Goal: Task Accomplishment & Management: Manage account settings

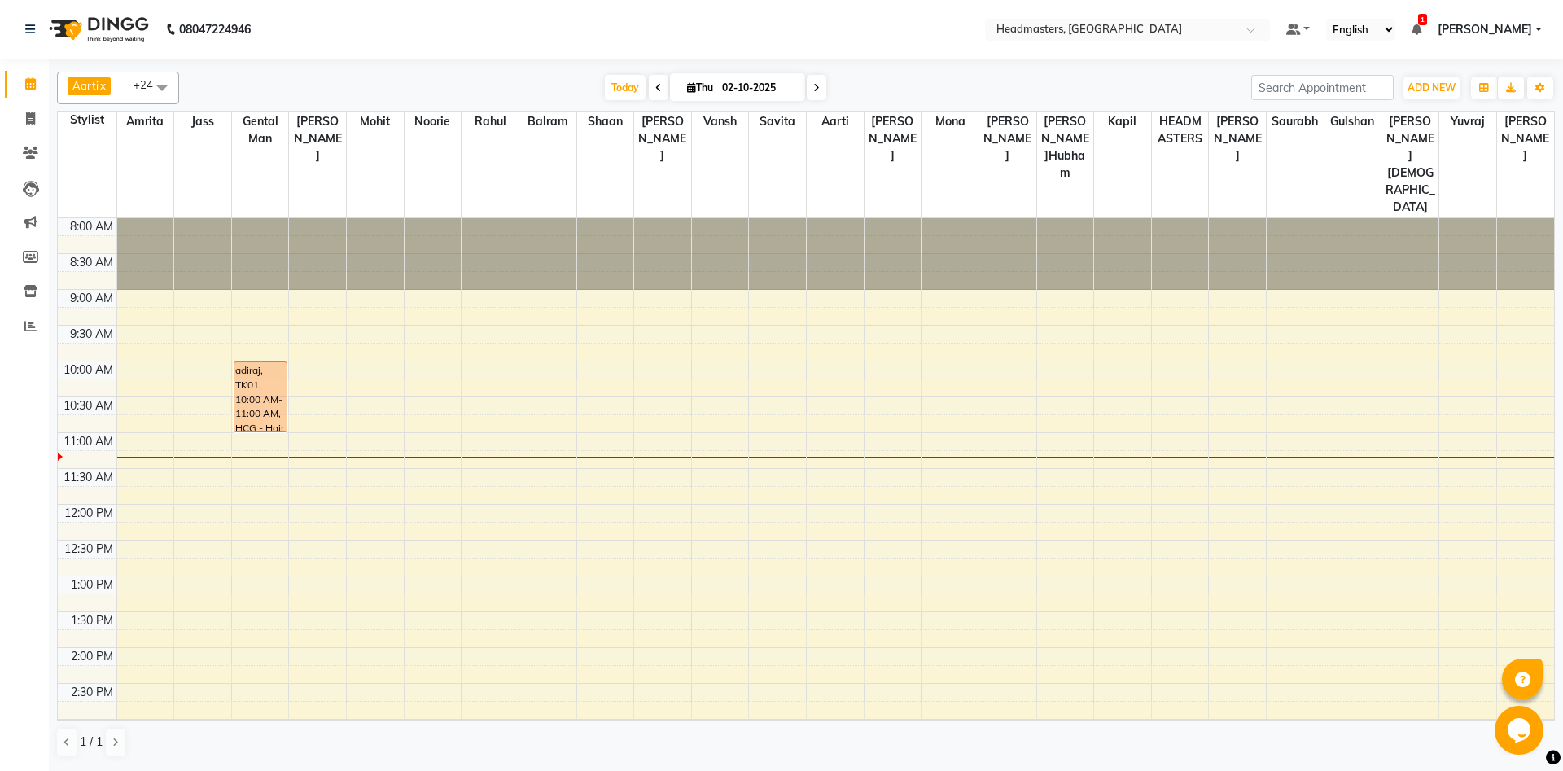
click at [202, 370] on div "8:00 AM 8:30 AM 9:00 AM 9:30 AM 10:00 AM 10:30 AM 11:00 AM 11:30 AM 12:00 PM 12…" at bounding box center [806, 719] width 1497 height 1002
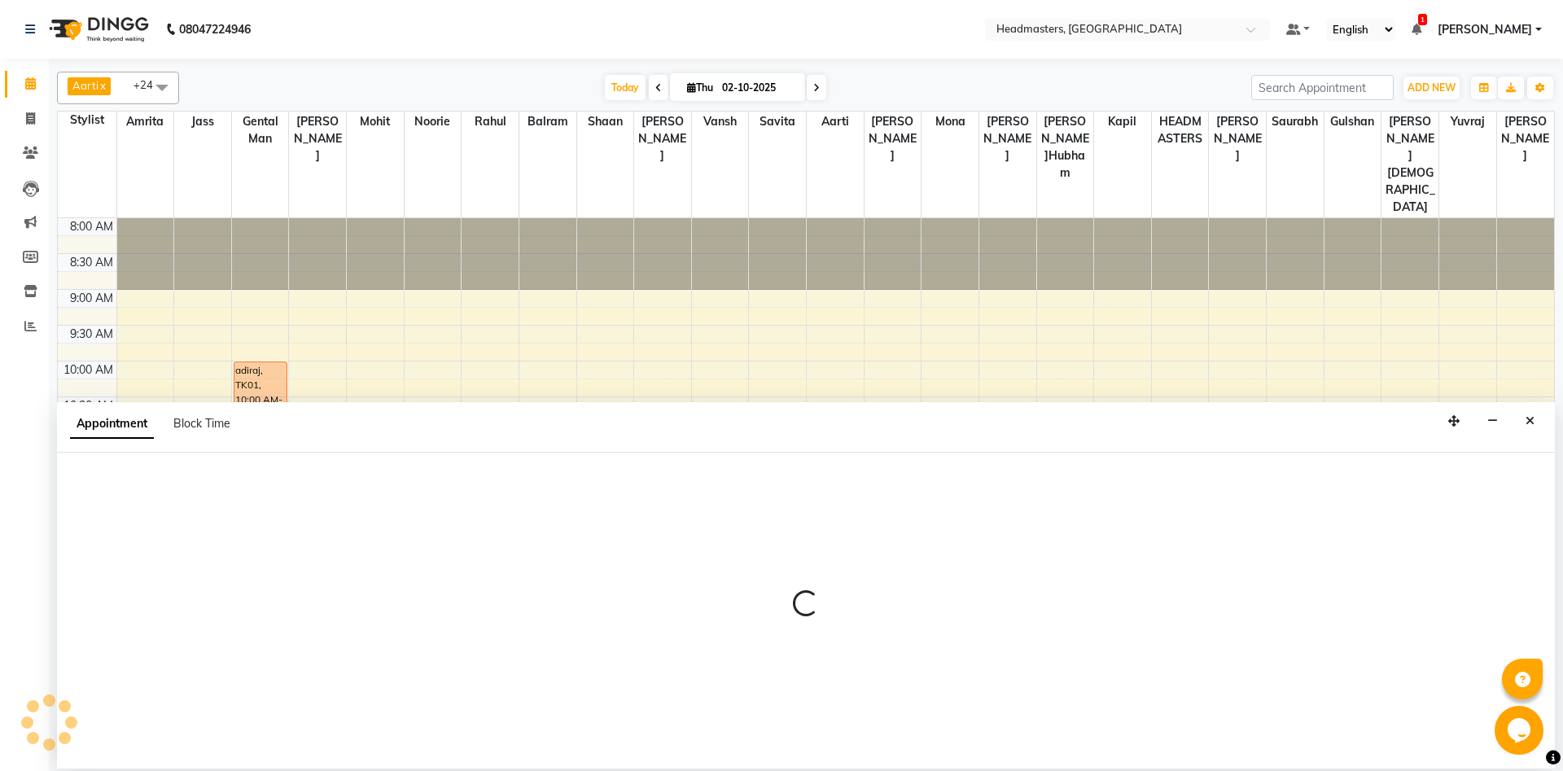
select select "60714"
select select "tentative"
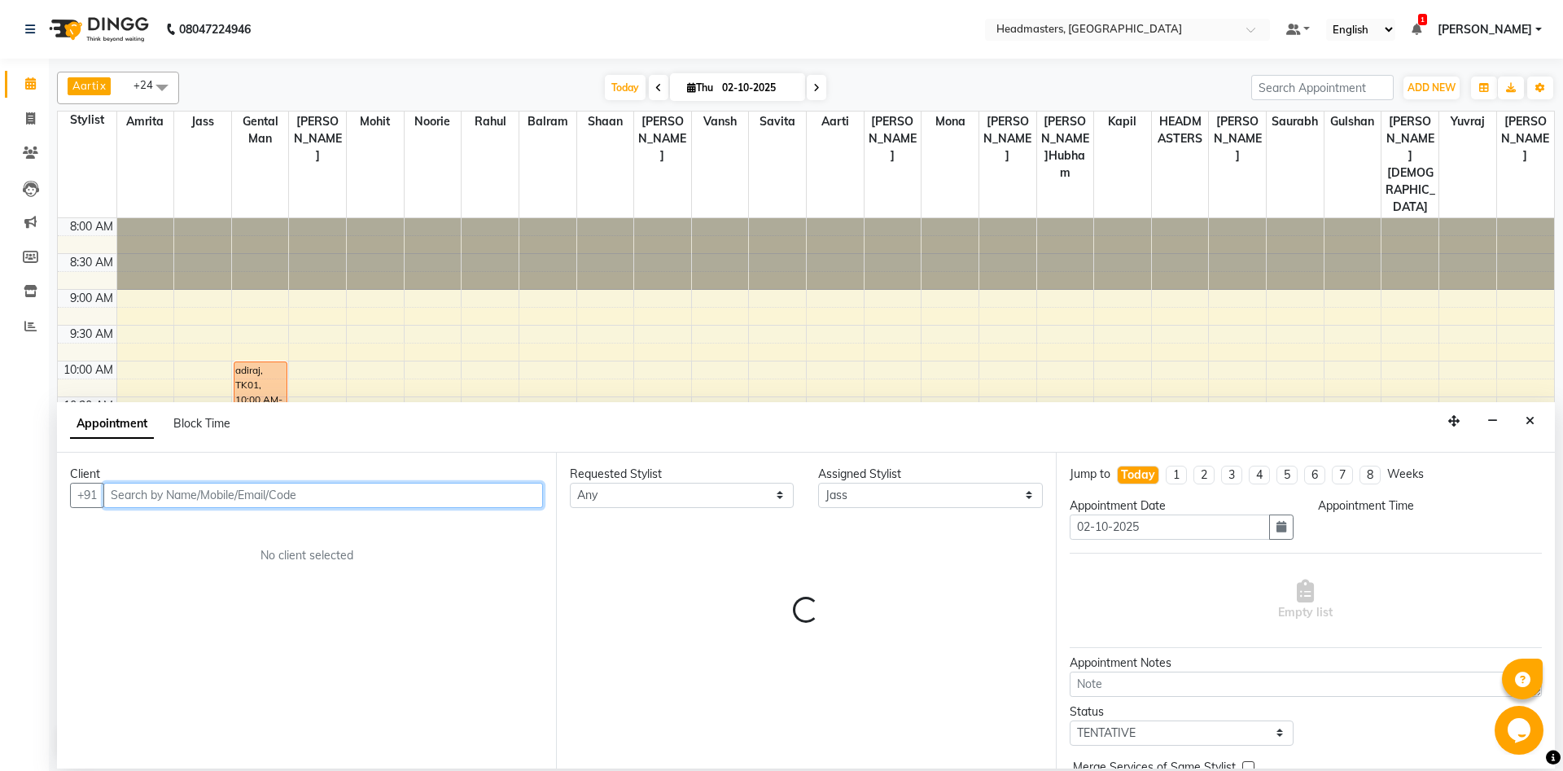
select select "645"
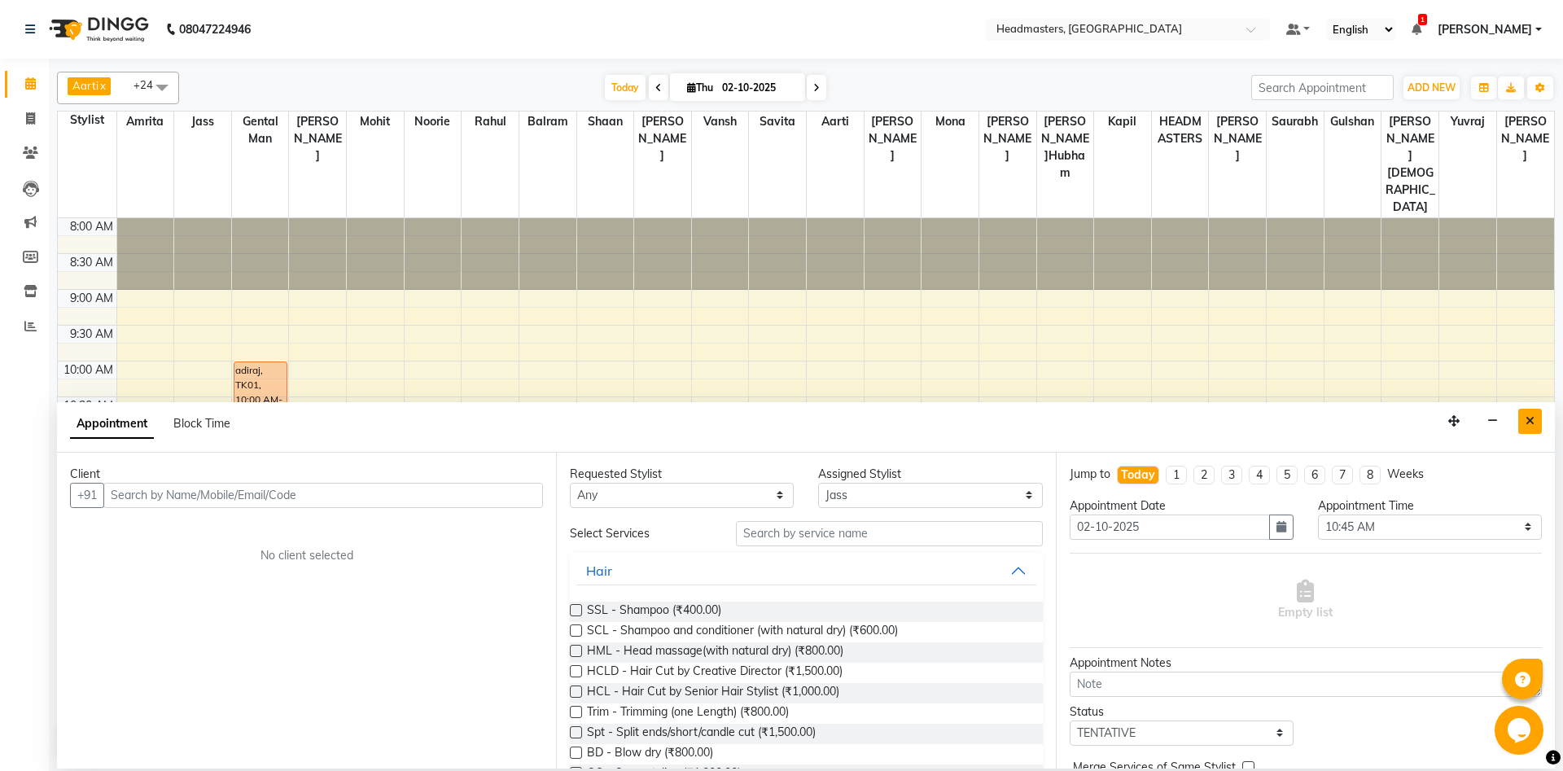
click at [1528, 415] on icon "Close" at bounding box center [1530, 420] width 9 height 11
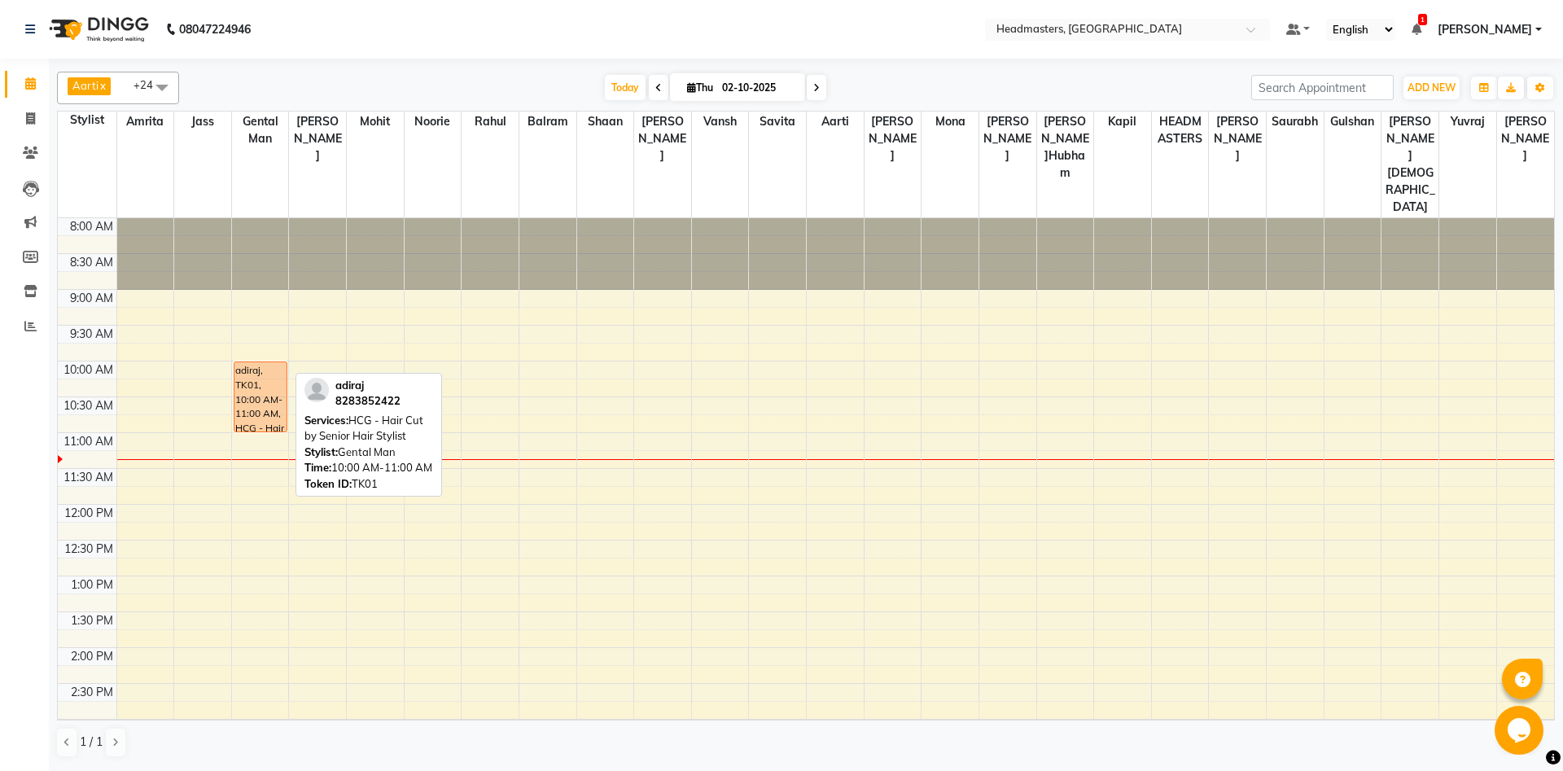
click at [246, 367] on div "adiraj, TK01, 10:00 AM-11:00 AM, HCG - Hair Cut by Senior Hair Stylist" at bounding box center [261, 396] width 52 height 69
select select "1"
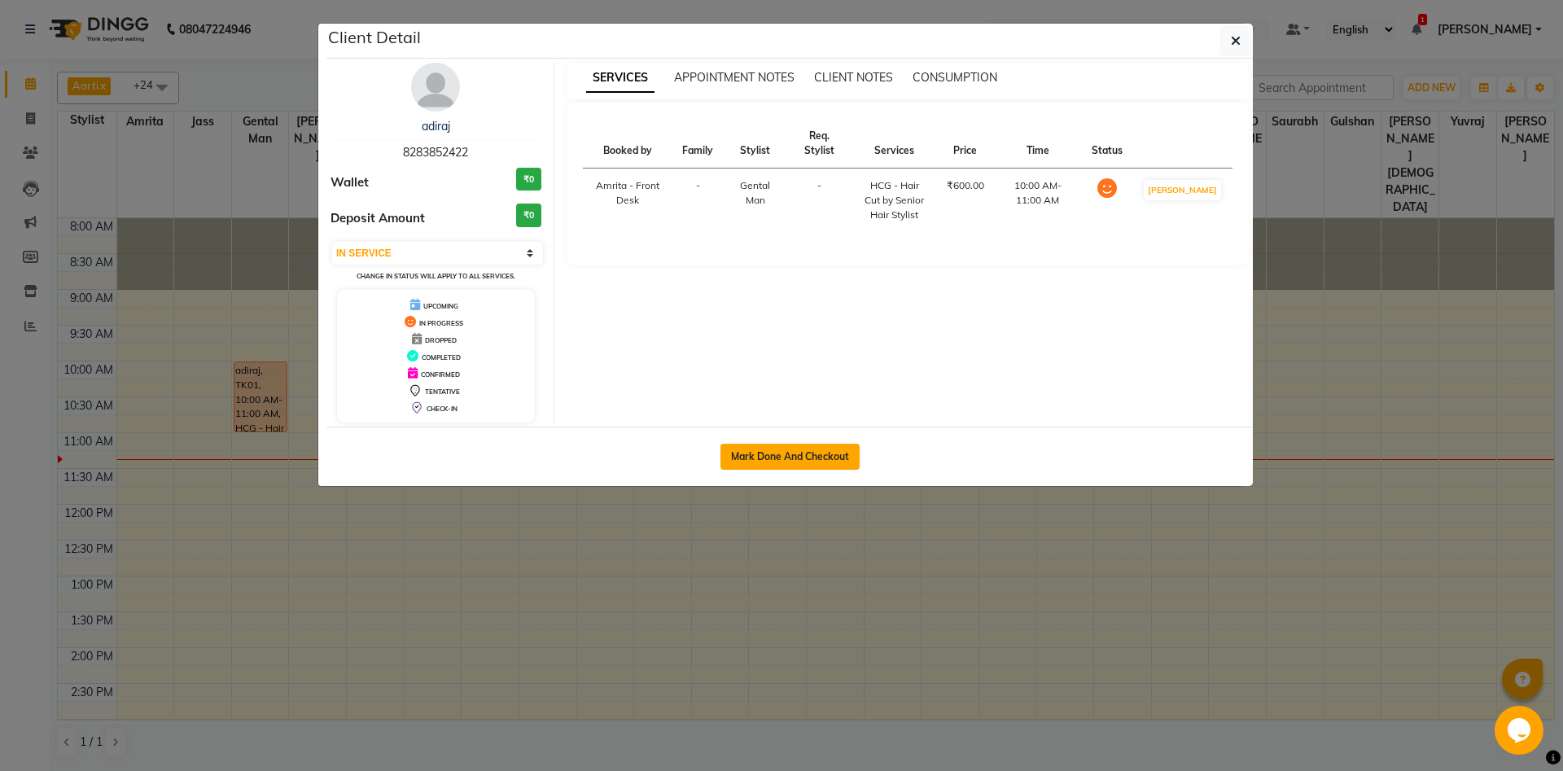
click at [797, 461] on button "Mark Done And Checkout" at bounding box center [790, 457] width 139 height 26
select select "service"
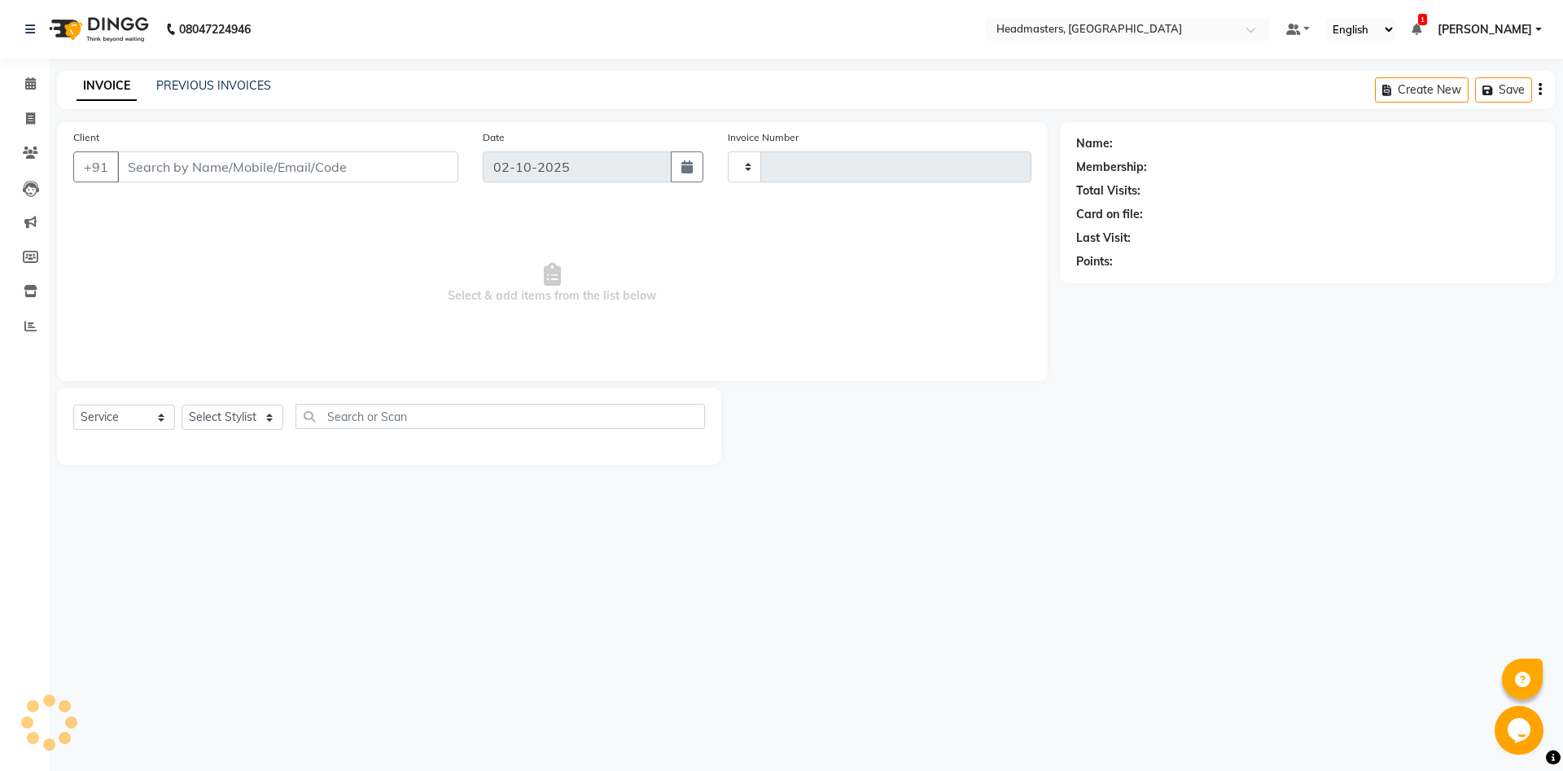
type input "6952"
select select "3"
select select "7130"
type input "8283852422"
select select "60717"
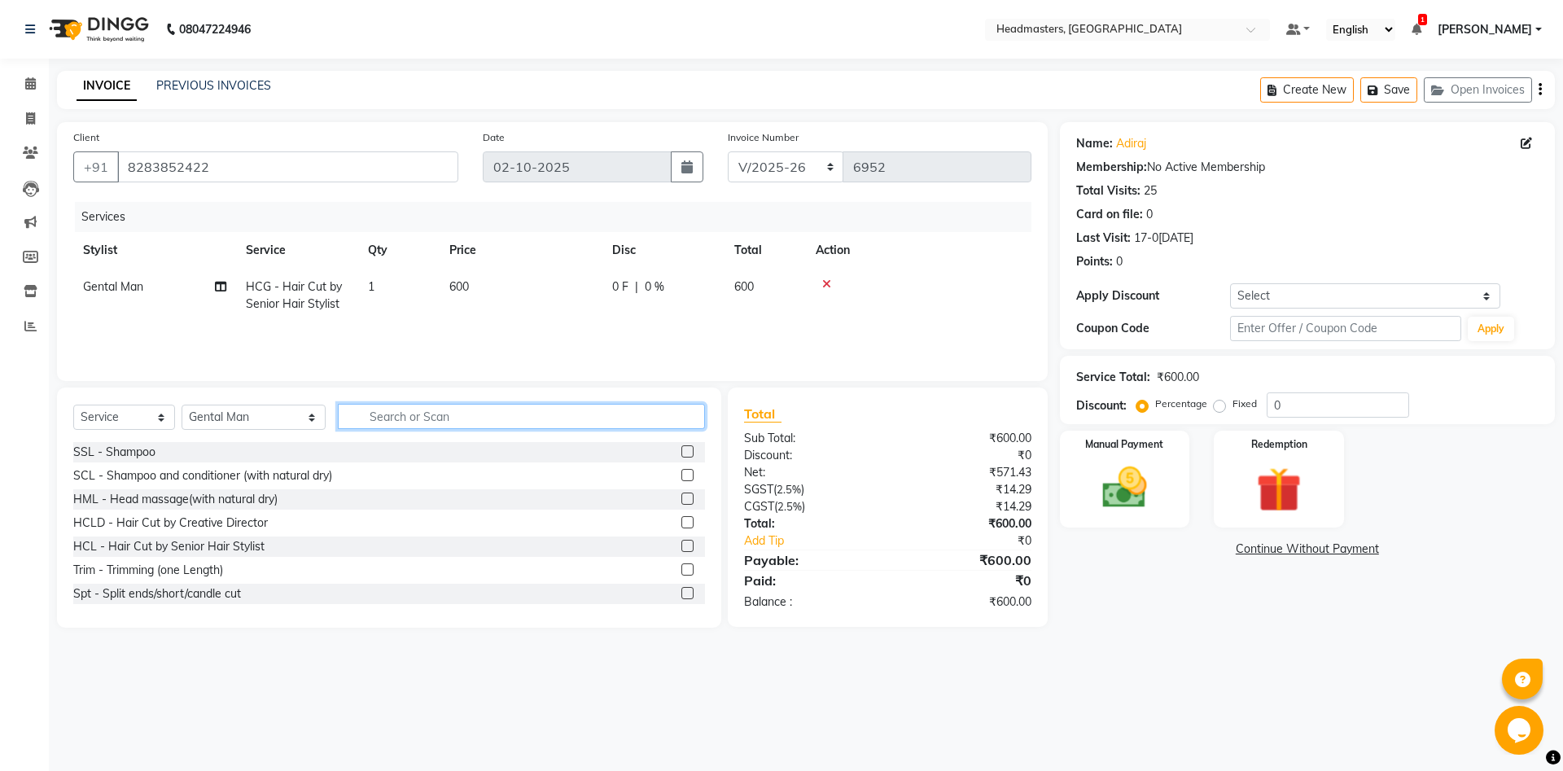
click at [378, 413] on input "text" at bounding box center [521, 416] width 367 height 25
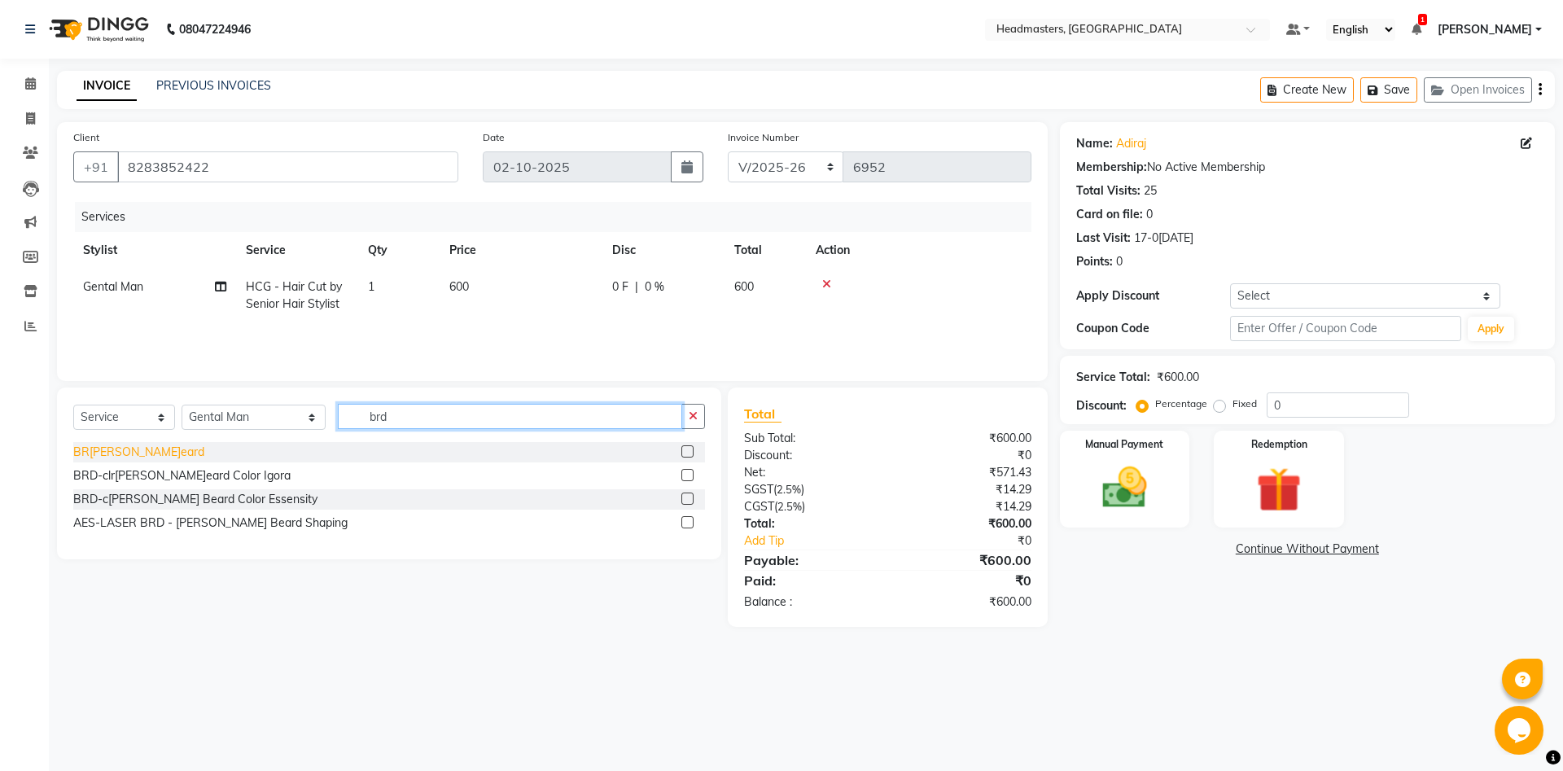
type input "brd"
click at [128, 451] on div "BRD - Beard" at bounding box center [138, 452] width 131 height 17
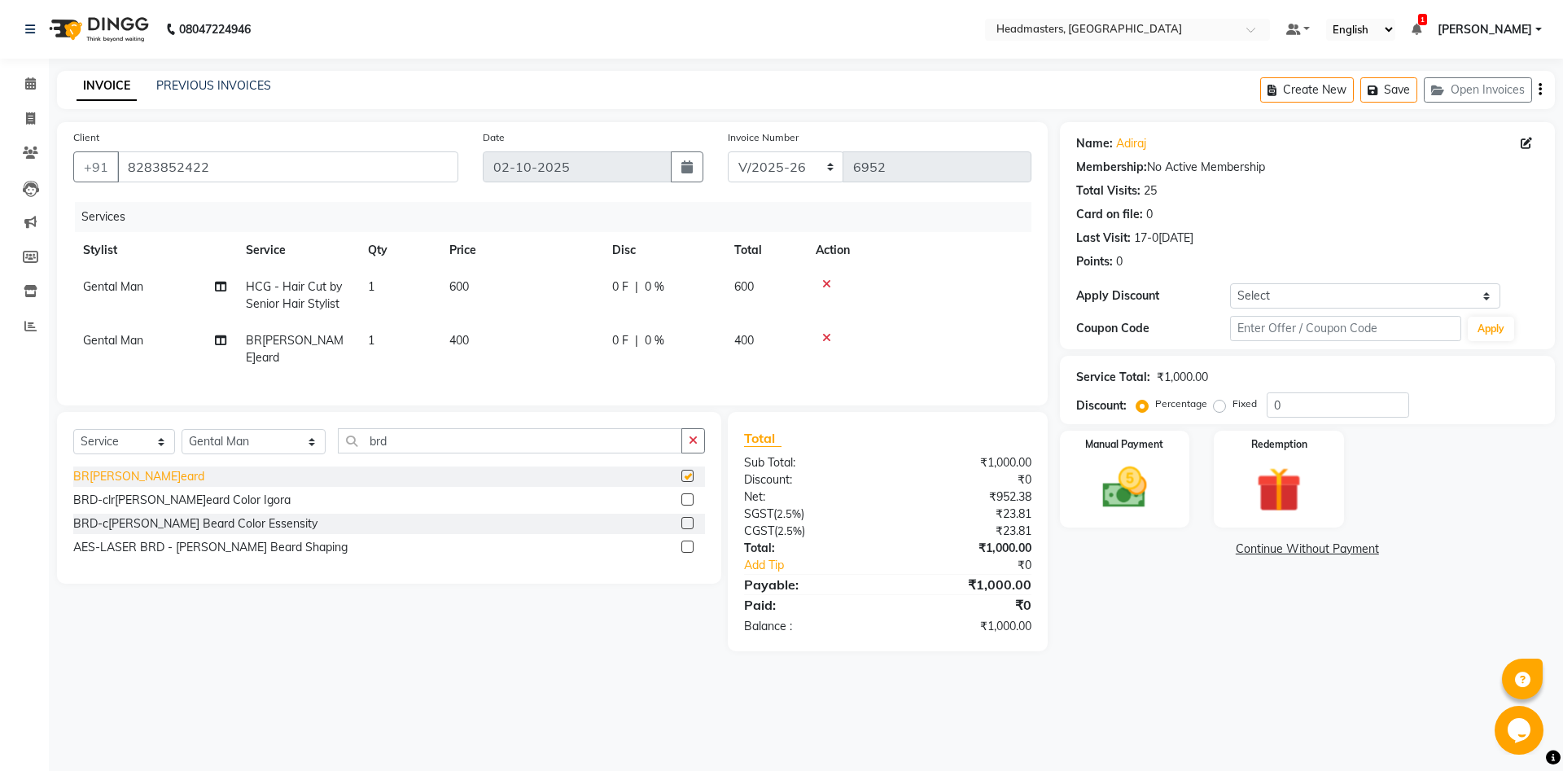
checkbox input "false"
drag, startPoint x: 1102, startPoint y: 493, endPoint x: 1109, endPoint y: 502, distance: 11.0
click at [1103, 493] on img at bounding box center [1125, 488] width 76 height 54
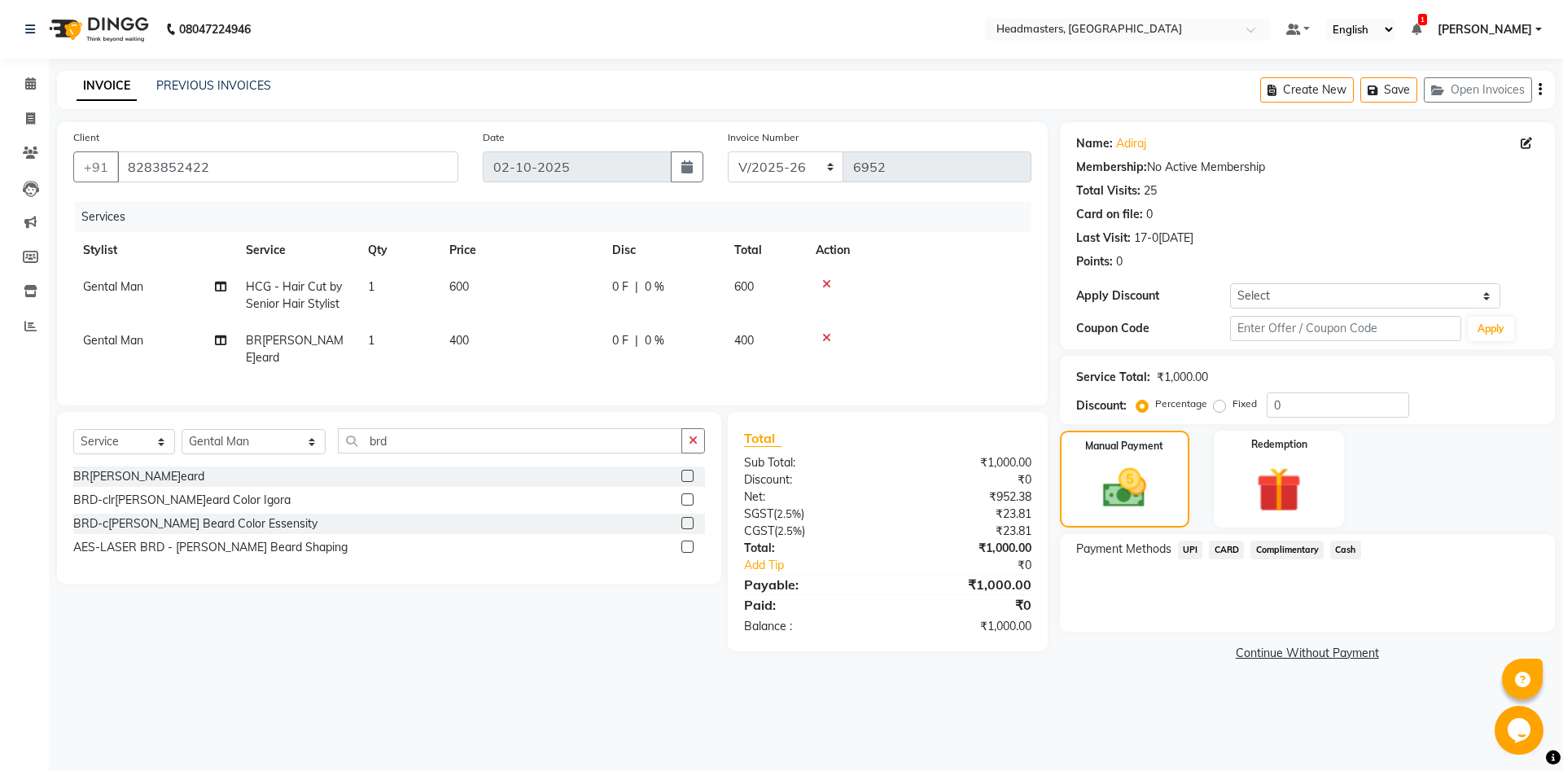
click at [1347, 546] on span "Cash" at bounding box center [1346, 550] width 31 height 19
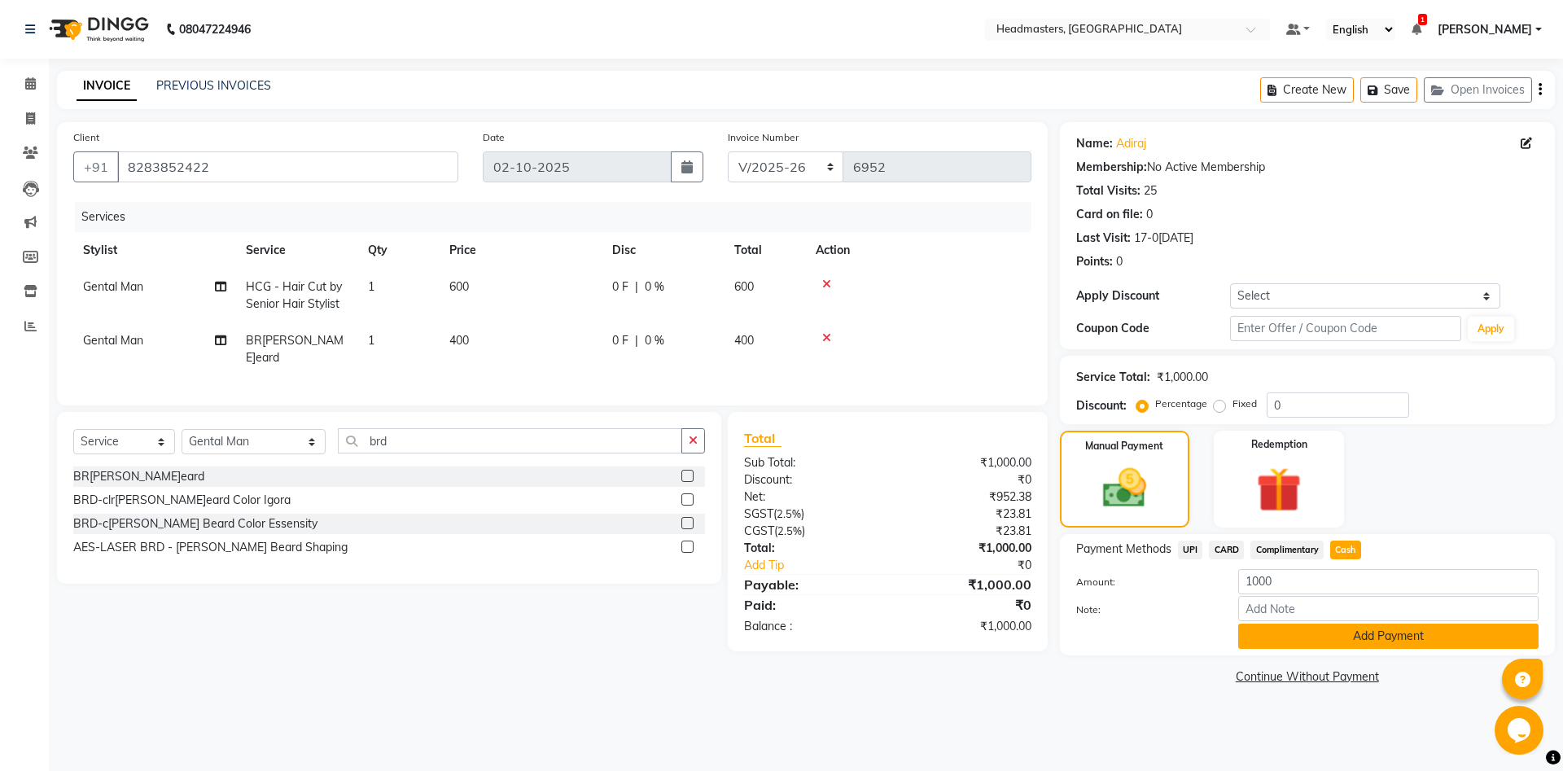
click at [1334, 633] on button "Add Payment" at bounding box center [1388, 636] width 300 height 25
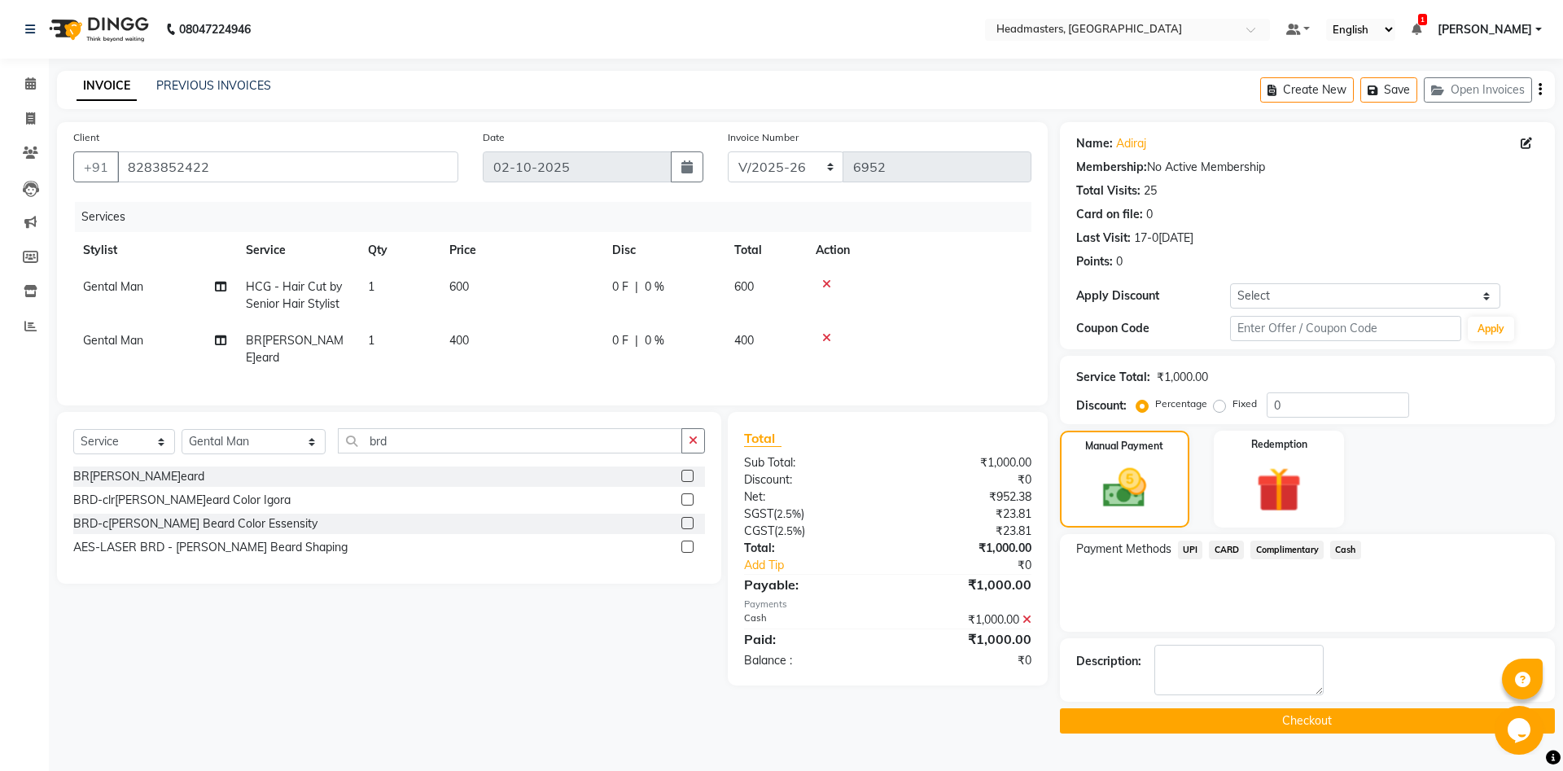
click at [1256, 721] on button "Checkout" at bounding box center [1307, 720] width 495 height 25
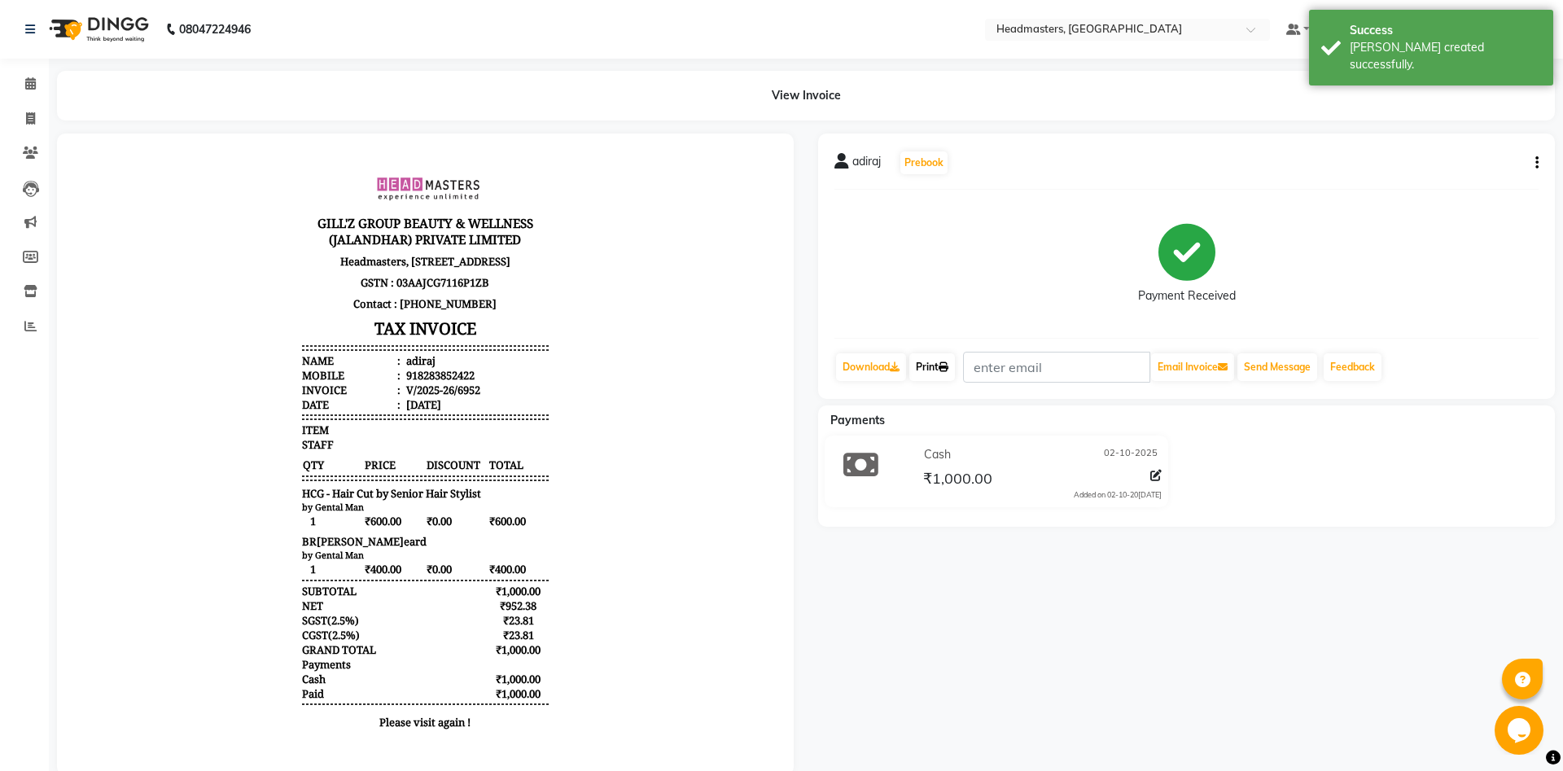
click at [950, 360] on link "Print" at bounding box center [933, 367] width 46 height 28
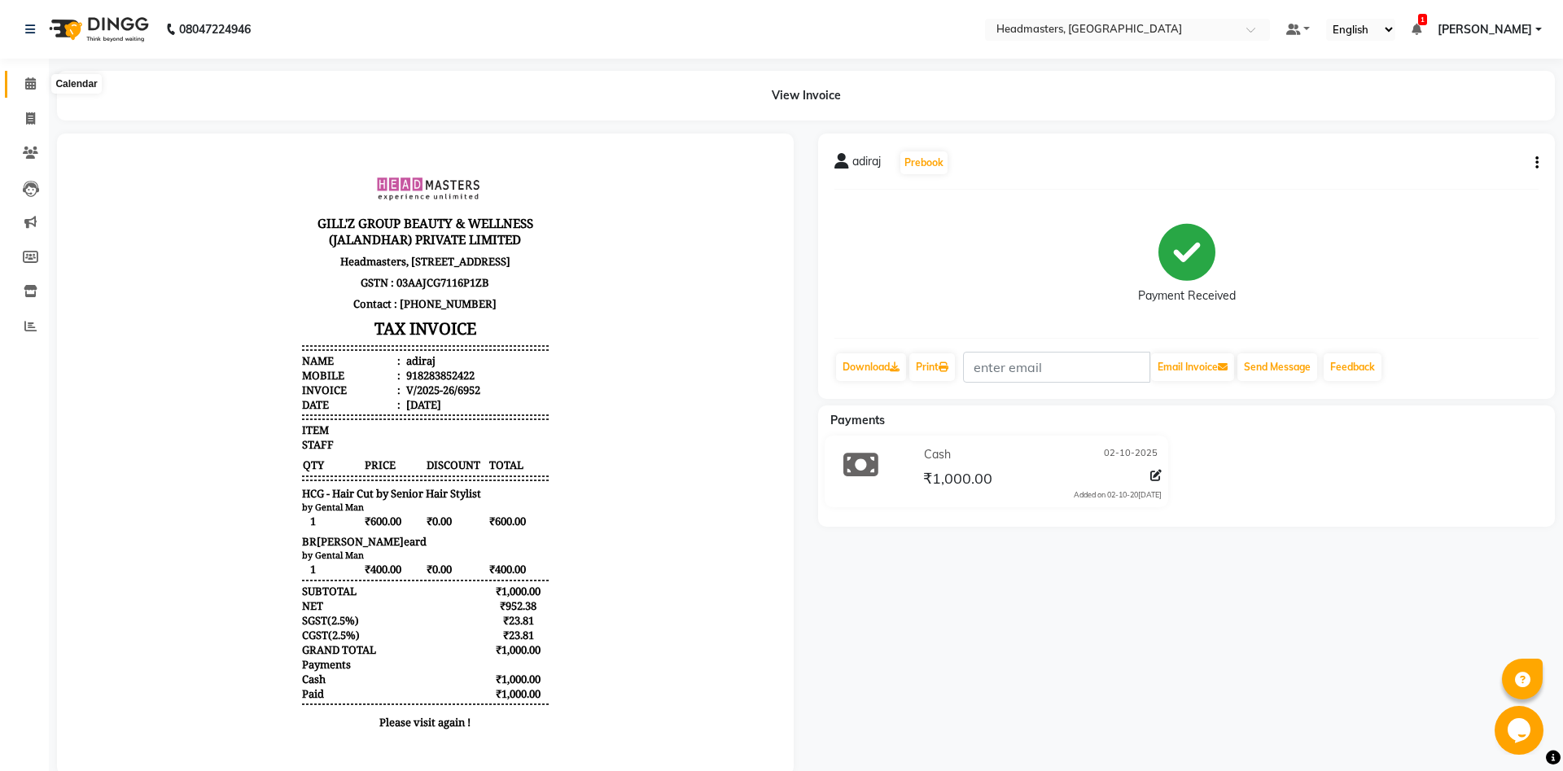
click at [31, 86] on icon at bounding box center [30, 83] width 11 height 12
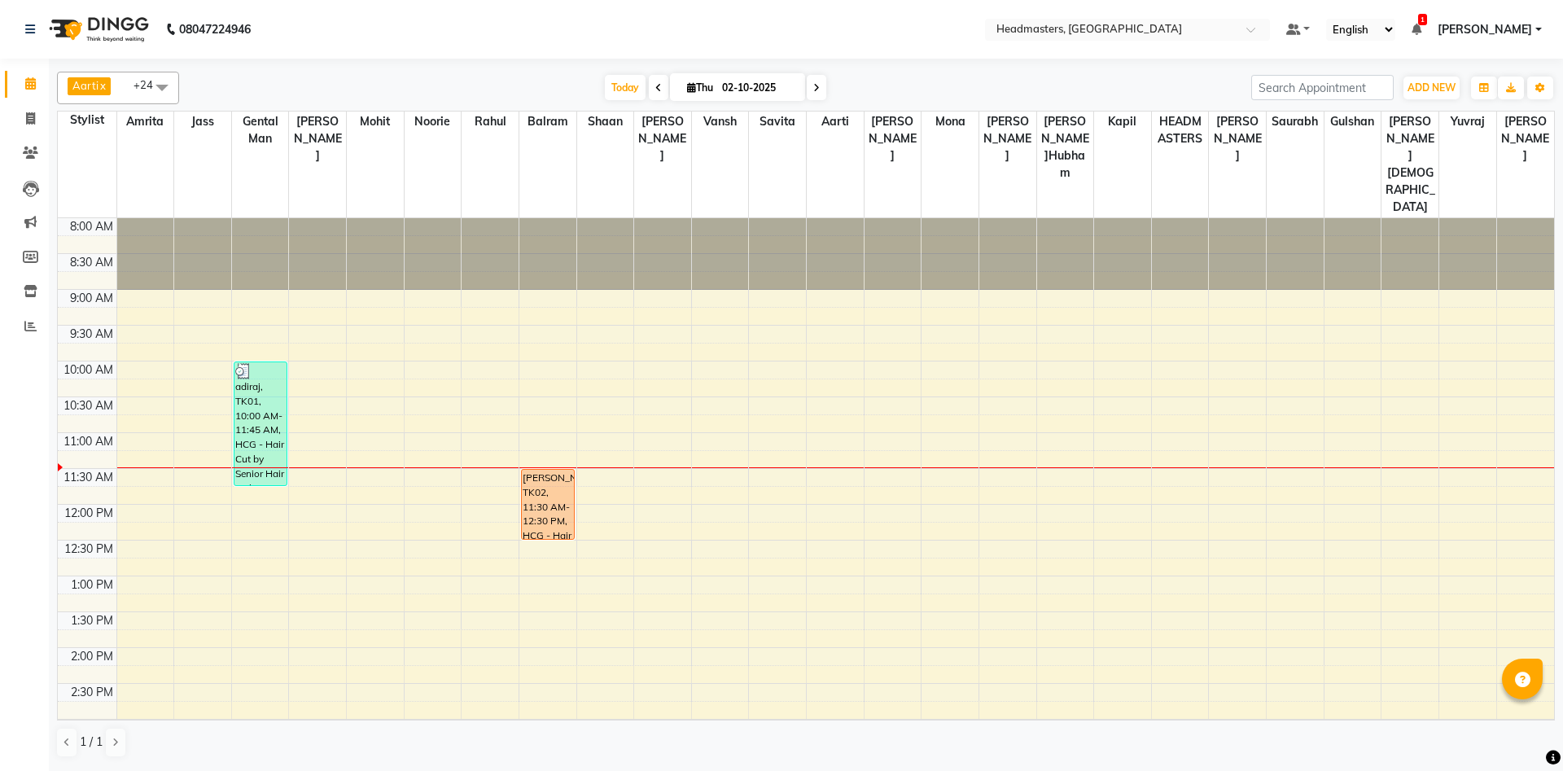
click at [331, 402] on div "8:00 AM 8:30 AM 9:00 AM 9:30 AM 10:00 AM 10:30 AM 11:00 AM 11:30 AM 12:00 PM 12…" at bounding box center [806, 719] width 1497 height 1002
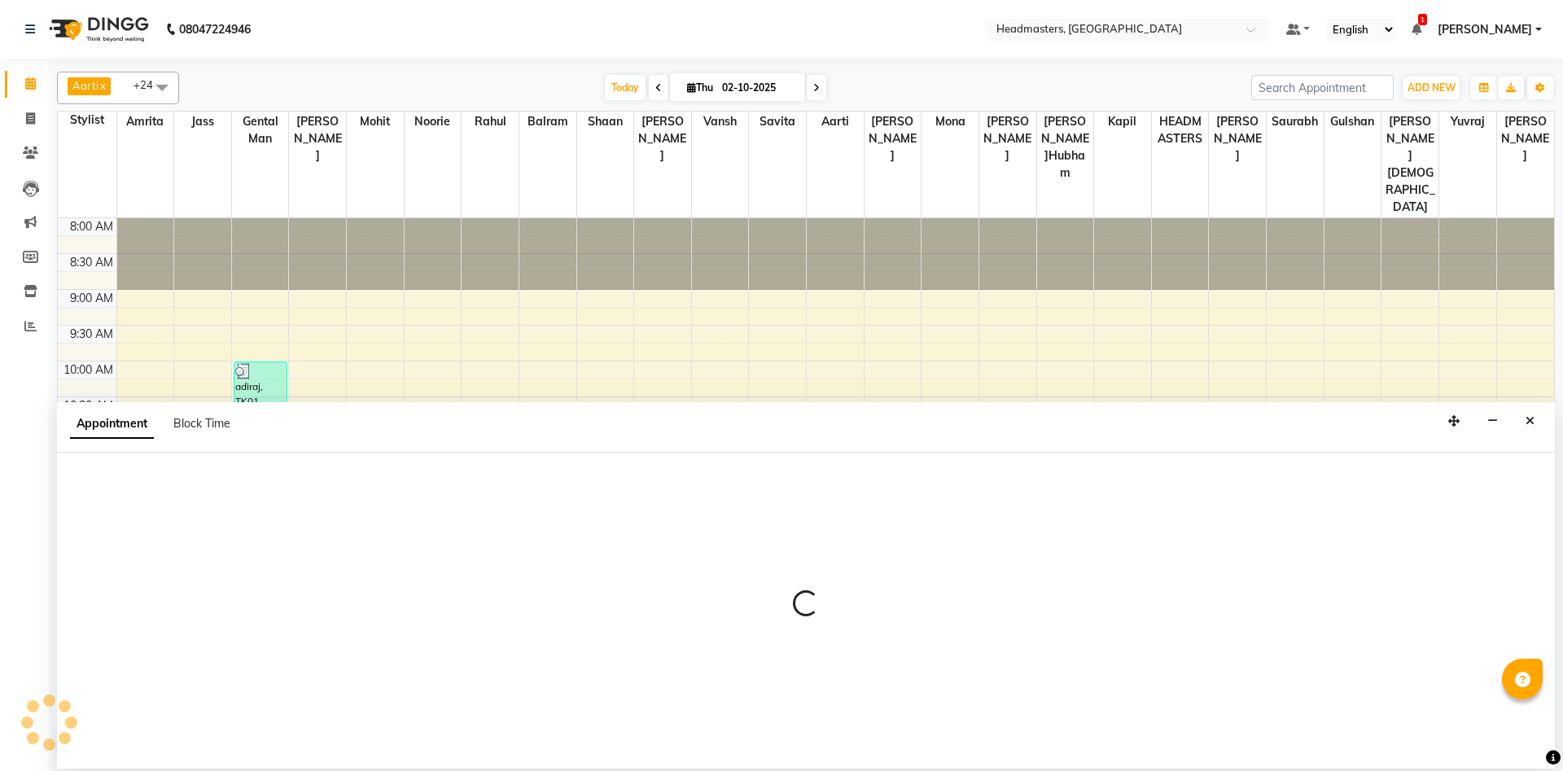
select select "60721"
select select "675"
select select "tentative"
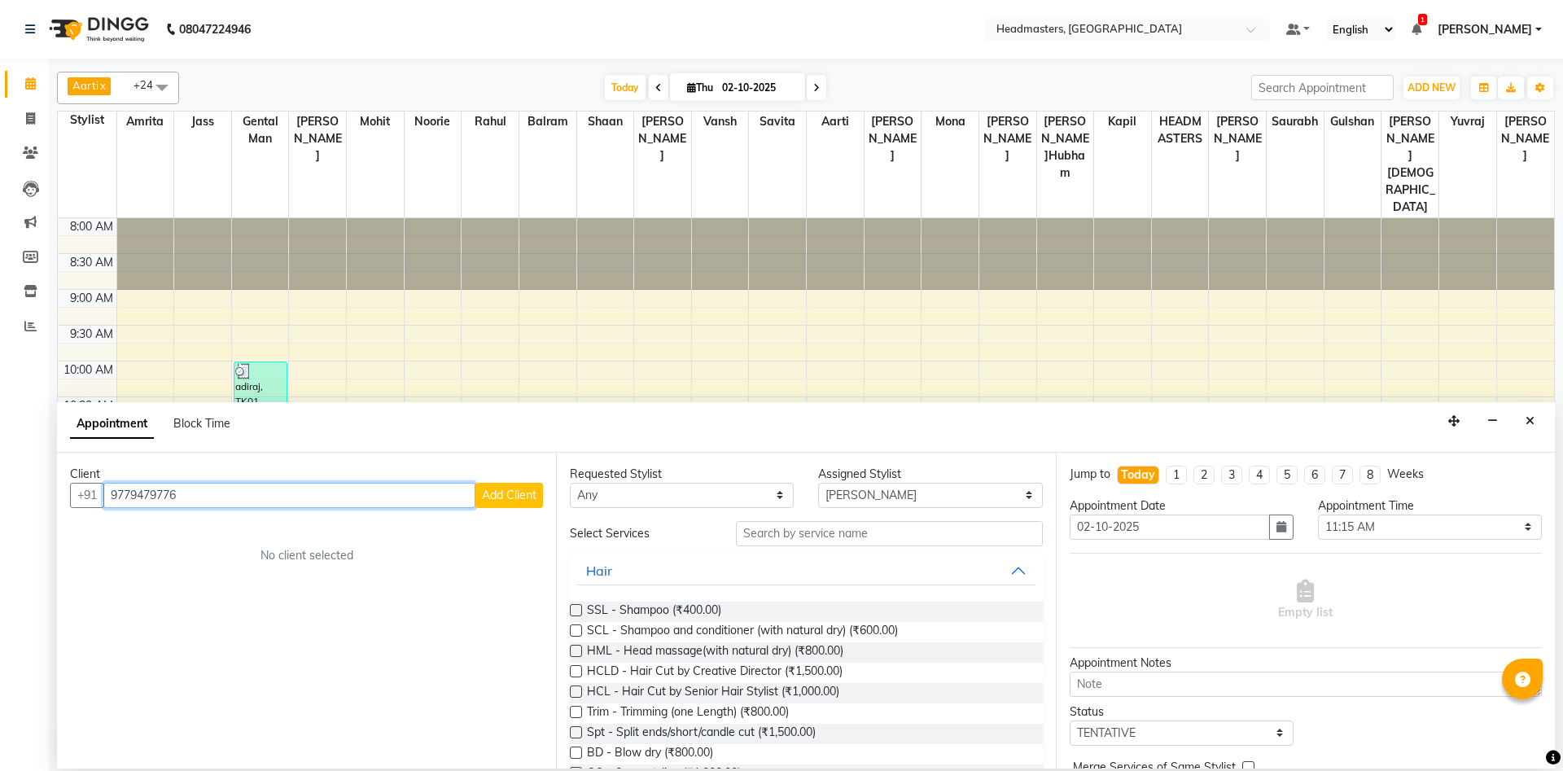
type input "9779479776"
click at [525, 497] on span "Add Client" at bounding box center [509, 495] width 55 height 15
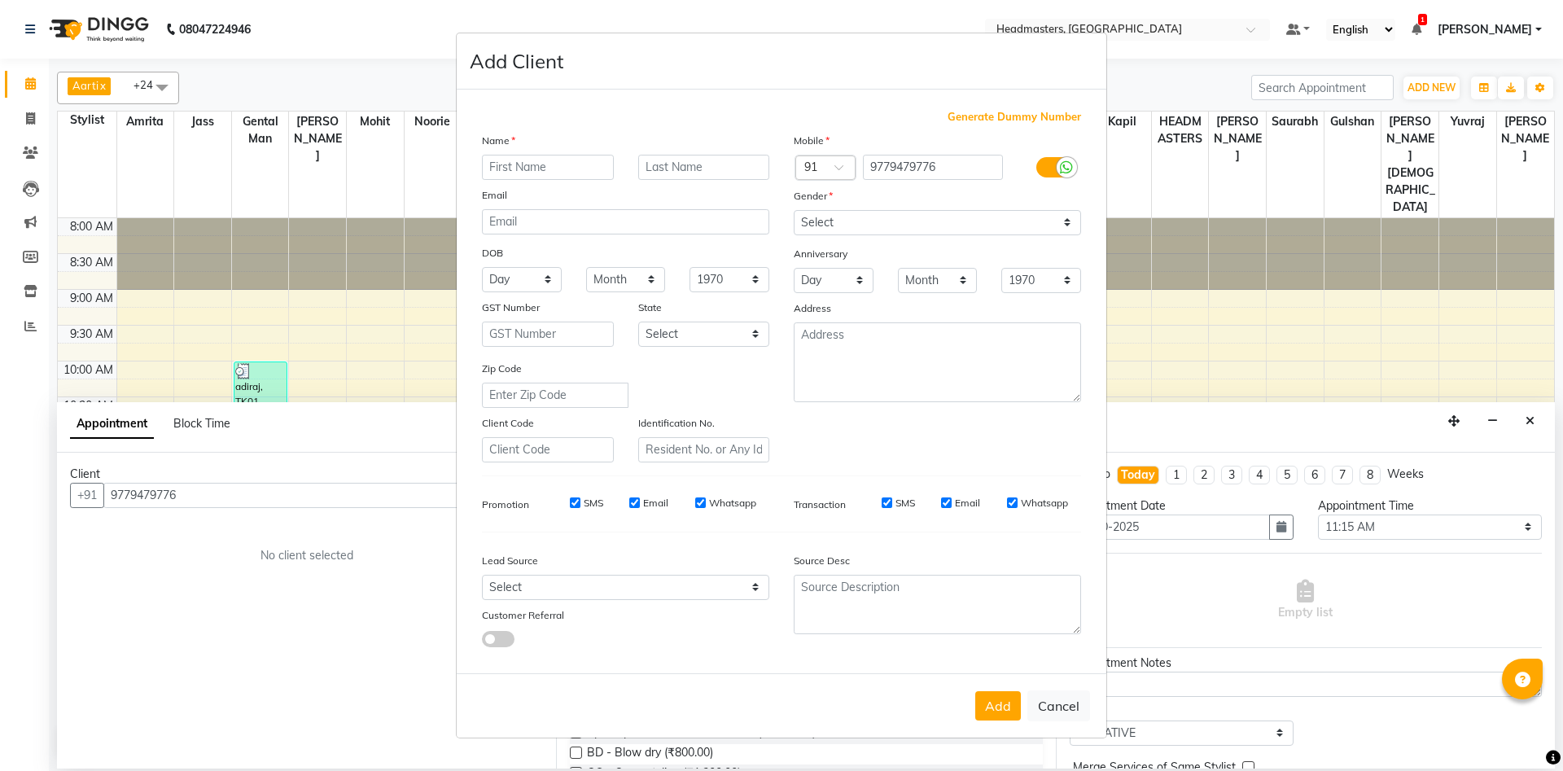
click at [531, 169] on input "text" at bounding box center [548, 167] width 132 height 25
type input "hardeep"
click at [794, 210] on select "Select Male Female Other Prefer Not To Say" at bounding box center [937, 222] width 287 height 25
select select "male"
click option "Male" at bounding box center [0, 0] width 0 height 0
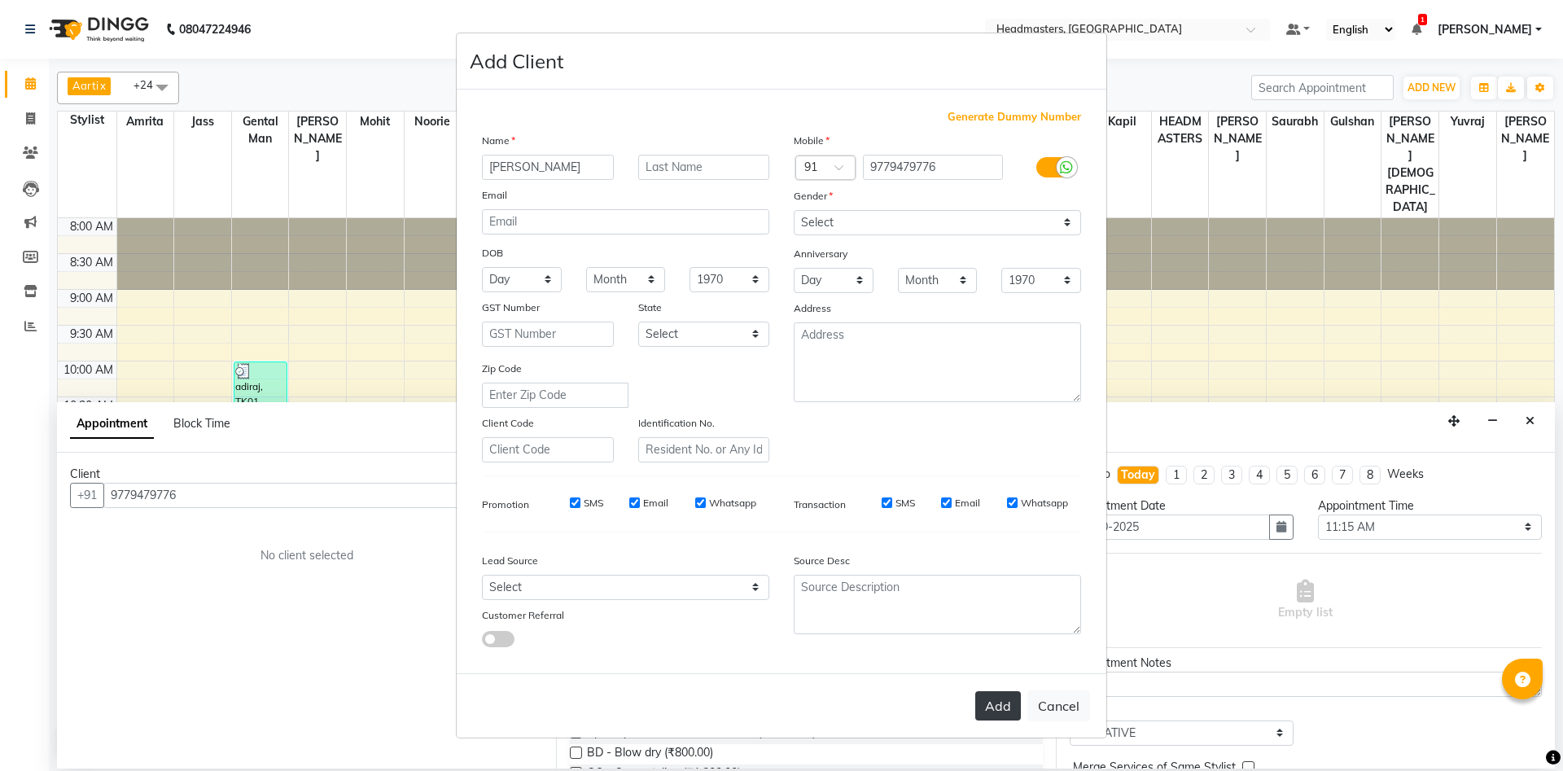
click at [991, 691] on div "Add Cancel" at bounding box center [782, 705] width 650 height 64
click at [1000, 709] on button "Add" at bounding box center [998, 705] width 46 height 29
select select
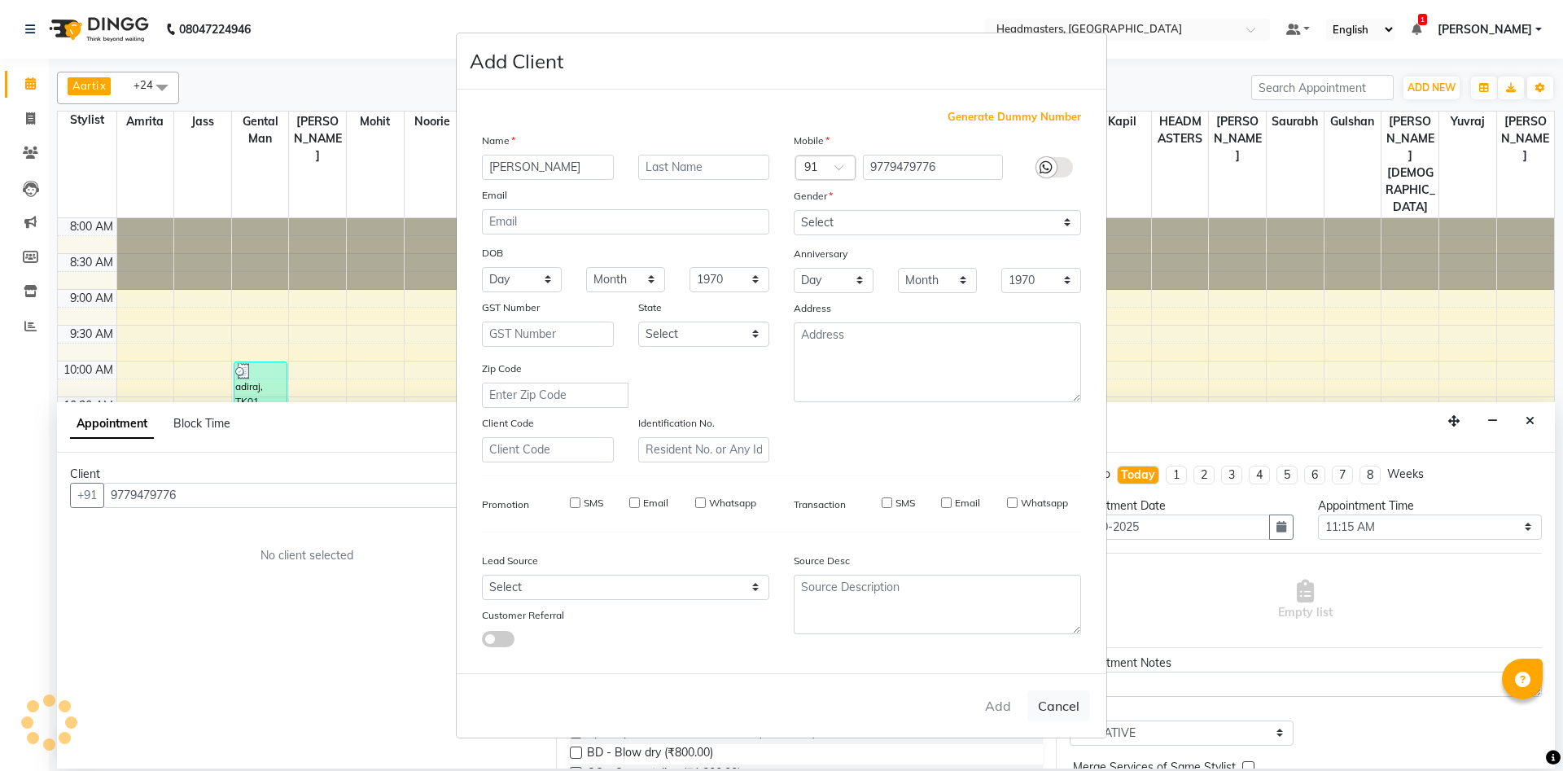
select select
checkbox input "false"
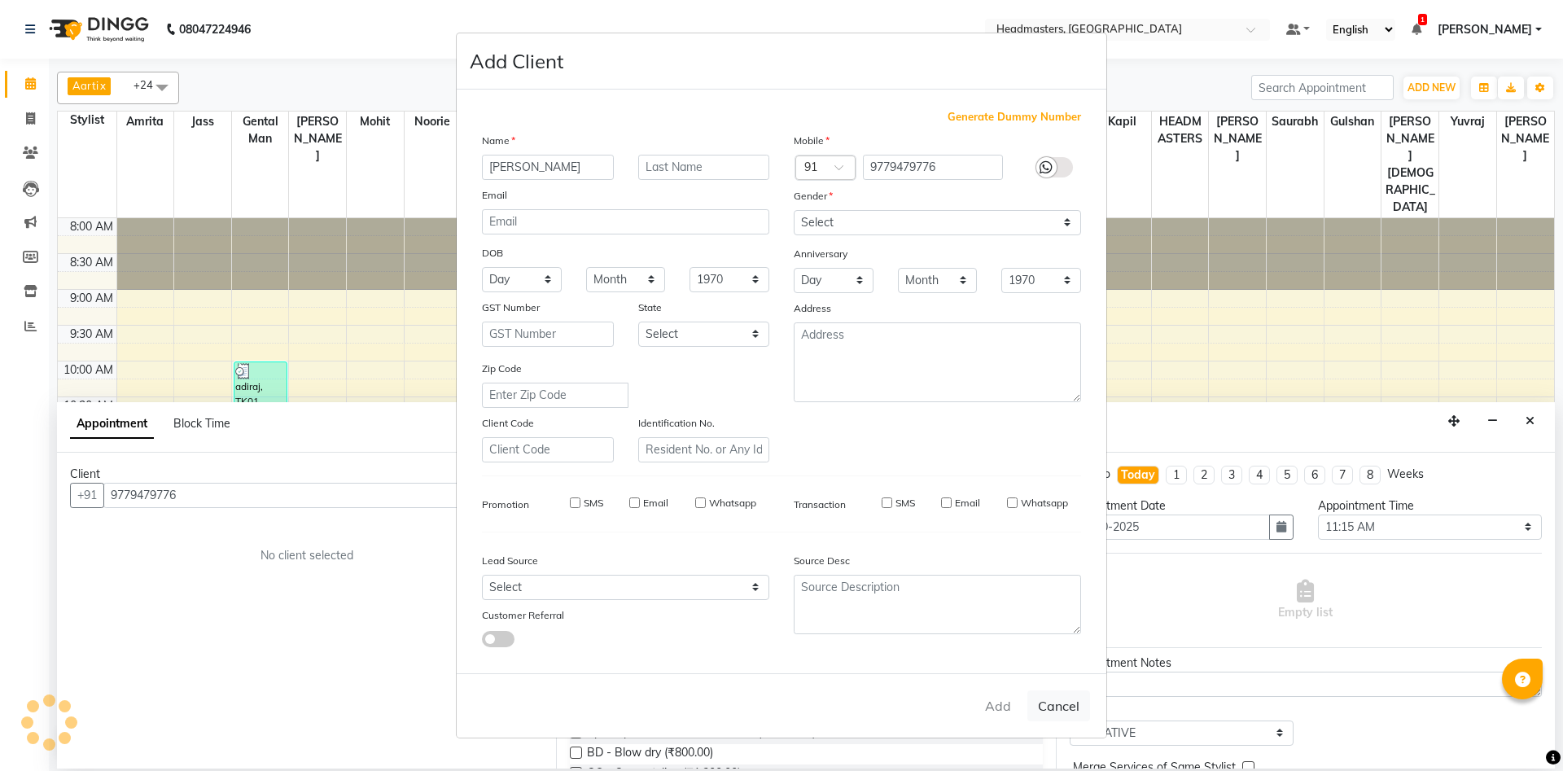
checkbox input "false"
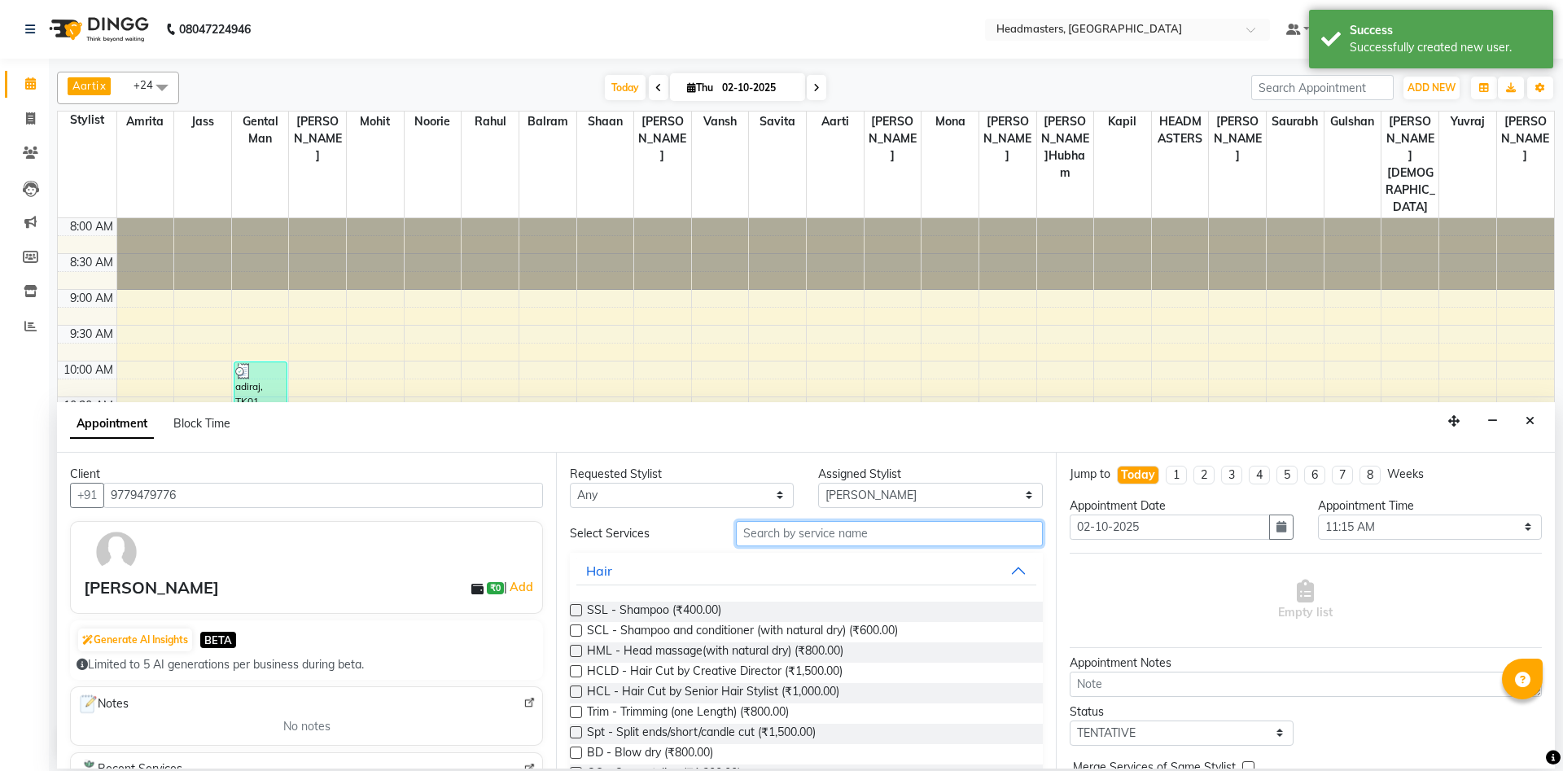
click at [808, 539] on input "text" at bounding box center [889, 533] width 307 height 25
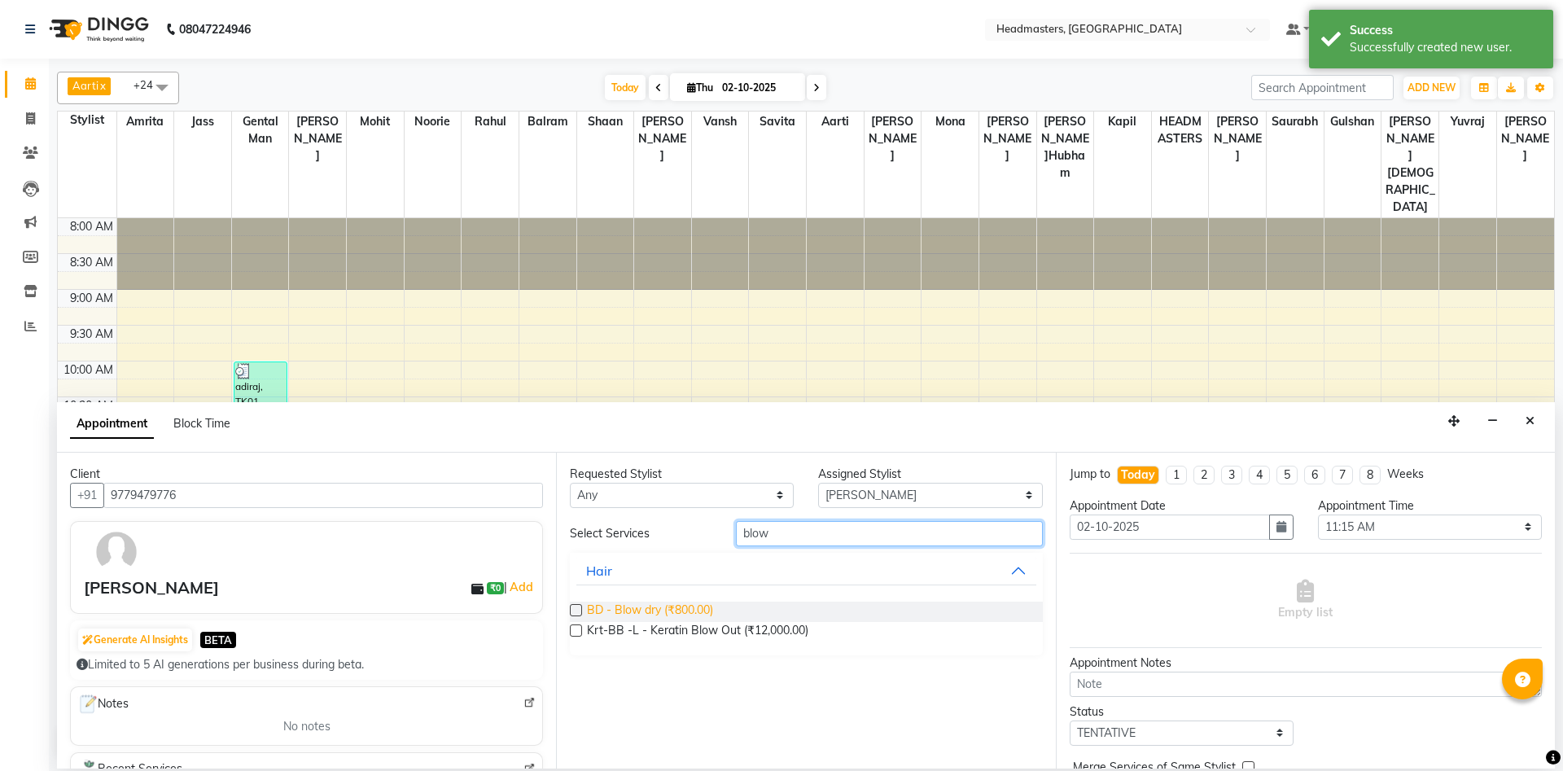
type input "blow"
click at [656, 607] on span "BD - Blow dry (₹800.00)" at bounding box center [650, 612] width 126 height 20
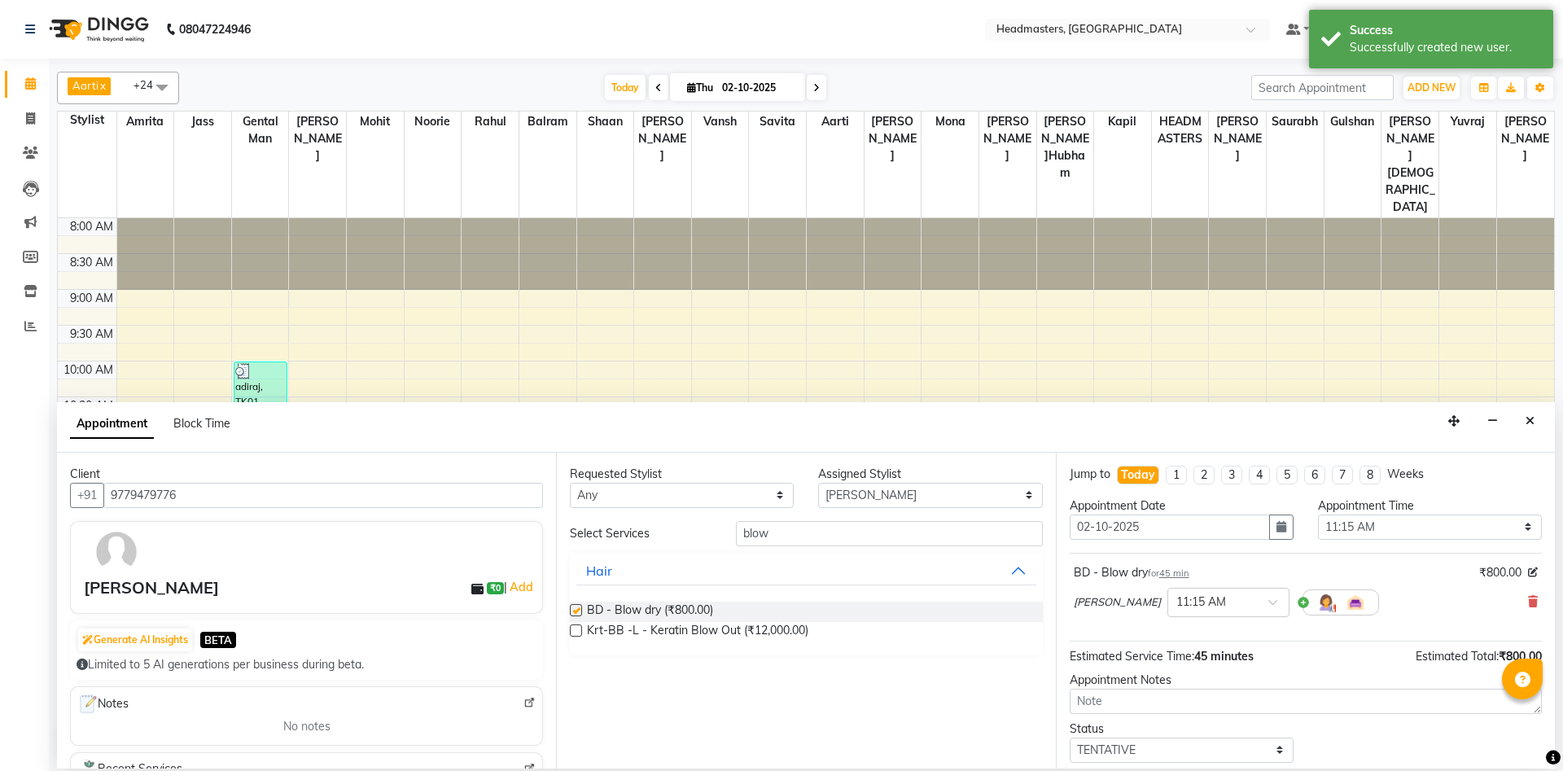
checkbox input "false"
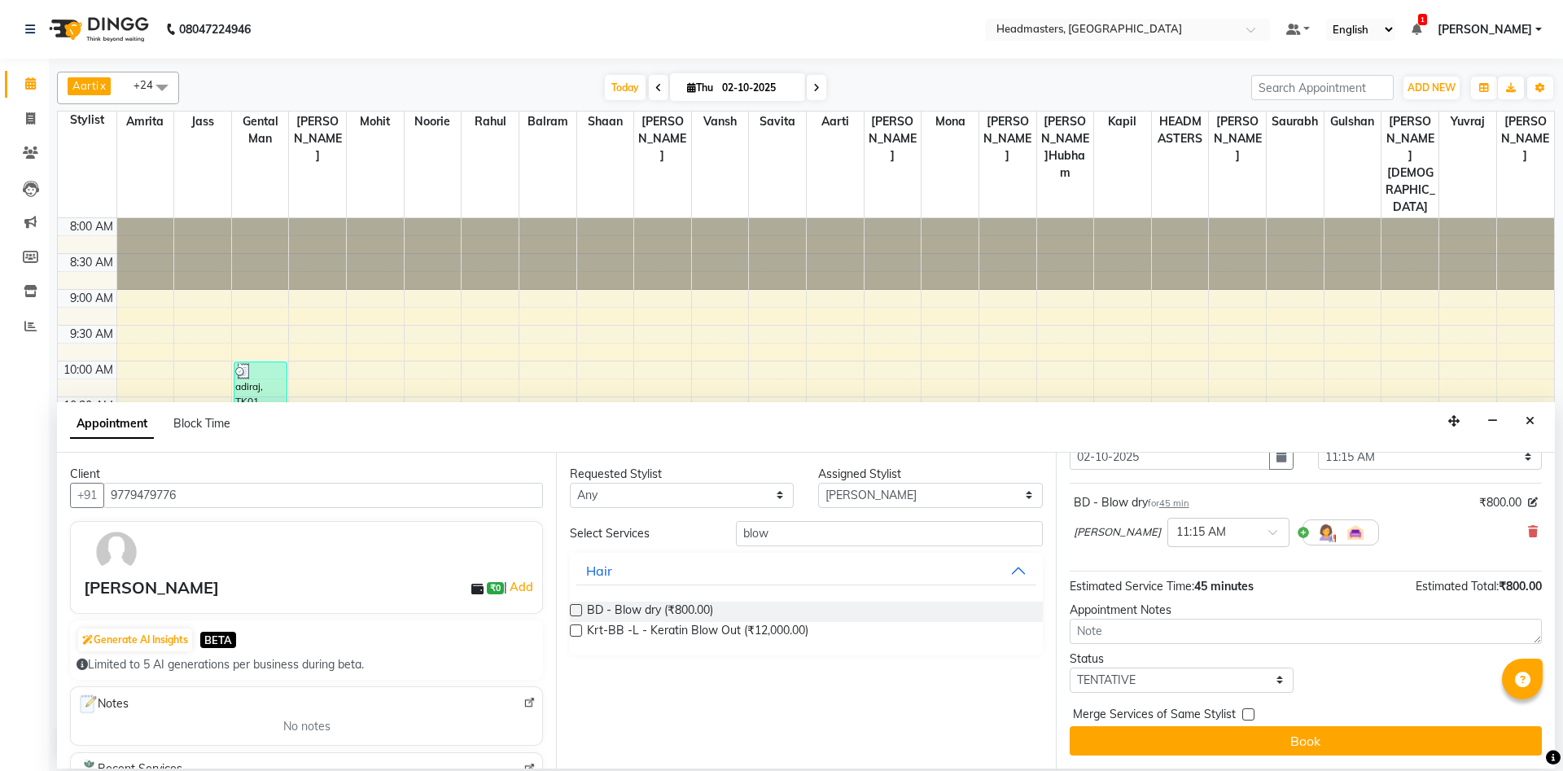
click at [1286, 743] on button "Book" at bounding box center [1306, 740] width 472 height 29
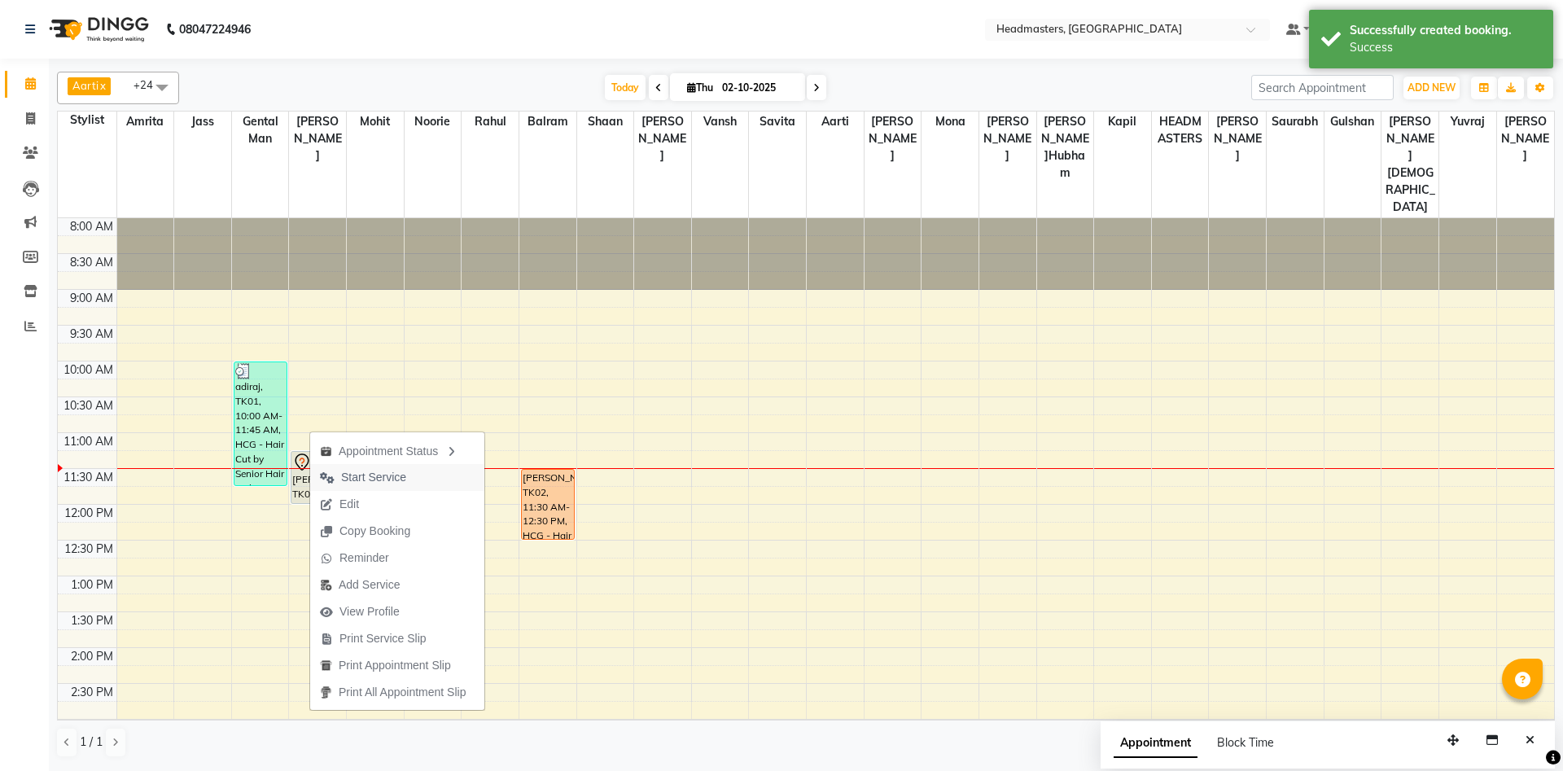
click at [356, 477] on span "Start Service" at bounding box center [373, 477] width 65 height 17
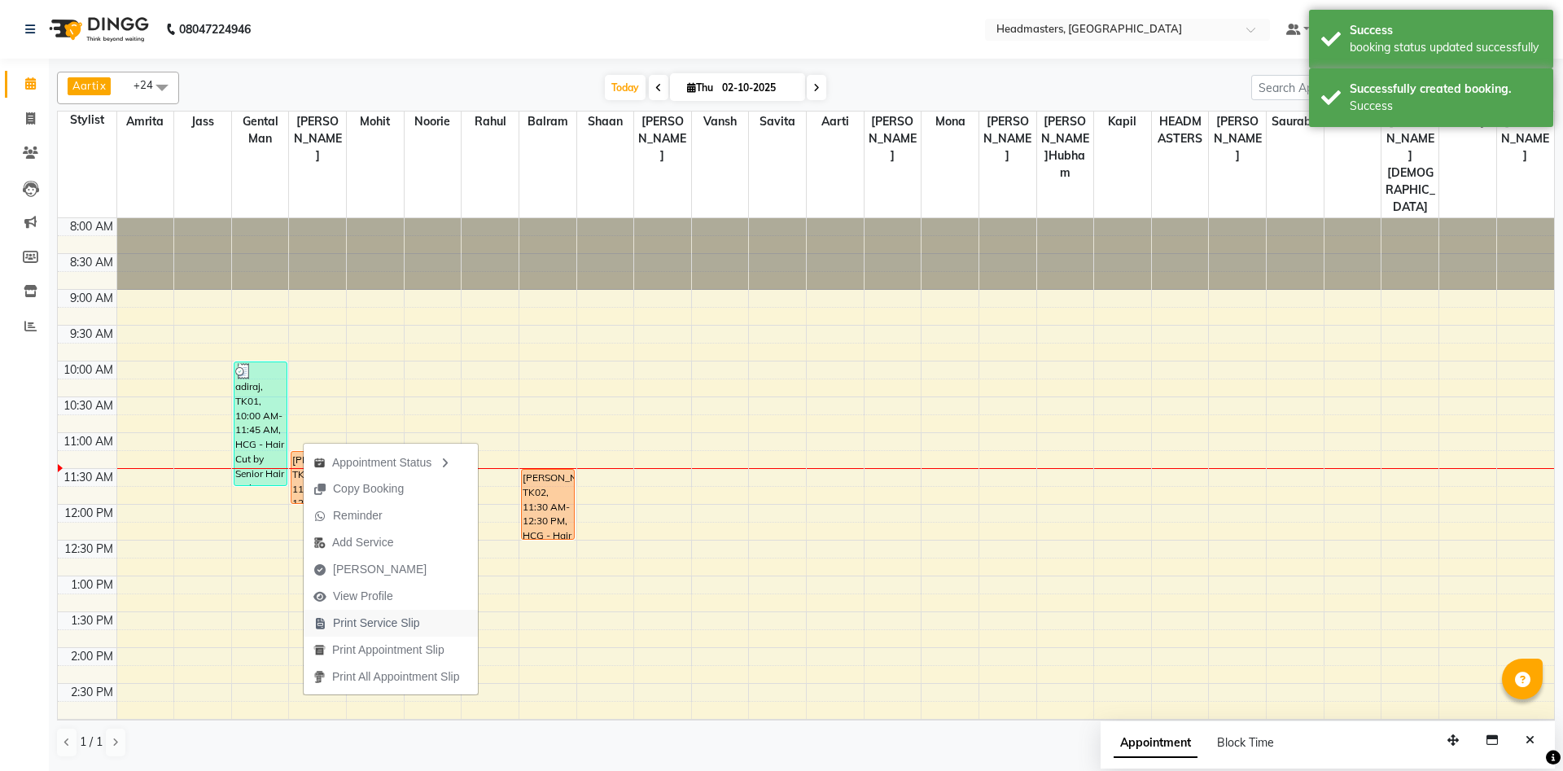
click at [368, 629] on span "Print Service Slip" at bounding box center [376, 623] width 87 height 17
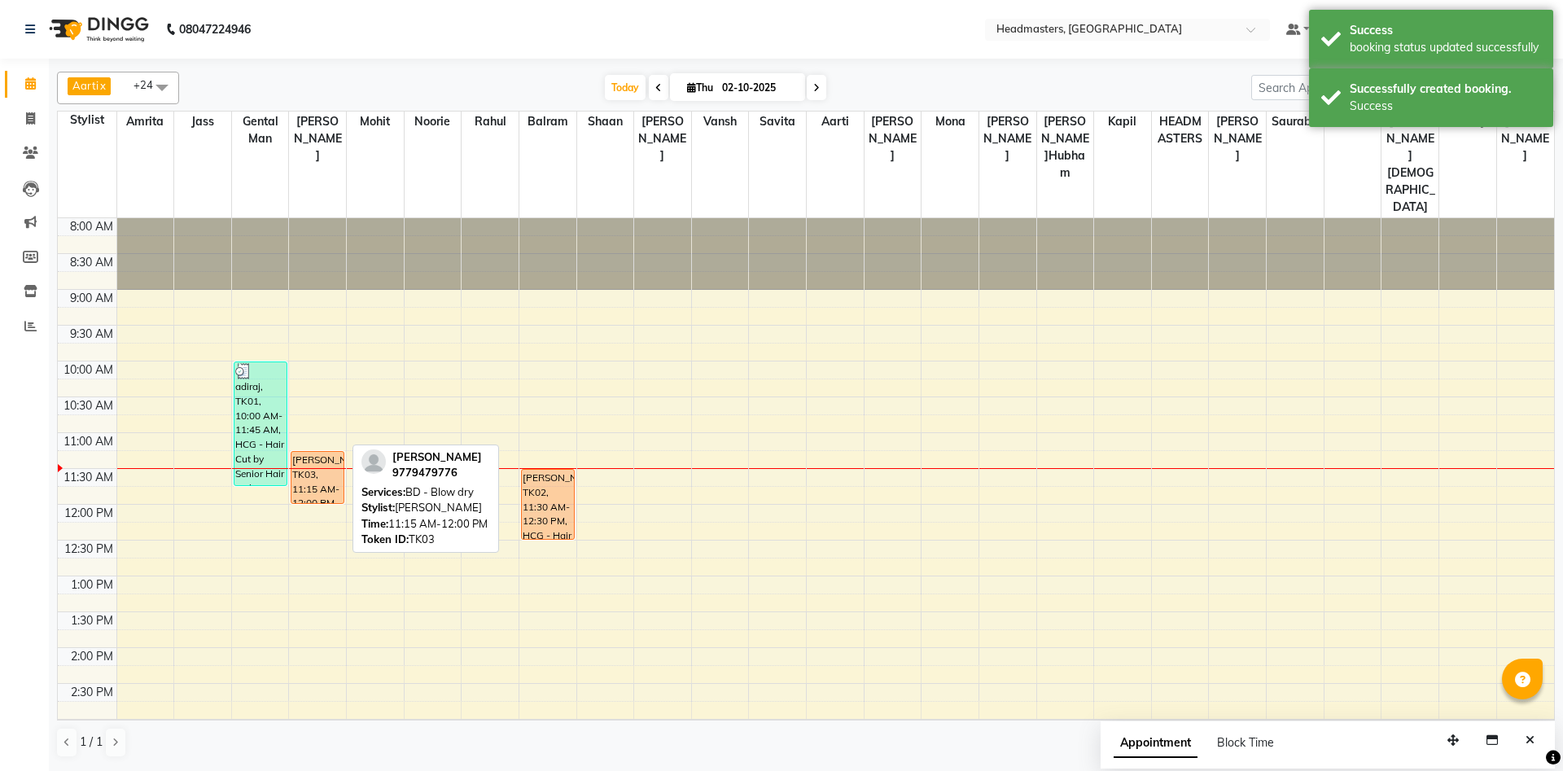
click at [315, 452] on div "hardeep, TK03, 11:15 AM-12:00 PM, BD - Blow dry" at bounding box center [318, 477] width 52 height 51
select select "1"
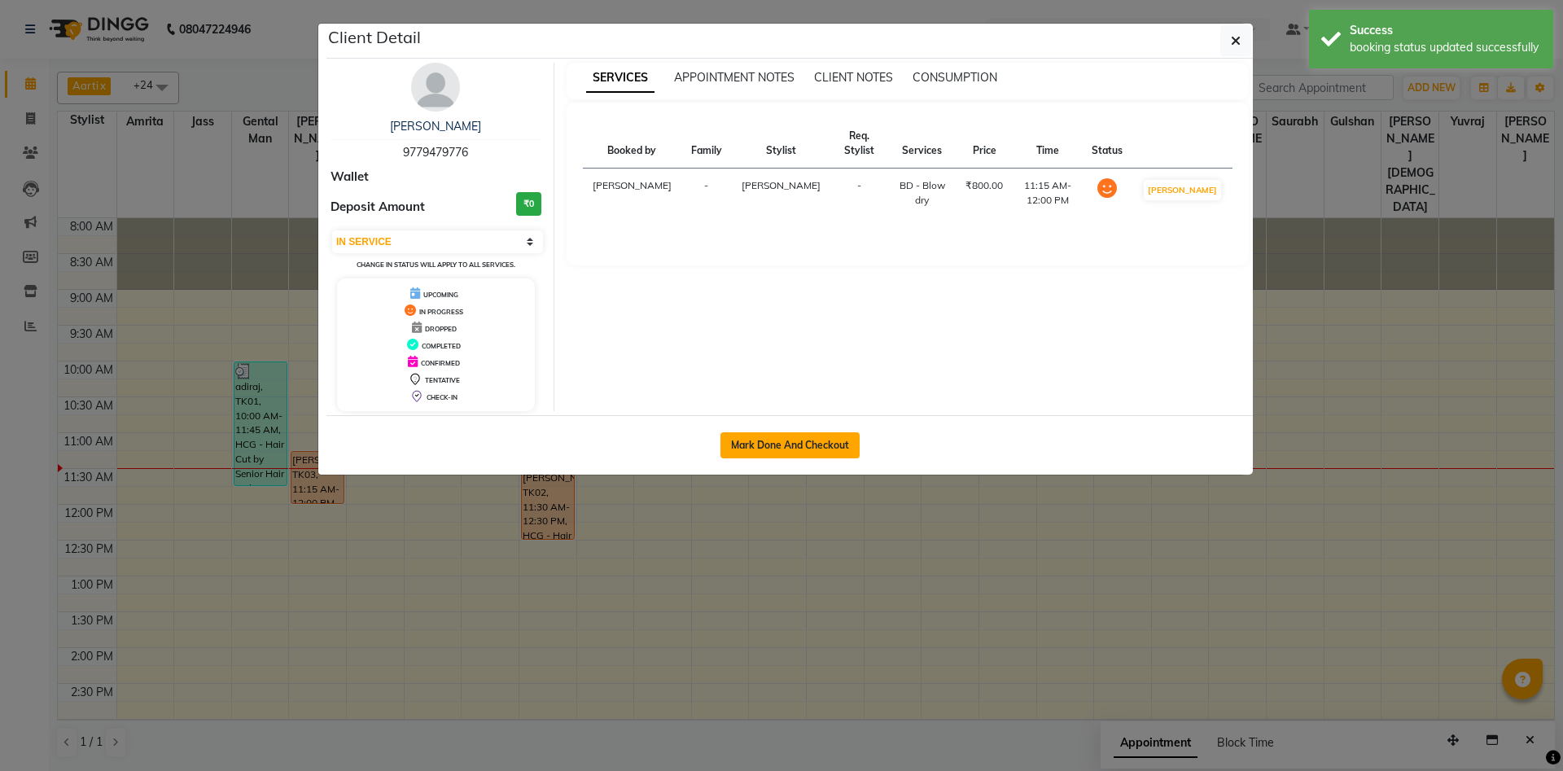
click at [765, 442] on button "Mark Done And Checkout" at bounding box center [790, 445] width 139 height 26
select select "service"
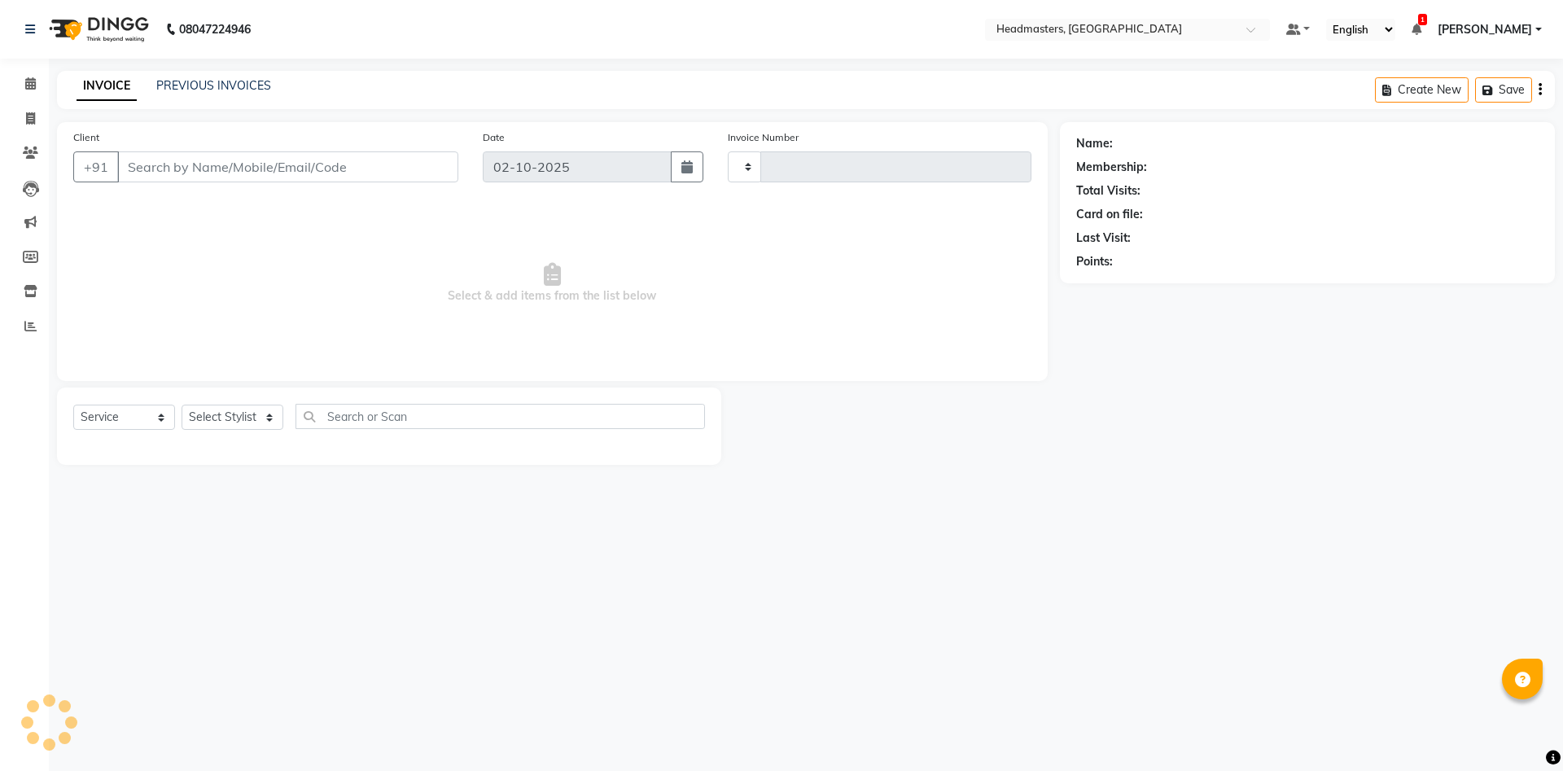
type input "6953"
select select "7130"
type input "9779479776"
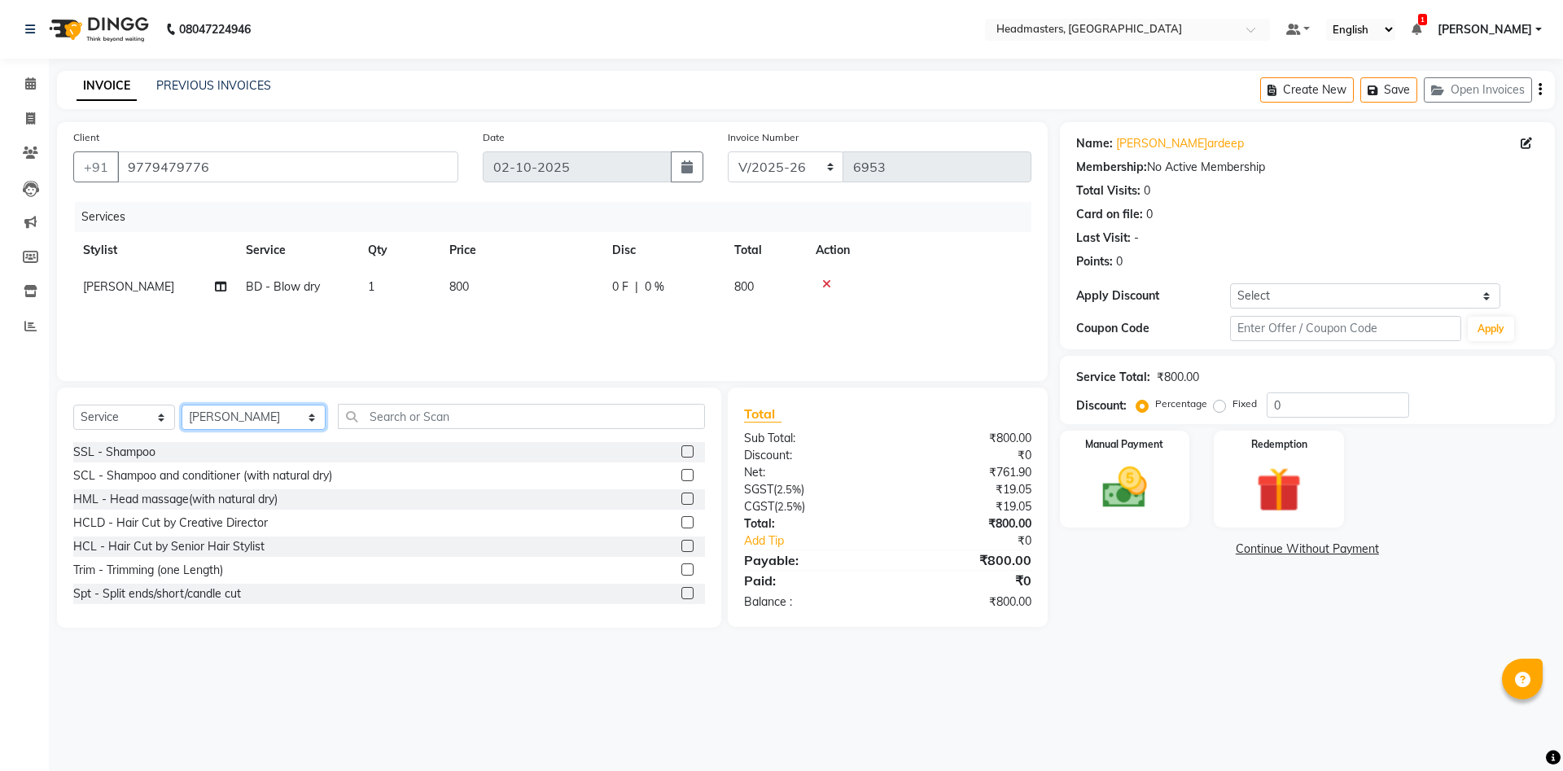
click at [182, 405] on select "Select Stylist Aarti Ali Amrita Amrita - Front Desk Balram Gental Man Gulshan H…" at bounding box center [254, 417] width 144 height 25
select select "74343"
click option "[PERSON_NAME]" at bounding box center [0, 0] width 0 height 0
click at [434, 420] on input "text" at bounding box center [521, 416] width 367 height 25
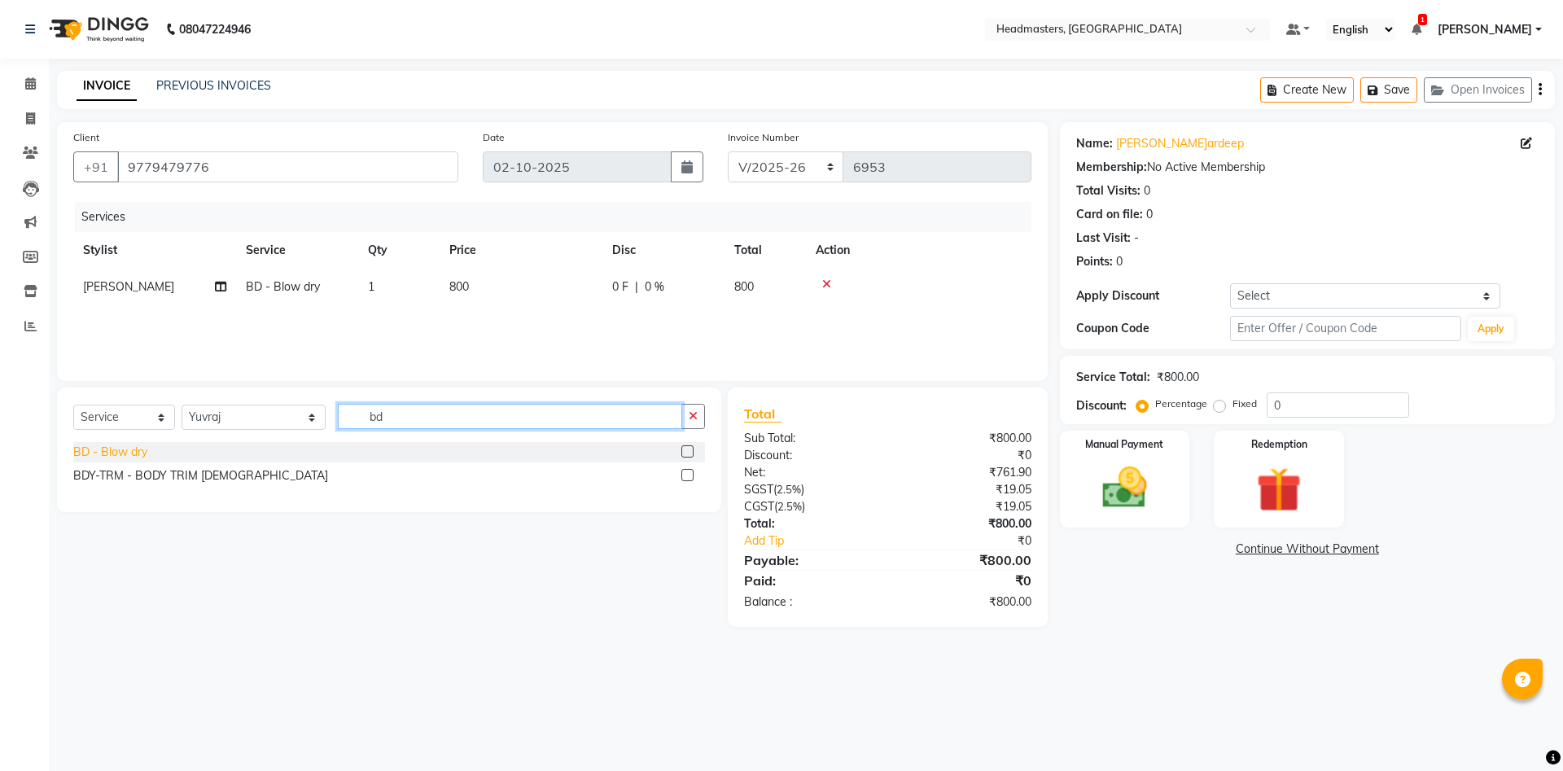
type input "bd"
click at [105, 459] on div "BD - Blow dry" at bounding box center [110, 452] width 74 height 17
checkbox input "false"
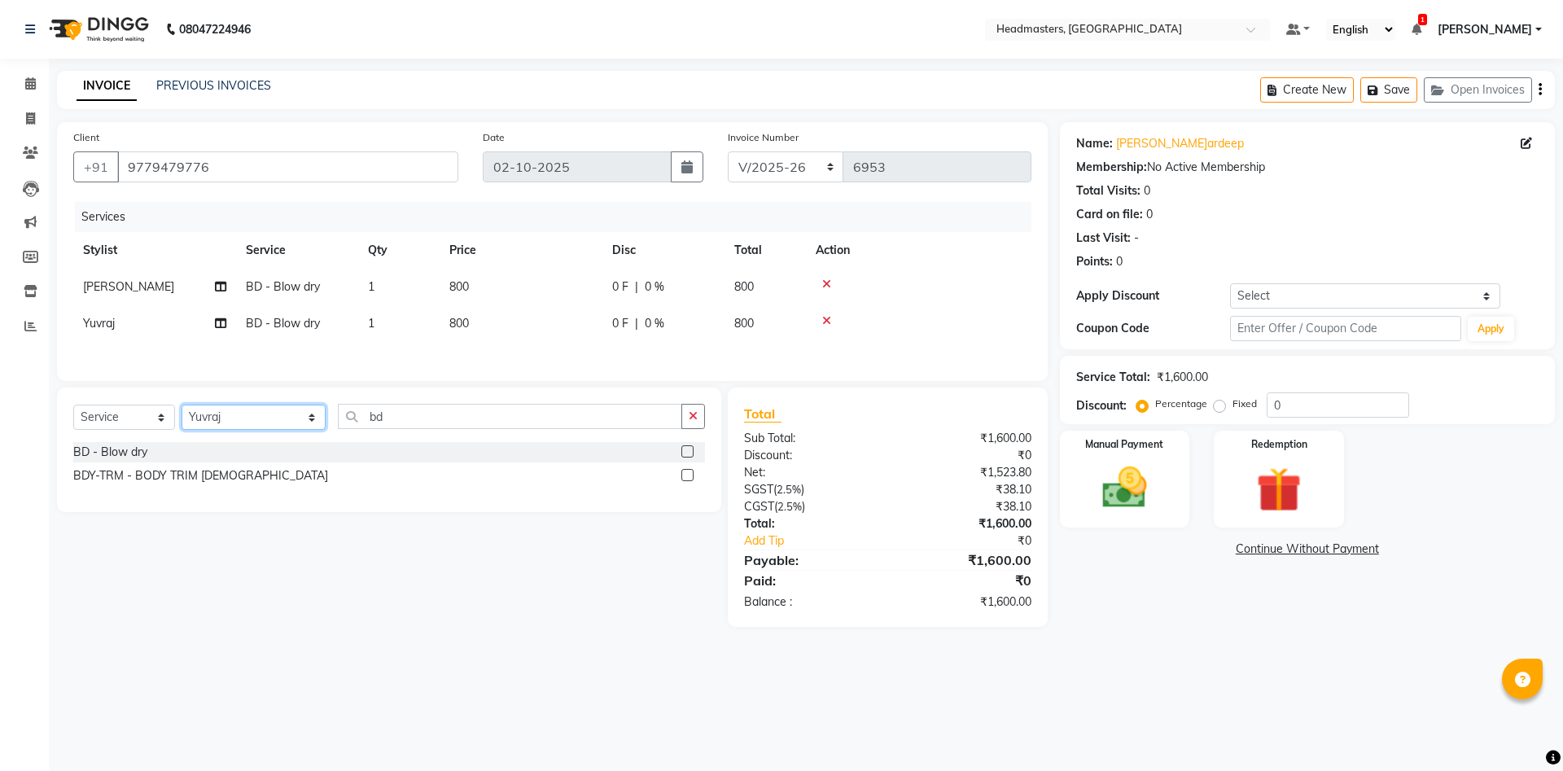
click at [182, 405] on select "Select Stylist Aarti Ali Amrita Amrita - Front Desk Balram Gental Man Gulshan H…" at bounding box center [254, 417] width 144 height 25
select select "60730"
click option "[PERSON_NAME]" at bounding box center [0, 0] width 0 height 0
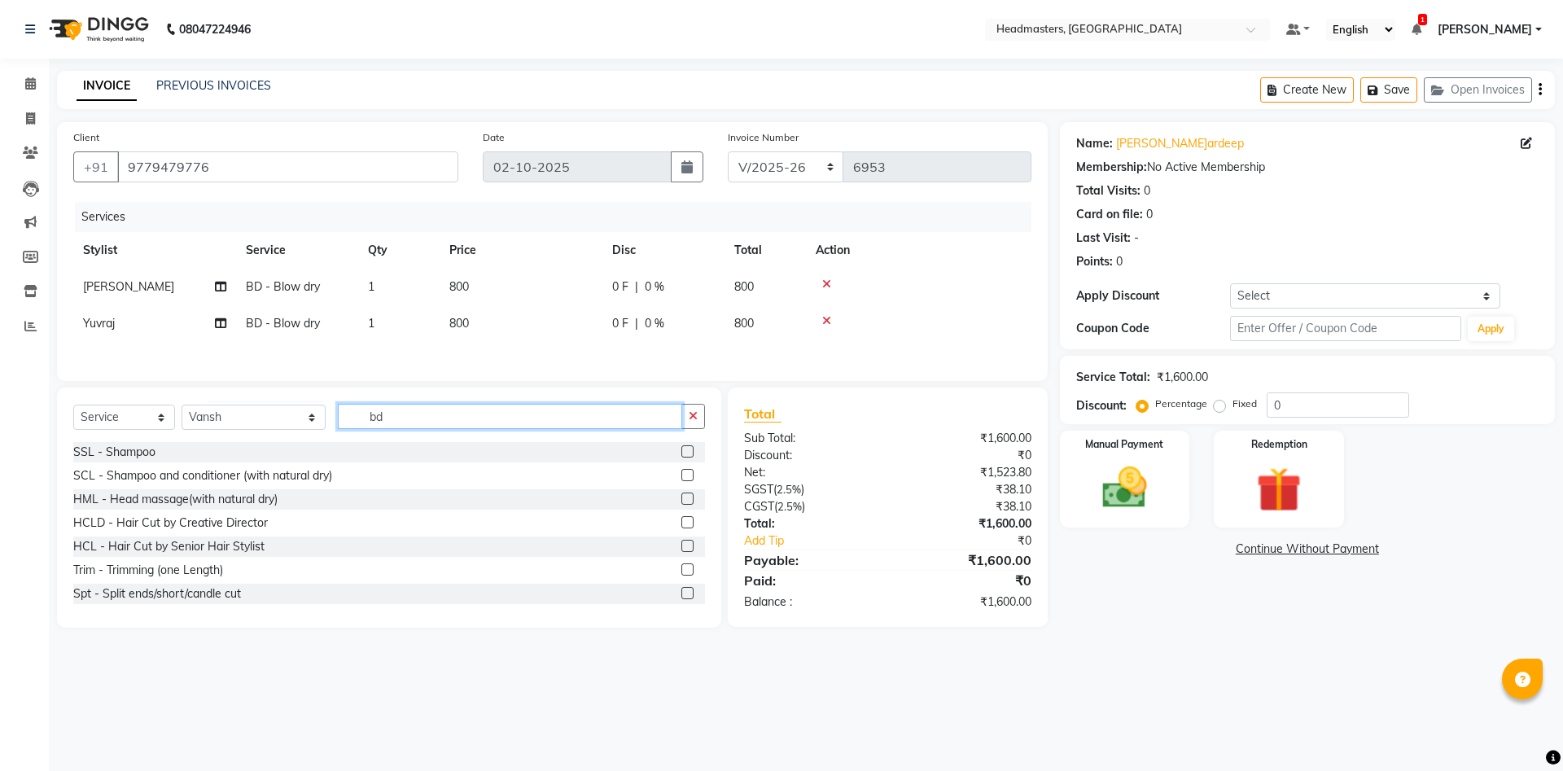
click at [338, 414] on input "bd" at bounding box center [510, 416] width 344 height 25
click at [378, 415] on input "bd" at bounding box center [510, 416] width 344 height 25
type input "b"
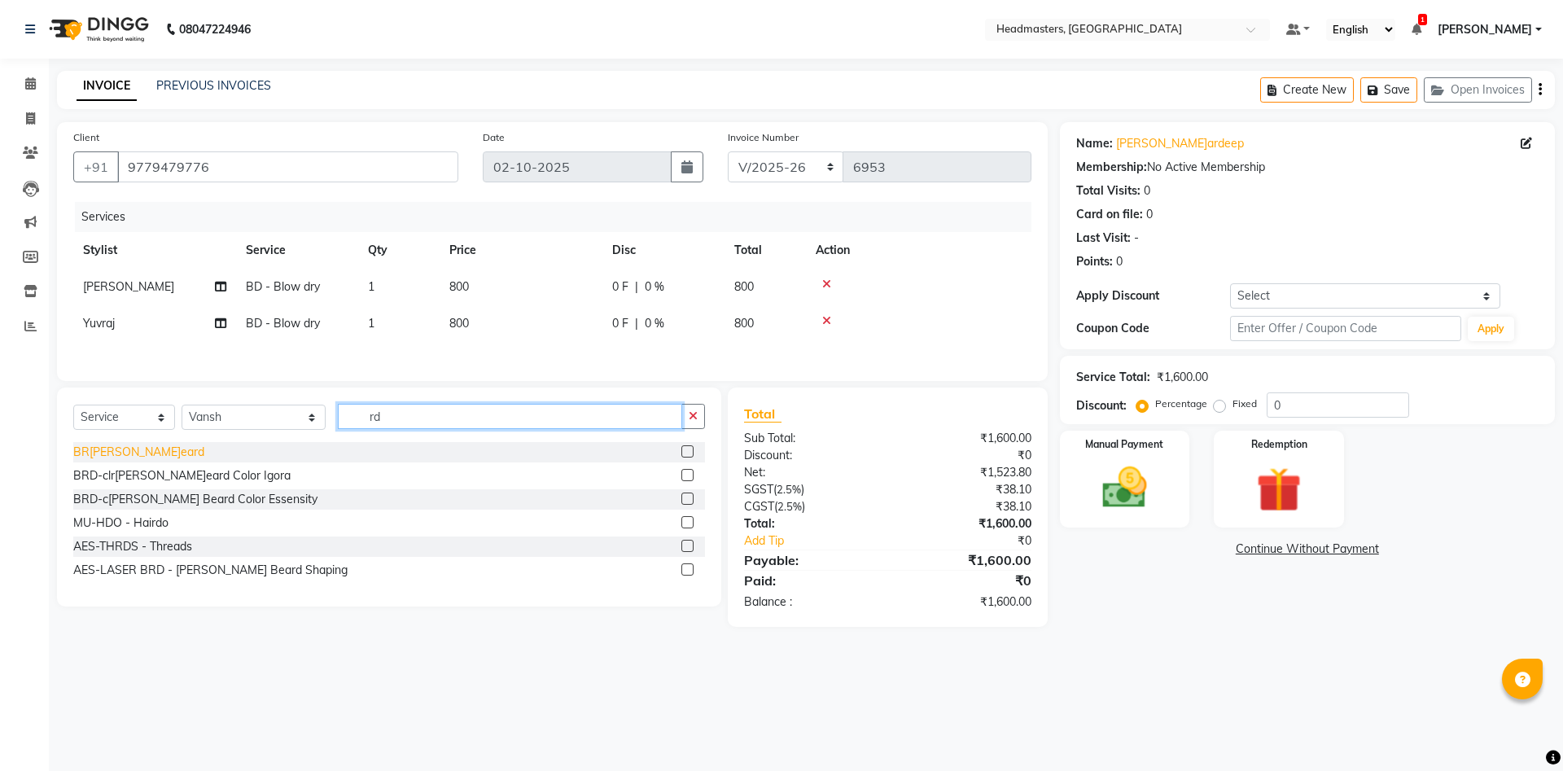
type input "rd"
click at [103, 452] on div "BRD - Beard" at bounding box center [138, 452] width 131 height 17
checkbox input "false"
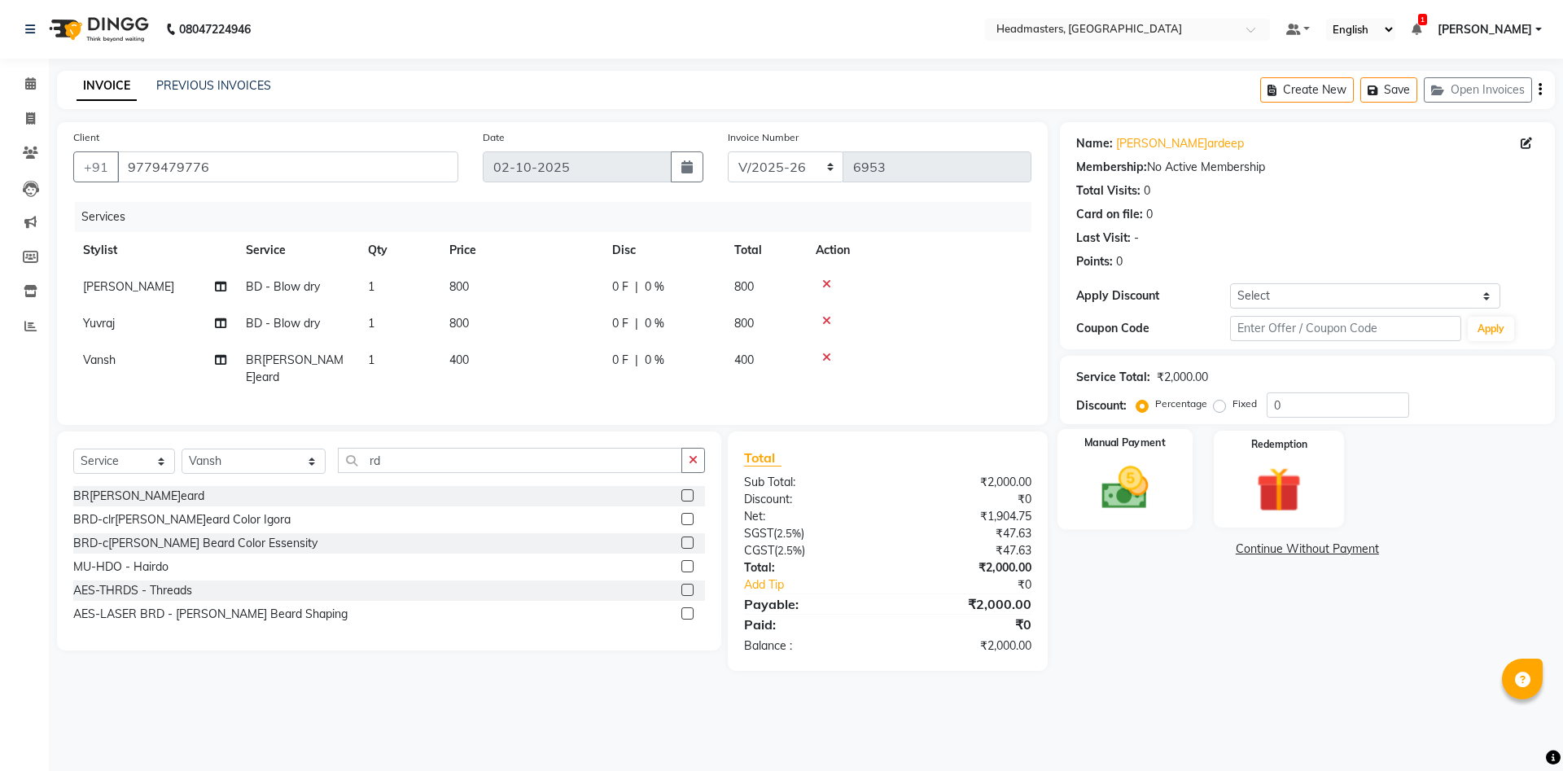
click at [1125, 471] on img at bounding box center [1125, 488] width 76 height 54
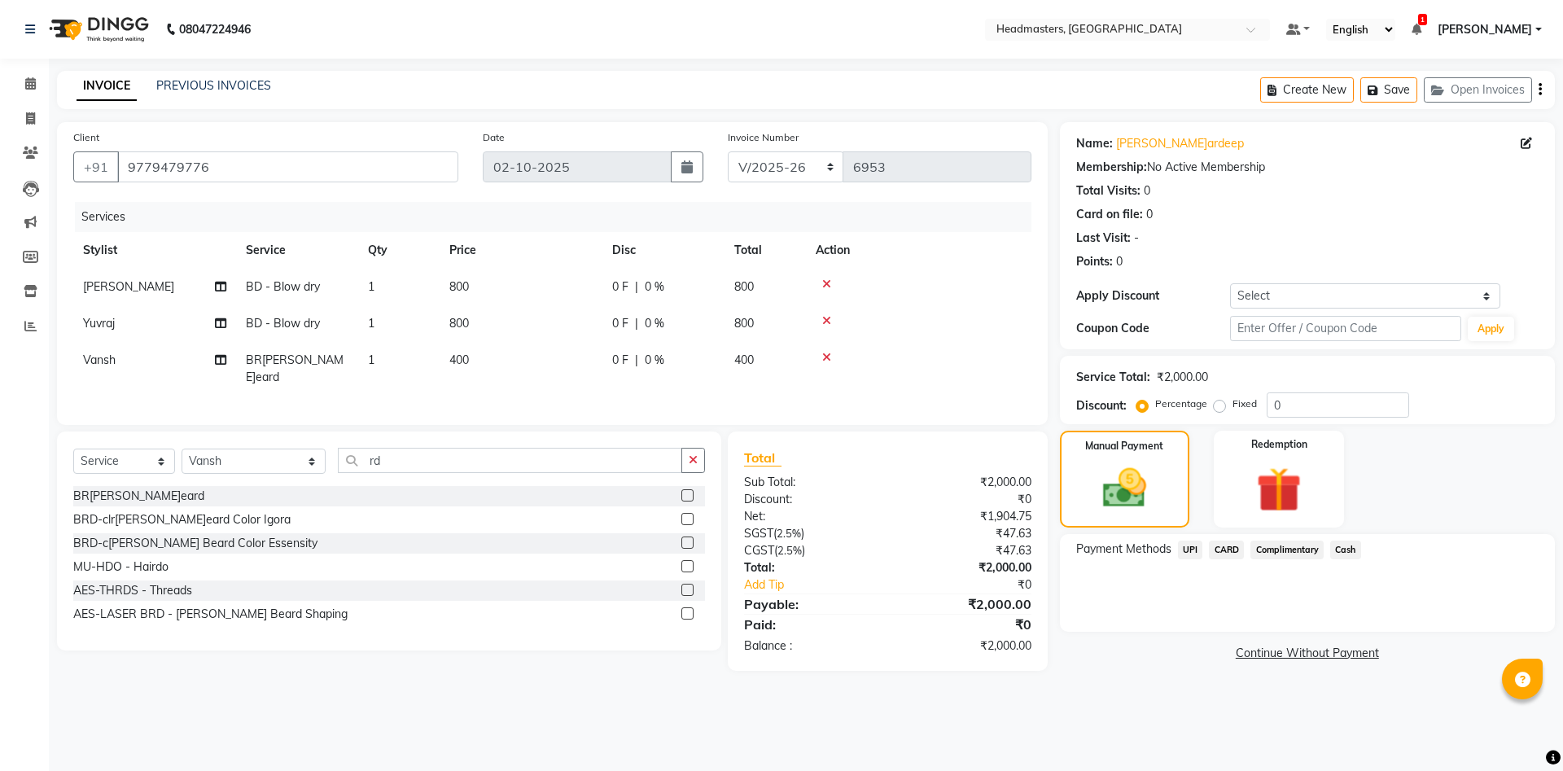
click at [1224, 550] on span "CARD" at bounding box center [1226, 550] width 35 height 19
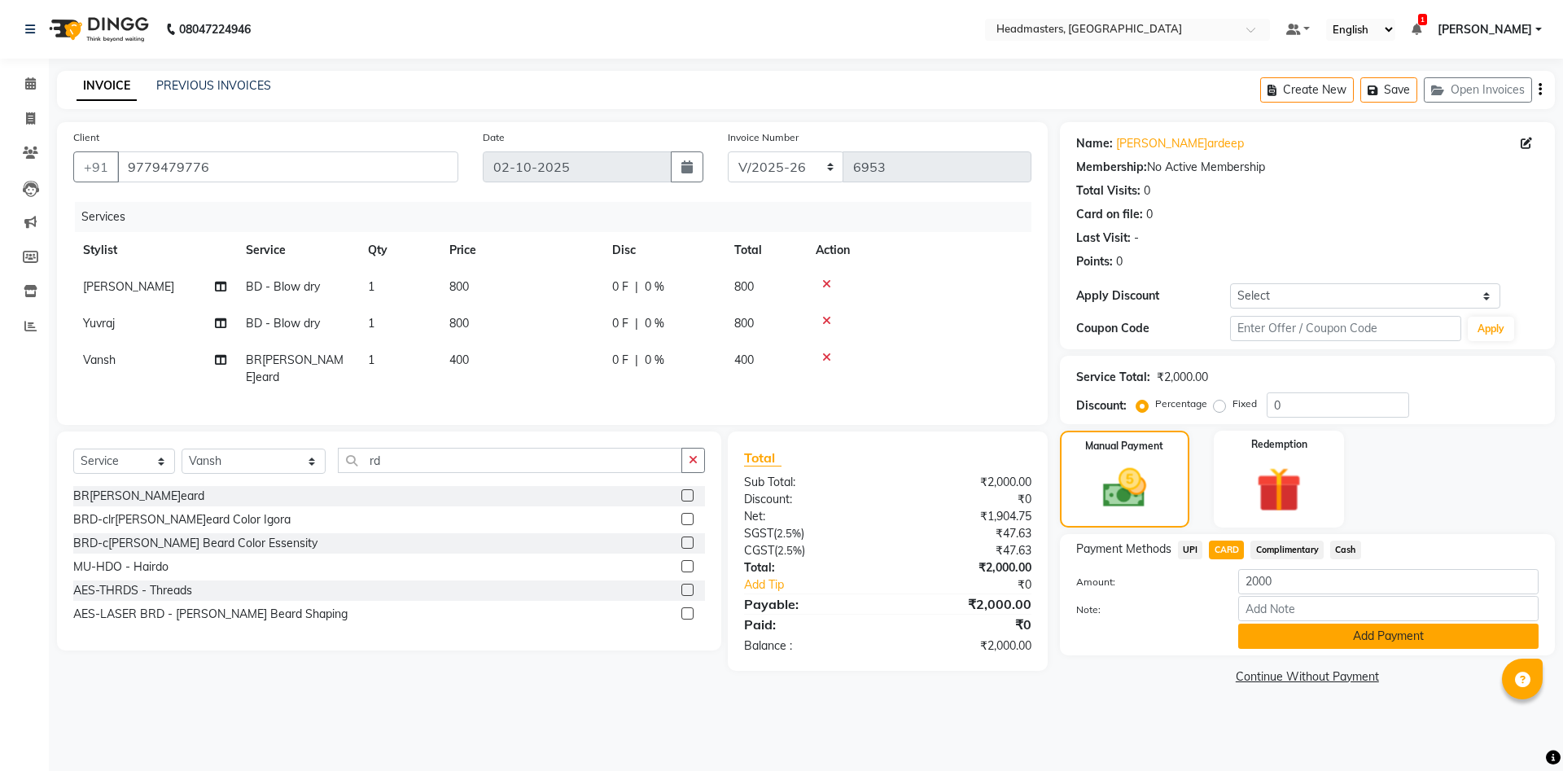
click at [1325, 630] on button "Add Payment" at bounding box center [1388, 636] width 300 height 25
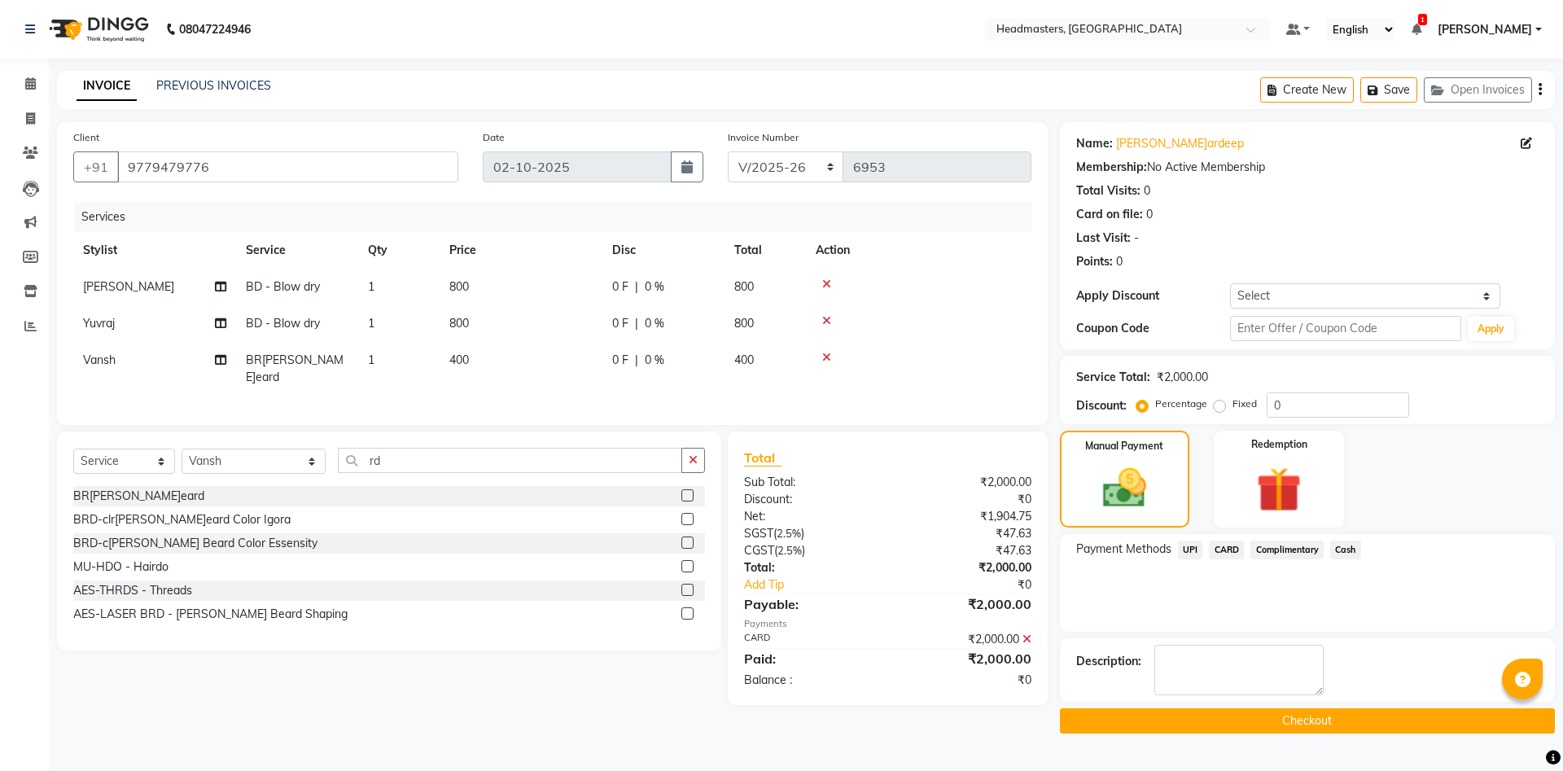
click at [1342, 727] on button "Checkout" at bounding box center [1307, 720] width 495 height 25
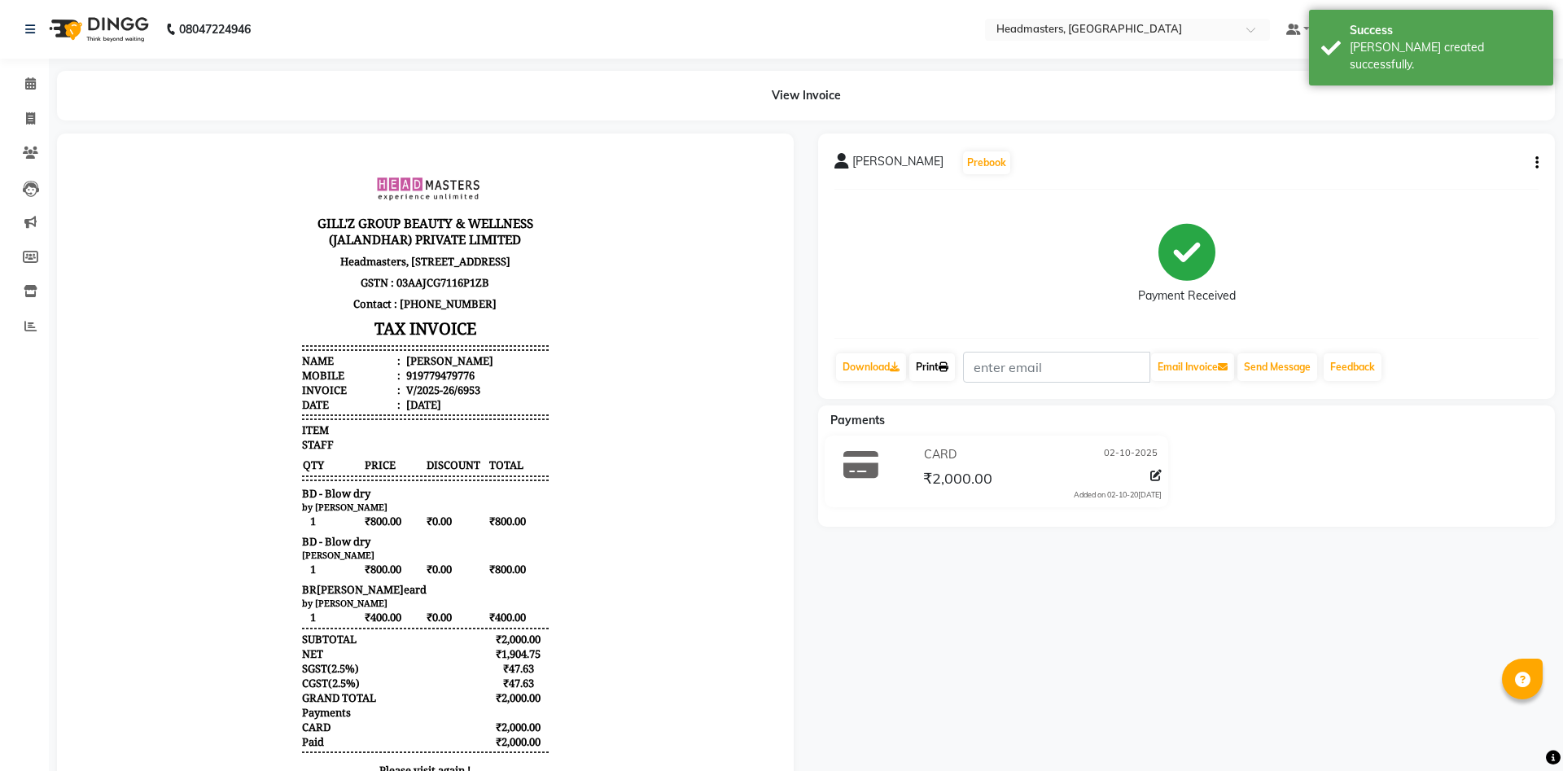
click at [946, 357] on link "Print" at bounding box center [933, 367] width 46 height 28
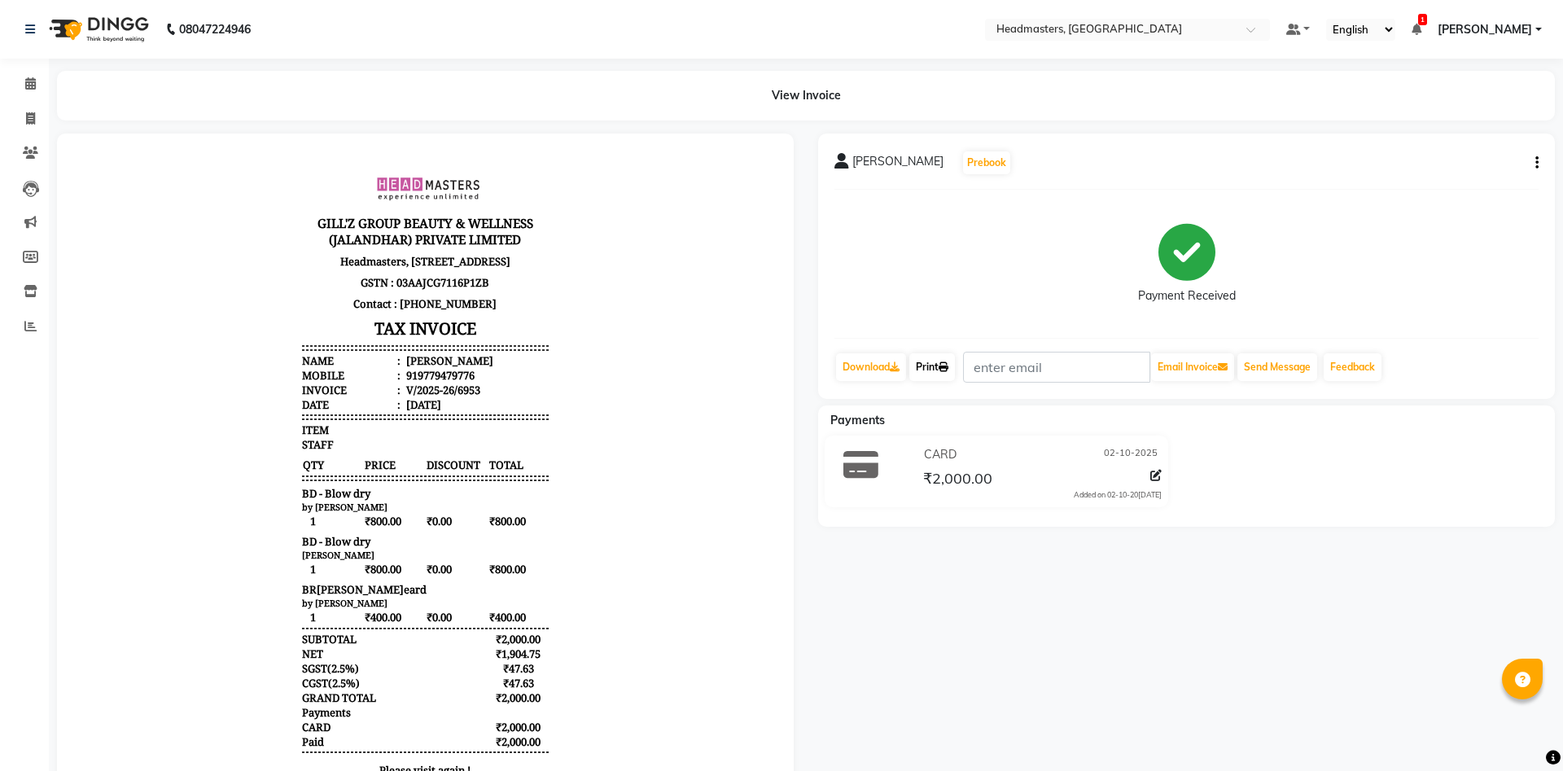
click at [935, 366] on link "Print" at bounding box center [933, 367] width 46 height 28
click at [35, 89] on icon at bounding box center [30, 83] width 11 height 12
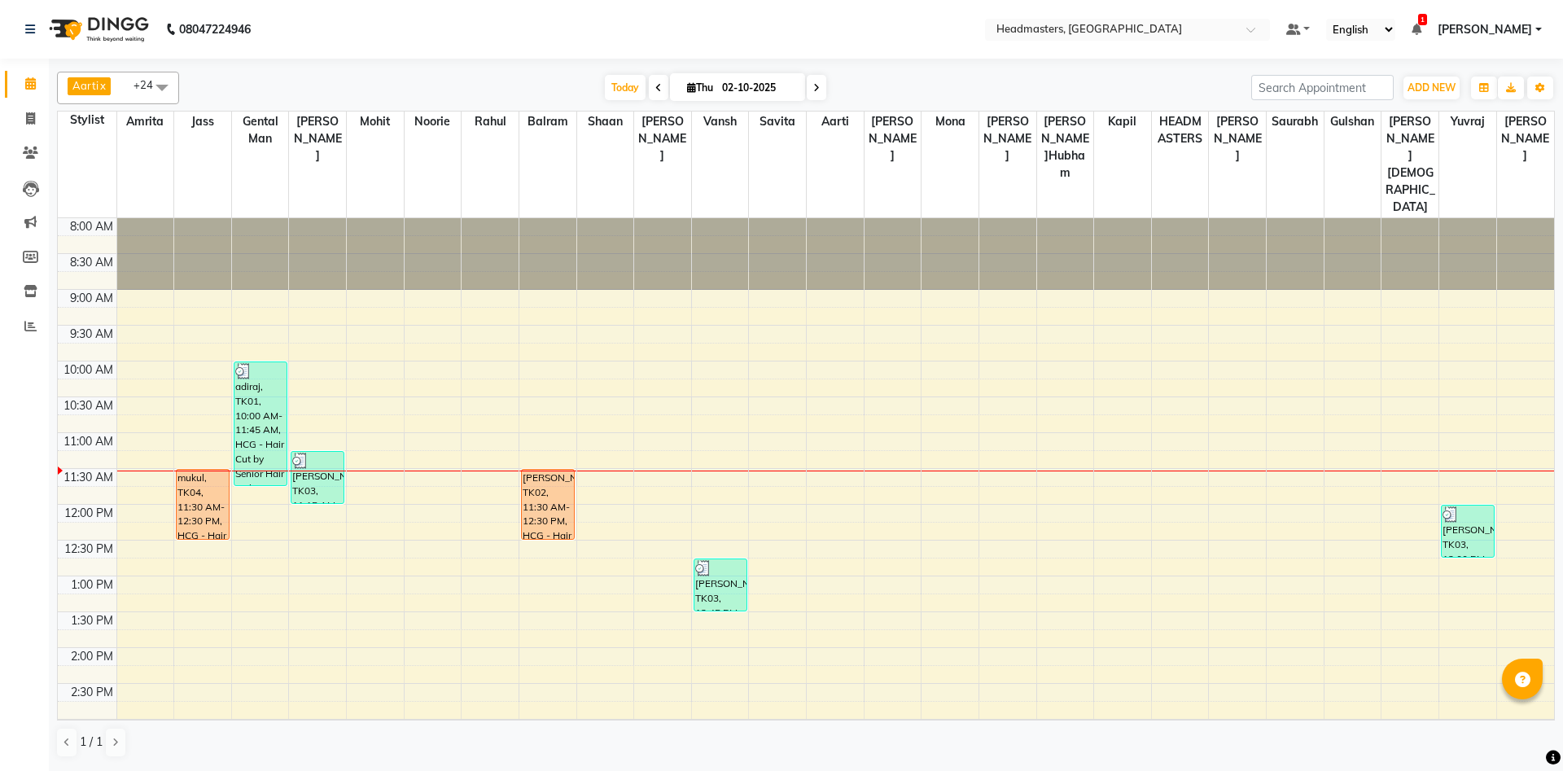
click at [249, 445] on div "8:00 AM 8:30 AM 9:00 AM 9:30 AM 10:00 AM 10:30 AM 11:00 AM 11:30 AM 12:00 PM 12…" at bounding box center [806, 719] width 1497 height 1002
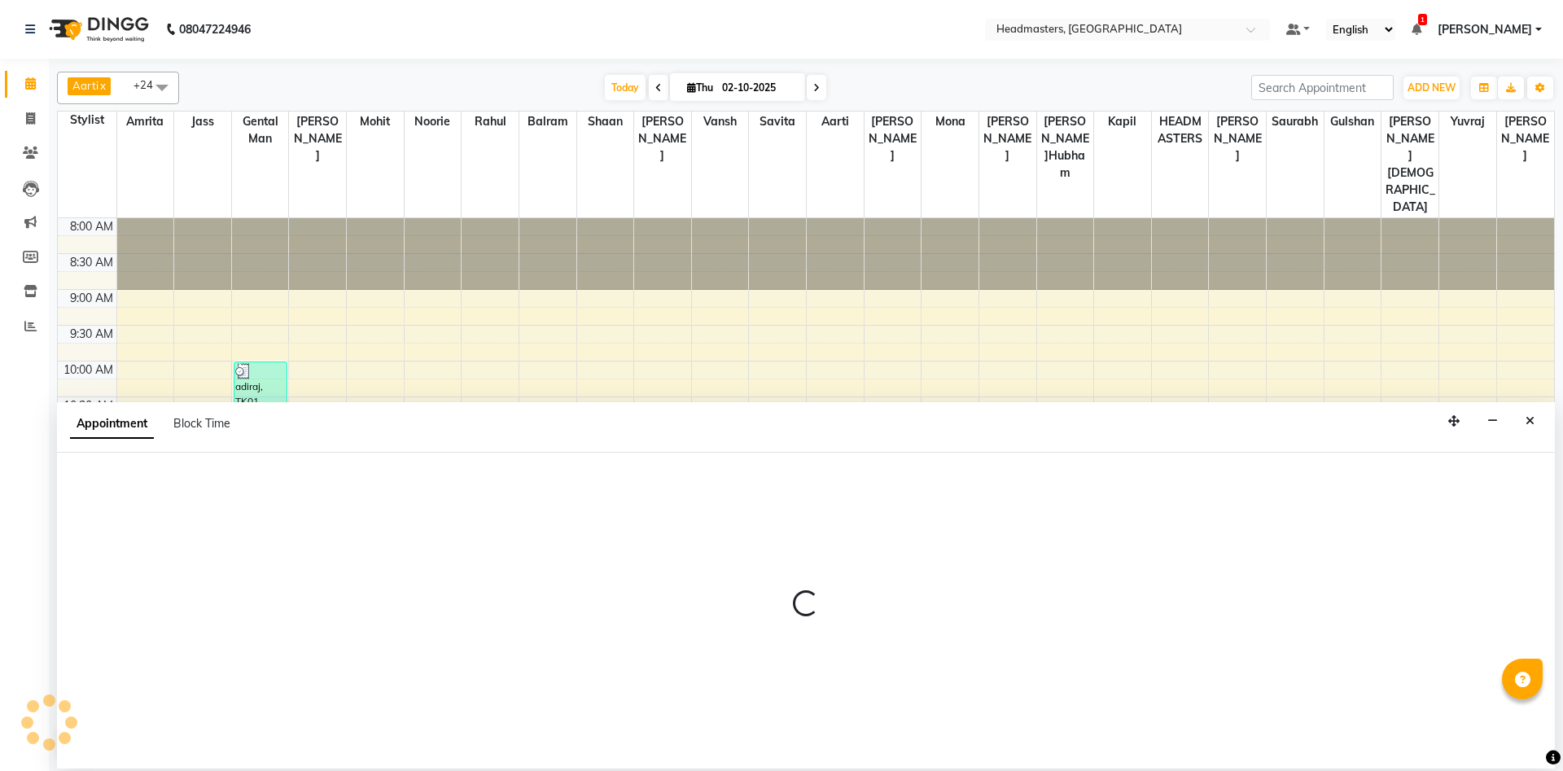
select select "60717"
select select "705"
select select "tentative"
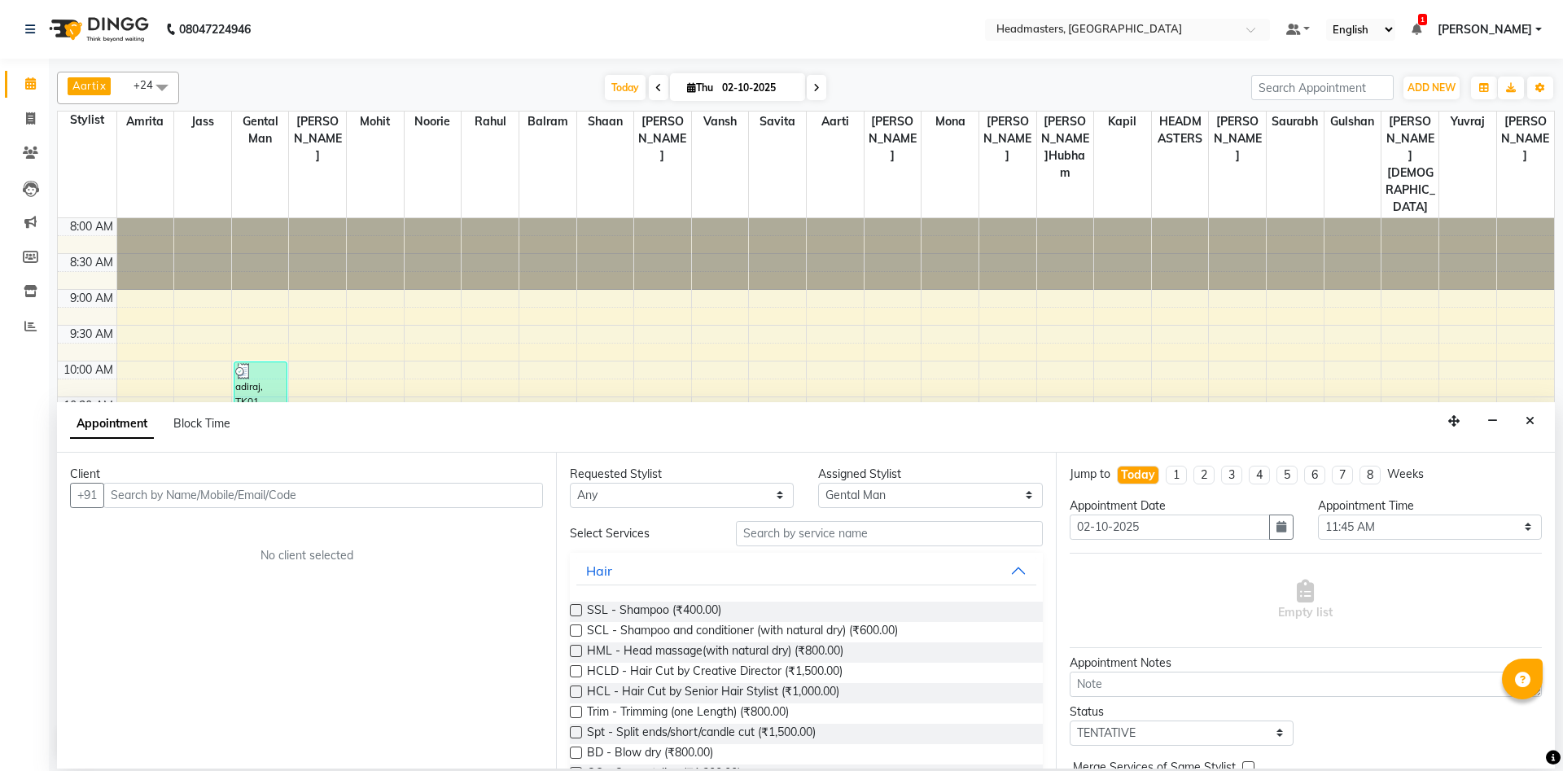
click at [155, 502] on input "text" at bounding box center [323, 495] width 440 height 25
type input "9872929110"
click at [495, 498] on span "Add Client" at bounding box center [509, 495] width 55 height 15
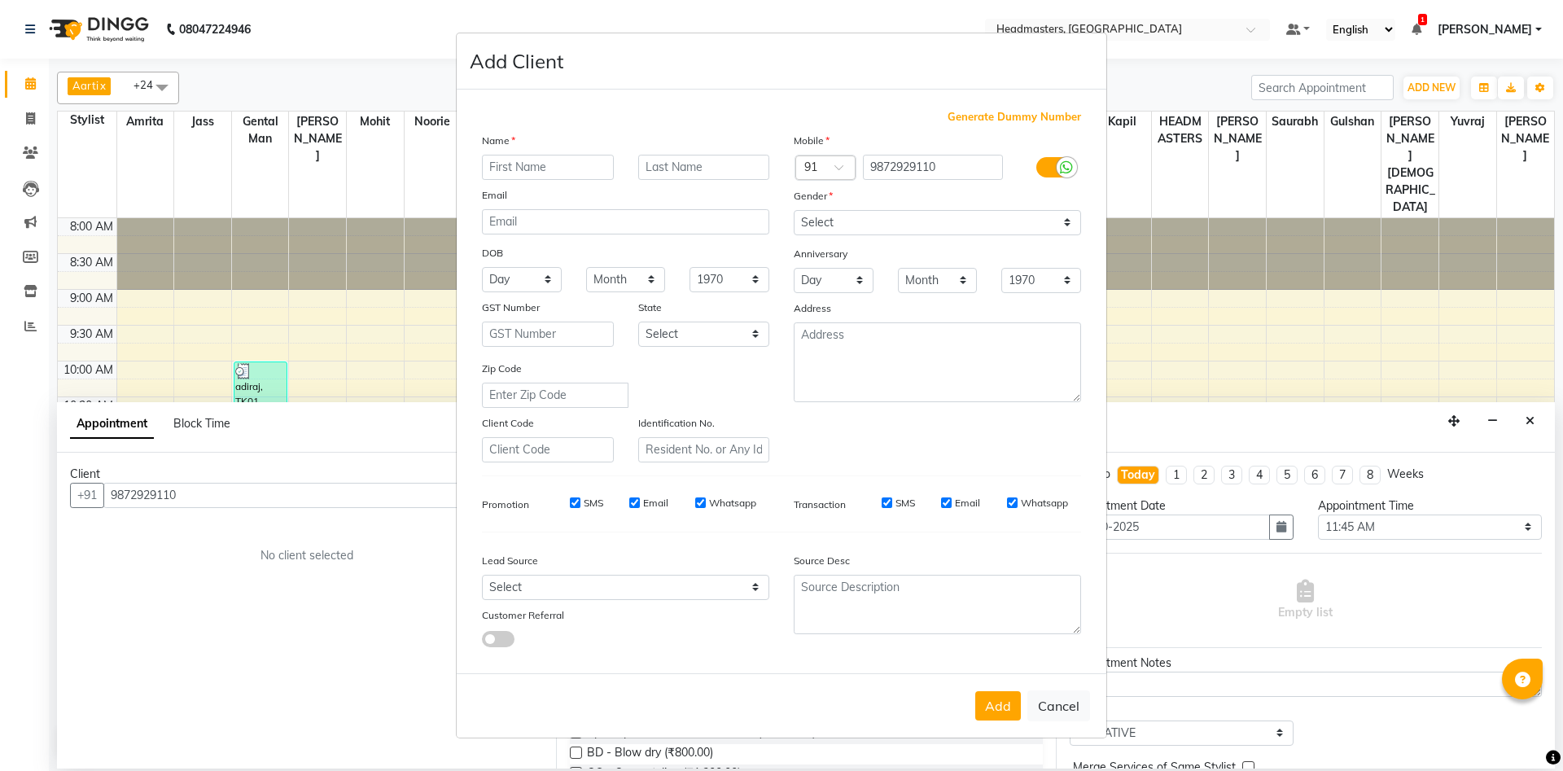
click at [511, 169] on input "text" at bounding box center [548, 167] width 132 height 25
type input "a"
type input "anuj"
click at [794, 210] on select "Select Male Female Other Prefer Not To Say" at bounding box center [937, 222] width 287 height 25
select select "male"
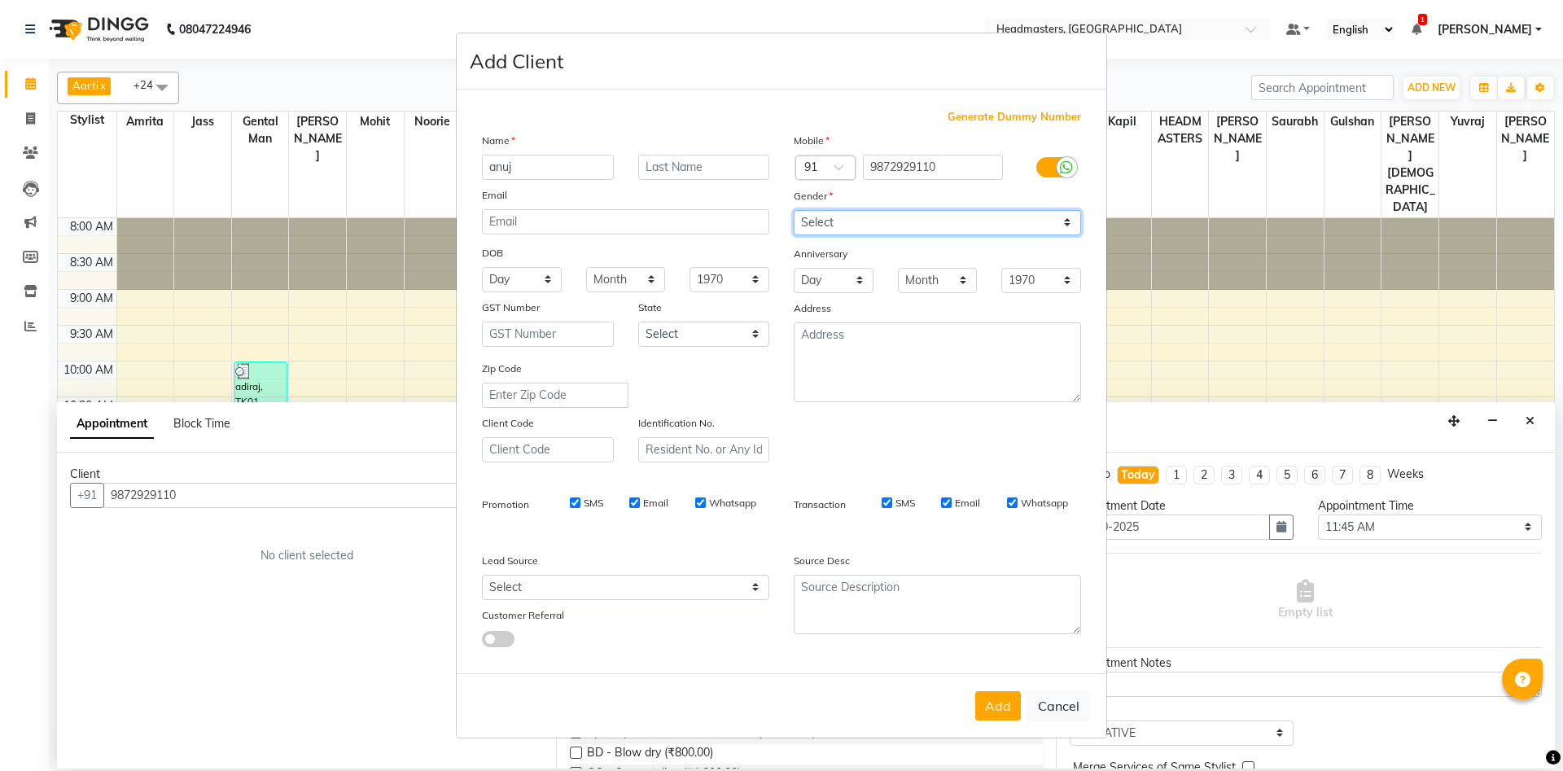
click option "Male" at bounding box center [0, 0] width 0 height 0
click at [984, 705] on button "Add" at bounding box center [998, 705] width 46 height 29
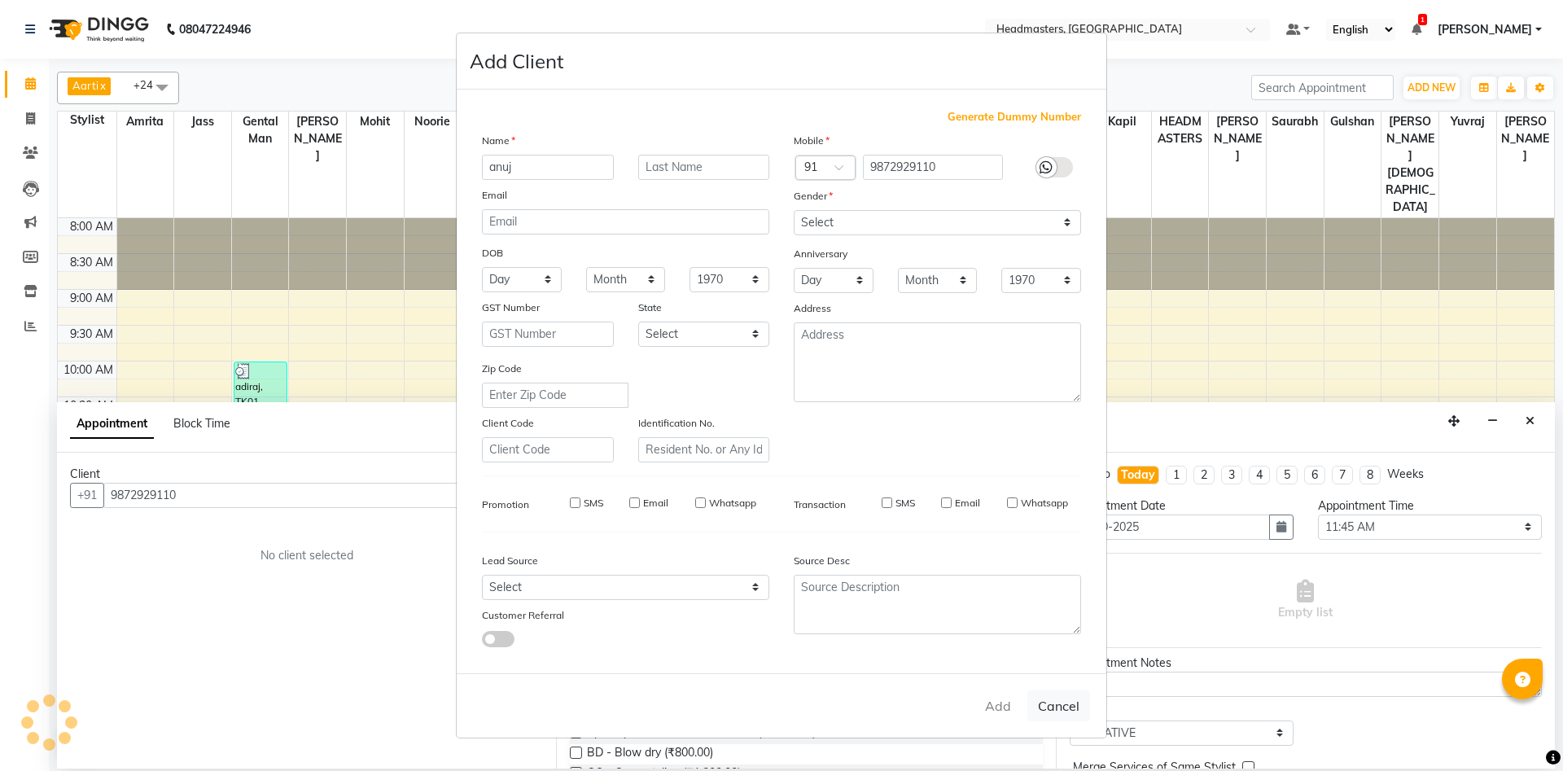
select select
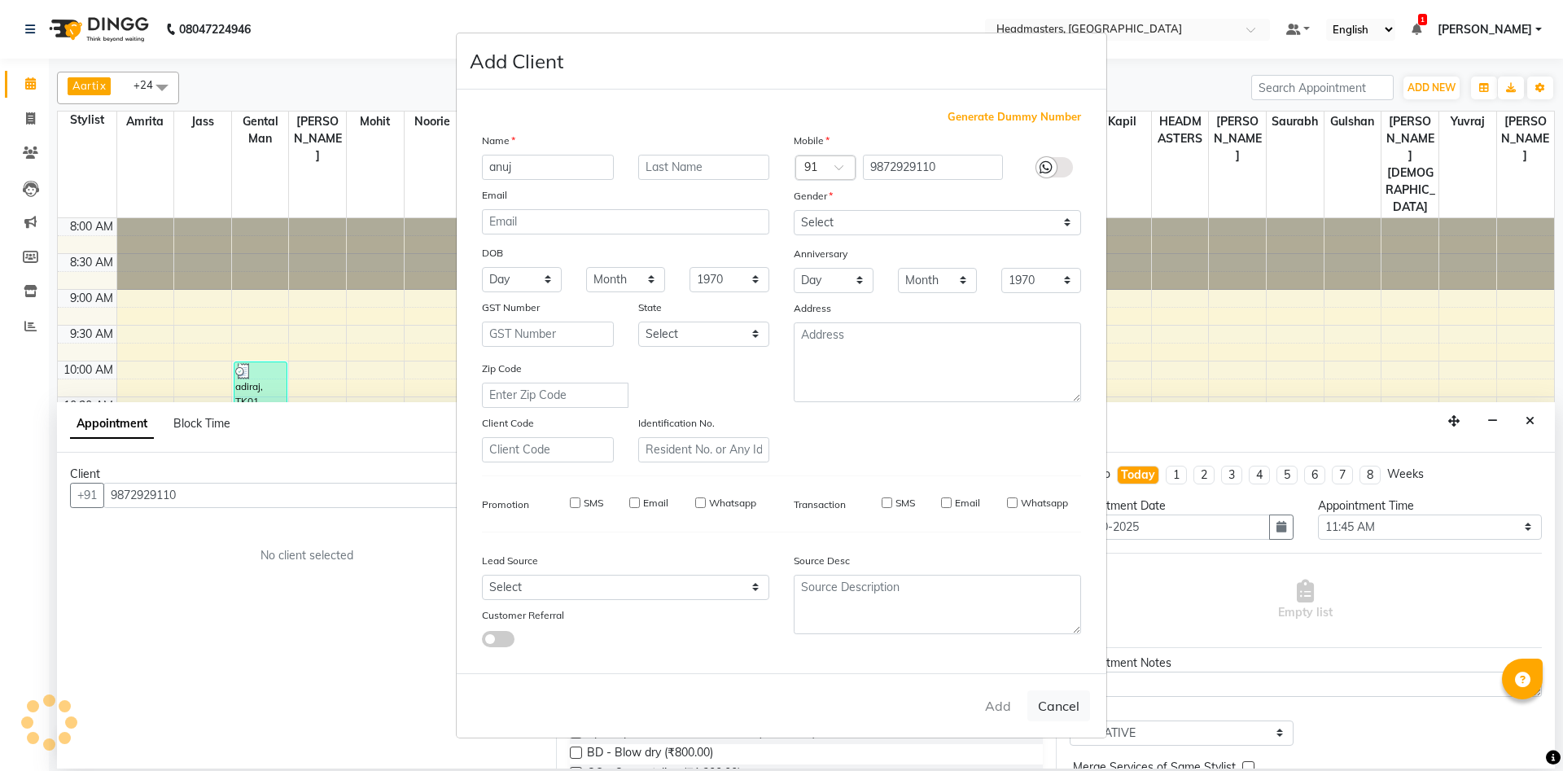
select select
checkbox input "false"
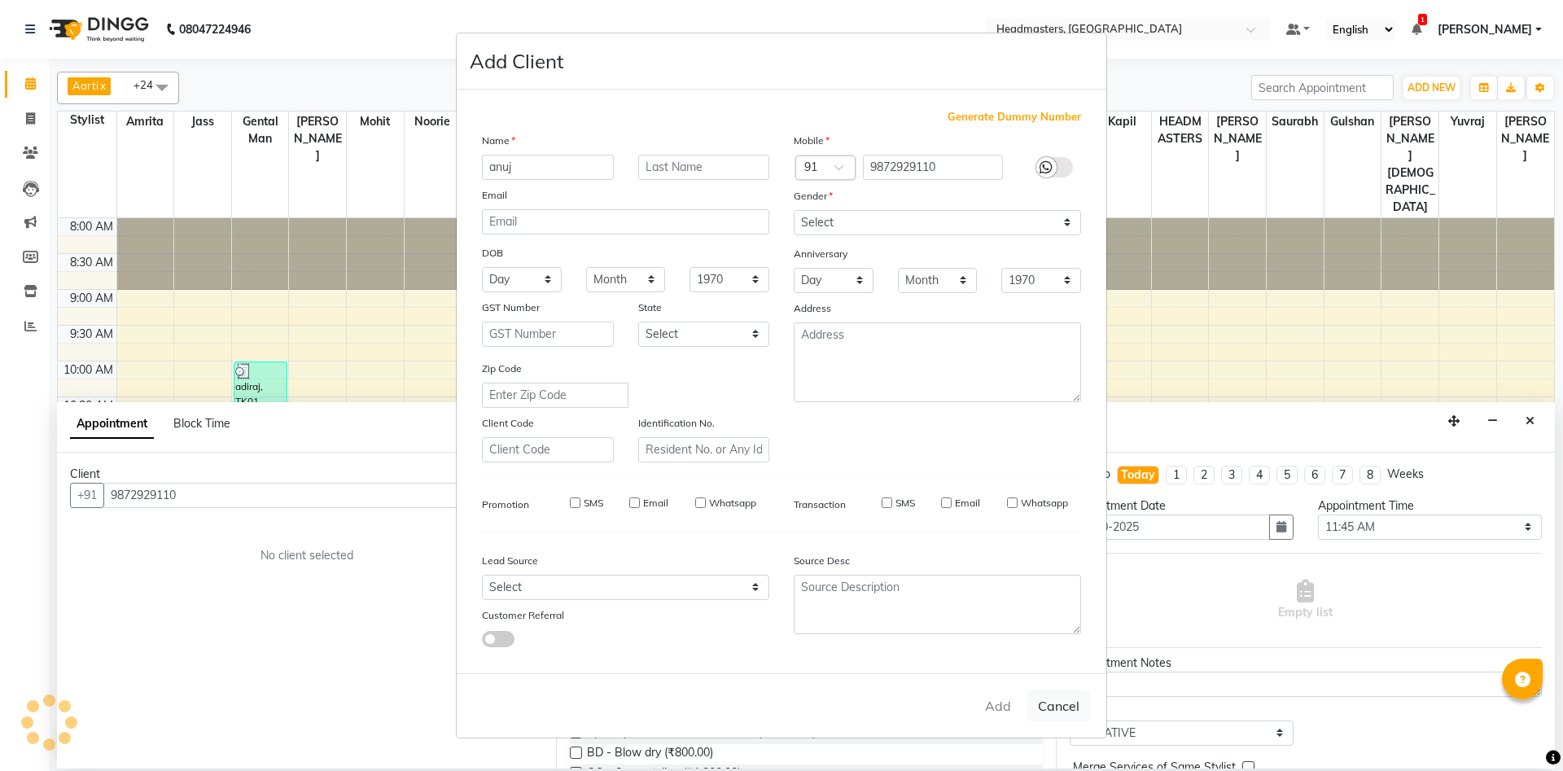
checkbox input "false"
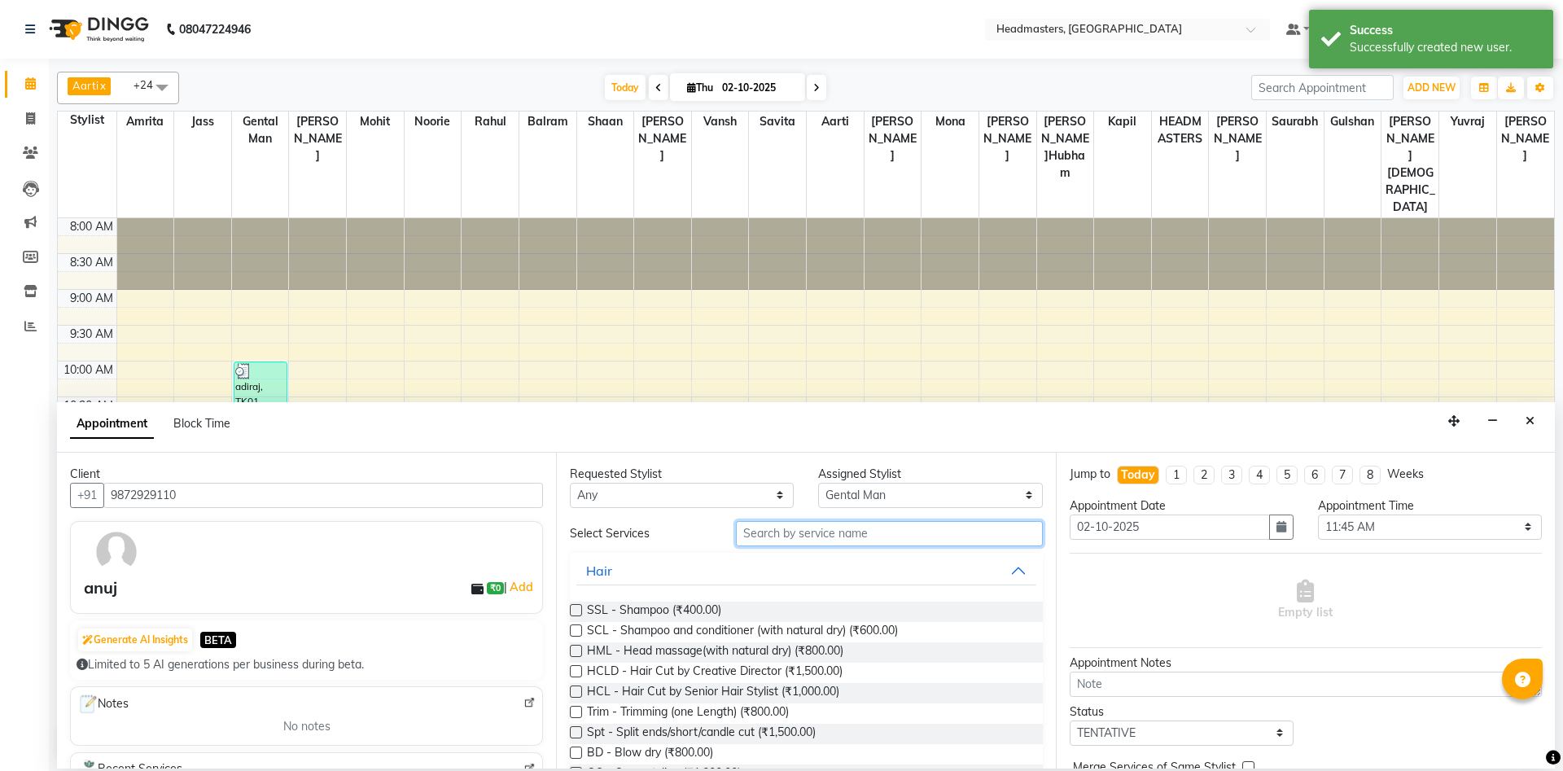
click at [819, 534] on input "text" at bounding box center [889, 533] width 307 height 25
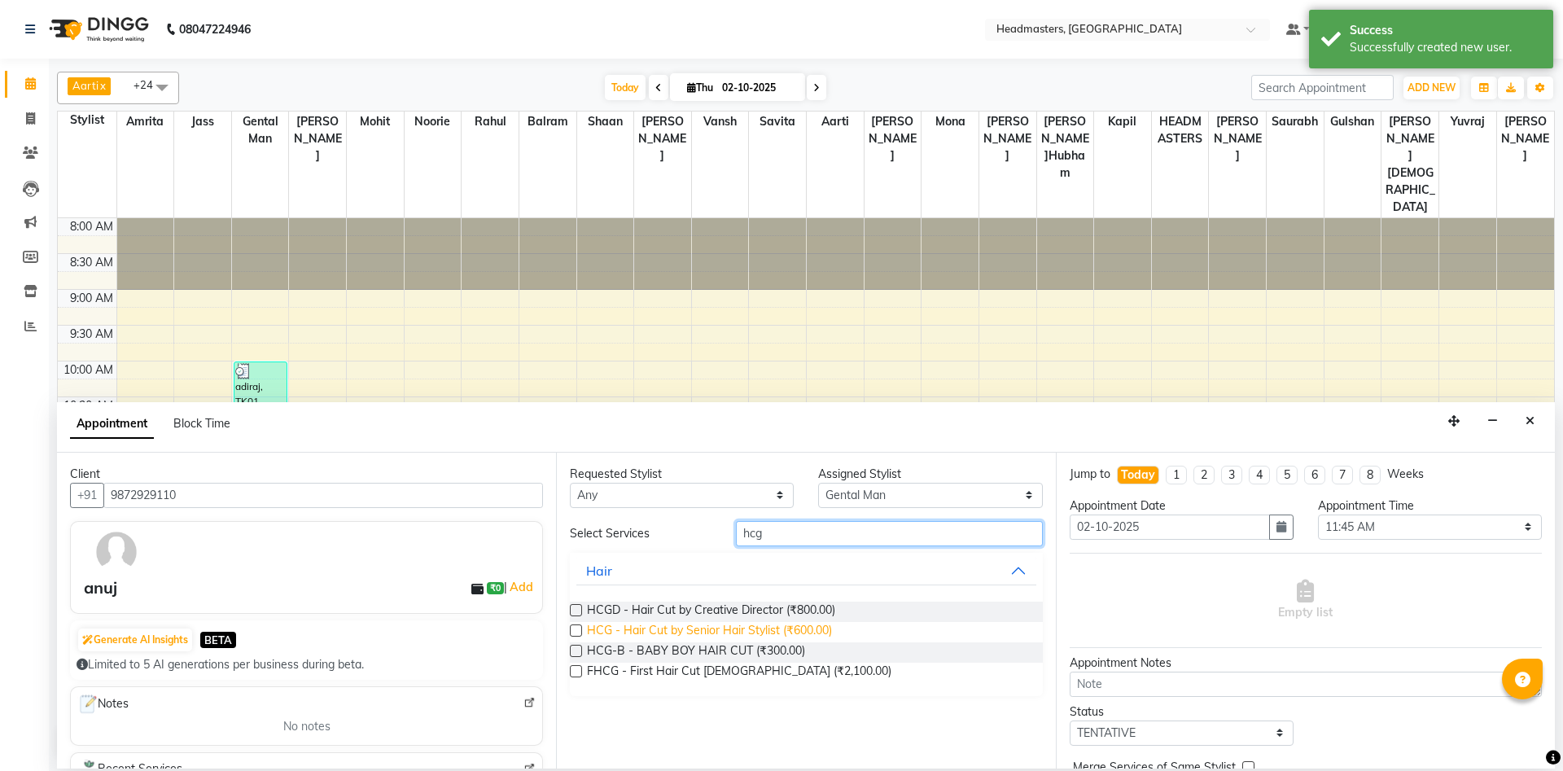
type input "hcg"
click at [716, 625] on span "HCG - Hair Cut by Senior Hair Stylist (₹600.00)" at bounding box center [709, 632] width 245 height 20
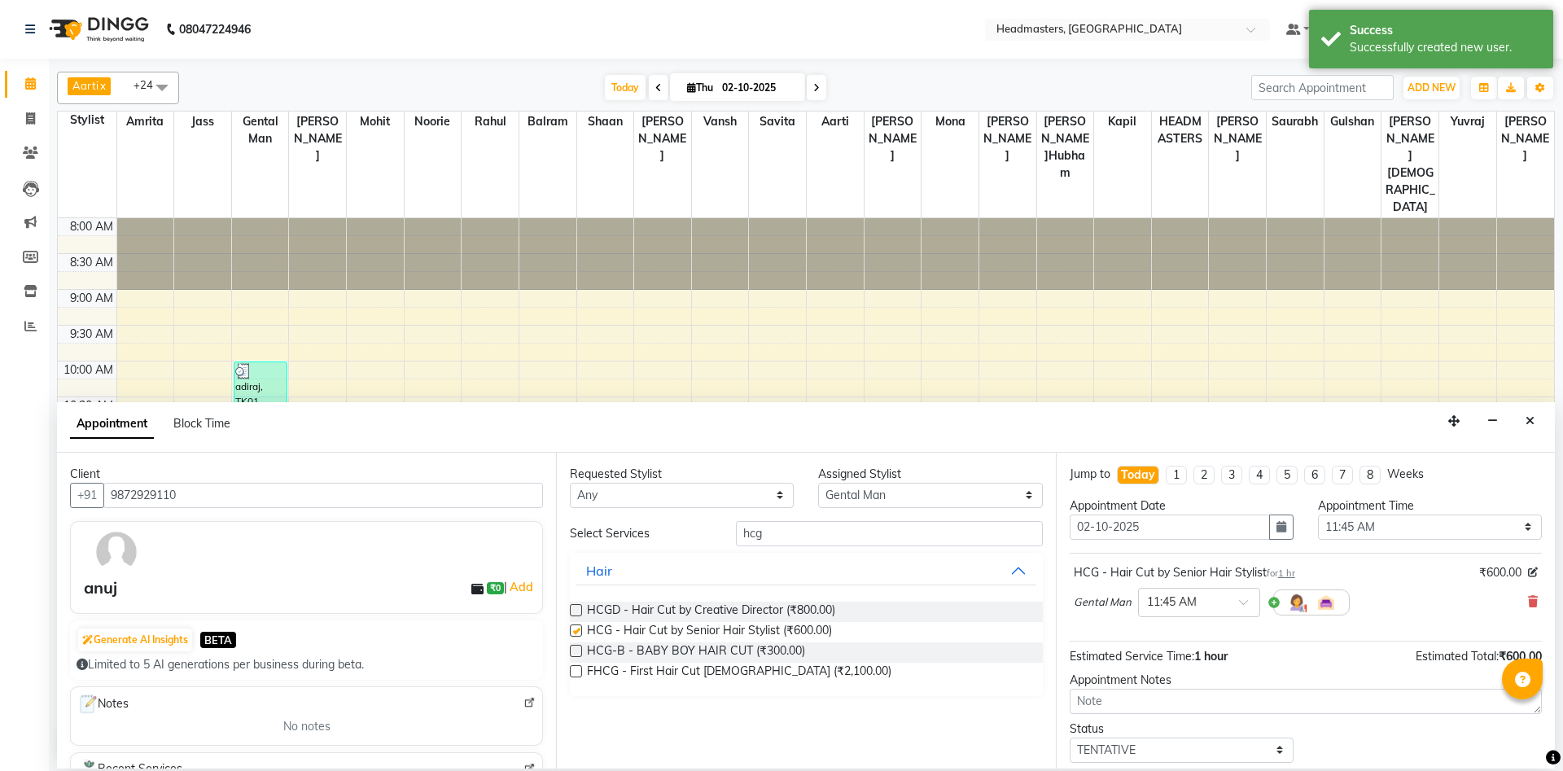
checkbox input "false"
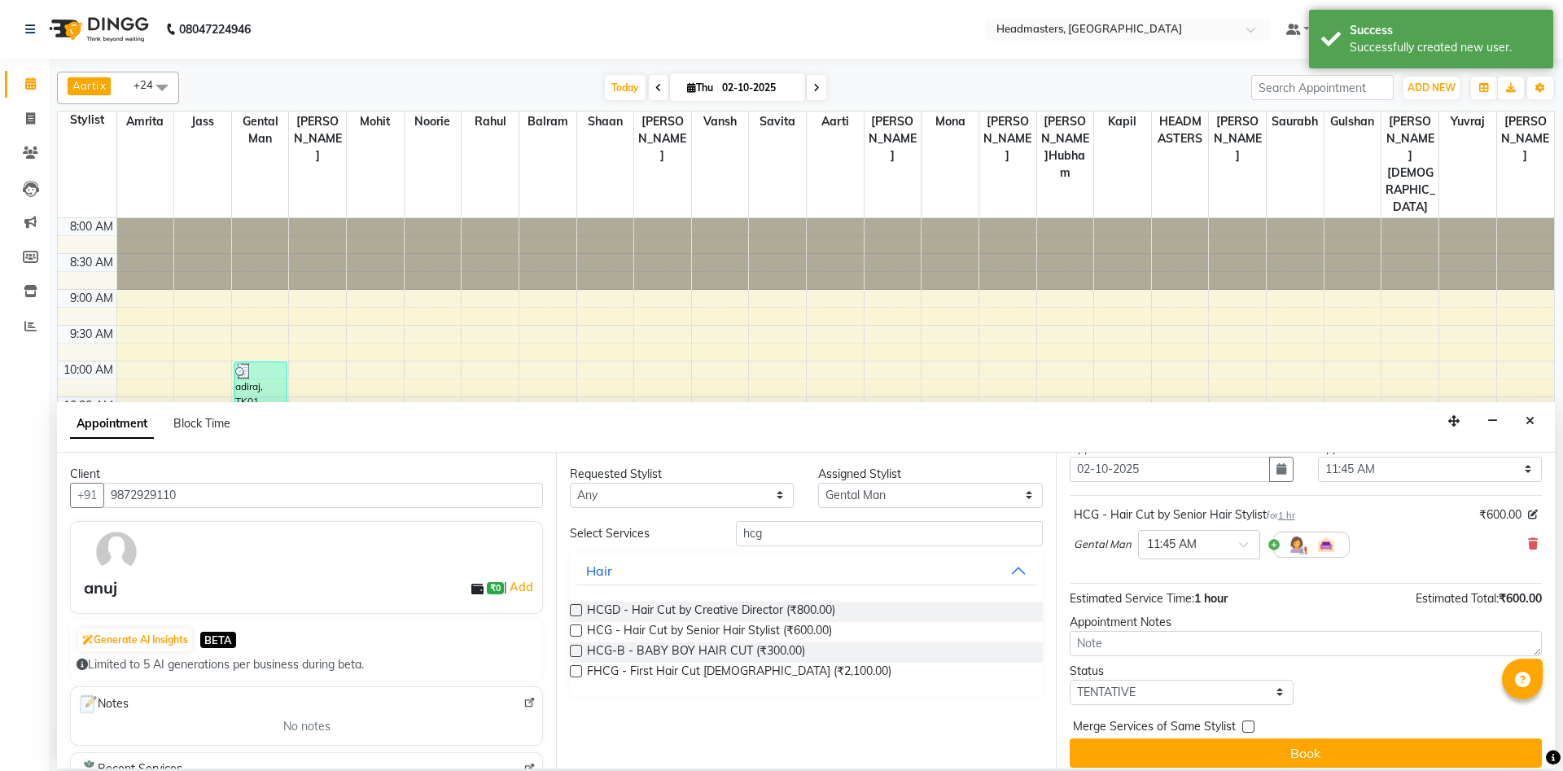
scroll to position [70, 0]
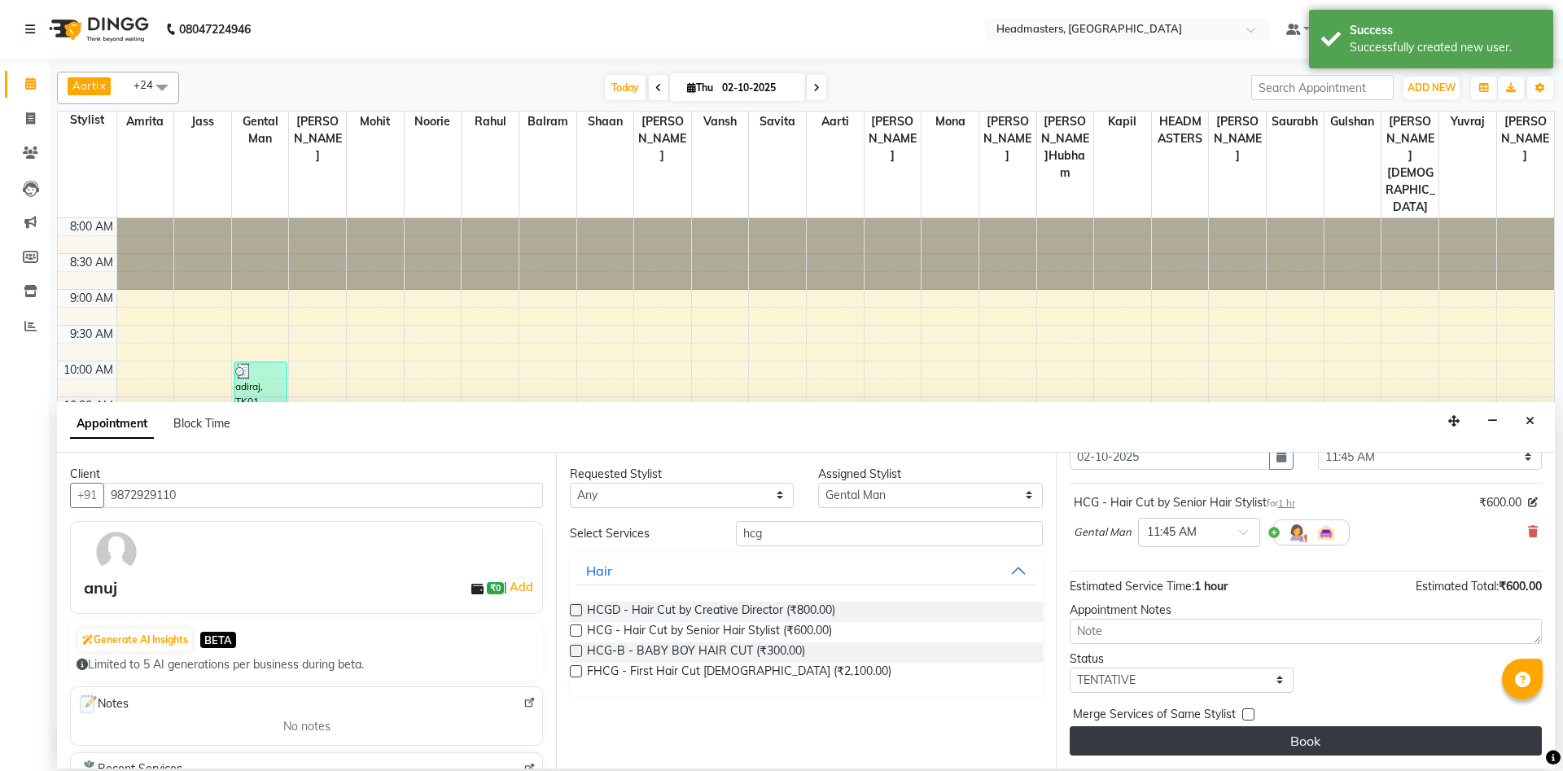
click at [1225, 739] on button "Book" at bounding box center [1306, 740] width 472 height 29
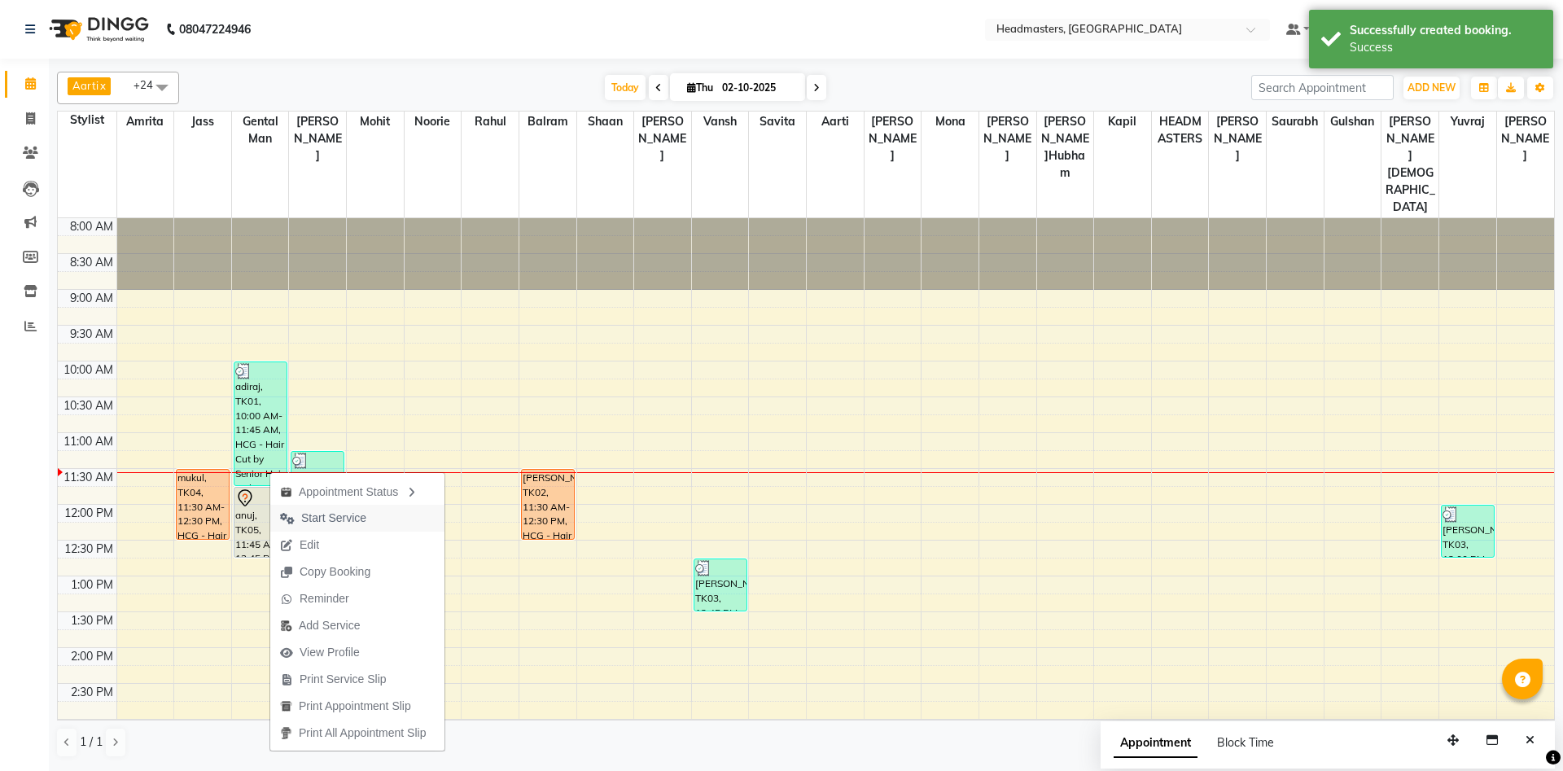
click at [314, 516] on span "Start Service" at bounding box center [333, 518] width 65 height 17
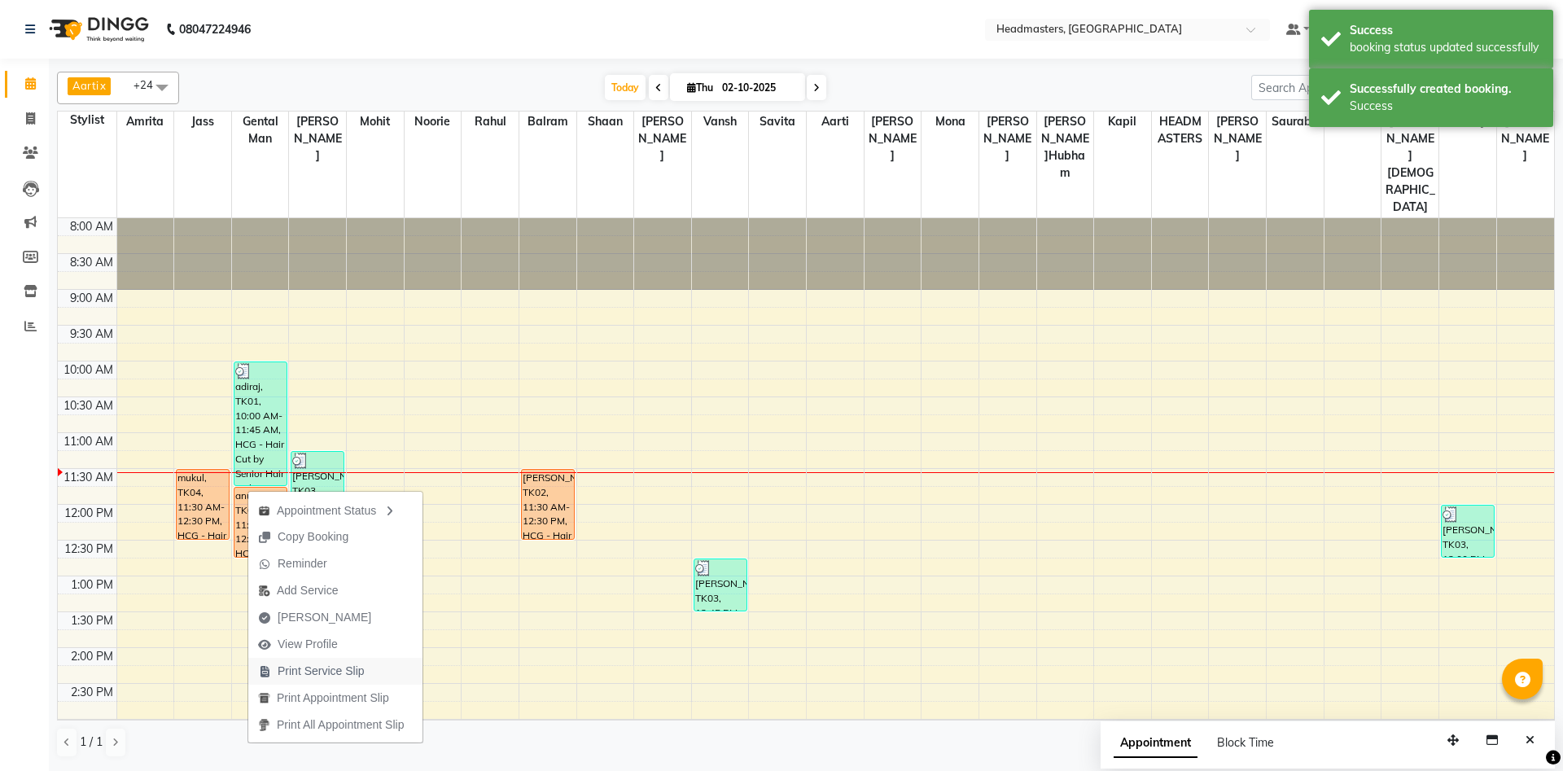
click at [339, 669] on span "Print Service Slip" at bounding box center [321, 671] width 87 height 17
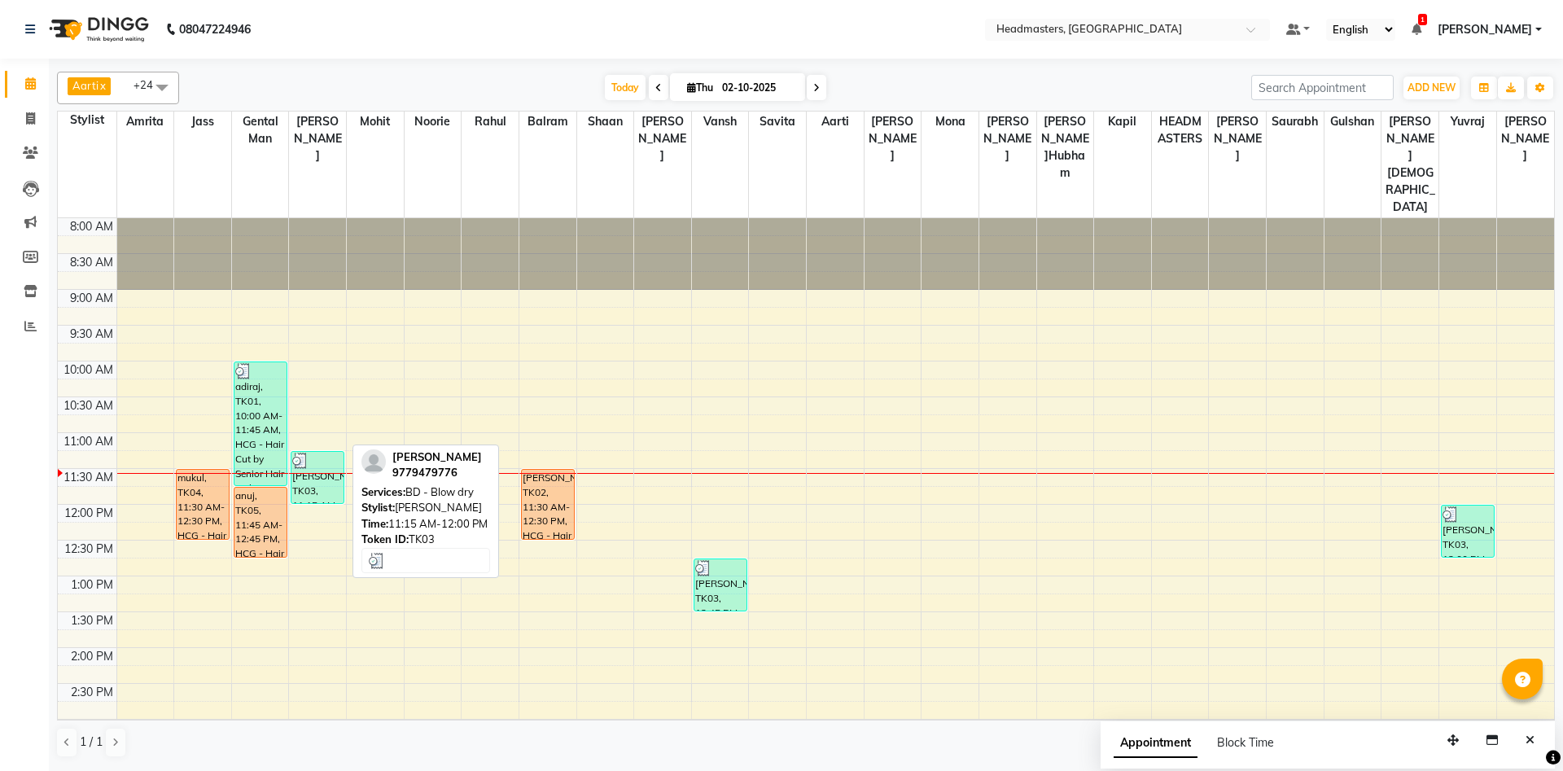
click at [319, 453] on div at bounding box center [317, 461] width 50 height 16
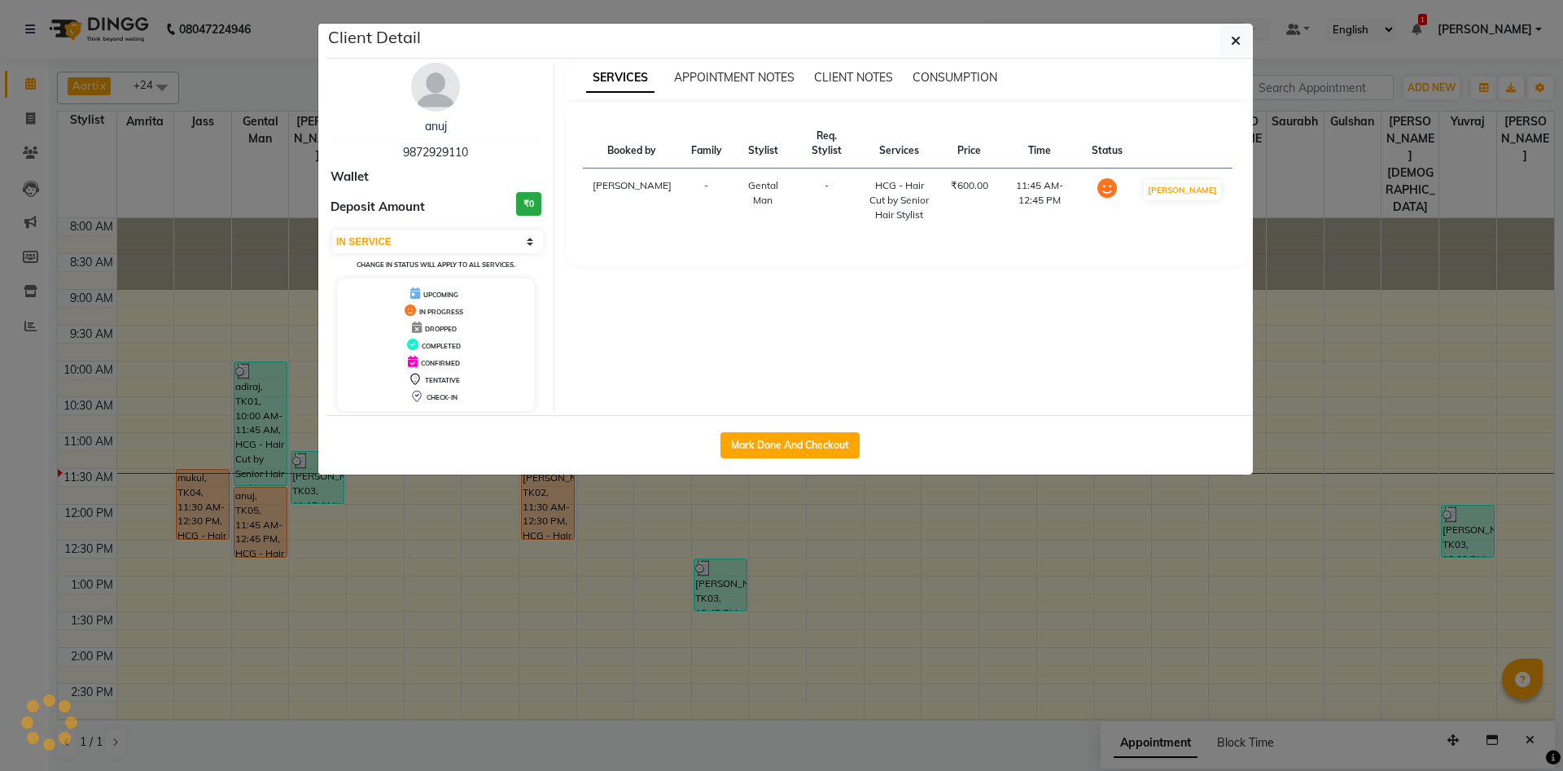
select select "3"
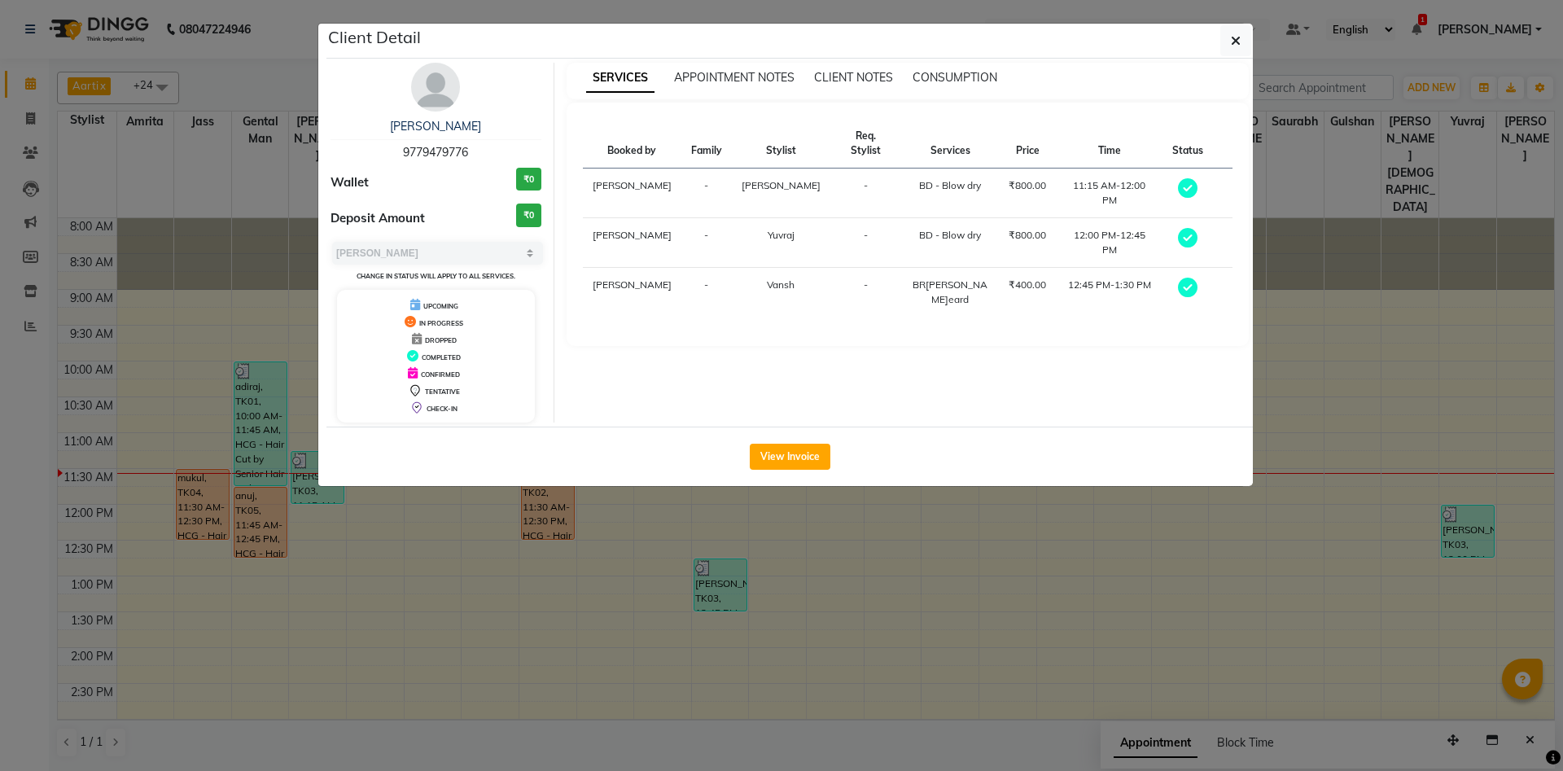
drag, startPoint x: 395, startPoint y: 159, endPoint x: 516, endPoint y: 151, distance: 121.6
click at [516, 151] on div "hardeep 9779479776" at bounding box center [436, 139] width 211 height 43
copy span "9779479776"
click at [612, 615] on ngb-modal-window "Client Detail hardeep 9779479776 Wallet ₹0 Deposit Amount ₹0 Select MARK DONE U…" at bounding box center [781, 385] width 1563 height 771
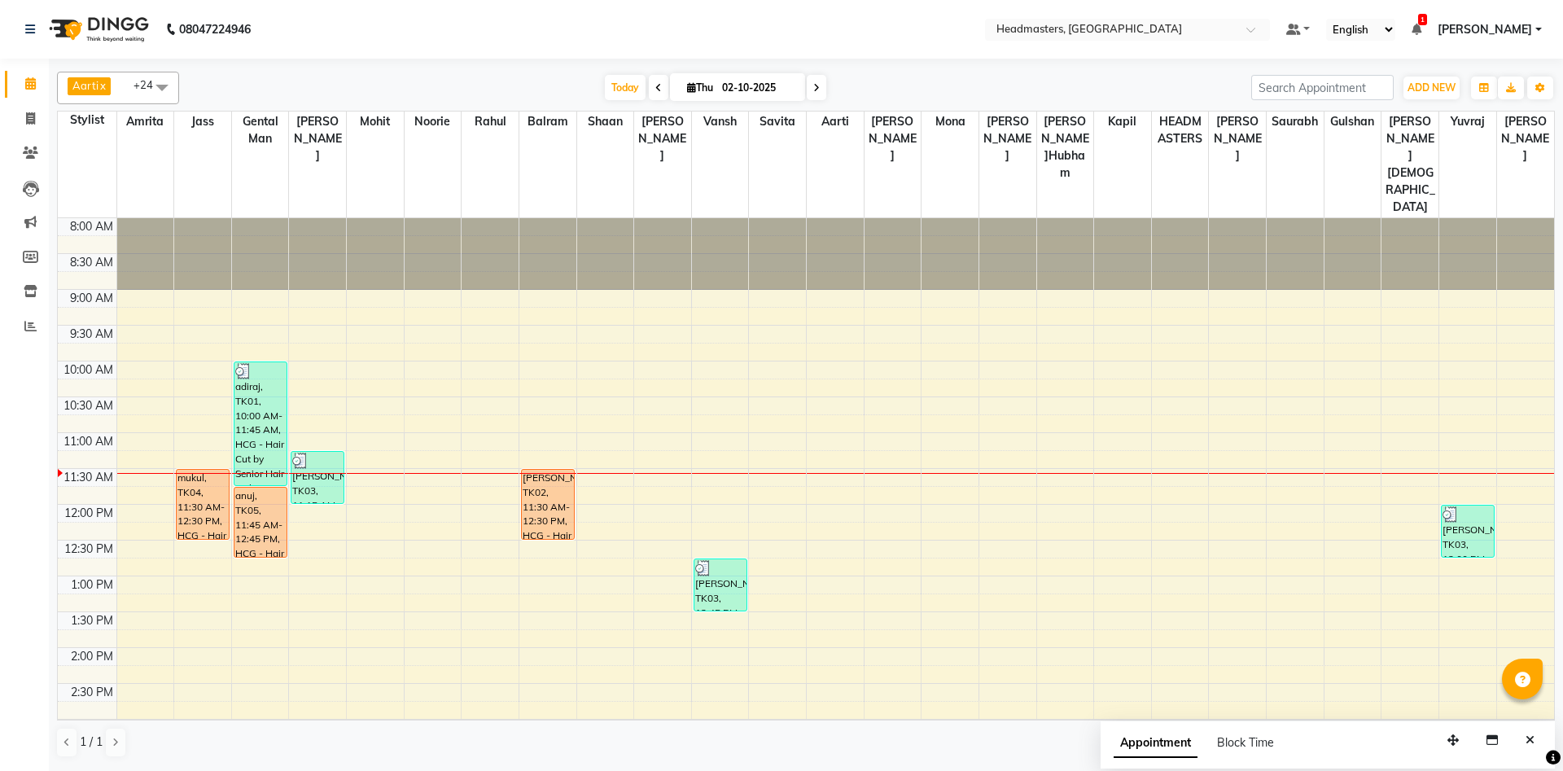
click at [435, 410] on div "8:00 AM 8:30 AM 9:00 AM 9:30 AM 10:00 AM 10:30 AM 11:00 AM 11:30 AM 12:00 PM 12…" at bounding box center [806, 719] width 1497 height 1002
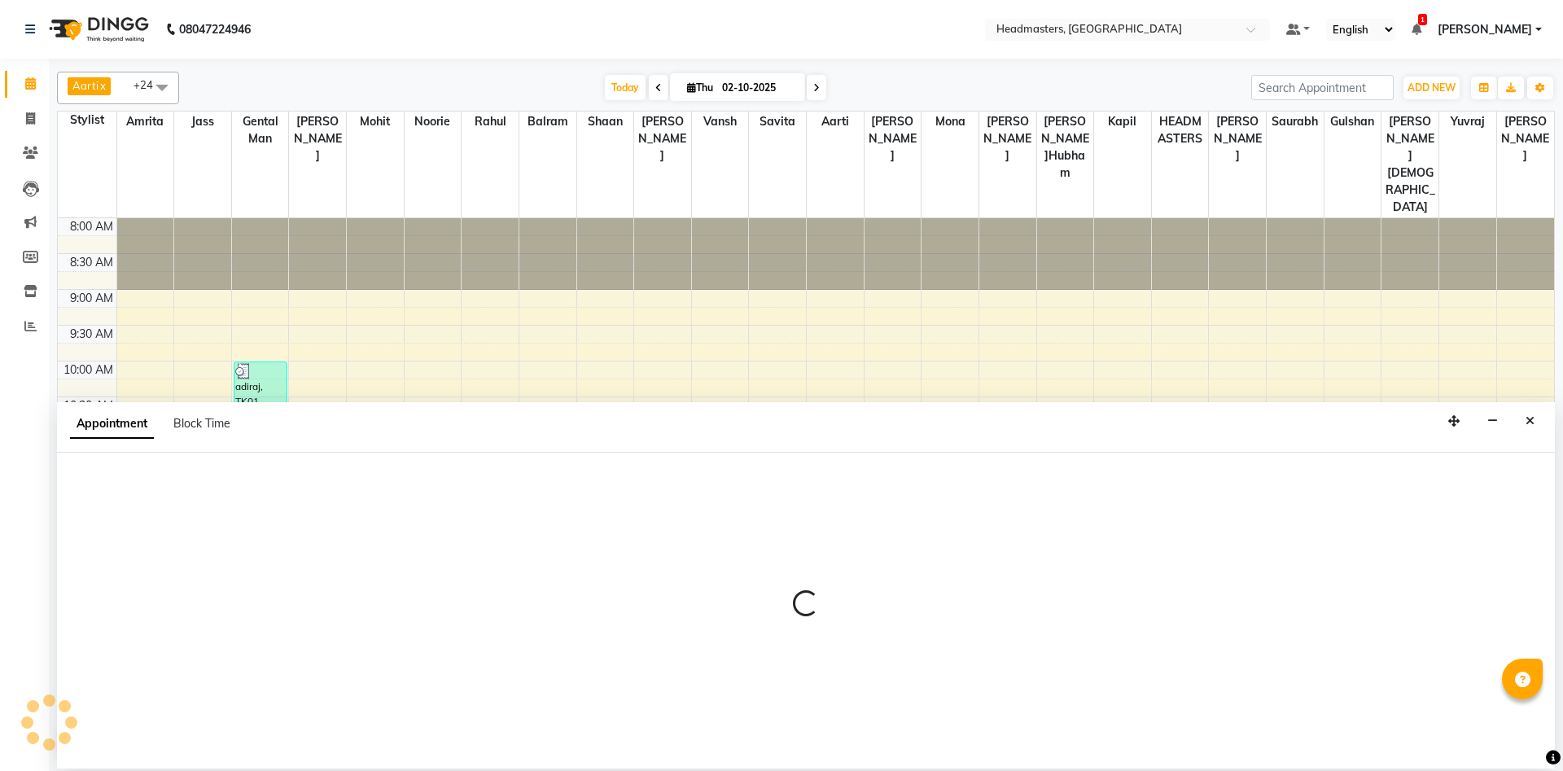
select select "60724"
select select "tentative"
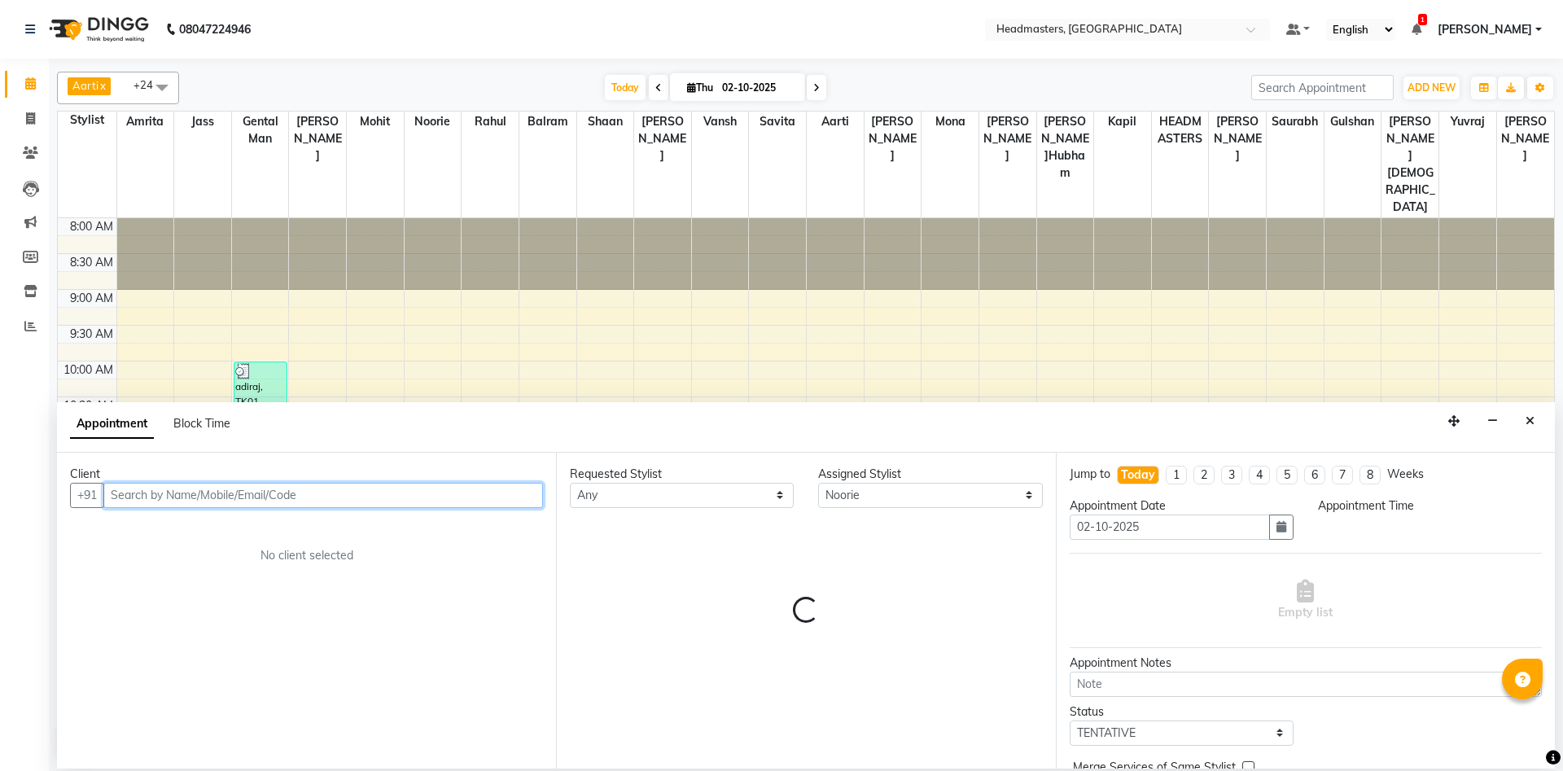
select select "675"
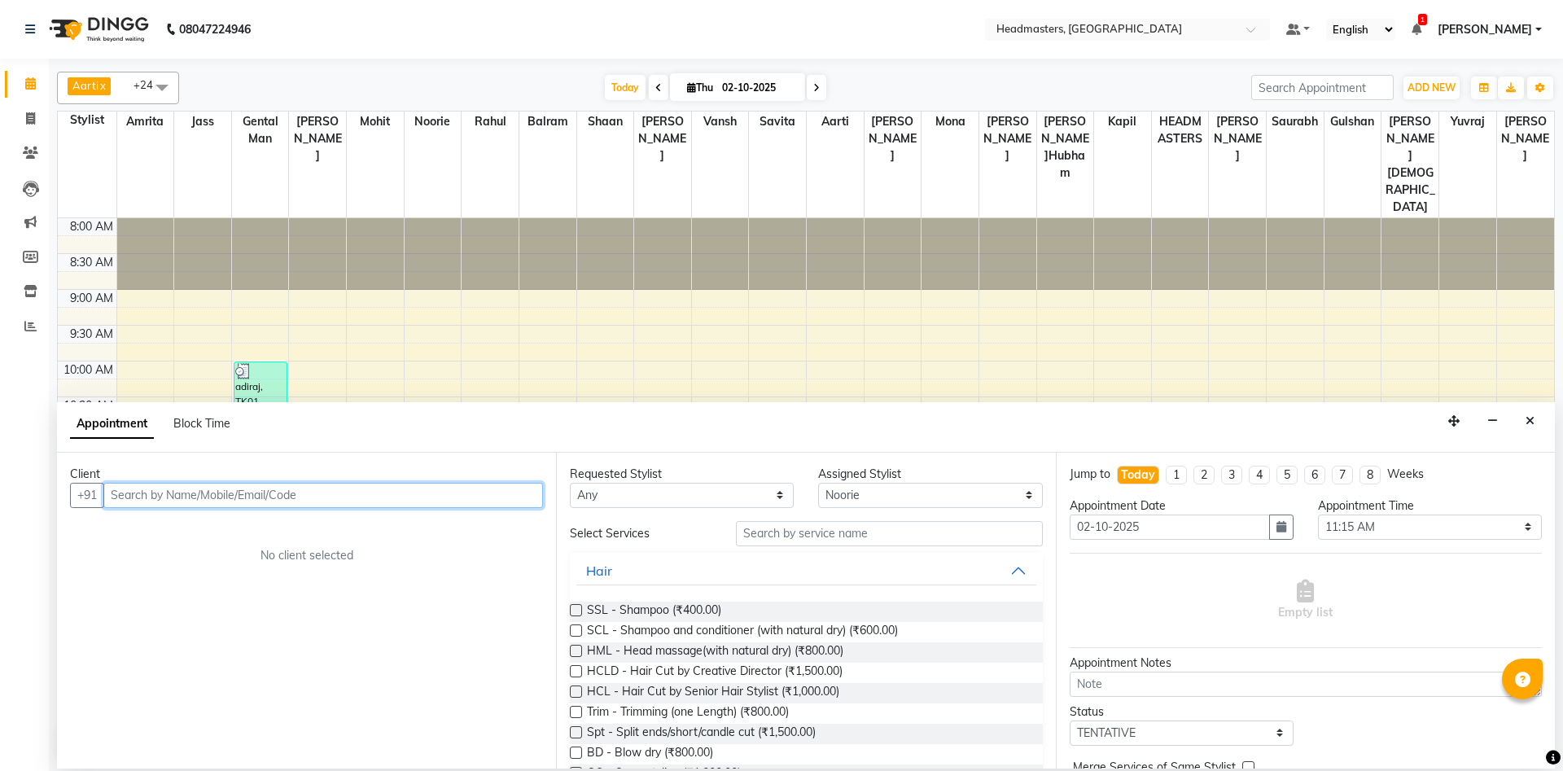
click at [142, 498] on input "text" at bounding box center [323, 495] width 440 height 25
paste input "9779479776"
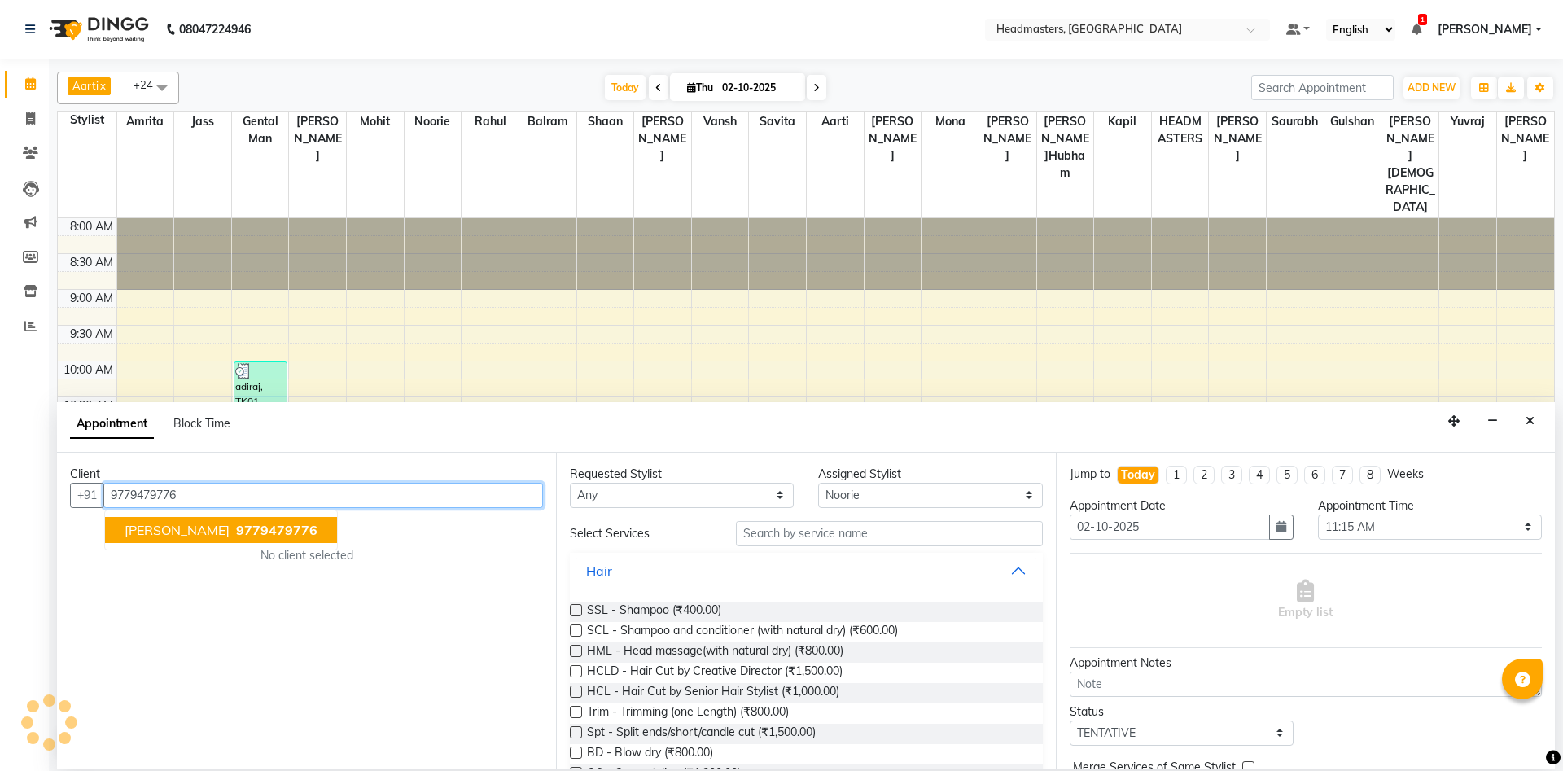
type input "9779479776"
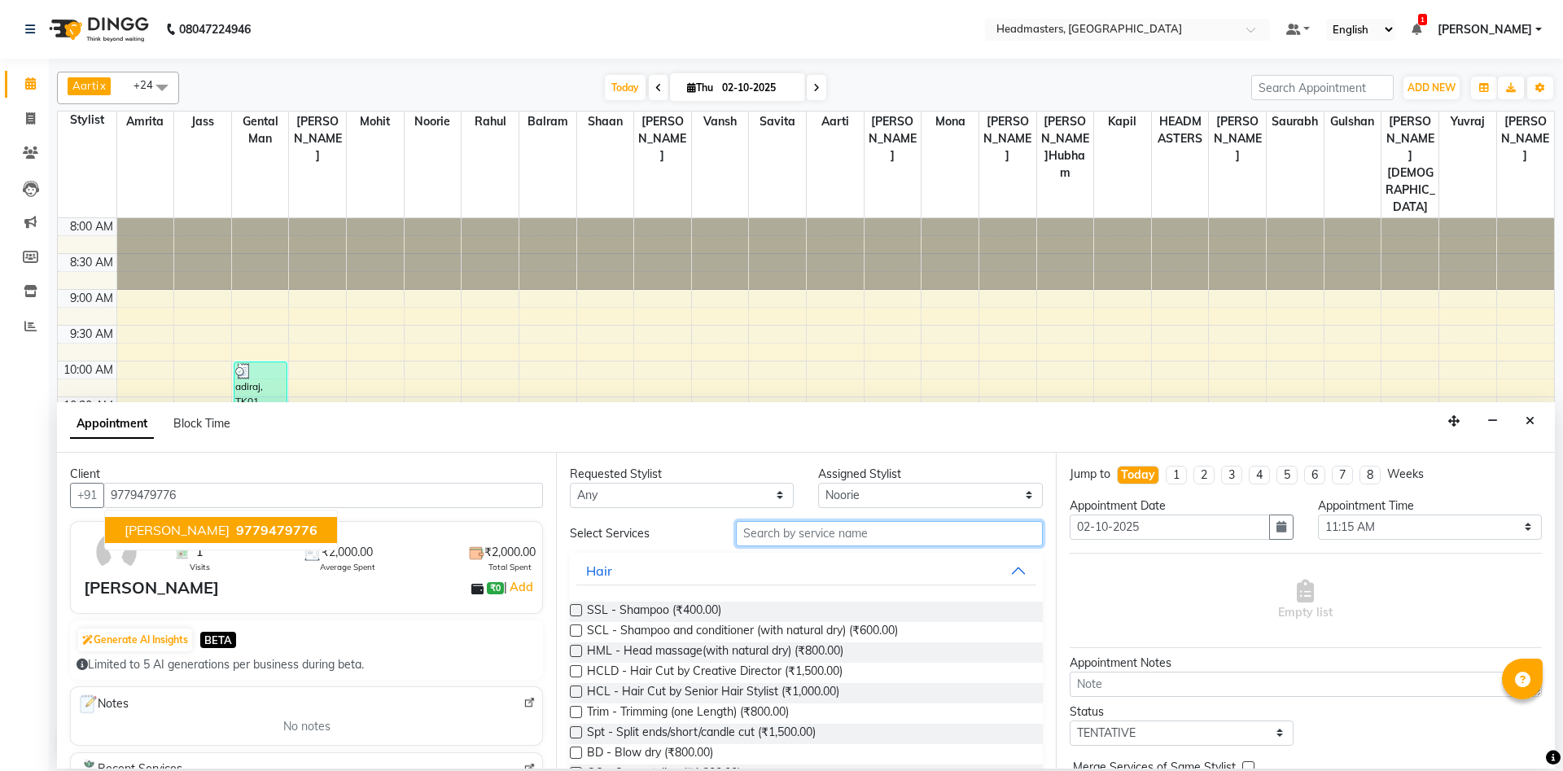
click at [789, 541] on input "text" at bounding box center [889, 533] width 307 height 25
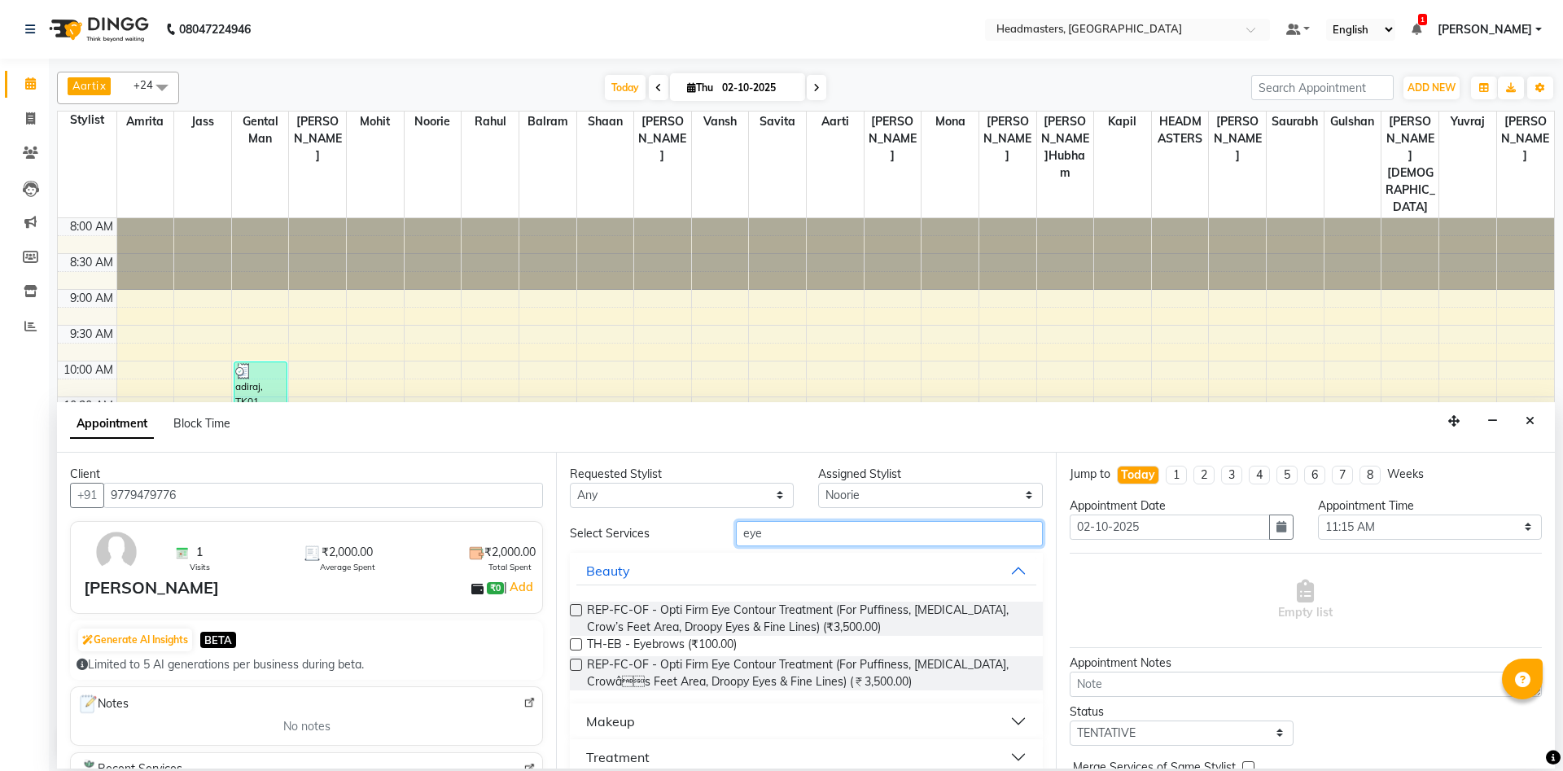
type input "eye"
click at [682, 644] on span "TH-EB - Eyebrows (₹100.00)" at bounding box center [662, 646] width 150 height 20
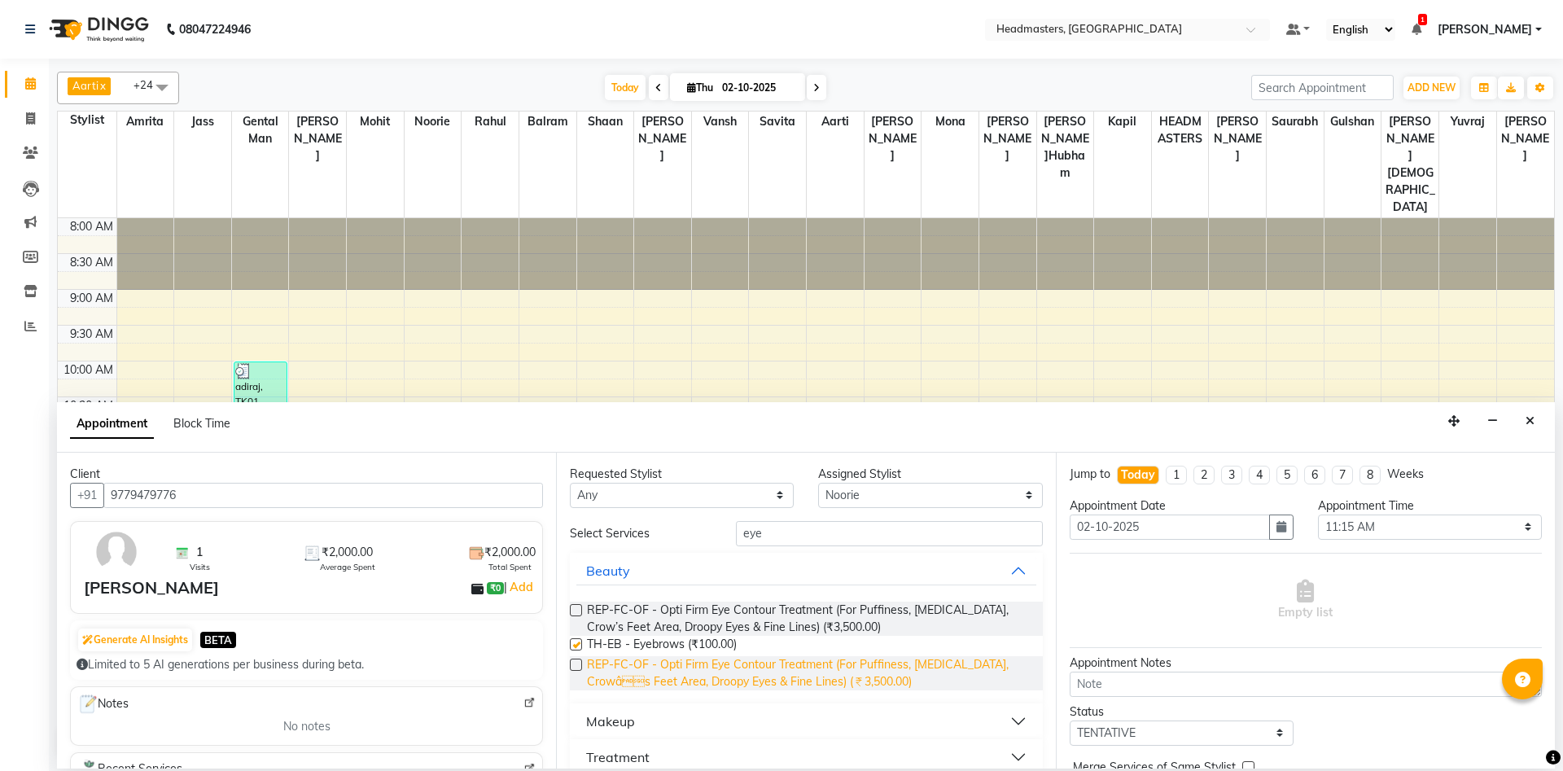
checkbox input "false"
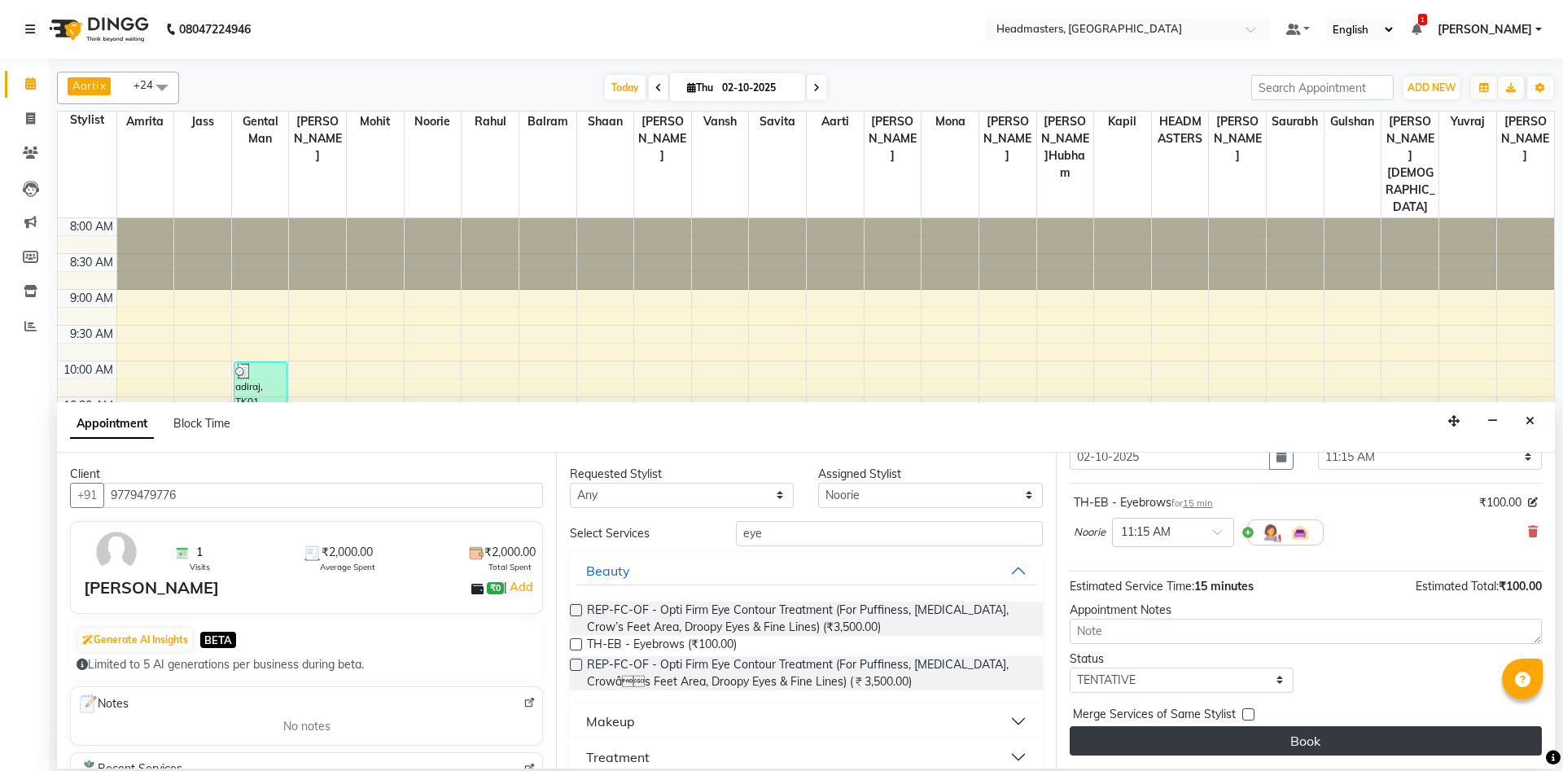
click at [1313, 747] on button "Book" at bounding box center [1306, 740] width 472 height 29
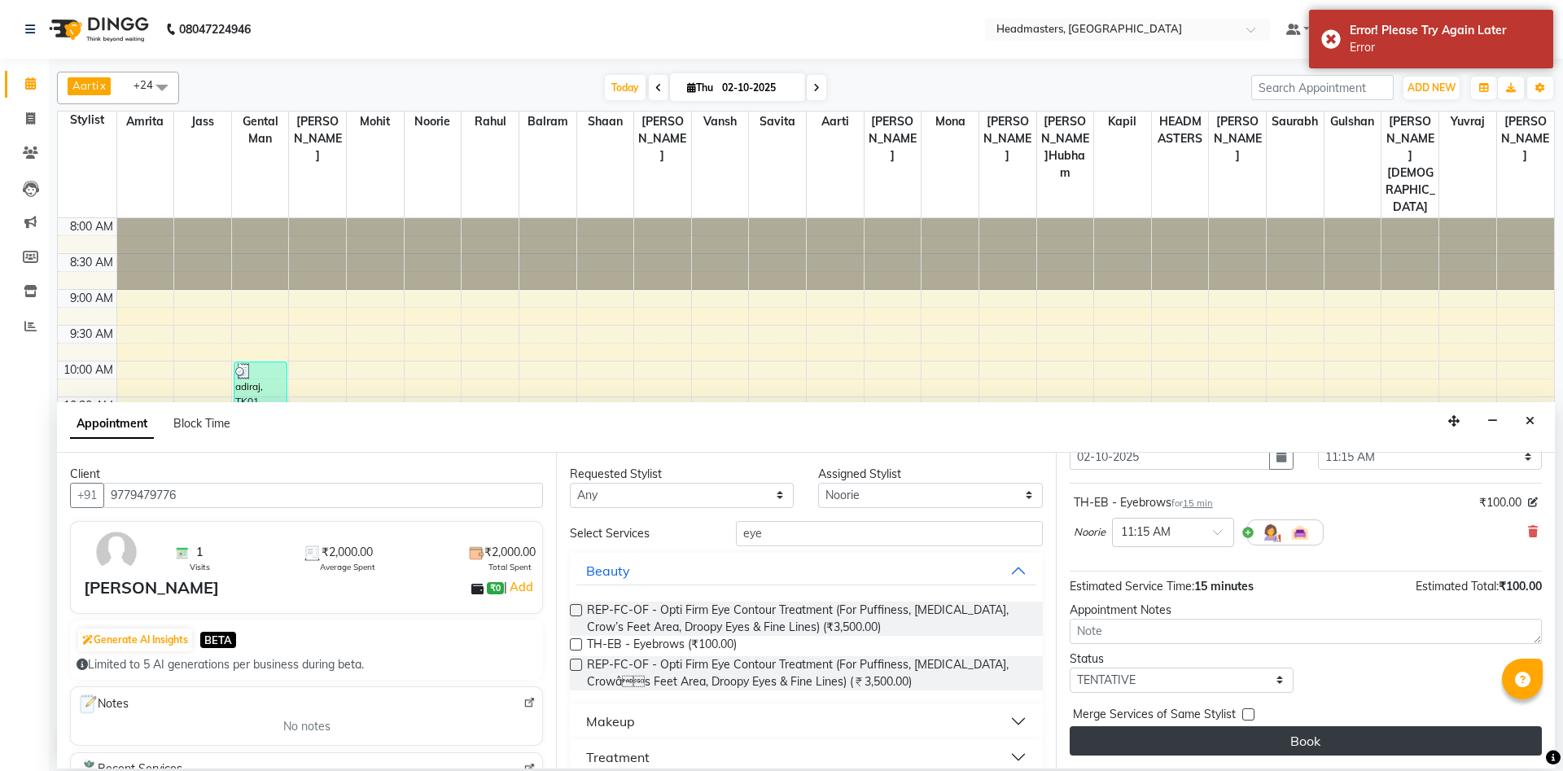
click at [1312, 748] on button "Book" at bounding box center [1306, 740] width 472 height 29
click at [1293, 739] on button "Book" at bounding box center [1306, 740] width 472 height 29
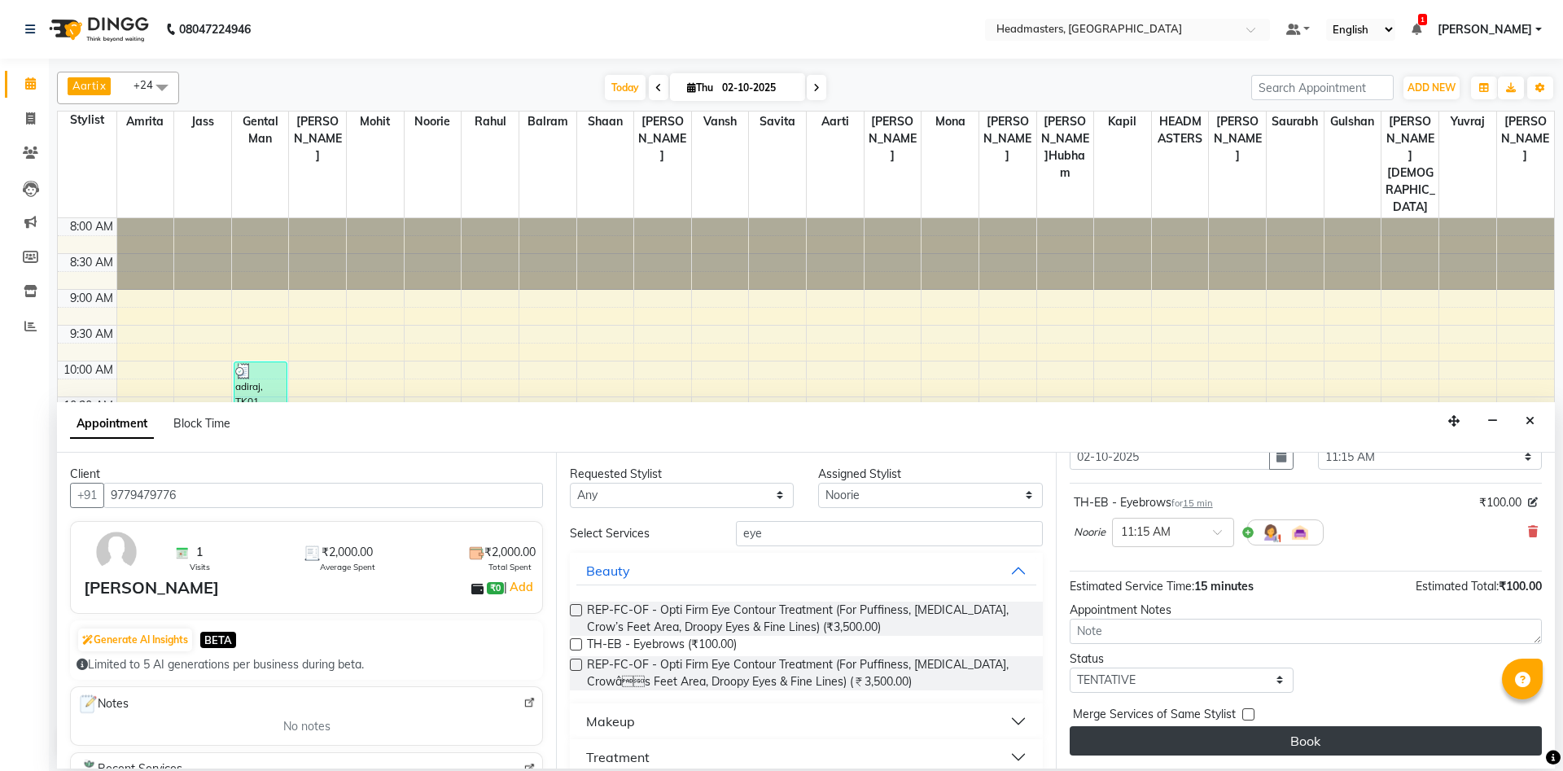
click at [1309, 739] on button "Book" at bounding box center [1306, 740] width 472 height 29
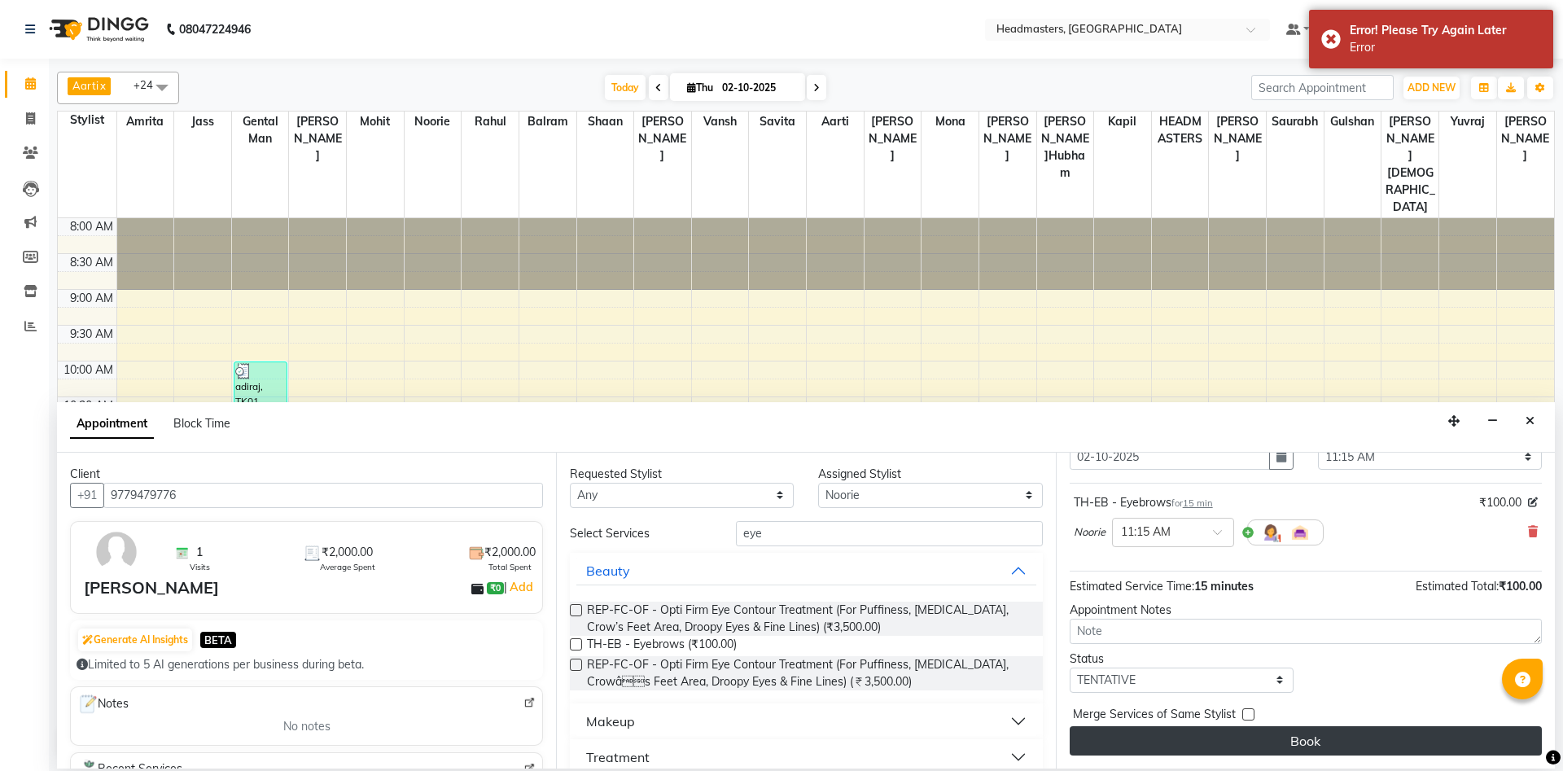
click at [1309, 739] on button "Book" at bounding box center [1306, 740] width 472 height 29
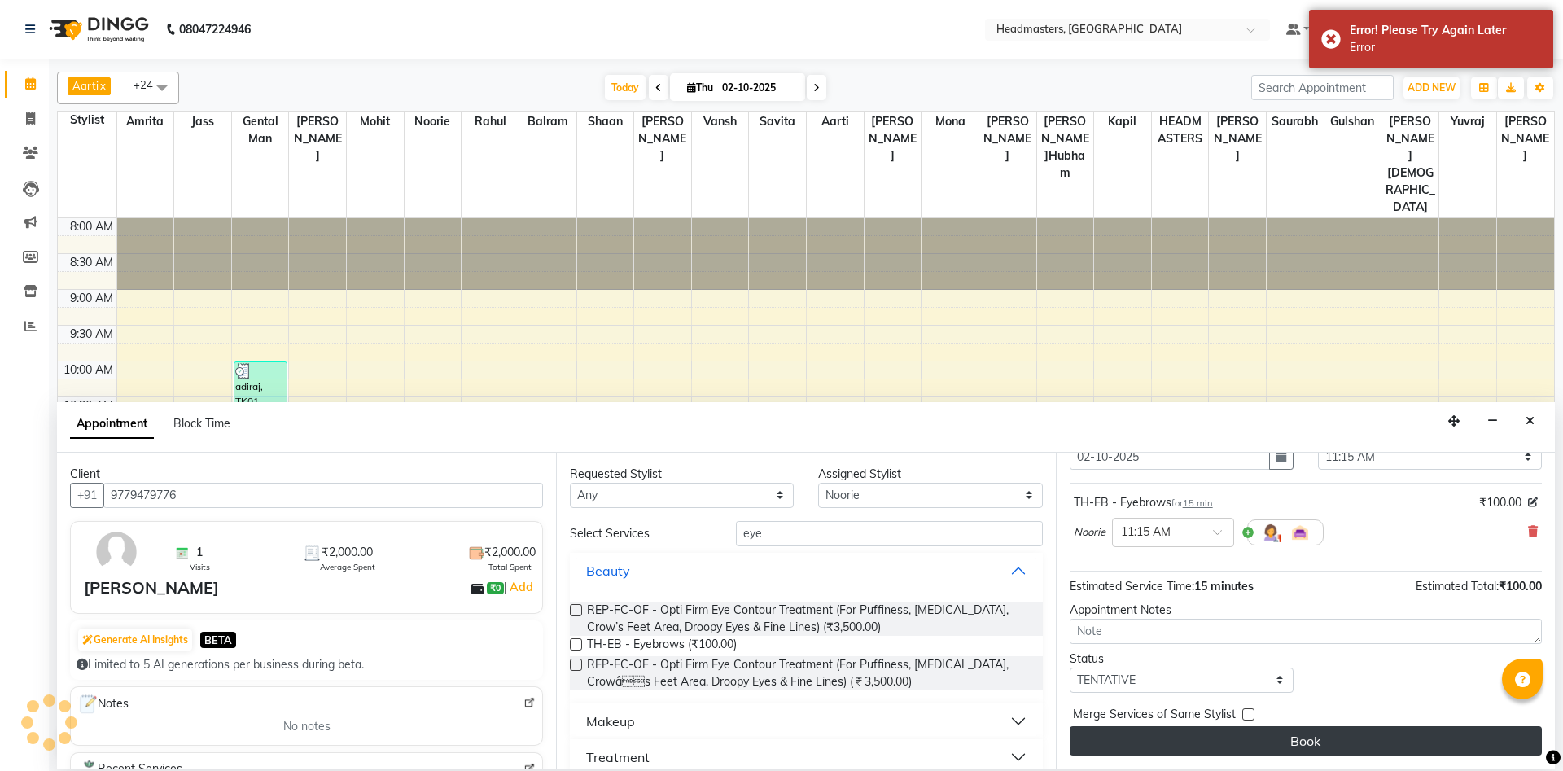
click at [1309, 739] on button "Book" at bounding box center [1306, 740] width 472 height 29
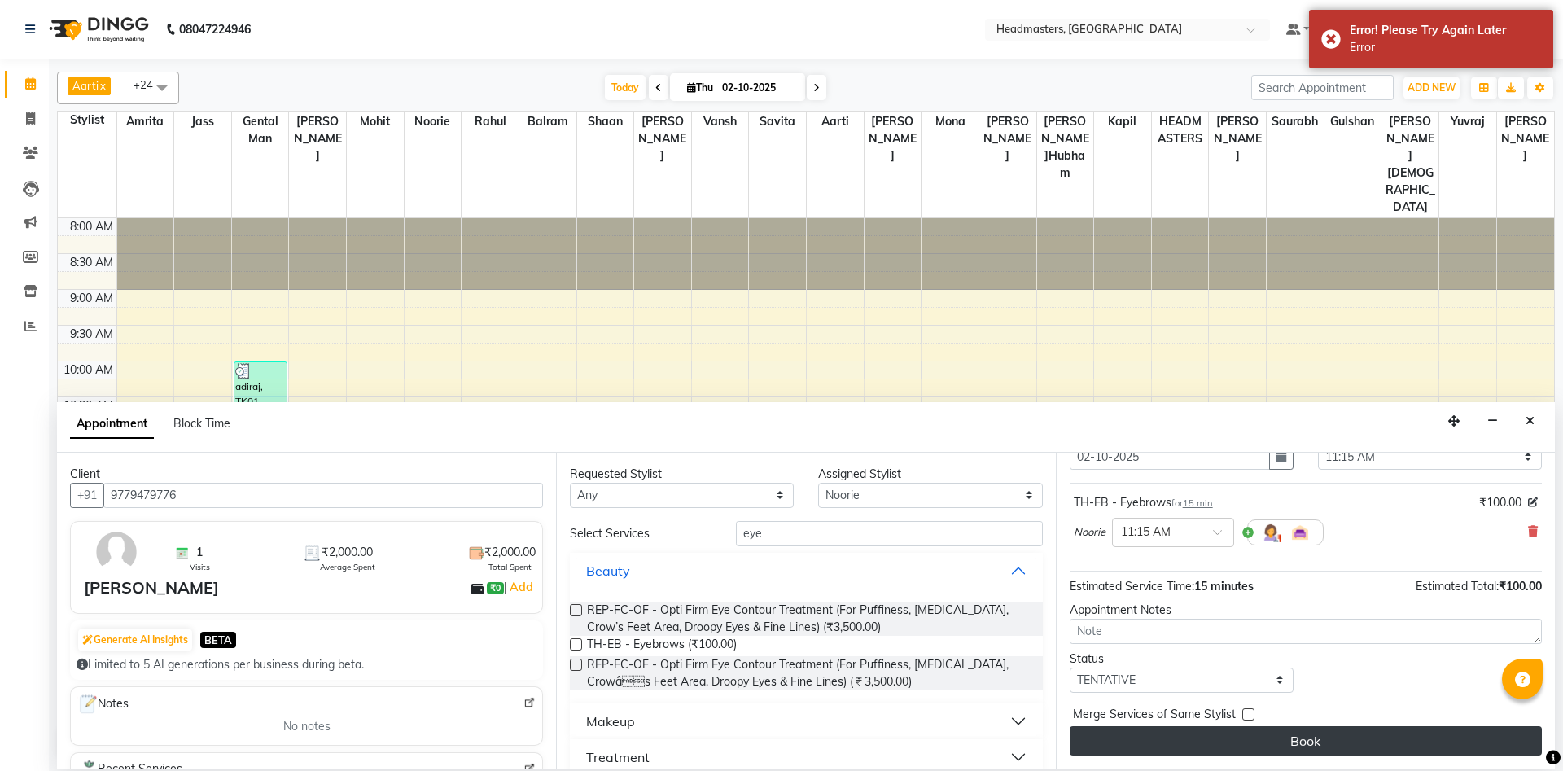
click at [1309, 739] on button "Book" at bounding box center [1306, 740] width 472 height 29
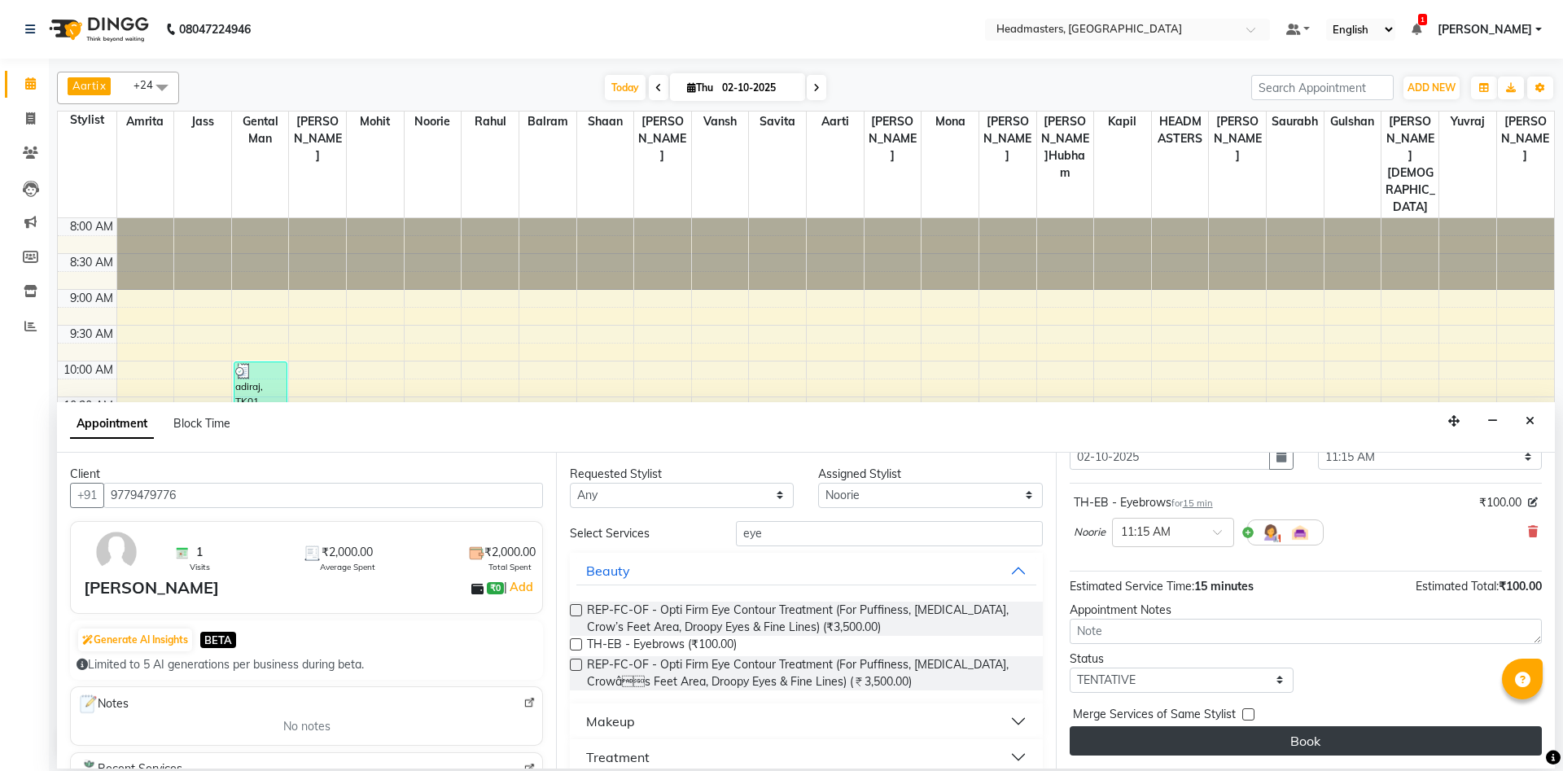
click at [1168, 745] on button "Book" at bounding box center [1306, 740] width 472 height 29
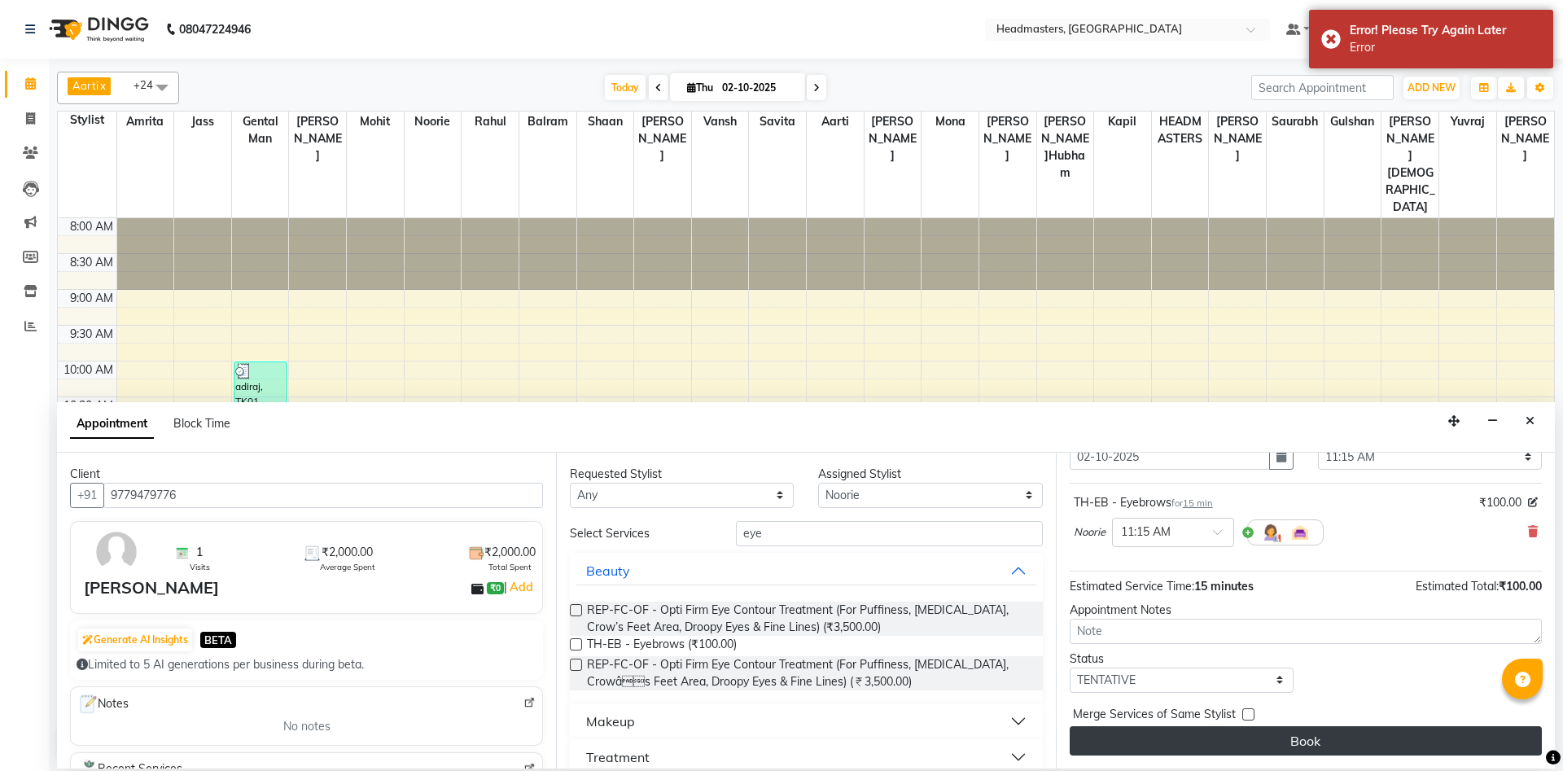
click at [1300, 738] on button "Book" at bounding box center [1306, 740] width 472 height 29
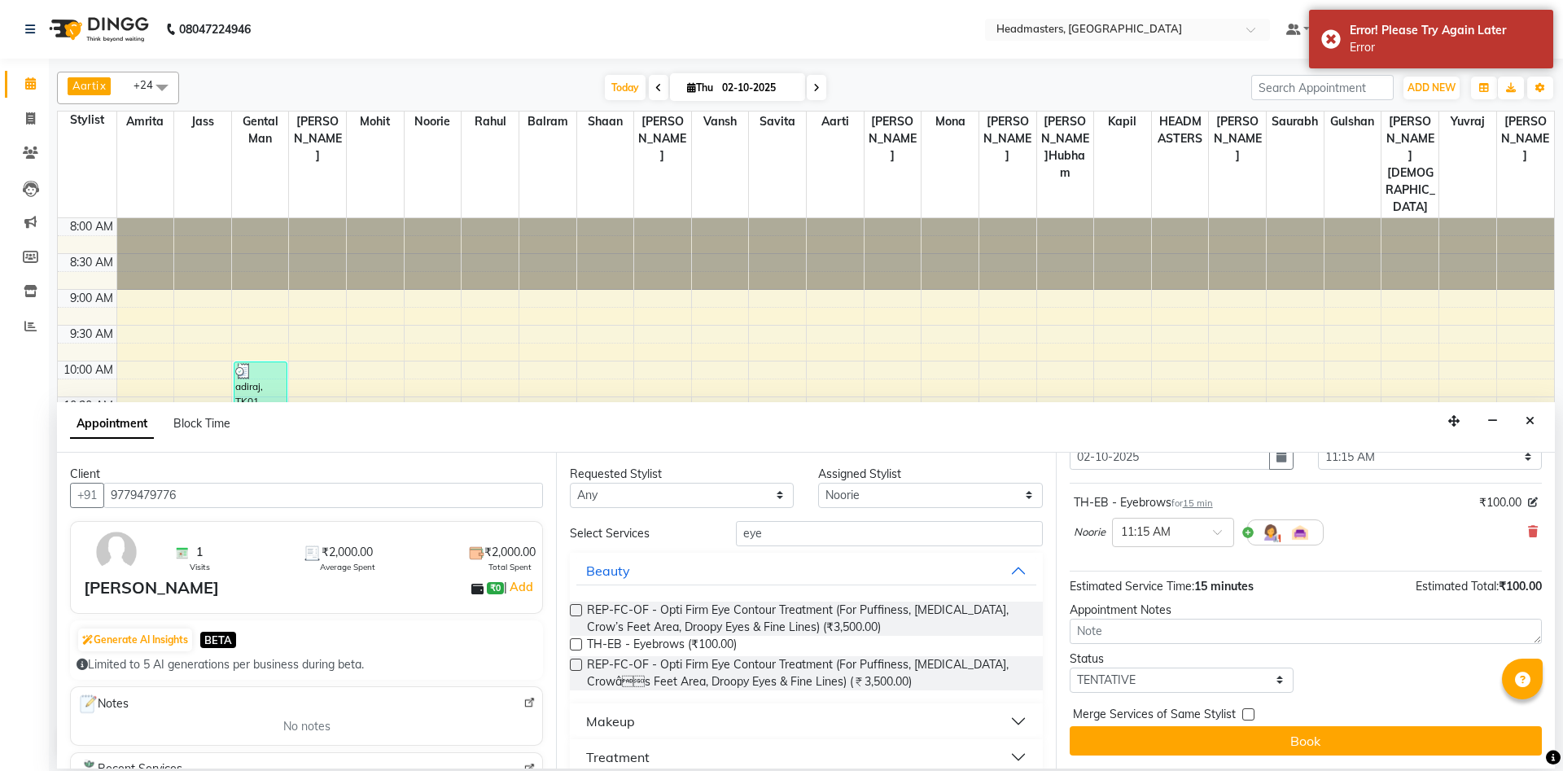
click at [1239, 726] on div "Merge Services of Same Stylist" at bounding box center [1306, 716] width 472 height 20
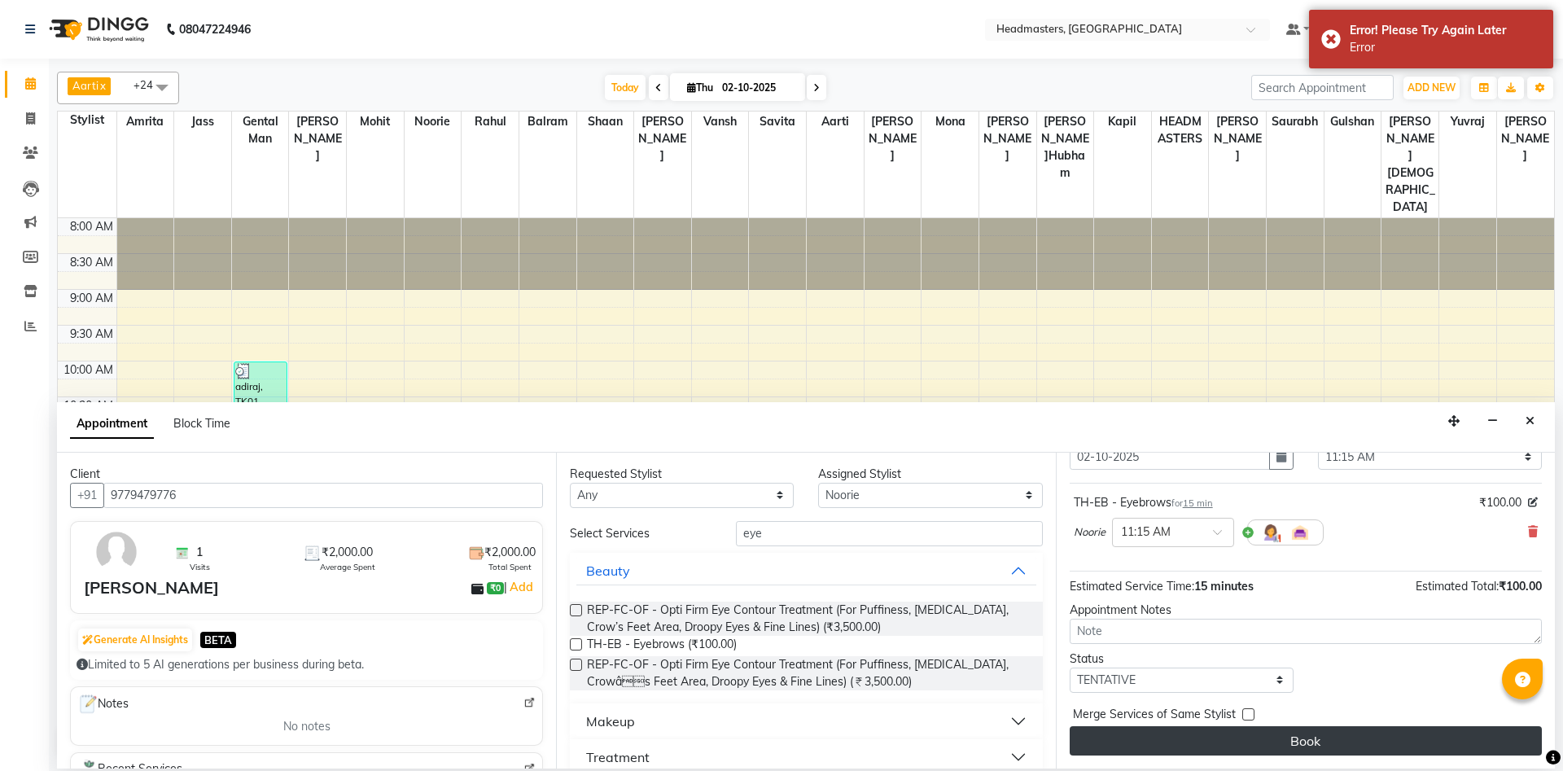
click at [1379, 743] on button "Book" at bounding box center [1306, 740] width 472 height 29
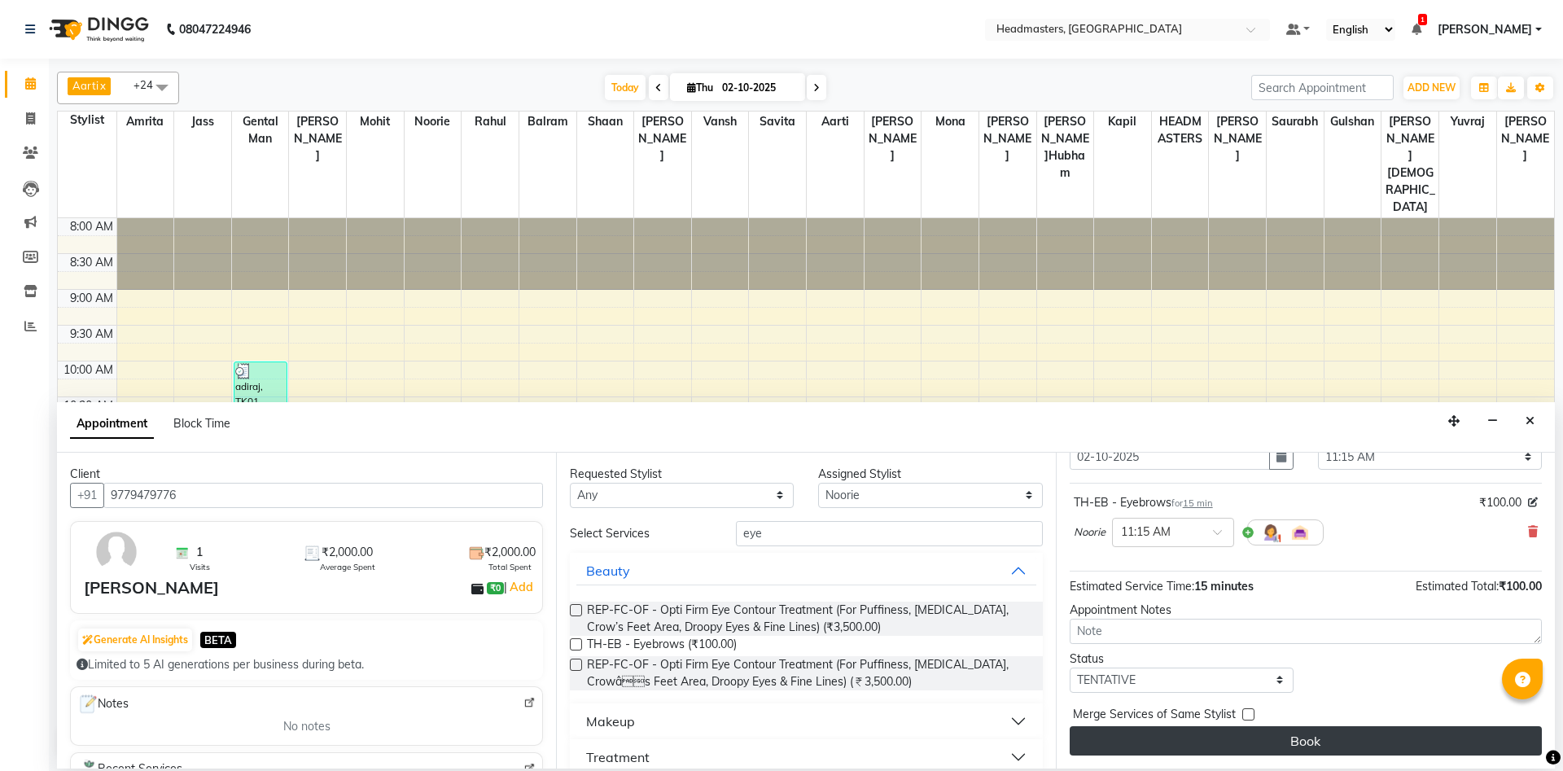
click at [1313, 747] on button "Book" at bounding box center [1306, 740] width 472 height 29
click at [1309, 740] on button "Book" at bounding box center [1306, 740] width 472 height 29
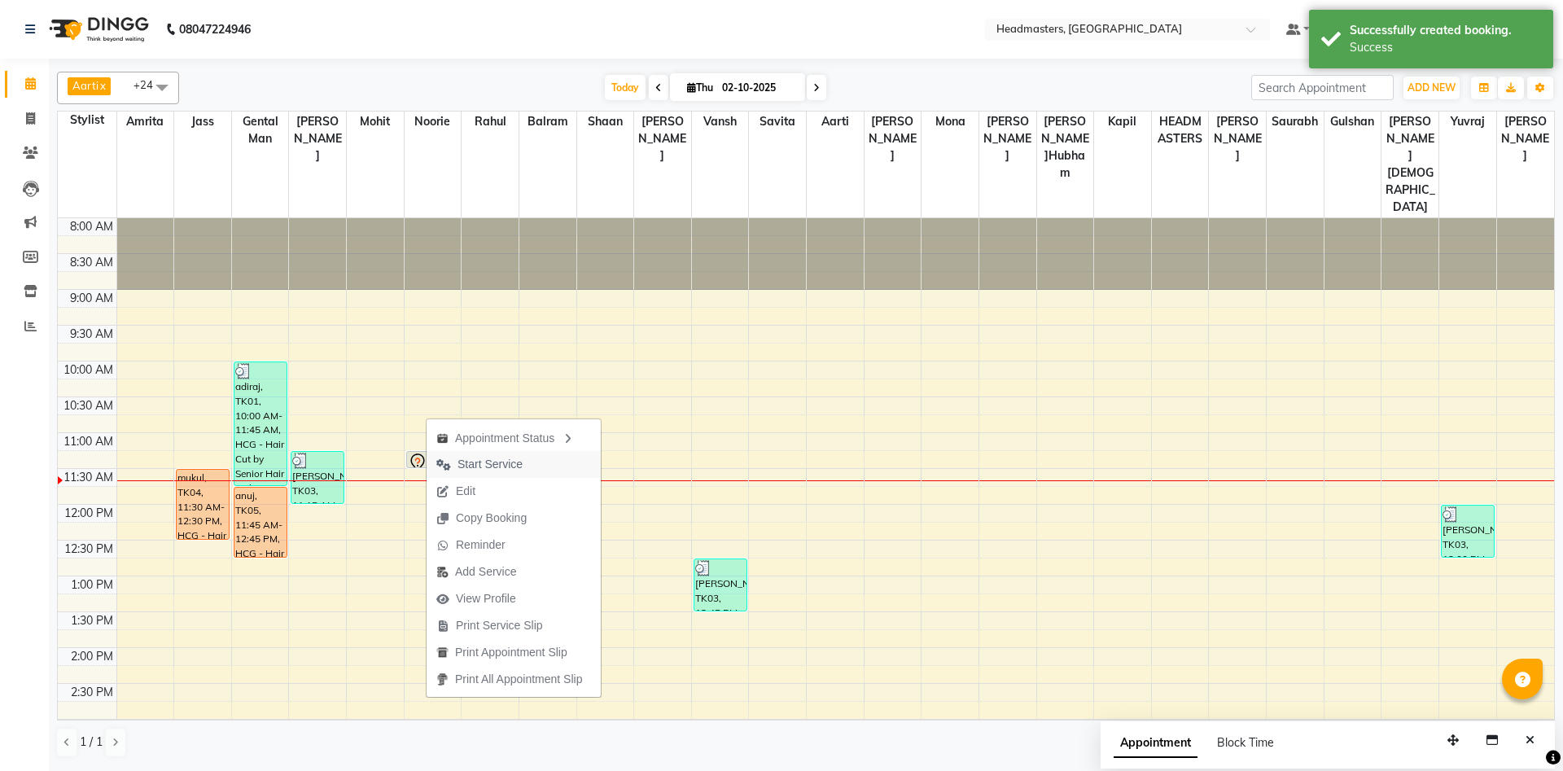
click at [491, 472] on span "Start Service" at bounding box center [490, 464] width 65 height 17
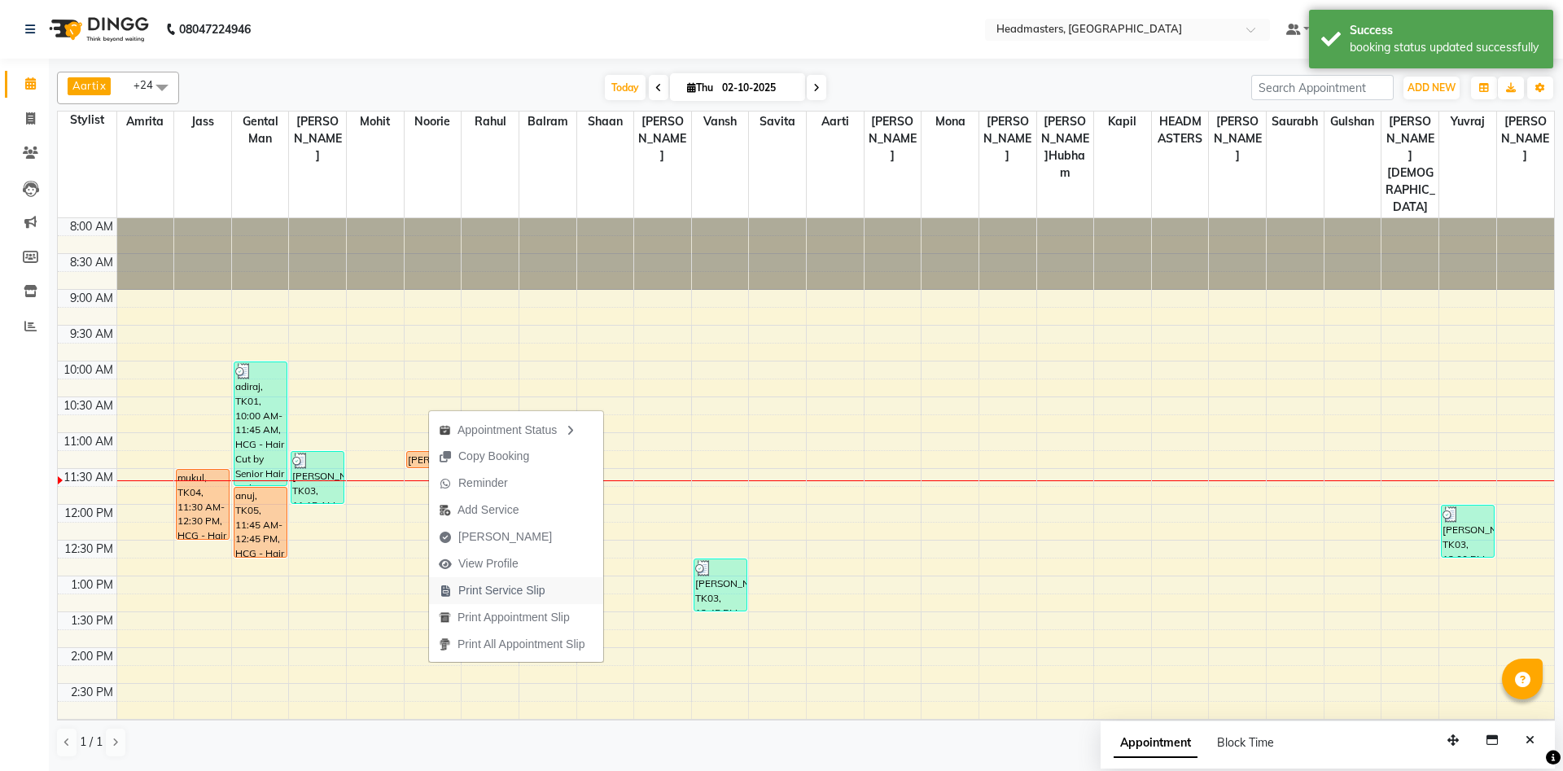
click at [518, 591] on span "Print Service Slip" at bounding box center [501, 590] width 87 height 17
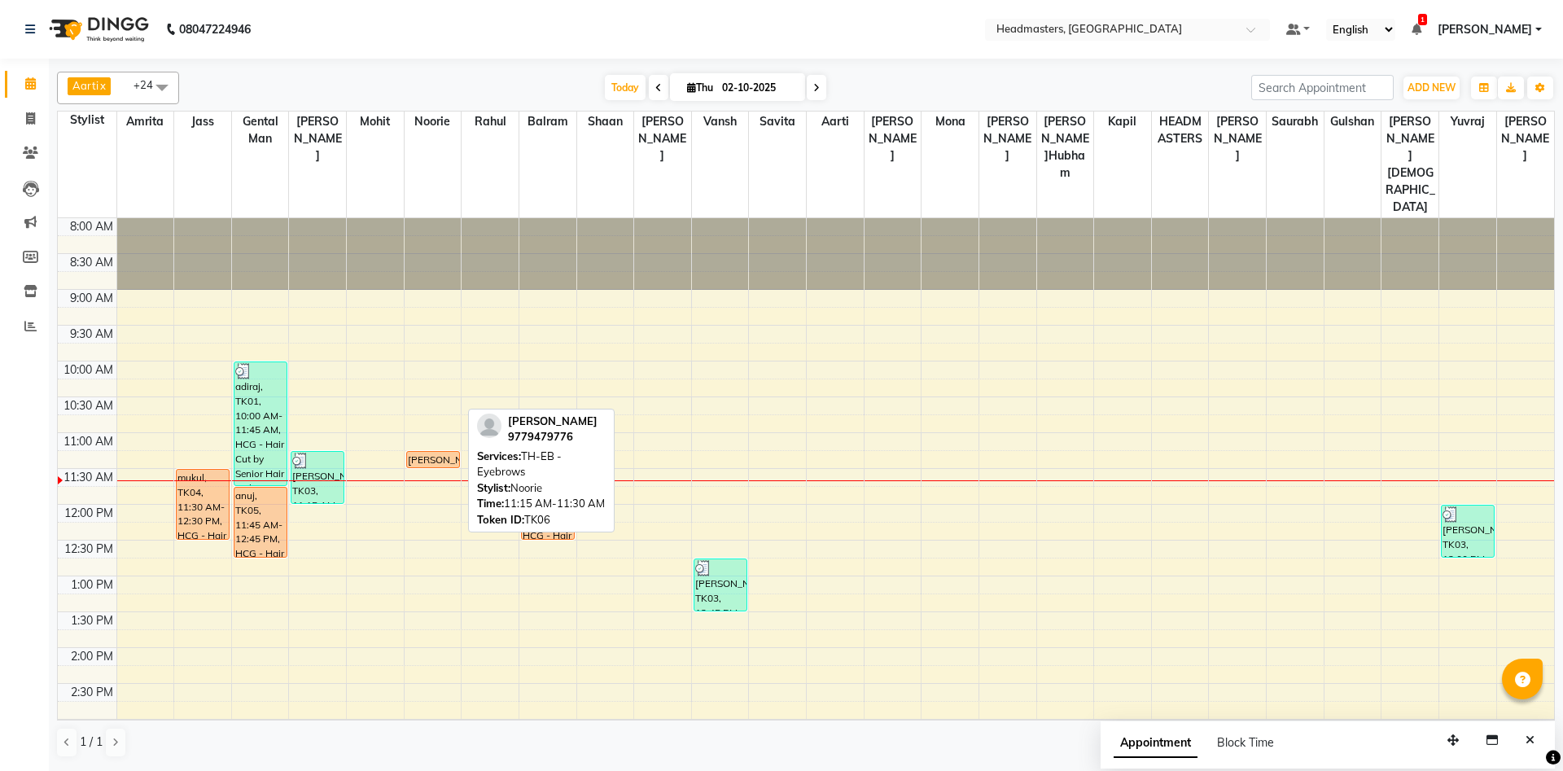
click at [438, 452] on div "hardeep, TK06, 11:15 AM-11:30 AM, TH-EB - Eyebrows" at bounding box center [433, 459] width 52 height 15
select select "1"
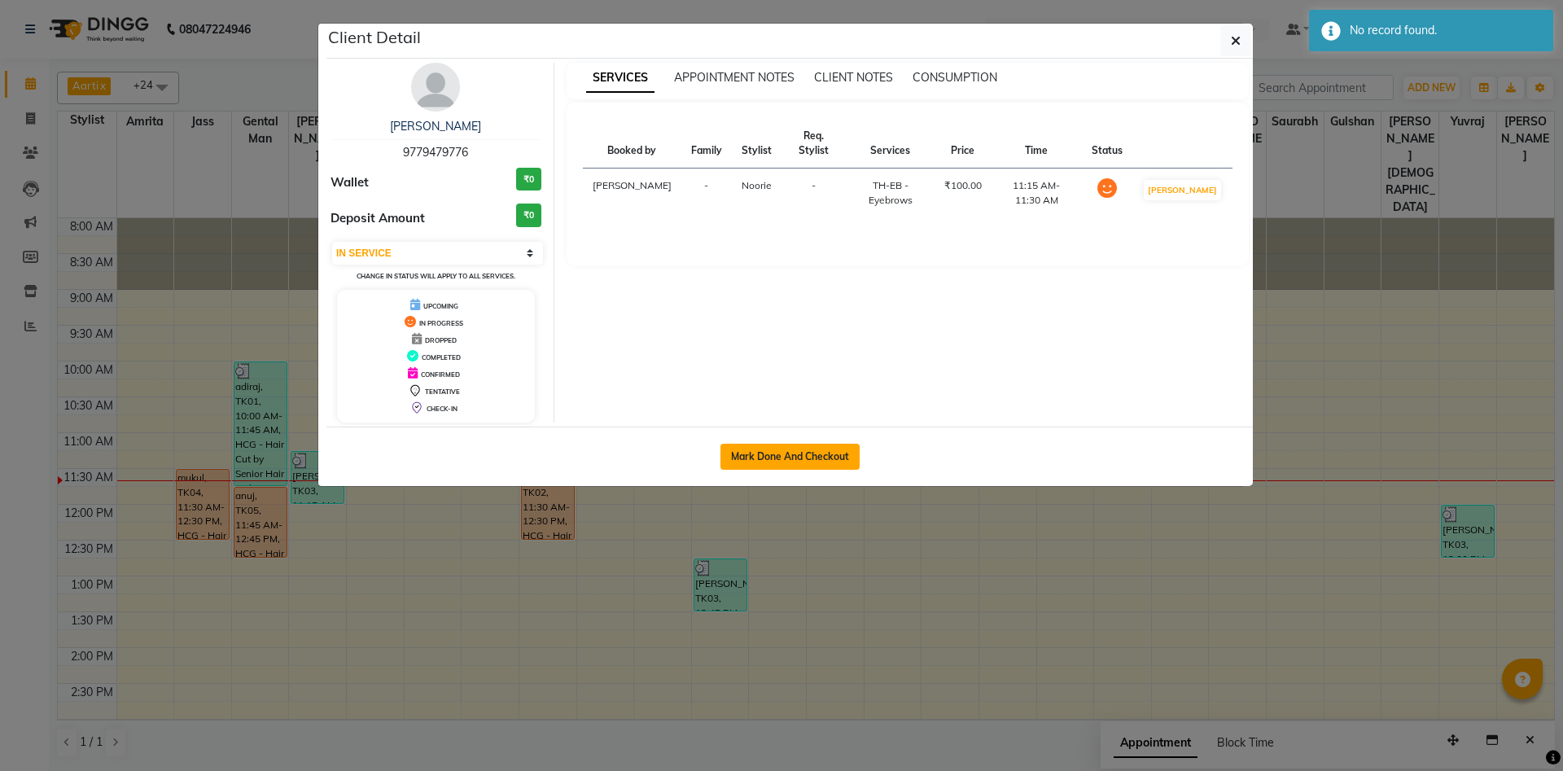
click at [800, 457] on button "Mark Done And Checkout" at bounding box center [790, 457] width 139 height 26
select select "7130"
select select "service"
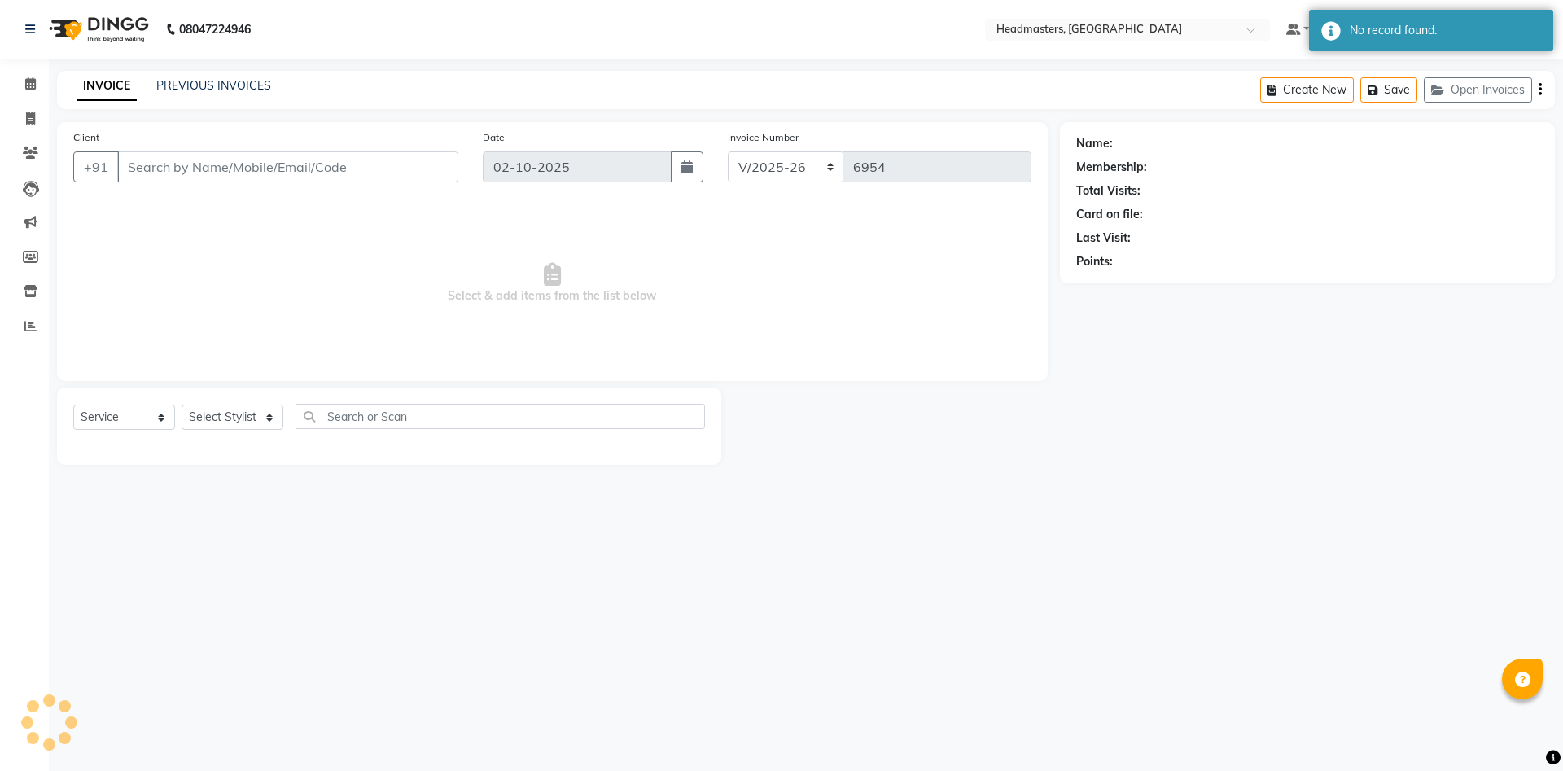
type input "9779479776"
select select "60724"
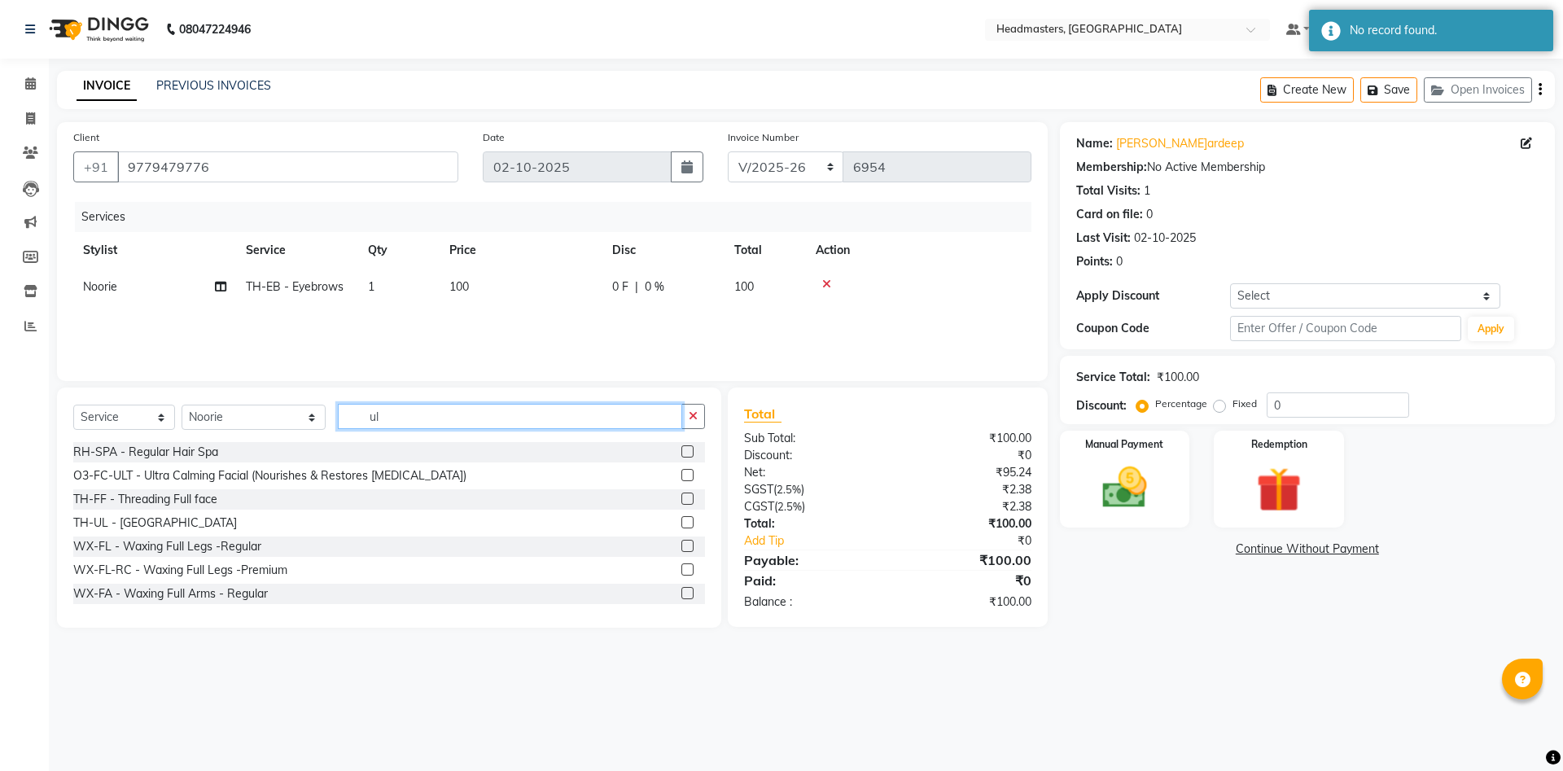
click at [419, 419] on input "ul" at bounding box center [510, 416] width 344 height 25
type input "ul"
click at [92, 520] on div "TH-UL - Upper lips" at bounding box center [155, 523] width 164 height 17
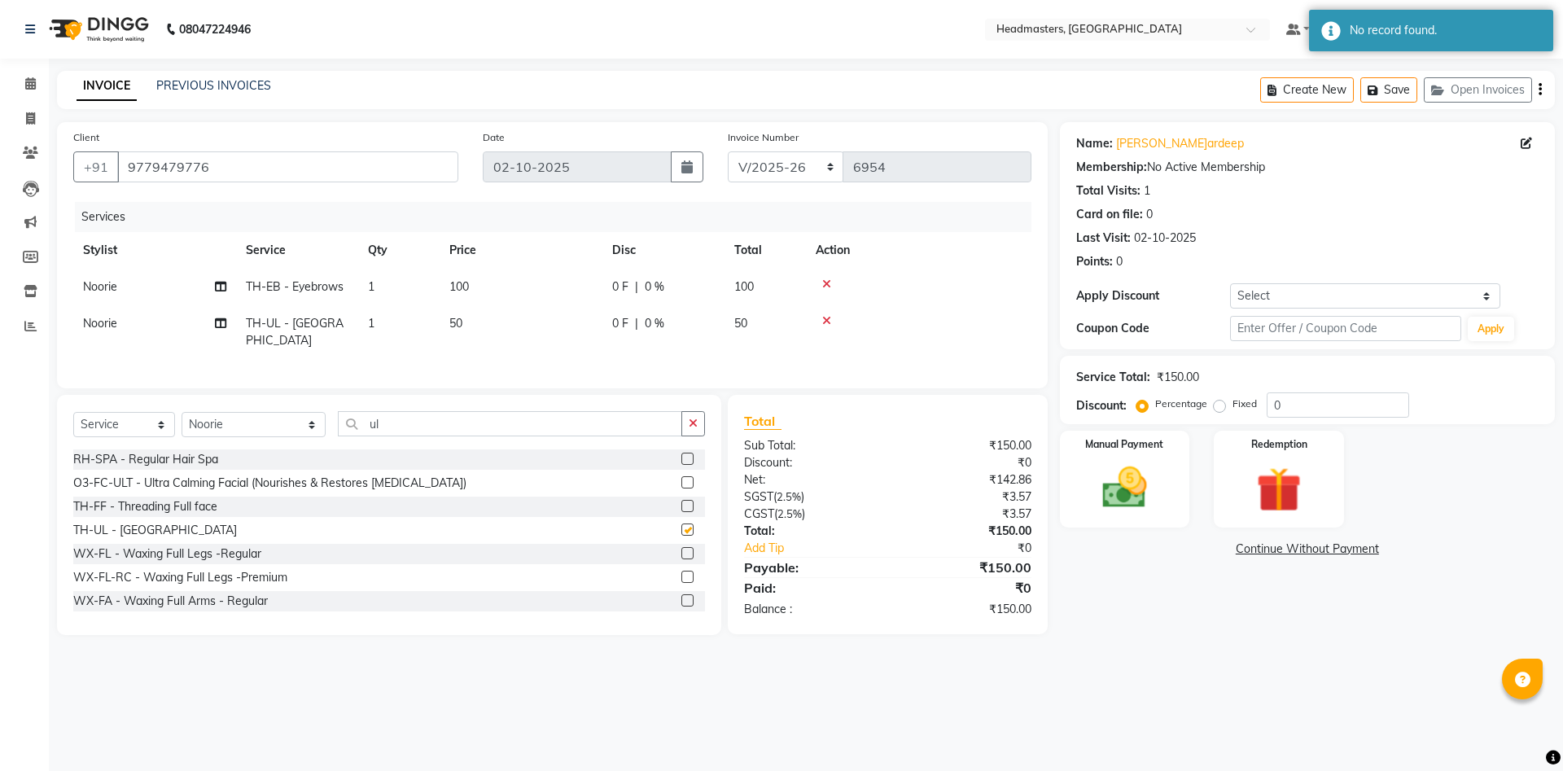
checkbox input "false"
click at [620, 314] on td "0 F | 0 %" at bounding box center [664, 332] width 122 height 54
select select "60724"
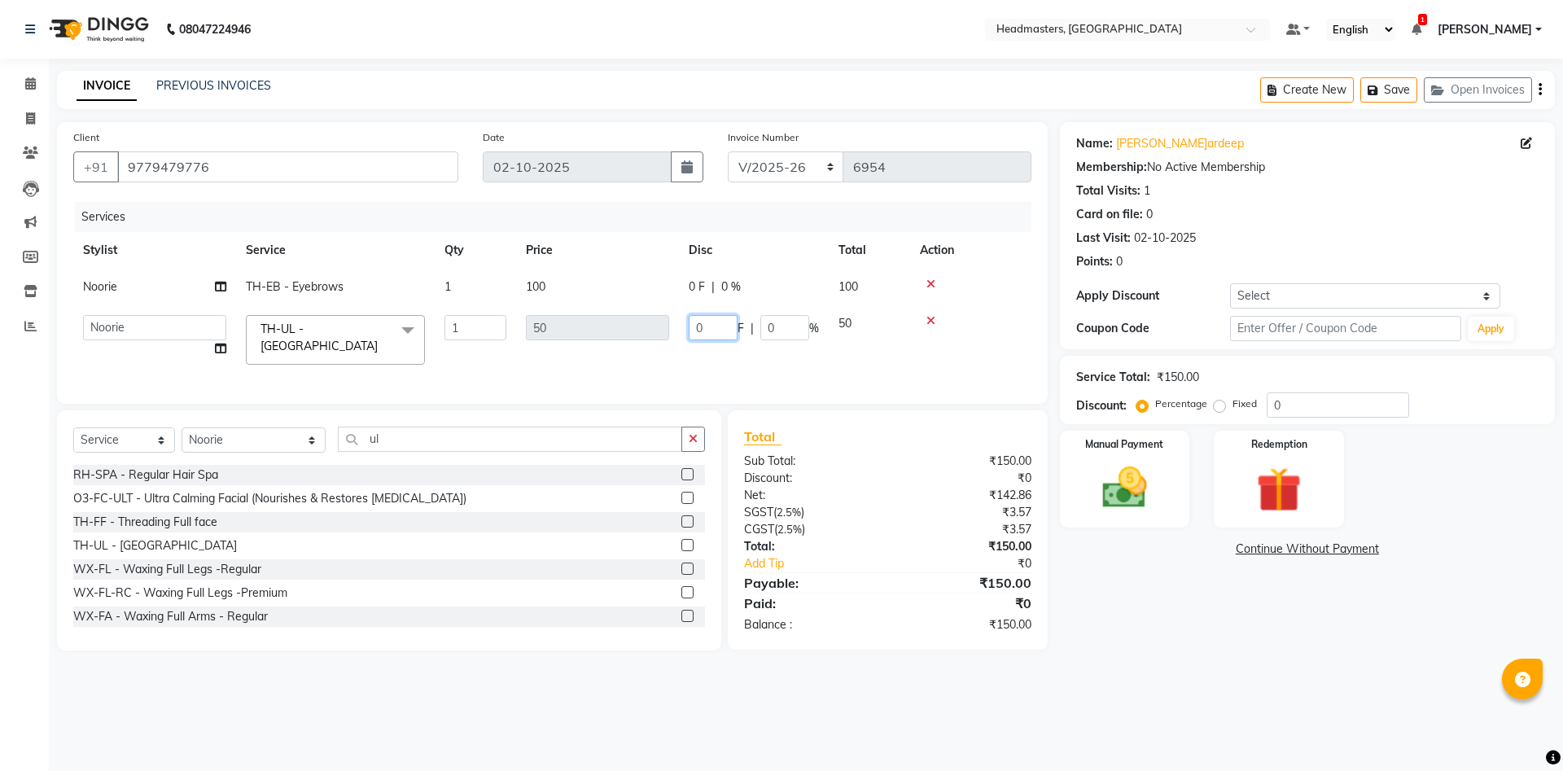
click at [692, 323] on input "0" at bounding box center [713, 327] width 49 height 25
type input "10"
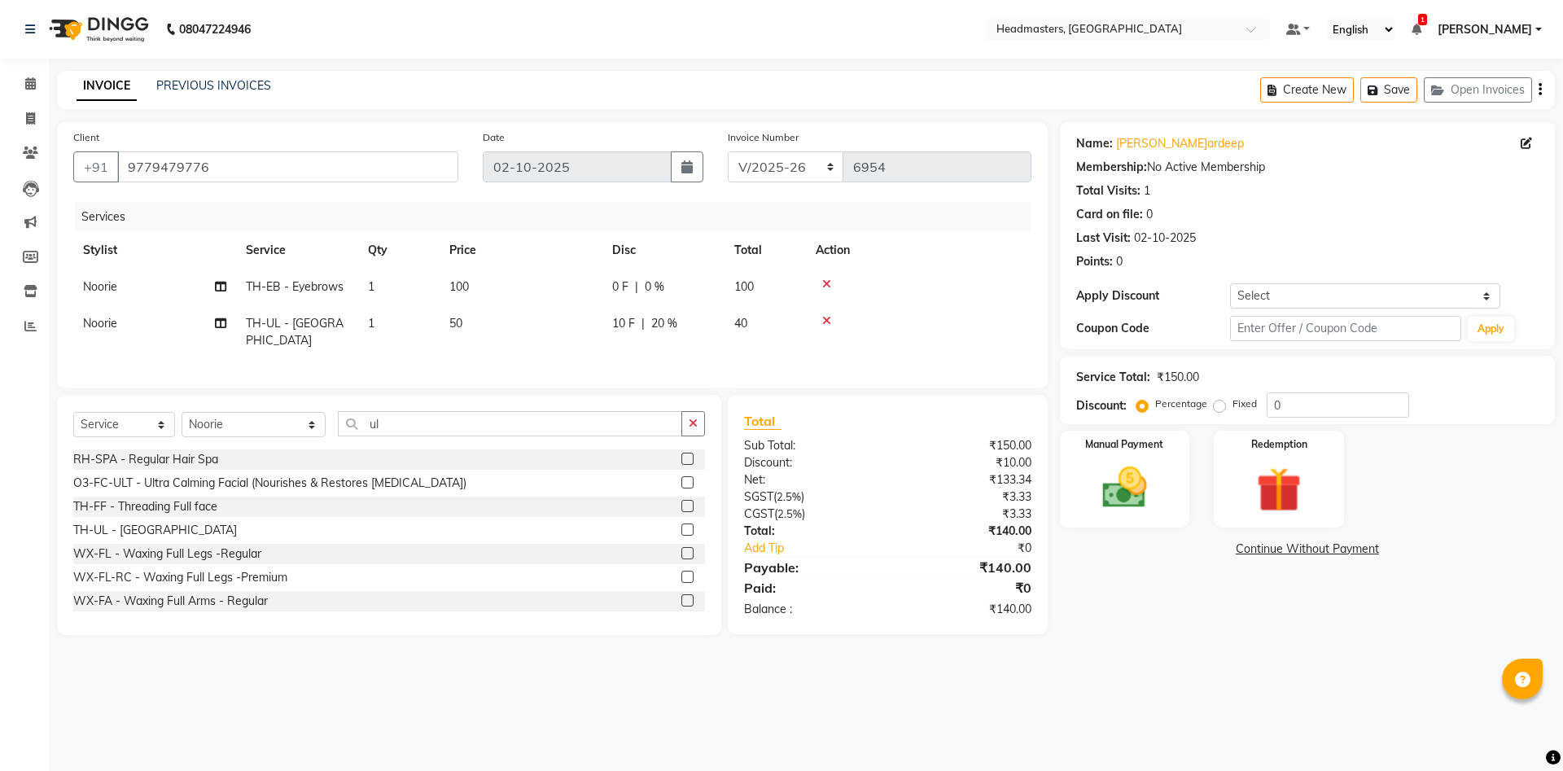
click at [631, 366] on div "Services Stylist Service Qty Price Disc Total Action Noorie TH-EB - Eyebrows 1 …" at bounding box center [552, 287] width 958 height 170
click at [1093, 512] on img at bounding box center [1125, 488] width 76 height 54
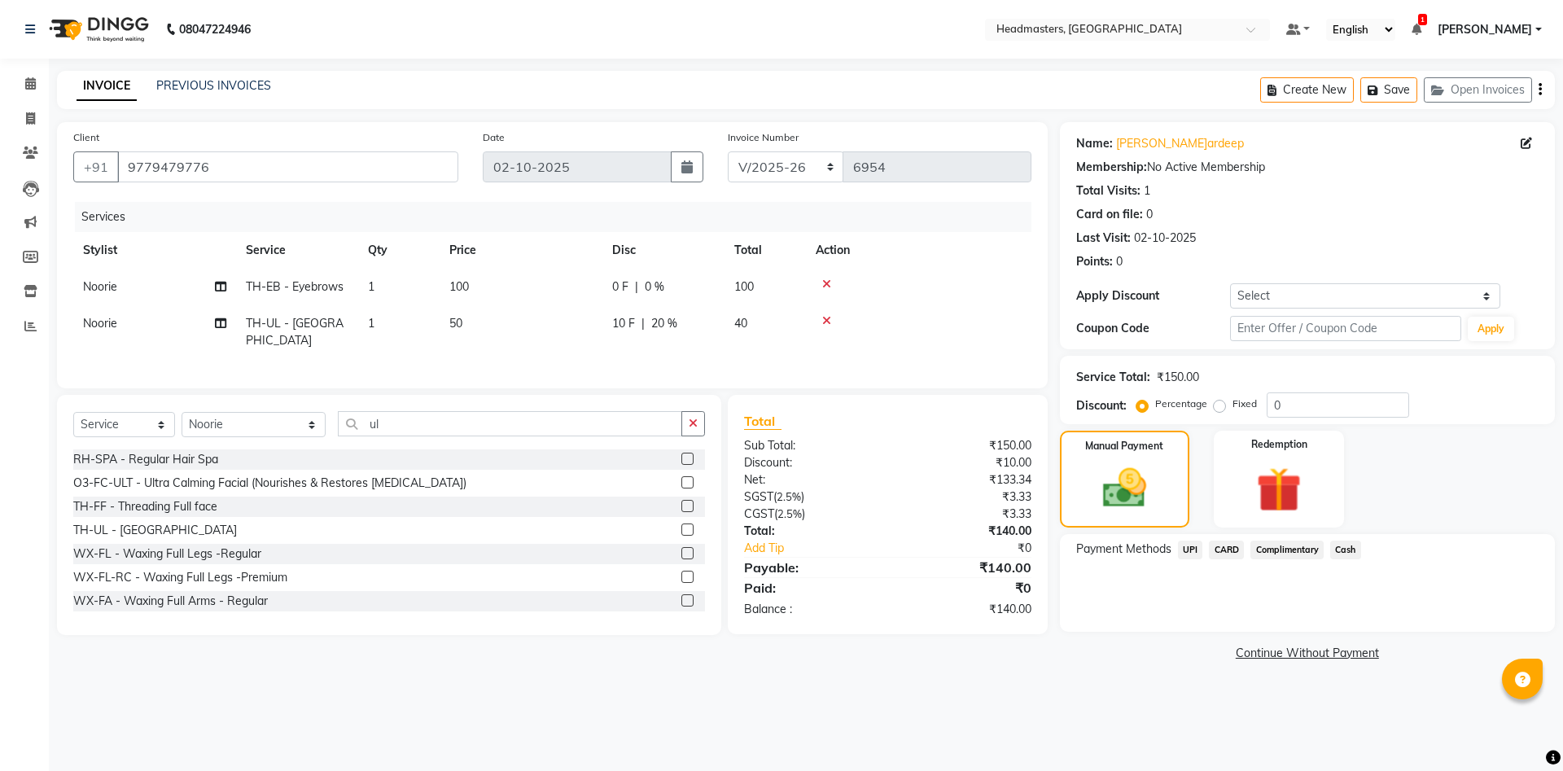
click at [1343, 551] on span "Cash" at bounding box center [1346, 550] width 31 height 19
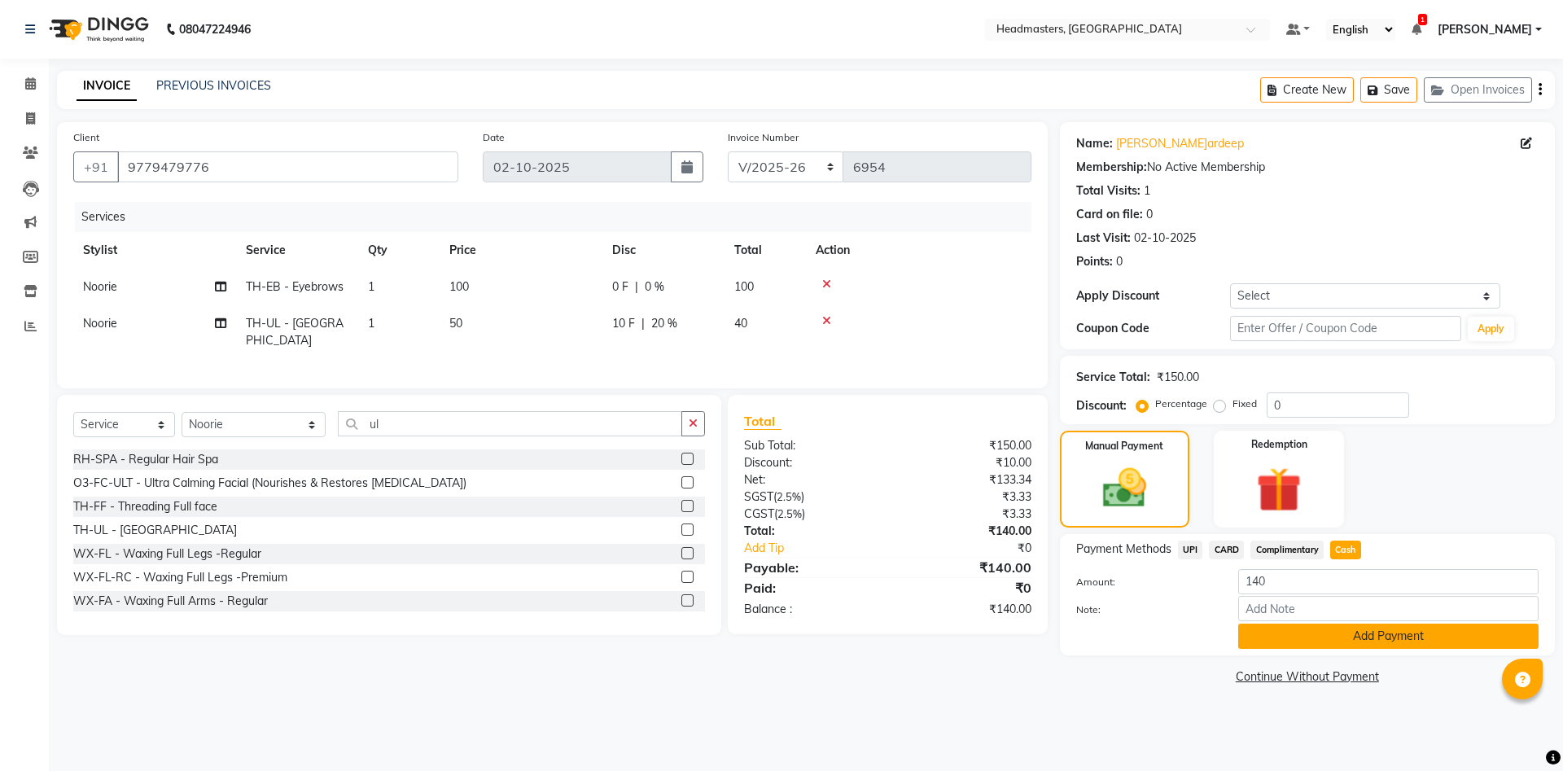
click at [1326, 642] on button "Add Payment" at bounding box center [1388, 636] width 300 height 25
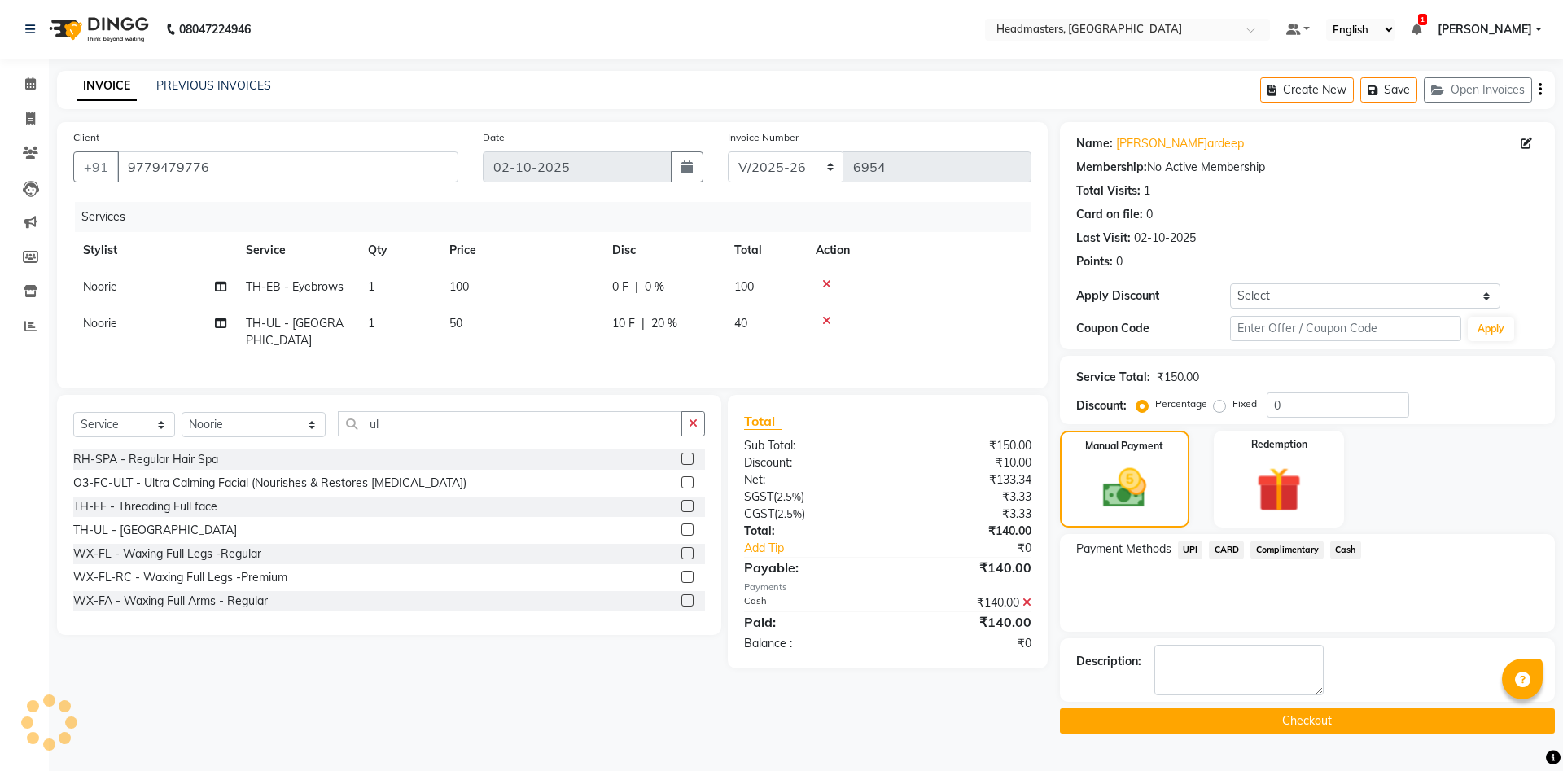
drag, startPoint x: 1326, startPoint y: 722, endPoint x: 1414, endPoint y: 641, distance: 119.8
click at [1337, 721] on button "Checkout" at bounding box center [1307, 720] width 495 height 25
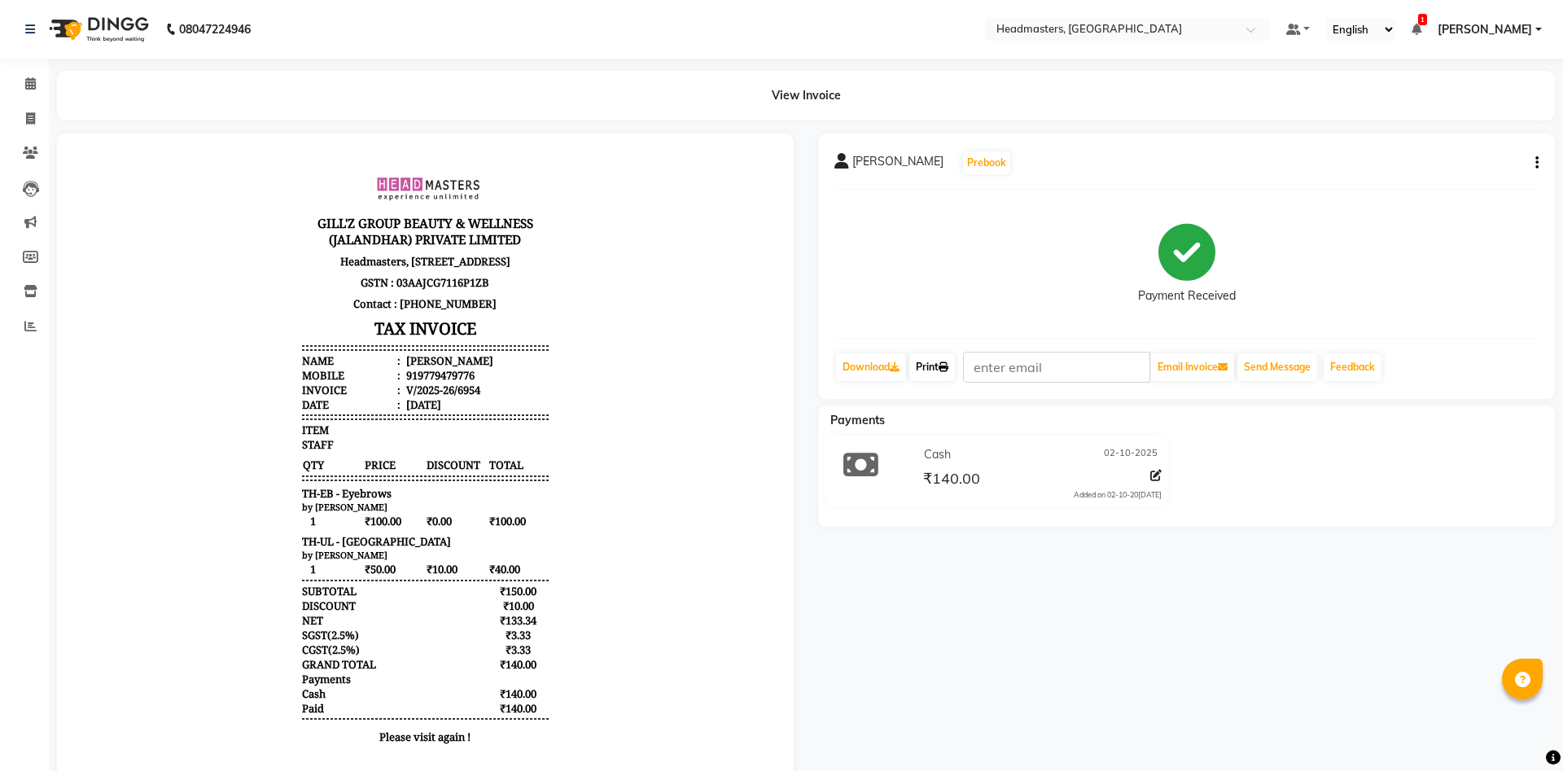
click at [931, 370] on link "Print" at bounding box center [933, 367] width 46 height 28
click at [939, 365] on link "Print" at bounding box center [933, 367] width 46 height 28
click at [27, 83] on icon at bounding box center [30, 83] width 11 height 12
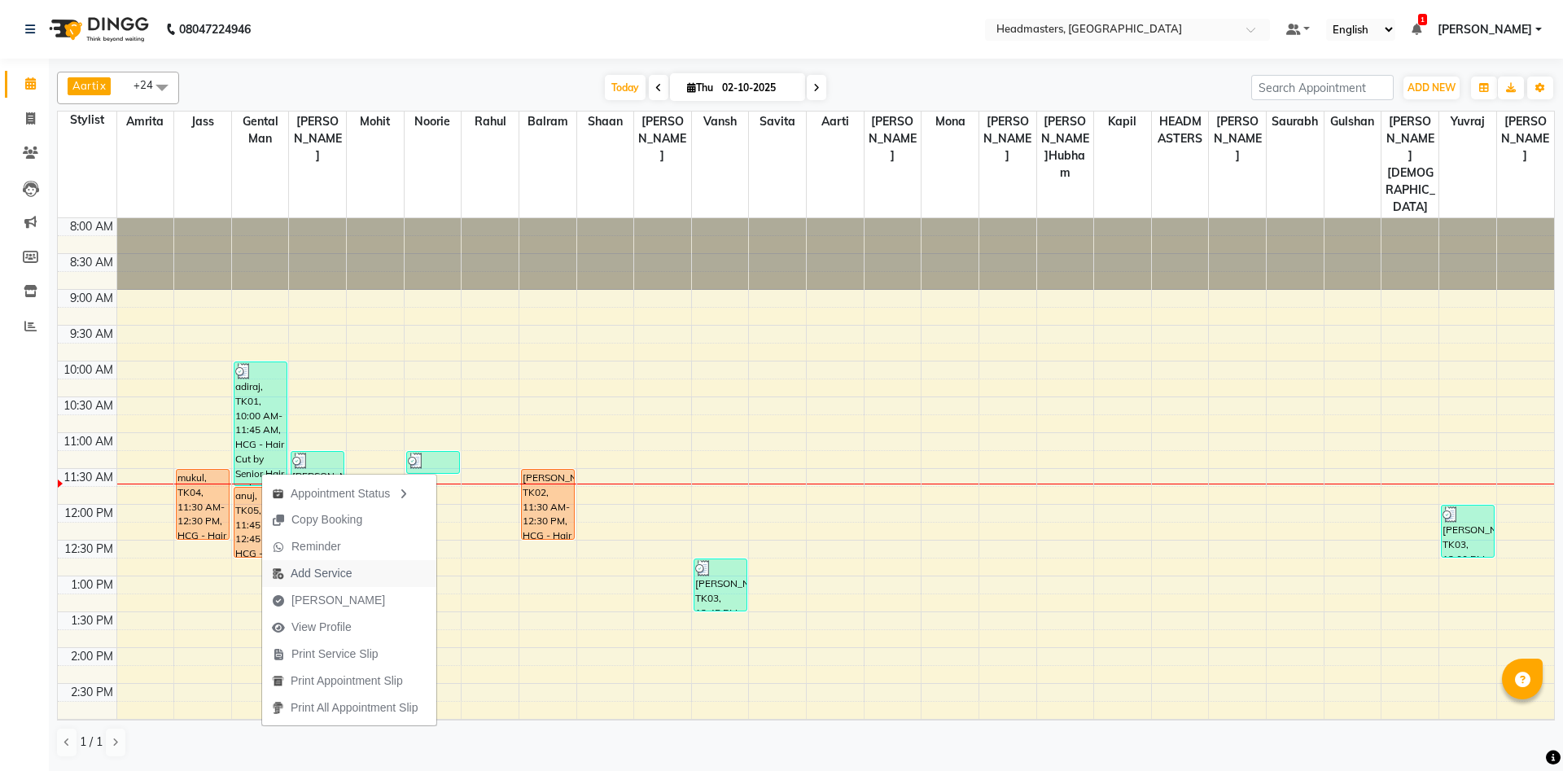
click at [316, 574] on span "Add Service" at bounding box center [321, 573] width 61 height 17
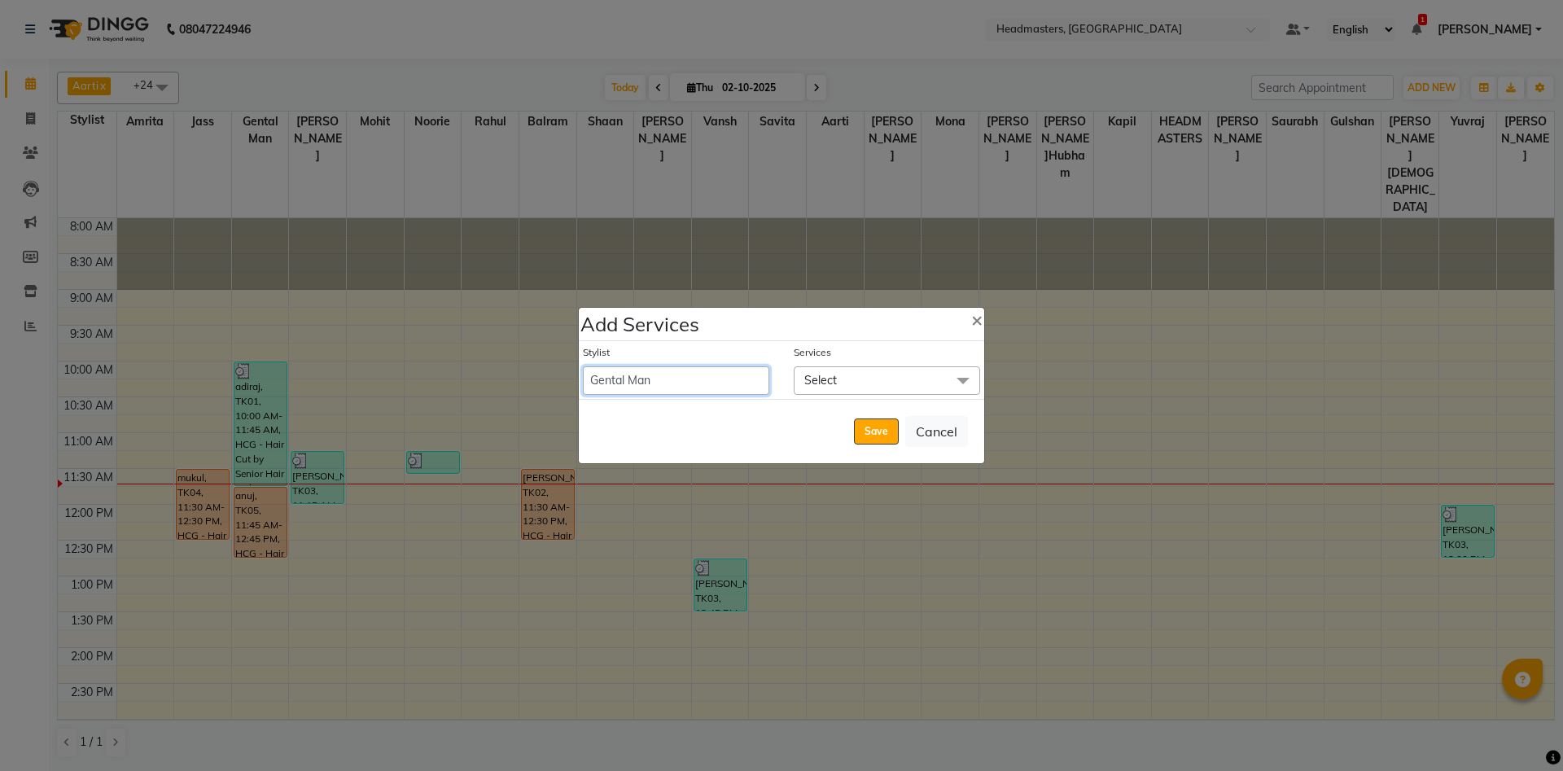
click at [583, 366] on select "Aarti Ali Amrita Amrita - Front Desk Balram Gental Man Gulshan HEADMASTERS Jass…" at bounding box center [676, 380] width 186 height 28
select select "60747"
click option "[PERSON_NAME]" at bounding box center [0, 0] width 0 height 0
select select "765"
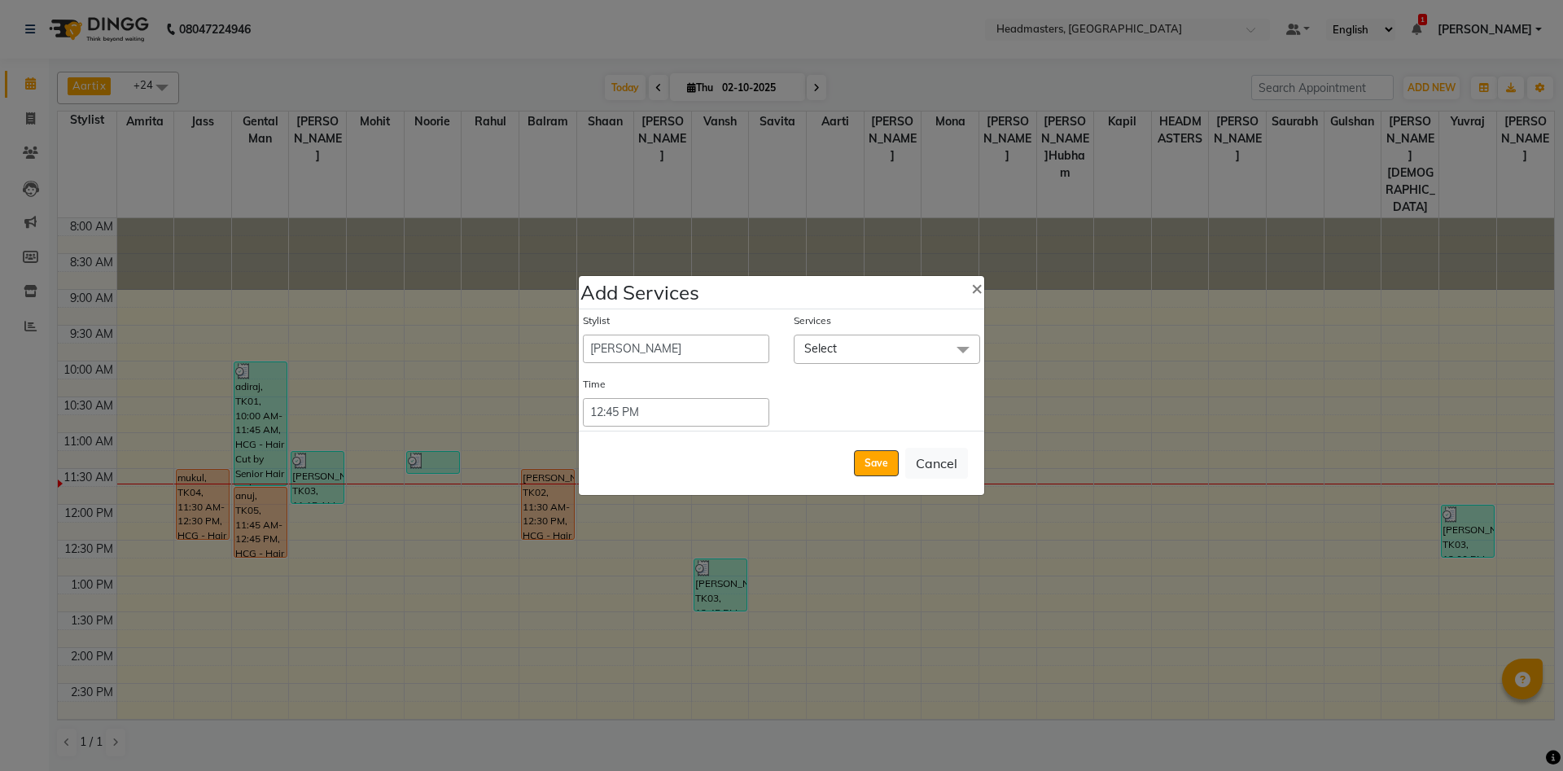
click at [903, 339] on span "Select" at bounding box center [887, 349] width 186 height 28
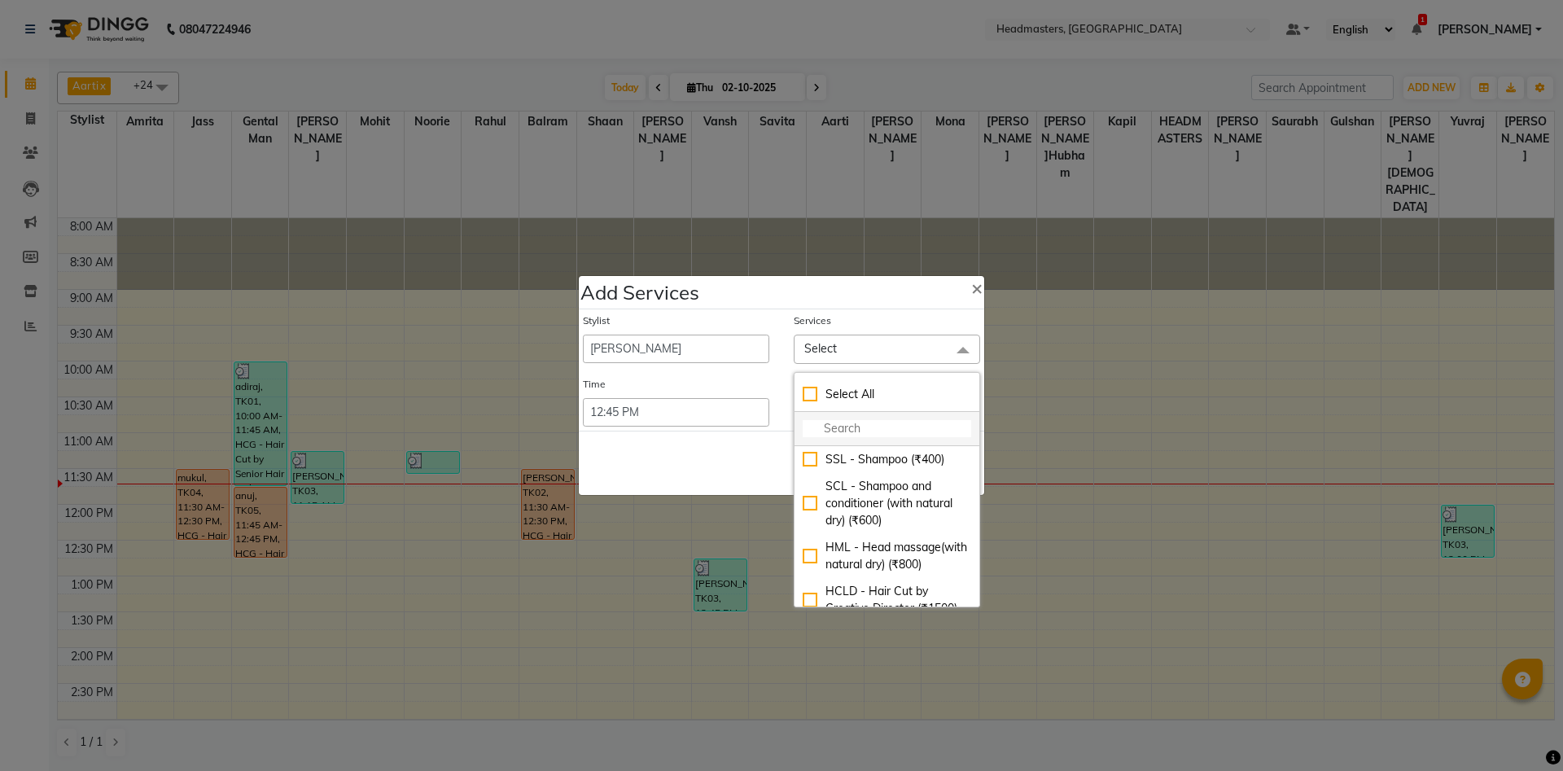
click at [865, 437] on li at bounding box center [887, 429] width 185 height 34
click at [848, 427] on input "multiselect-search" at bounding box center [887, 428] width 169 height 17
type input "nail"
click at [809, 551] on div "NL-ACC - Nail Accessories (₹200)" at bounding box center [887, 556] width 169 height 34
checkbox input "true"
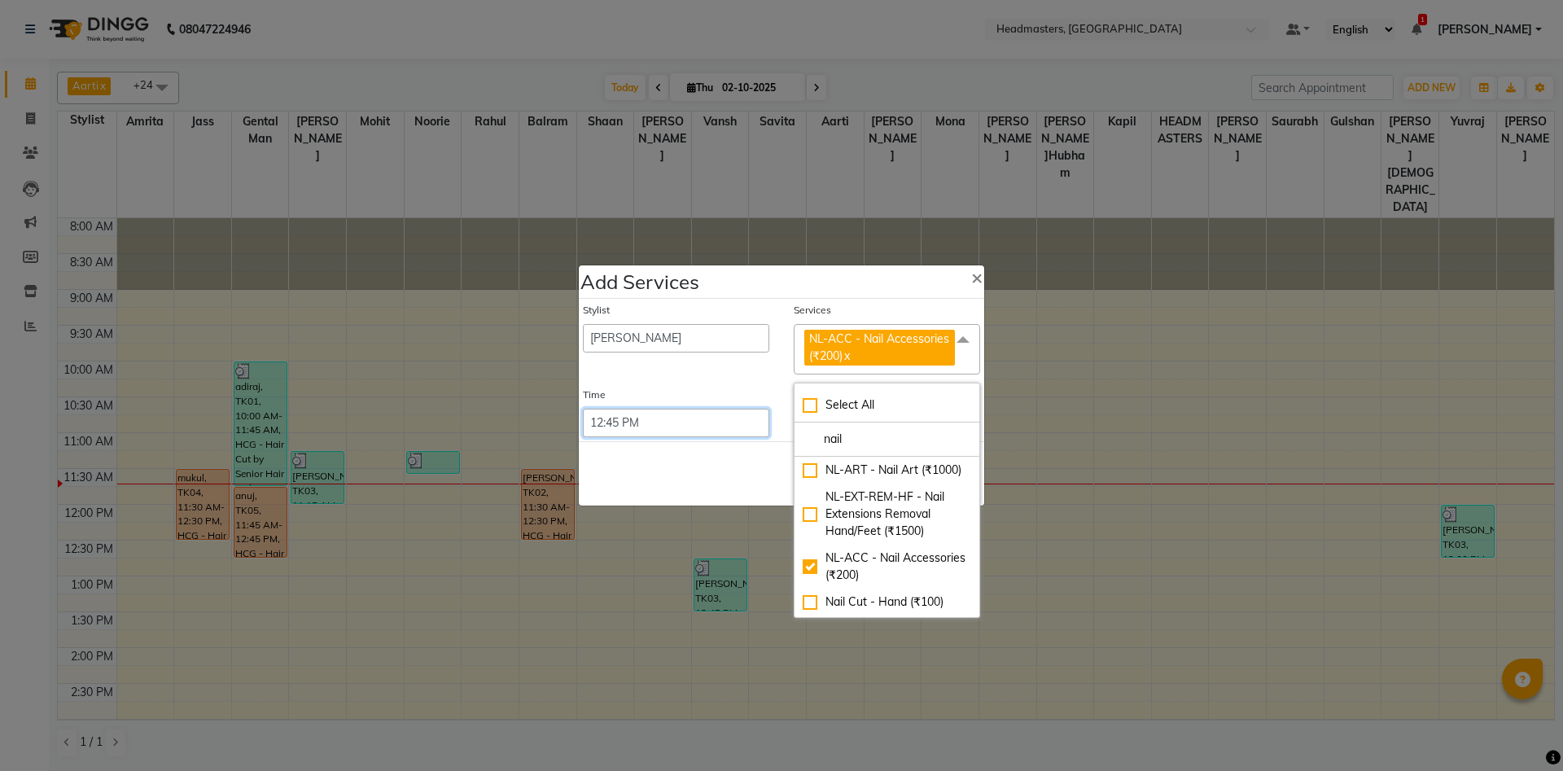
click at [583, 409] on select "Select 09:00 AM 09:15 AM 09:30 AM 09:45 AM 10:00 AM 10:15 AM 10:30 AM 10:45 AM …" at bounding box center [676, 423] width 186 height 28
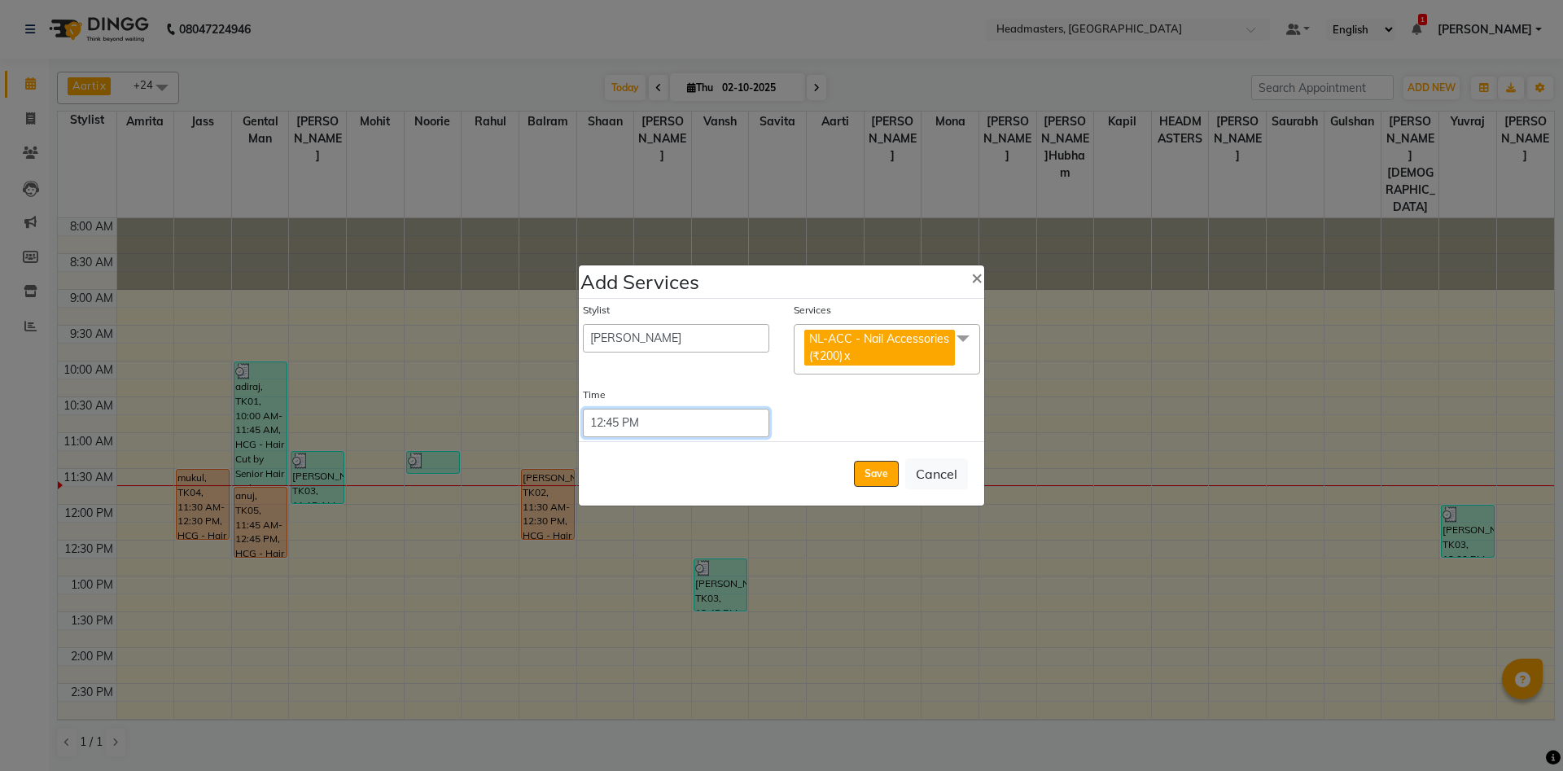
select select "705"
click option "11:45 AM" at bounding box center [0, 0] width 0 height 0
click at [880, 472] on button "Save" at bounding box center [876, 474] width 45 height 26
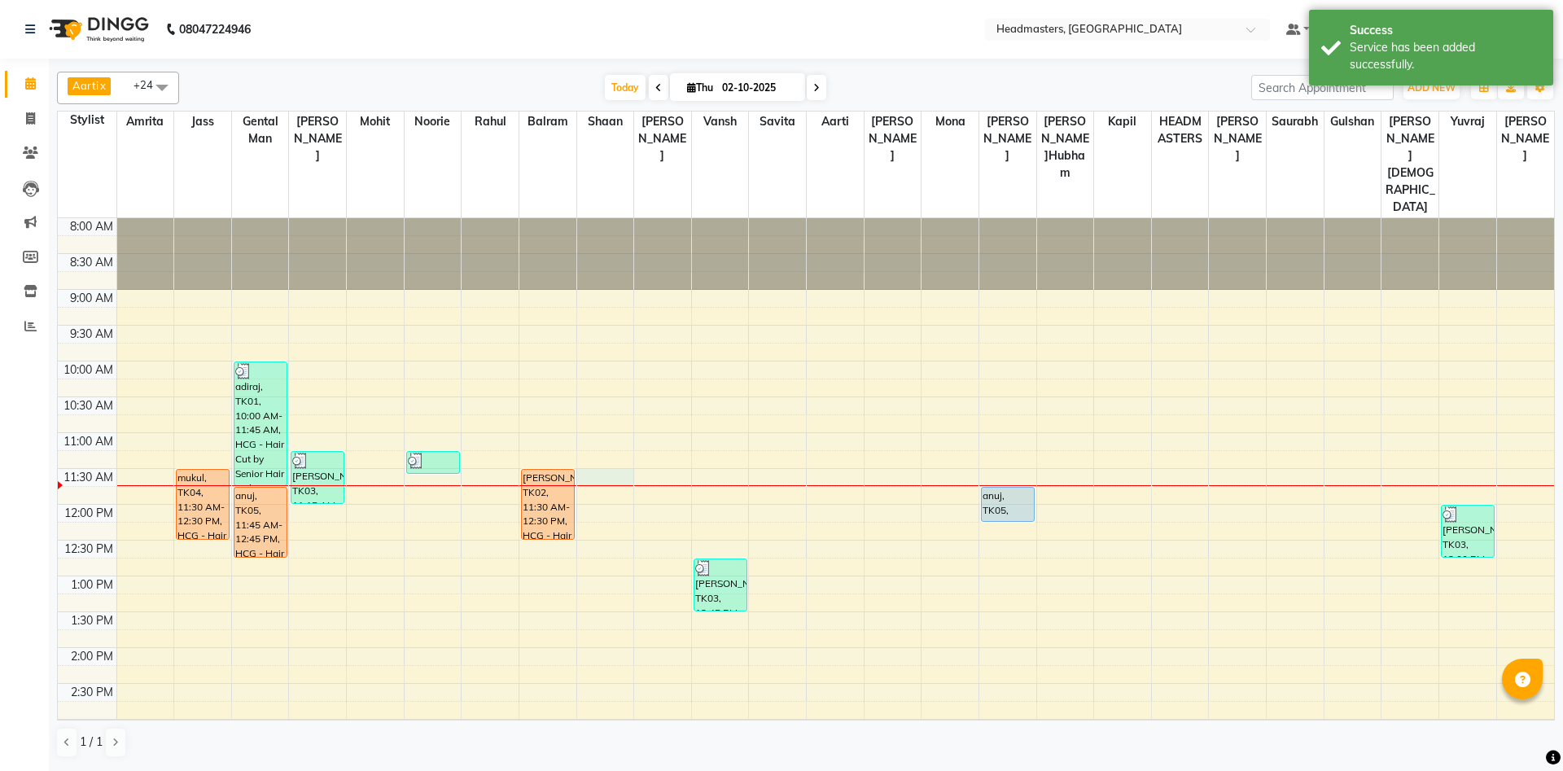
click at [599, 427] on div "8:00 AM 8:30 AM 9:00 AM 9:30 AM 10:00 AM 10:30 AM 11:00 AM 11:30 AM 12:00 PM 12…" at bounding box center [806, 719] width 1497 height 1002
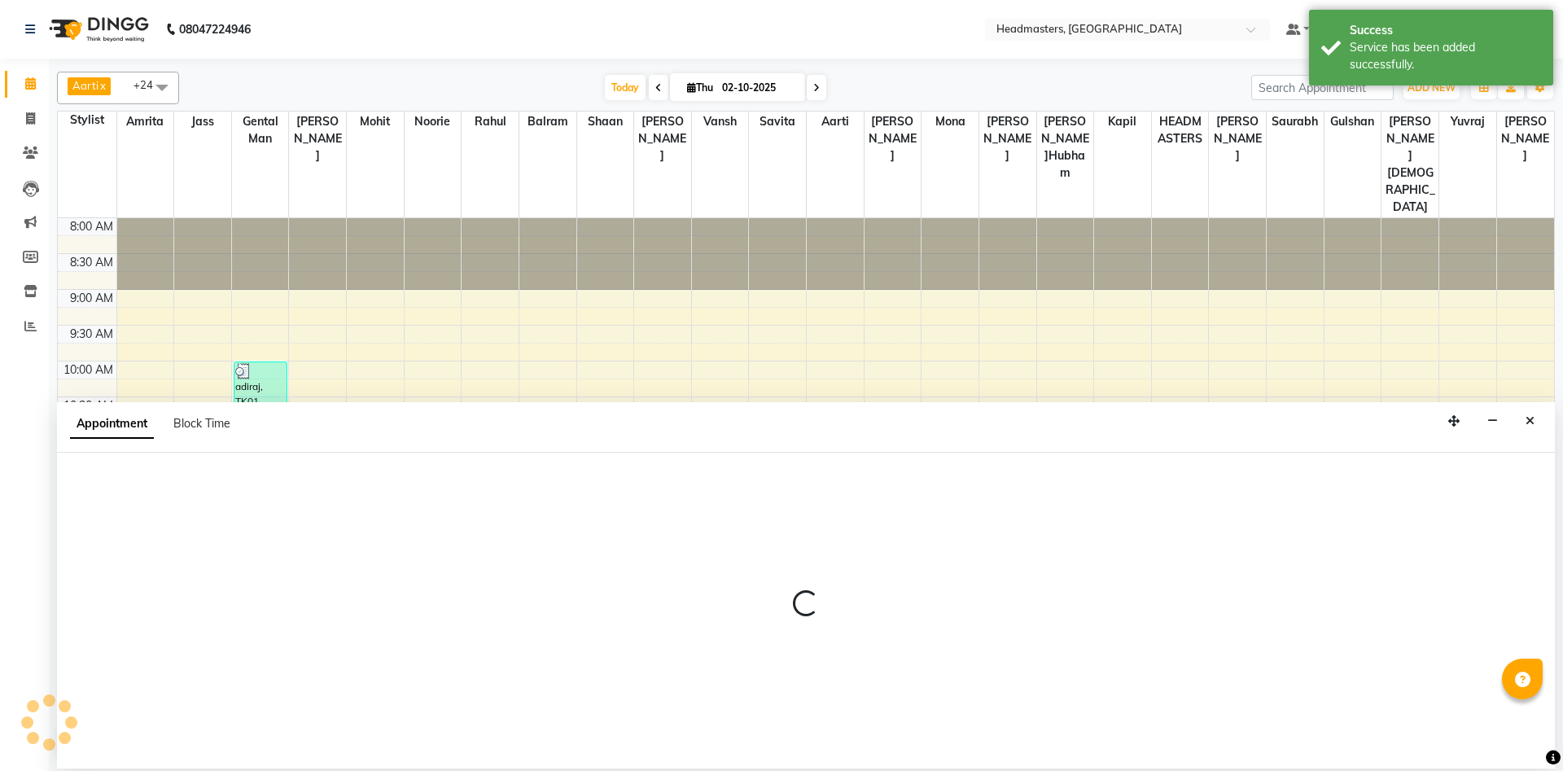
select select "60727"
select select "tentative"
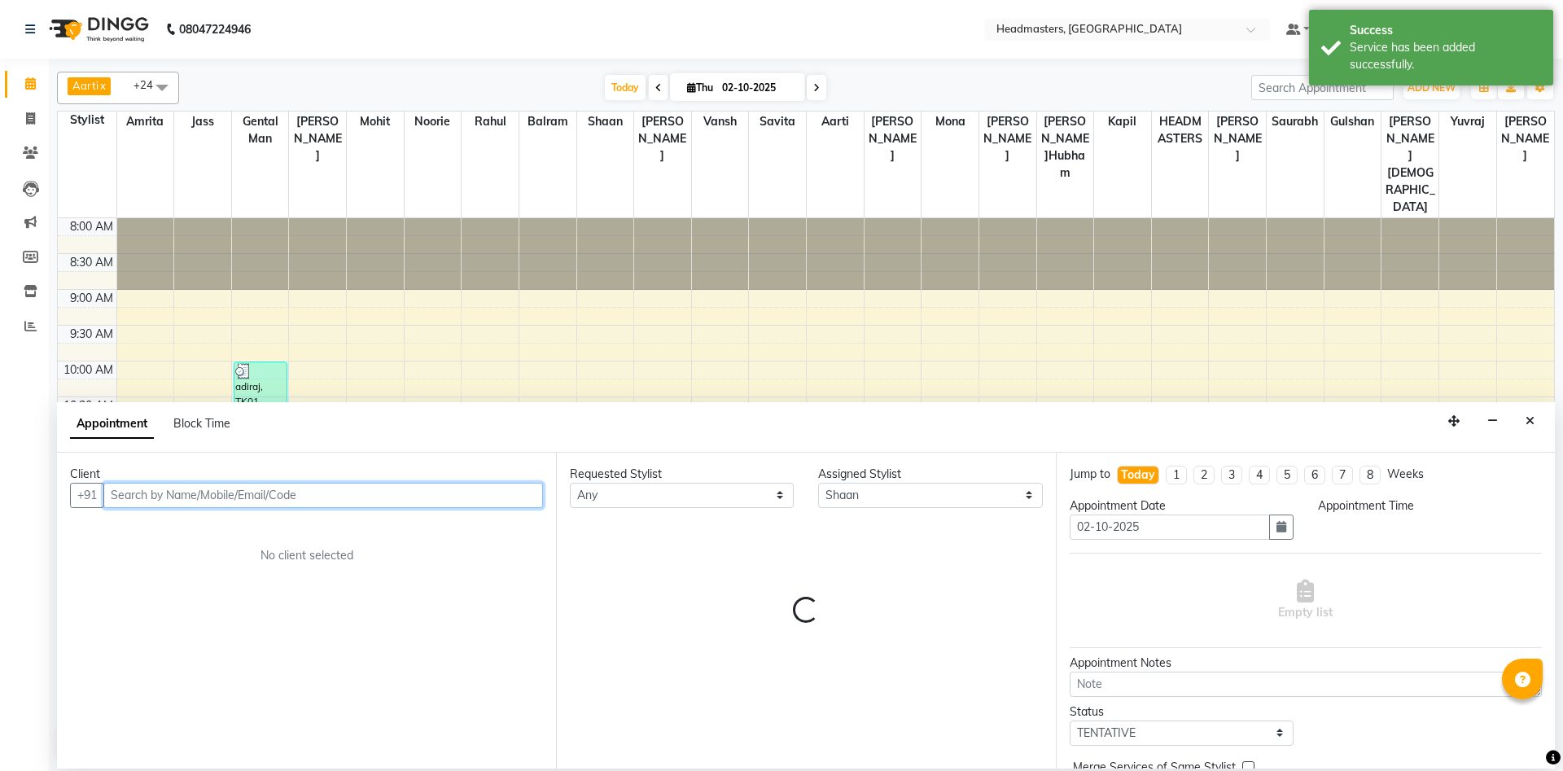
select select "690"
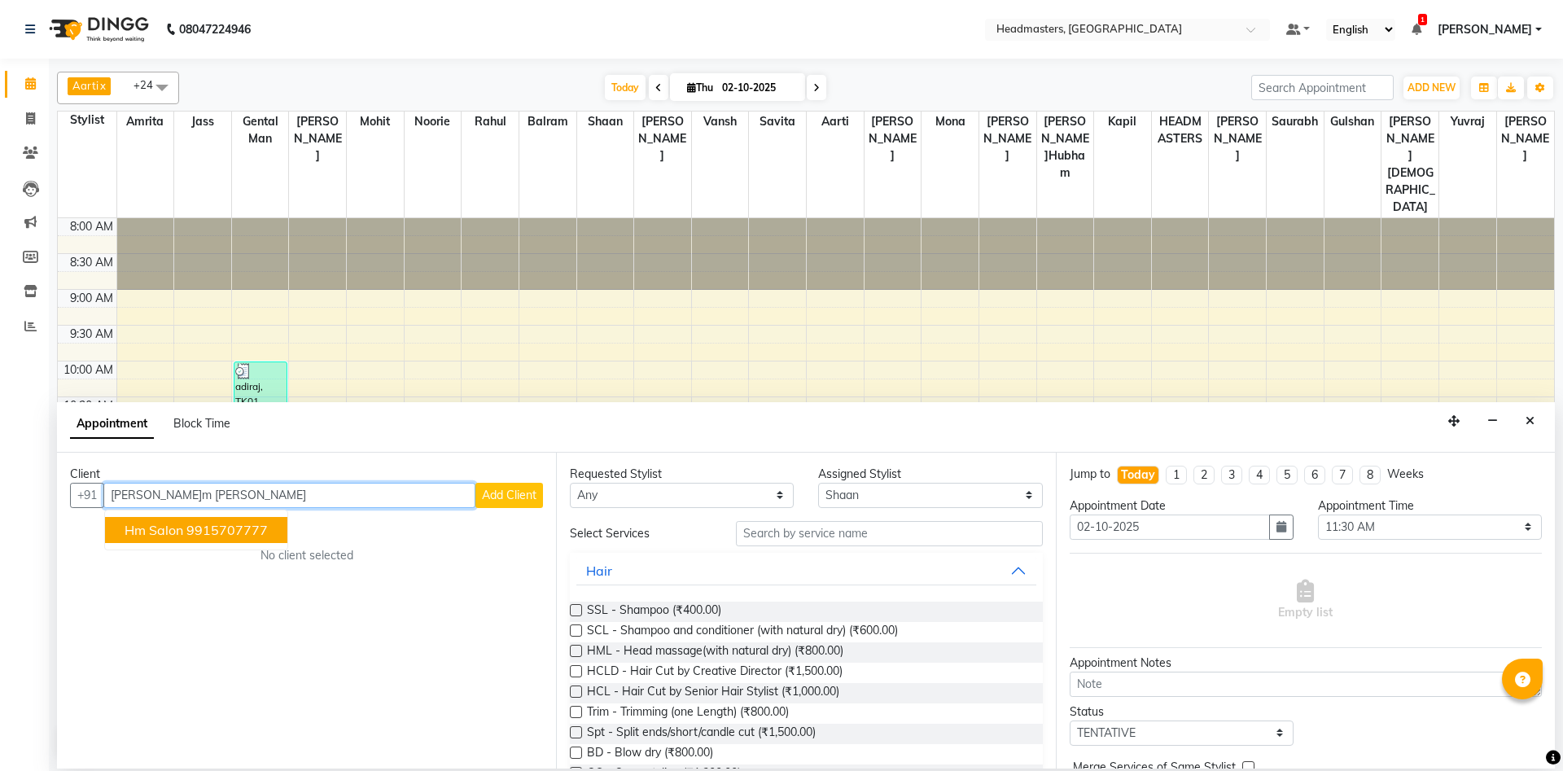
click at [213, 531] on ngb-highlight "9915707777" at bounding box center [226, 530] width 81 height 16
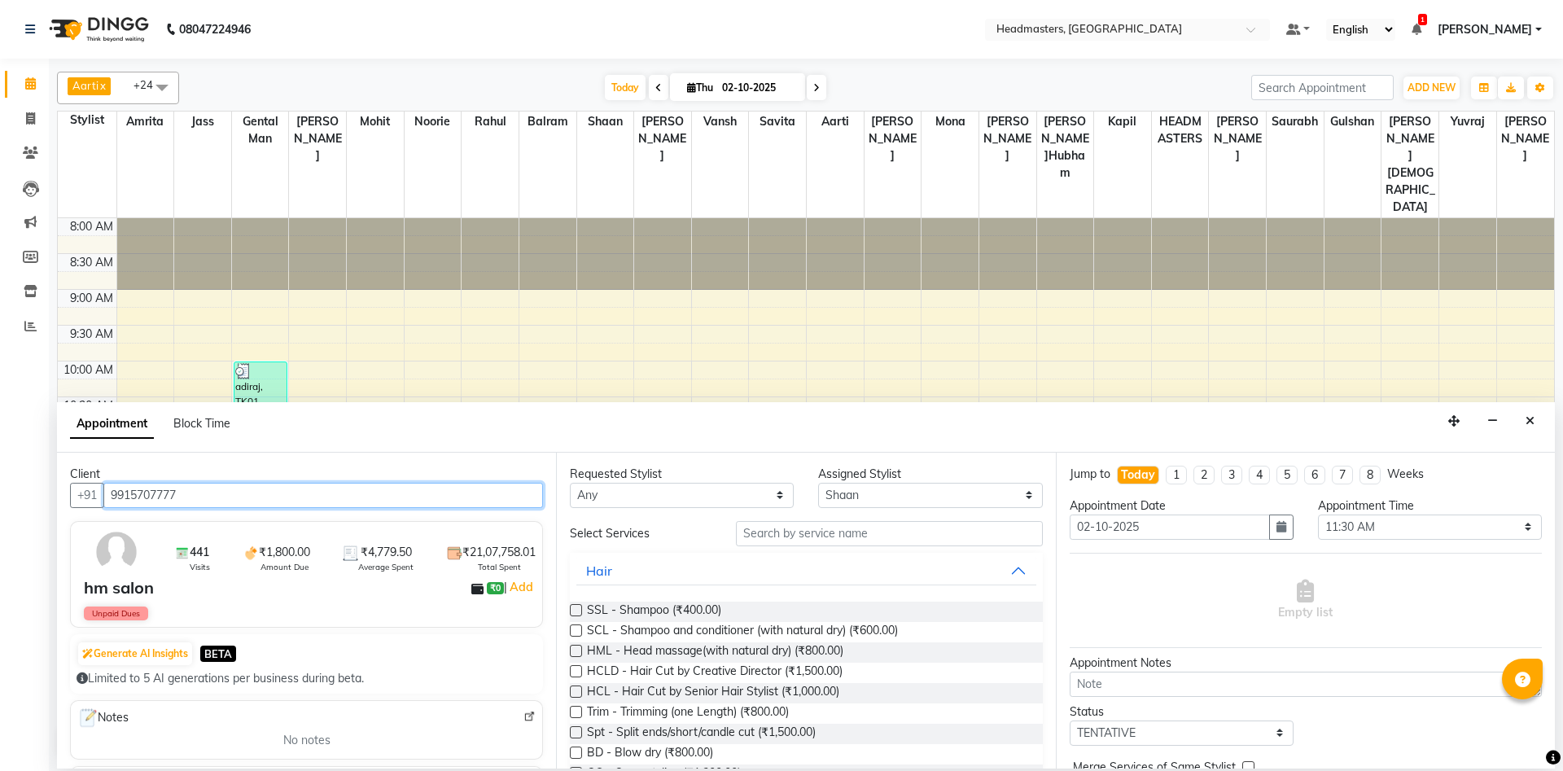
type input "9915707777"
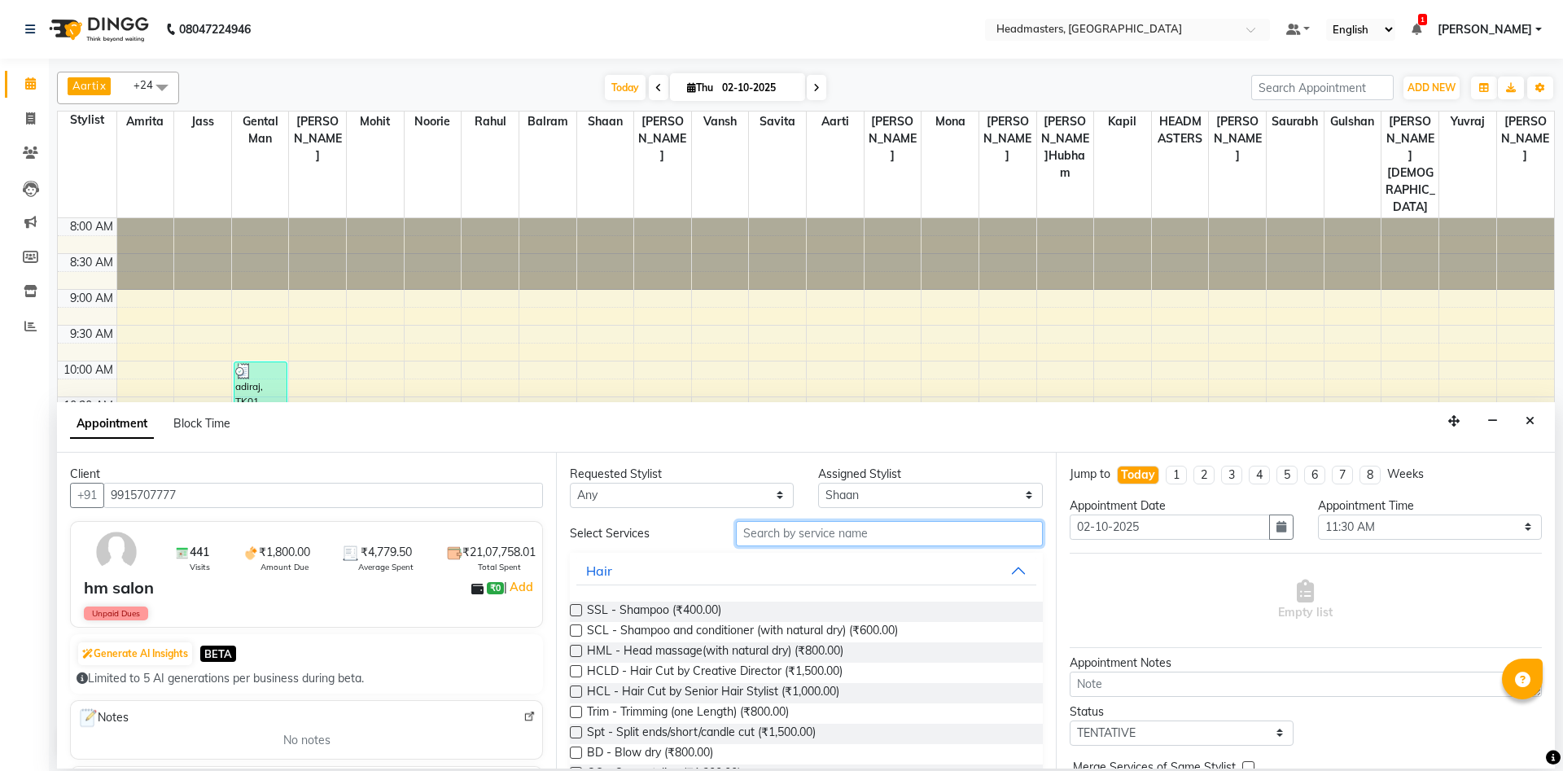
click at [857, 539] on input "text" at bounding box center [889, 533] width 307 height 25
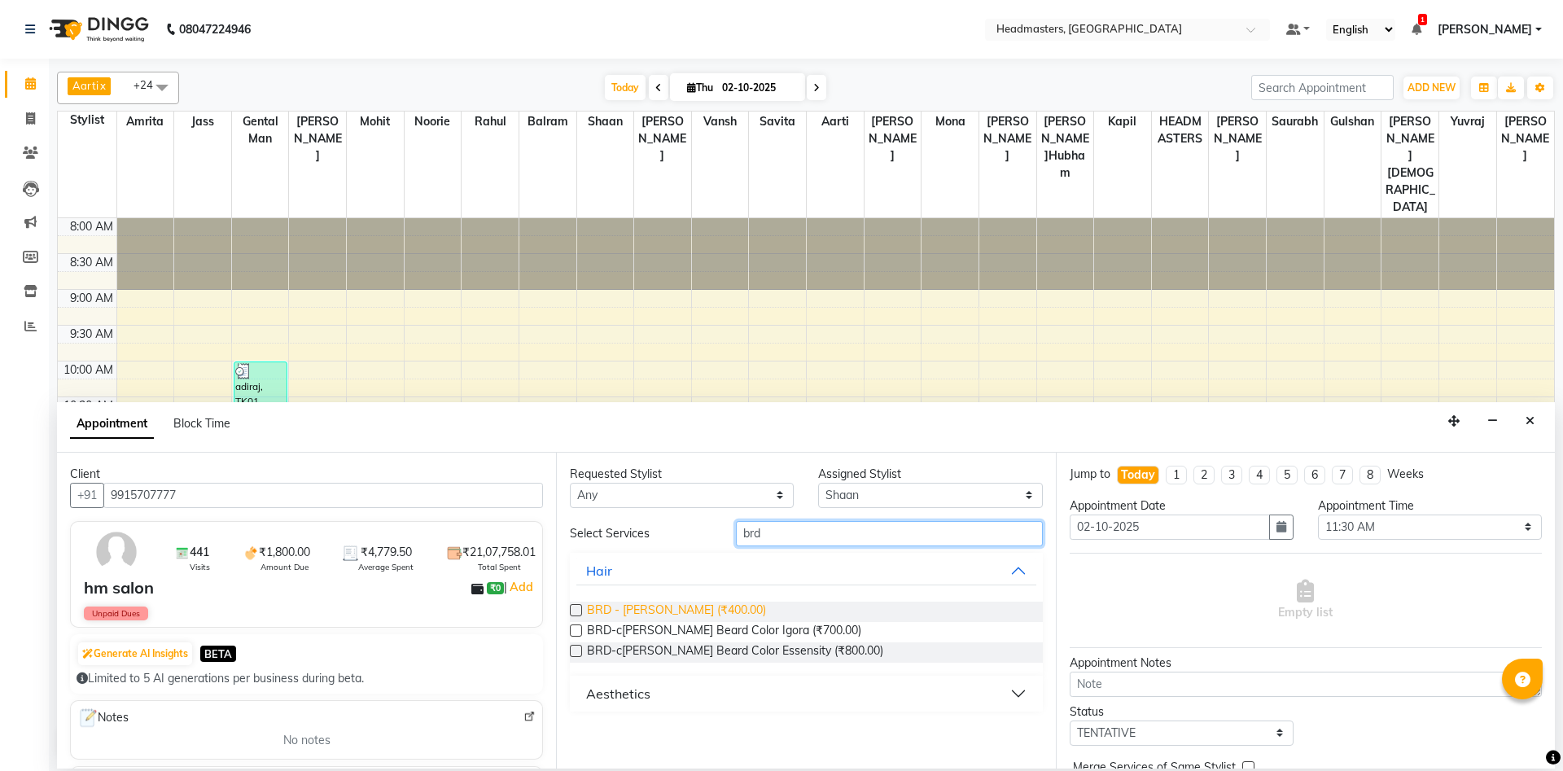
type input "brd"
click at [645, 607] on span "BRD - Beard (₹400.00)" at bounding box center [676, 612] width 179 height 20
checkbox input "false"
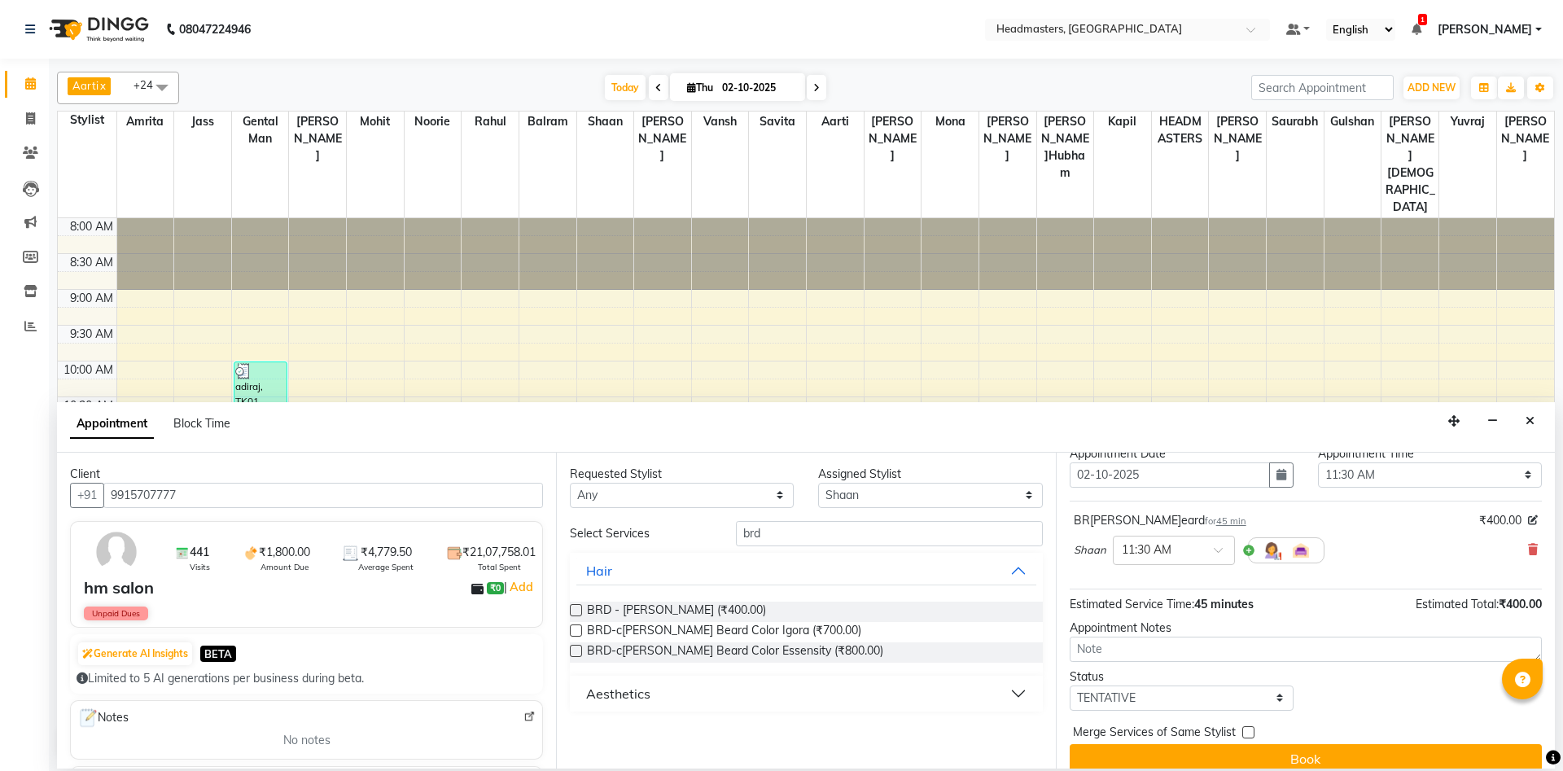
scroll to position [70, 0]
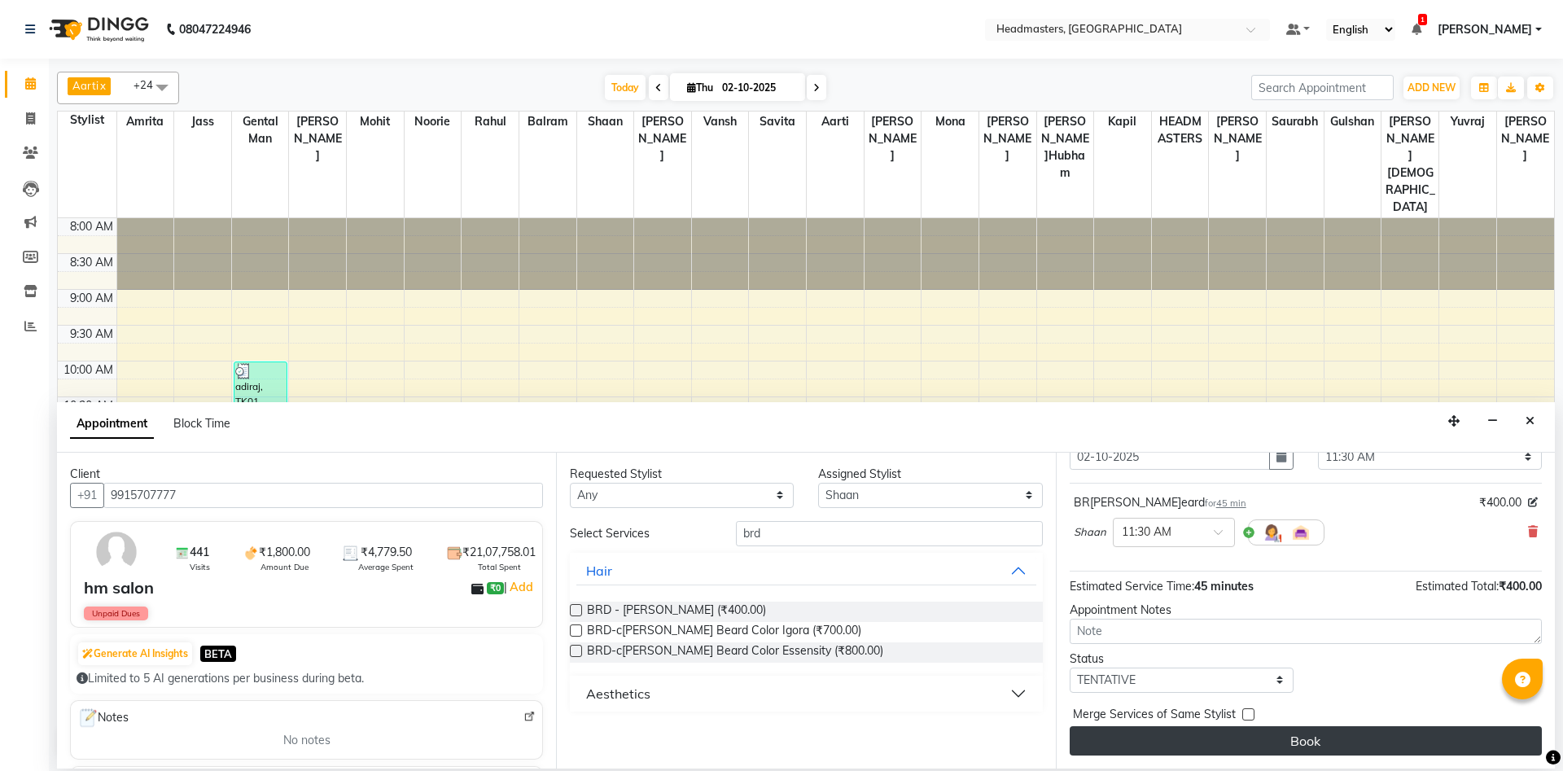
click at [1296, 743] on button "Book" at bounding box center [1306, 740] width 472 height 29
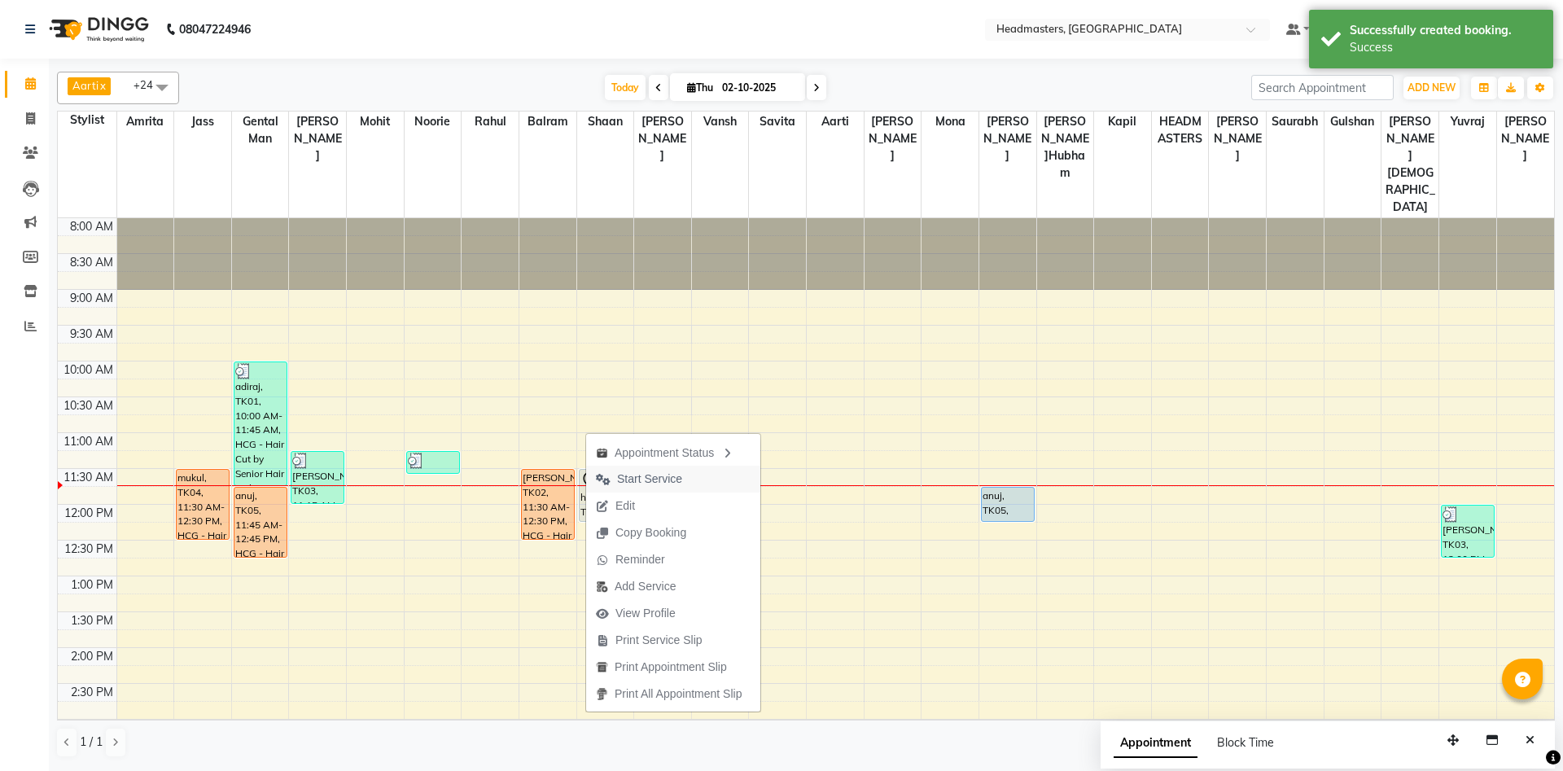
click at [647, 479] on span "Start Service" at bounding box center [649, 479] width 65 height 17
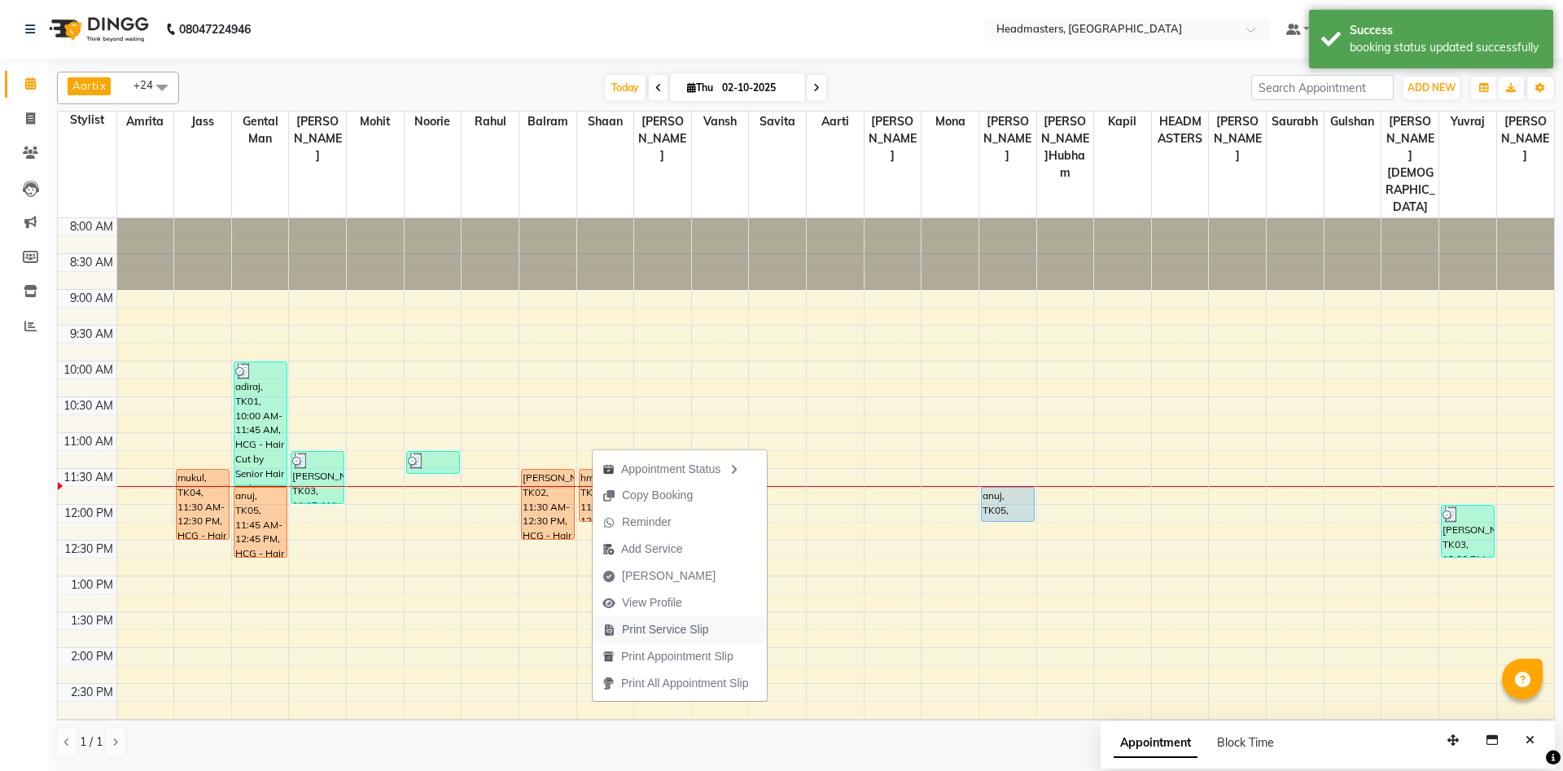
click at [654, 629] on span "Print Service Slip" at bounding box center [665, 629] width 87 height 17
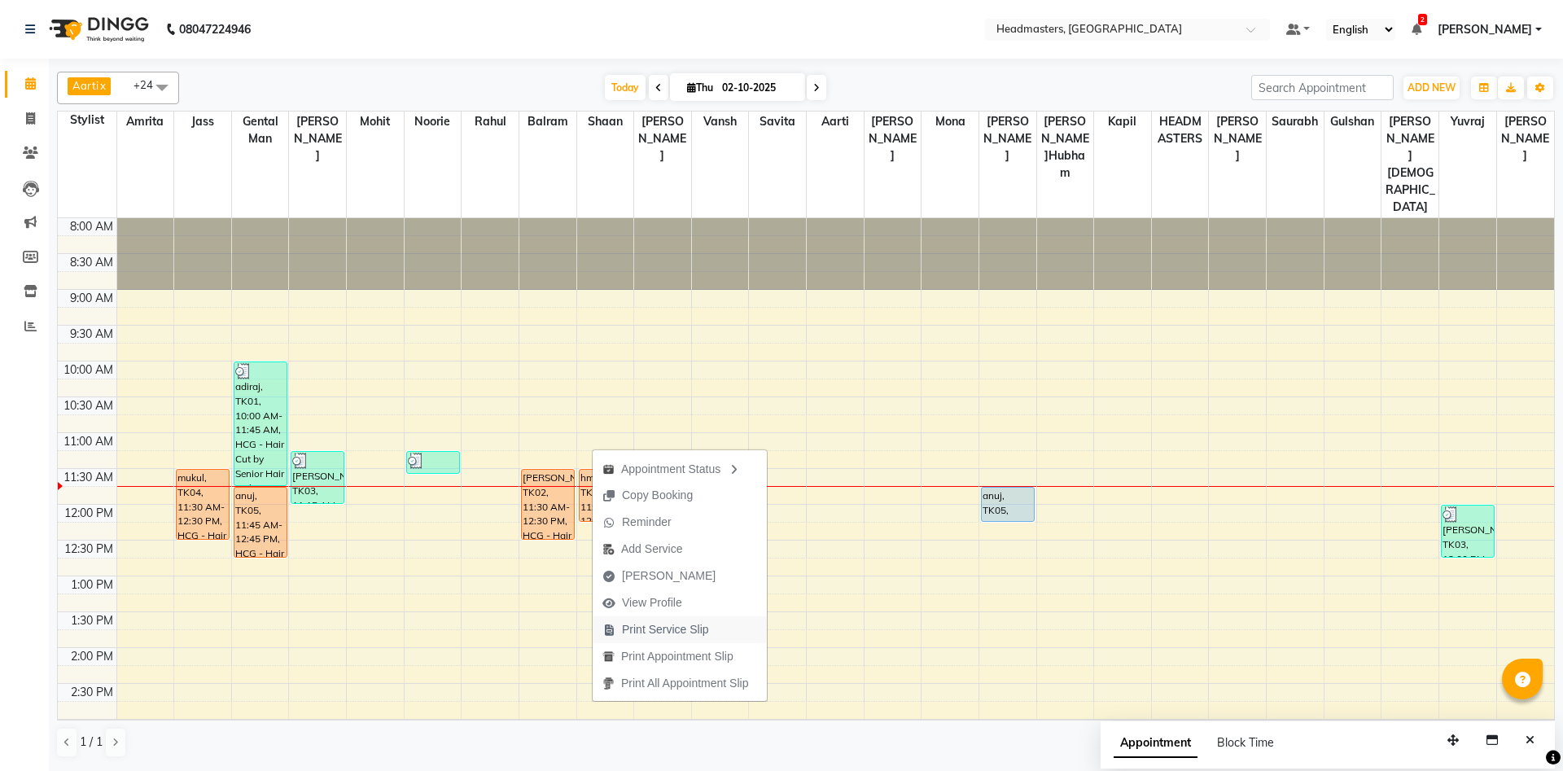
click at [654, 629] on div "8:00 AM 8:30 AM 9:00 AM 9:30 AM 10:00 AM 10:30 AM 11:00 AM 11:30 AM 12:00 PM 12…" at bounding box center [806, 719] width 1497 height 1002
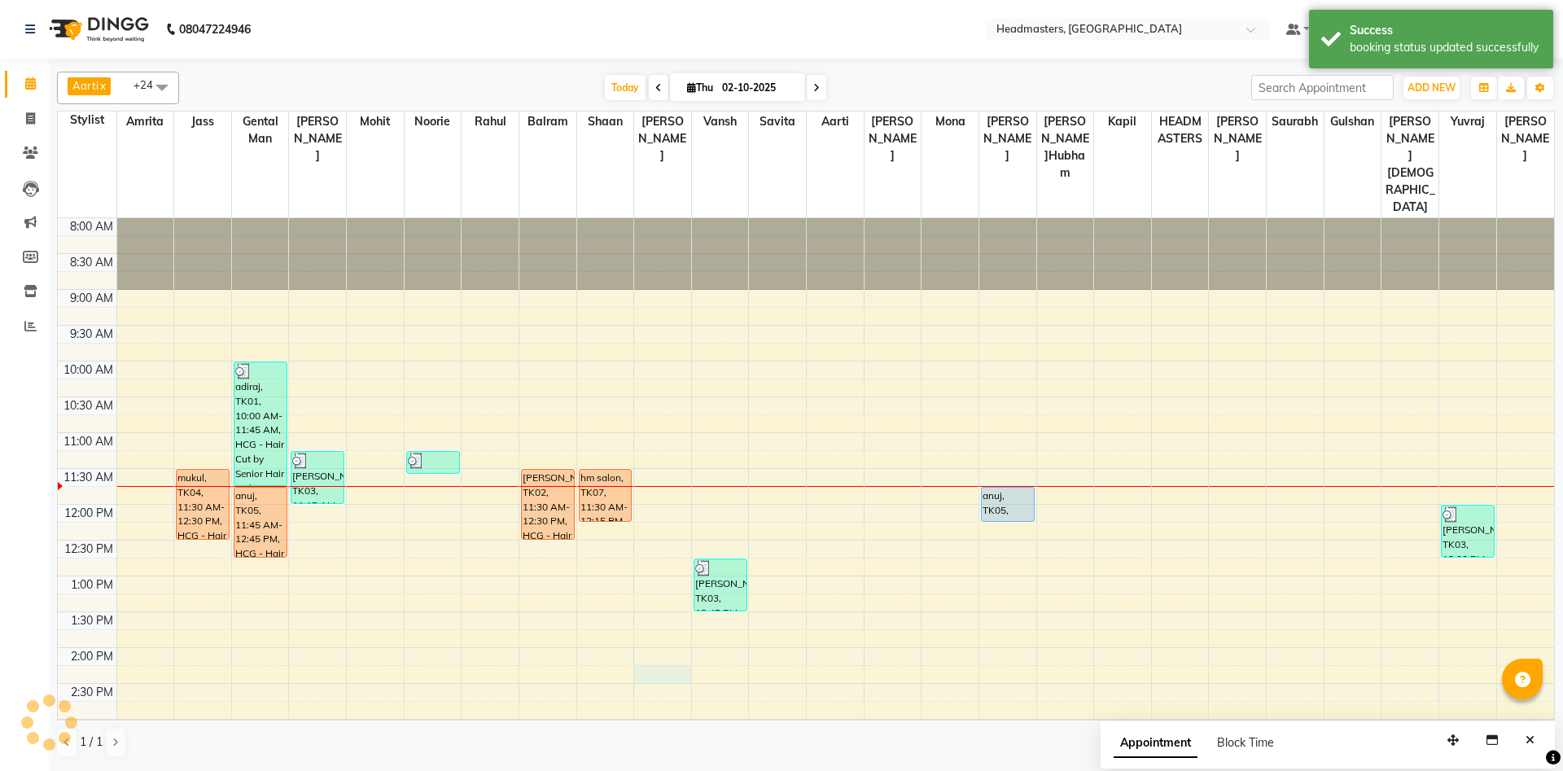
select select "60729"
select select "855"
select select "tentative"
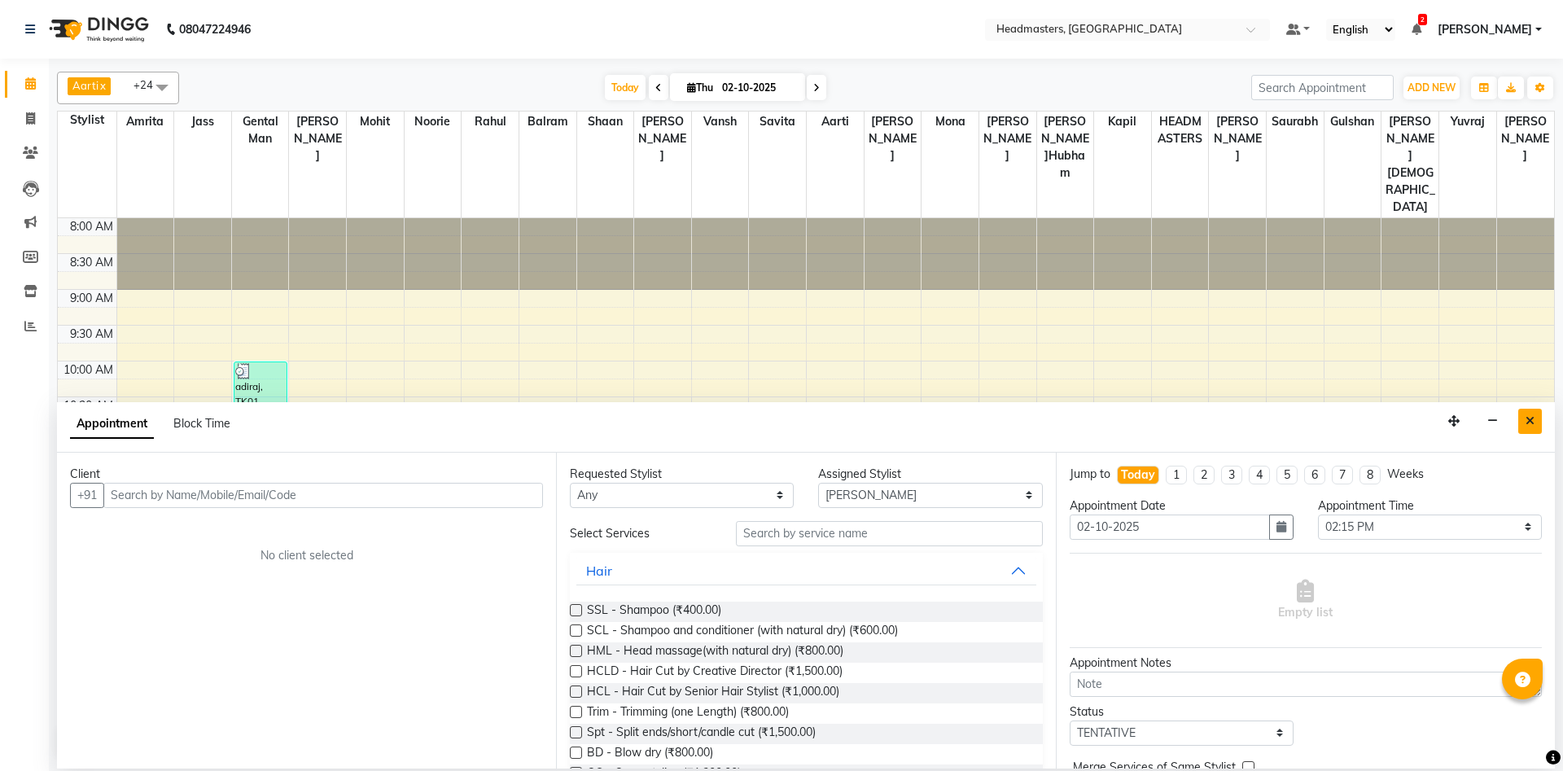
click at [1527, 419] on icon "Close" at bounding box center [1530, 420] width 9 height 11
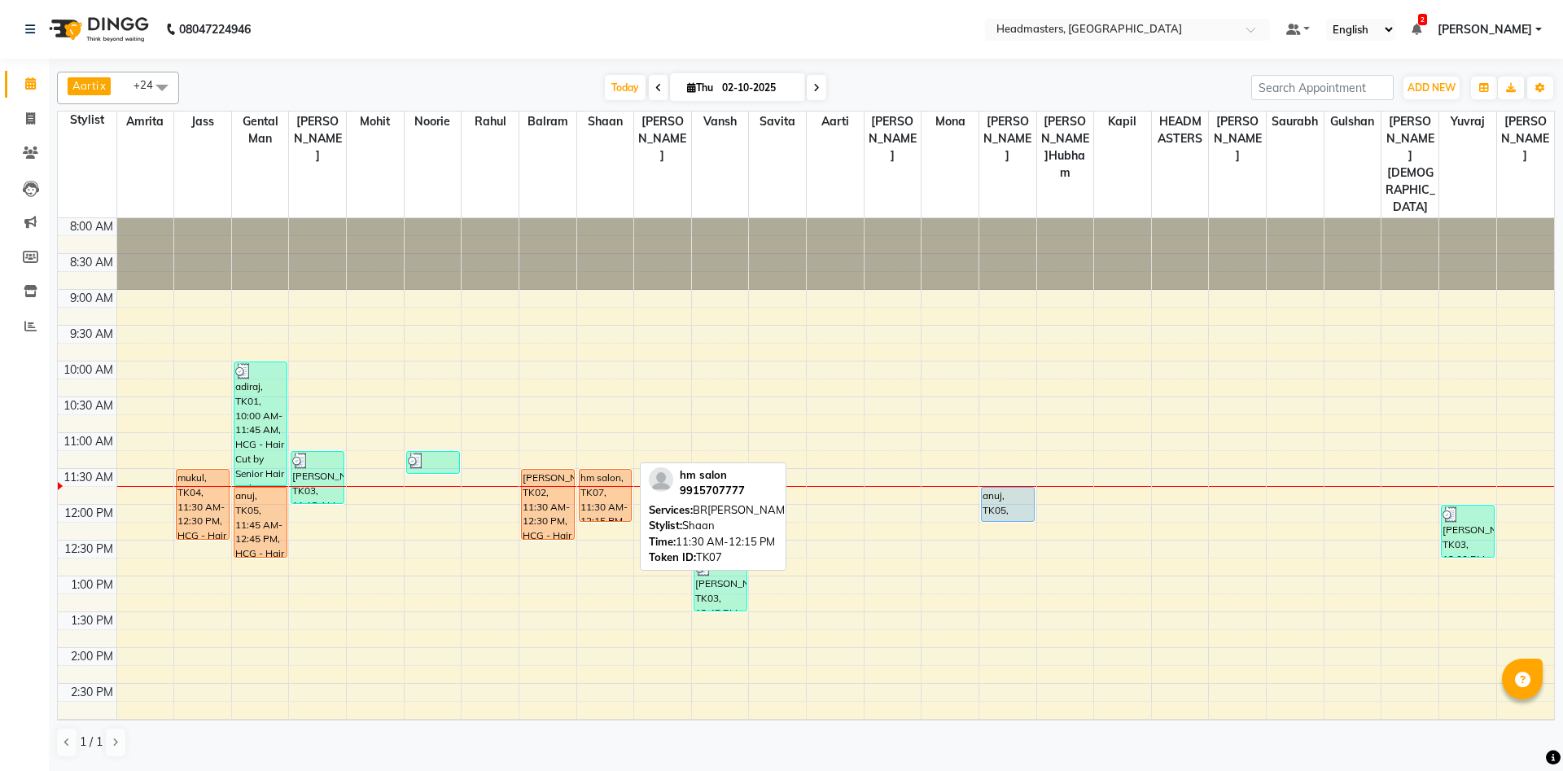
click at [625, 470] on div "hm salon, TK07, 11:30 AM-12:15 PM, BRD - Beard" at bounding box center [606, 495] width 52 height 51
select select "1"
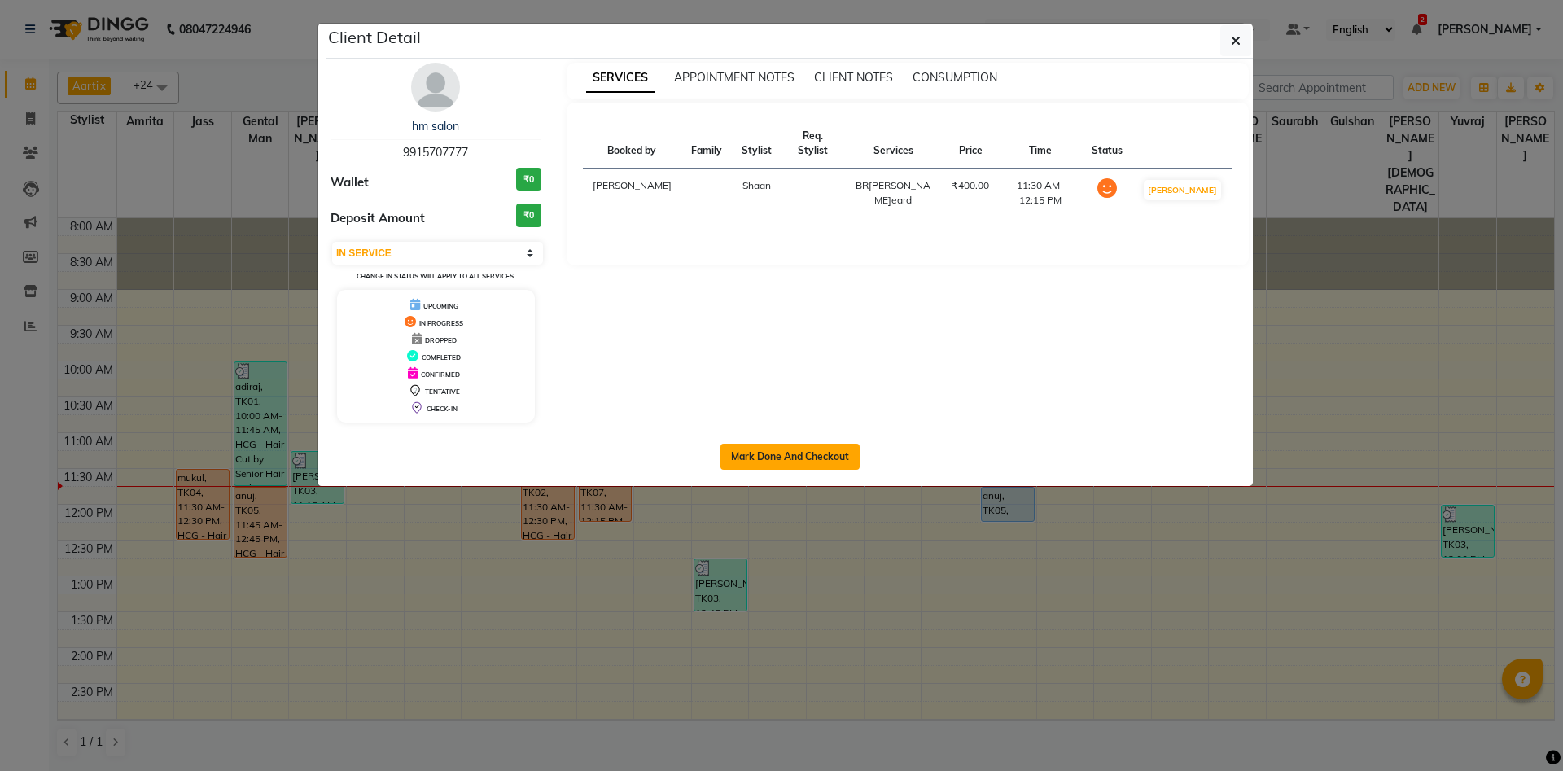
click at [773, 447] on button "Mark Done And Checkout" at bounding box center [790, 457] width 139 height 26
select select "service"
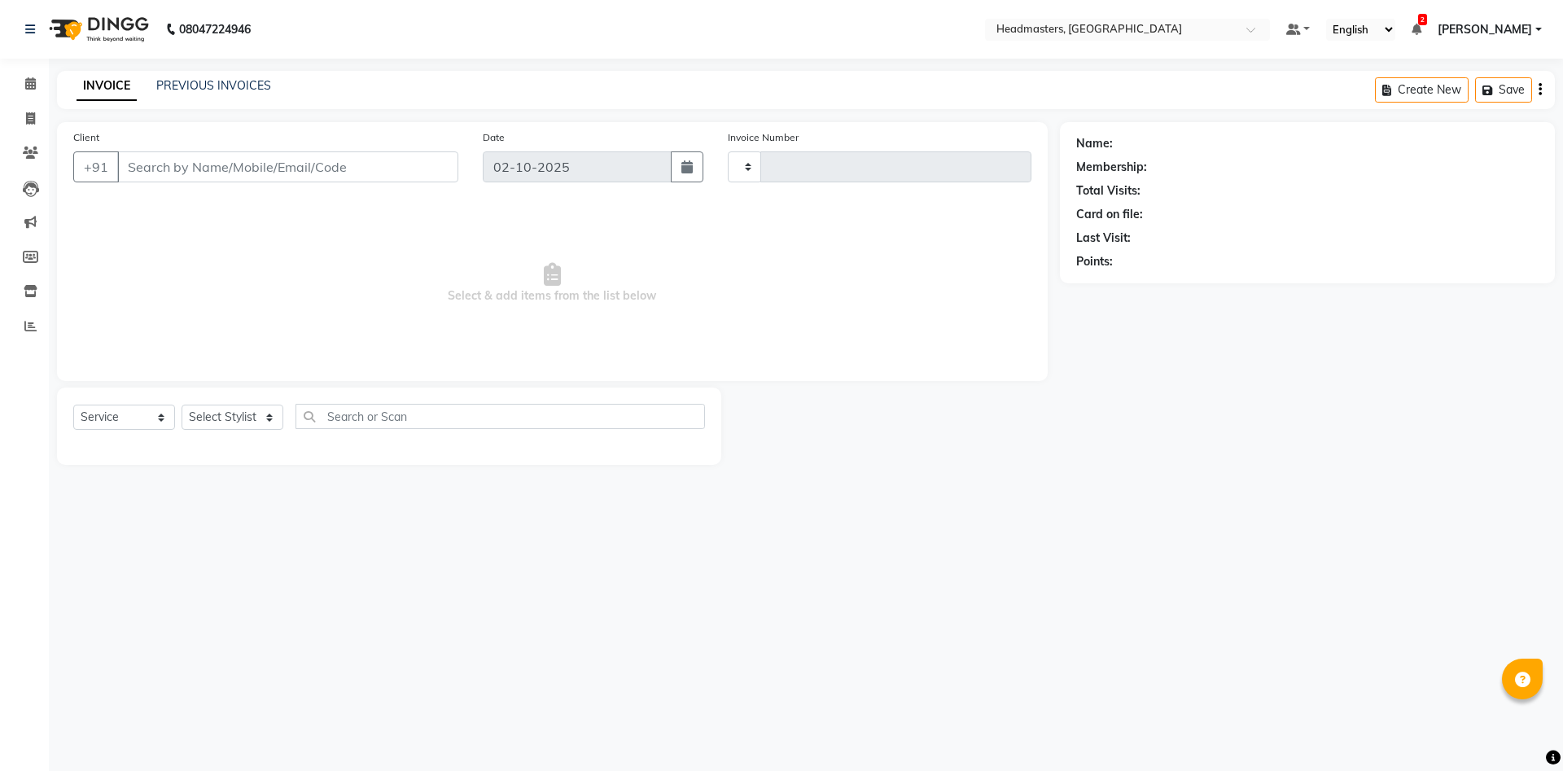
type input "6955"
select select "7130"
type input "9915707777"
select select "60727"
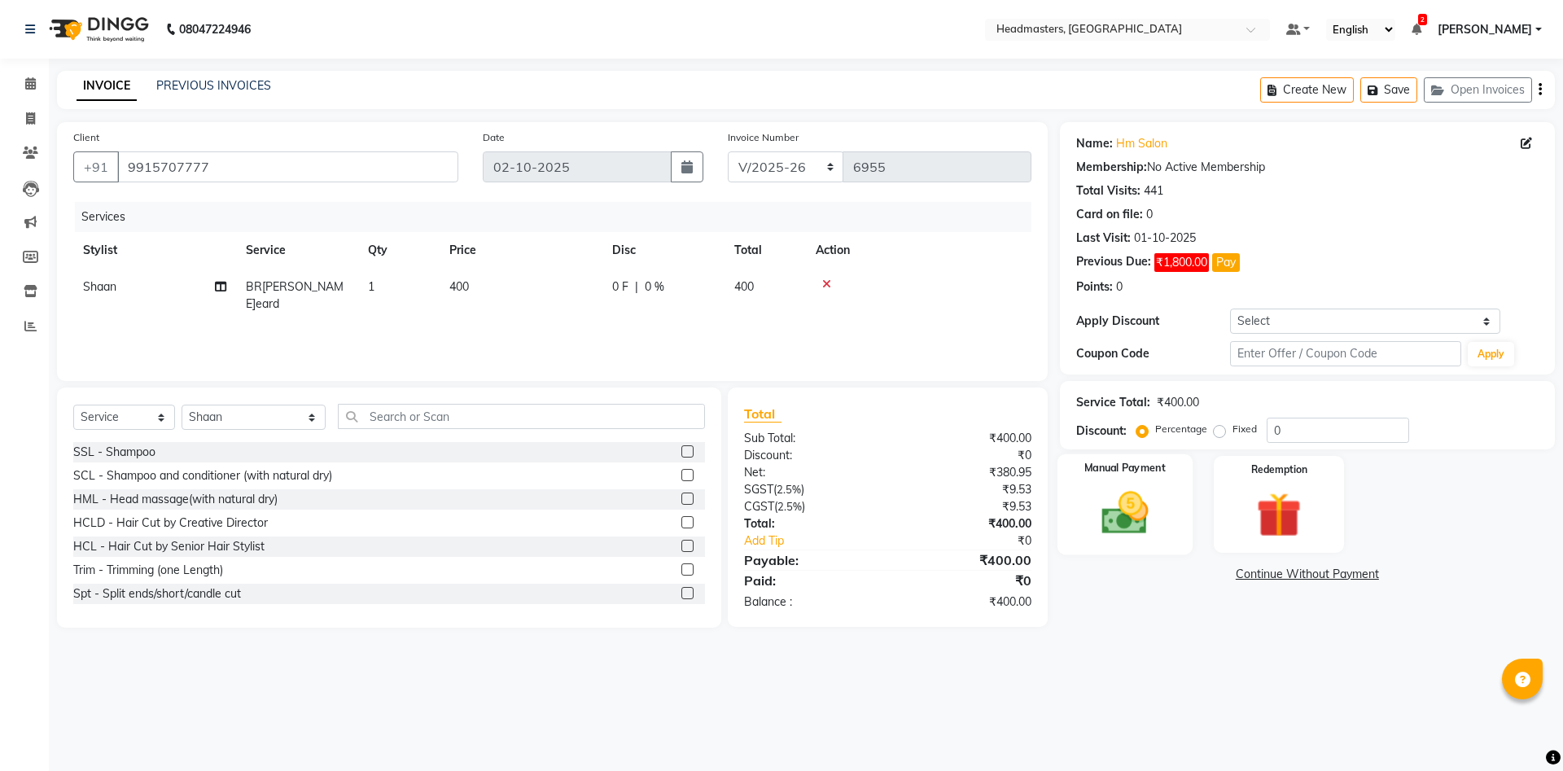
click at [1116, 495] on img at bounding box center [1125, 513] width 76 height 54
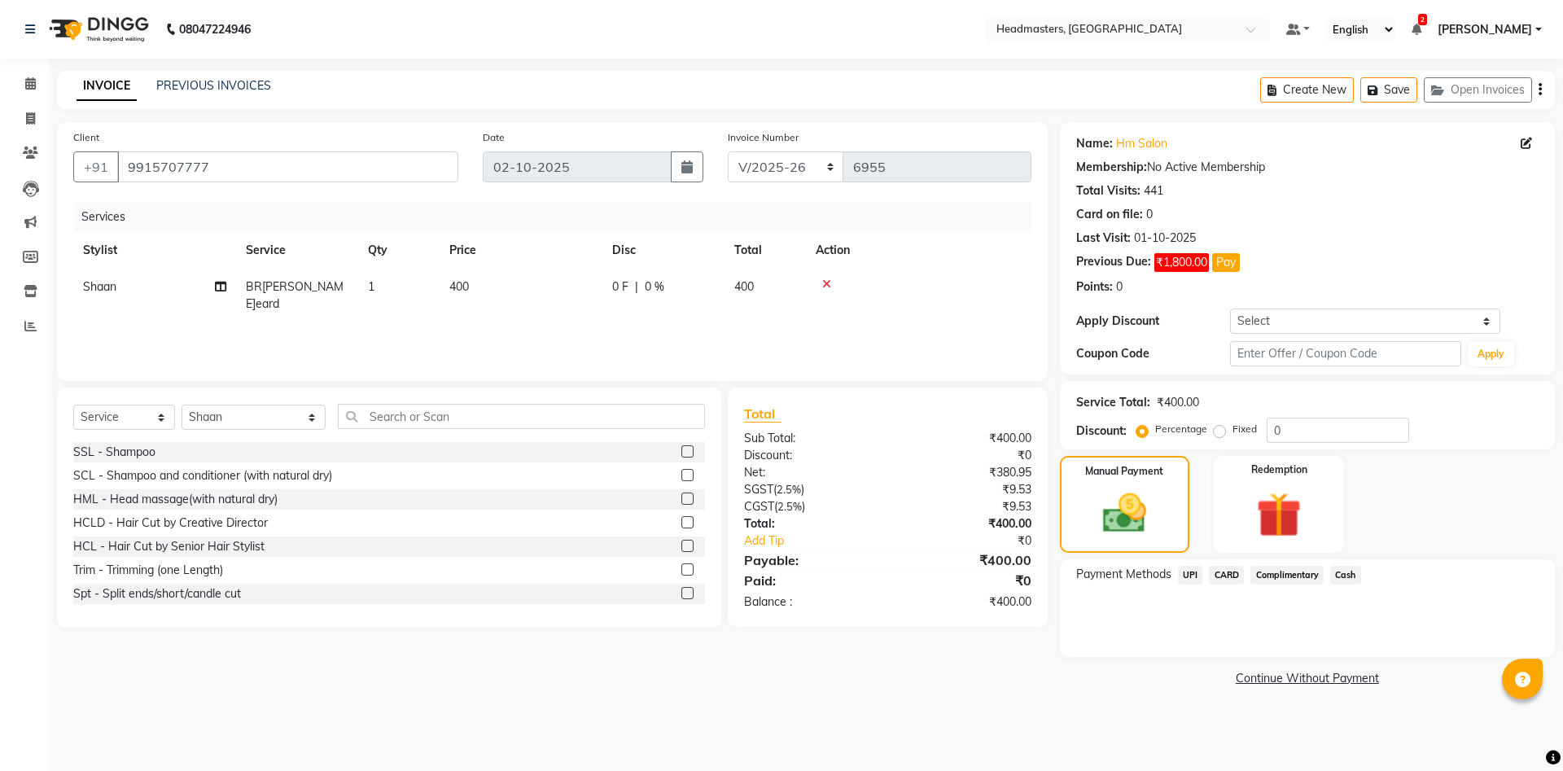
click at [1348, 568] on span "Cash" at bounding box center [1346, 575] width 31 height 19
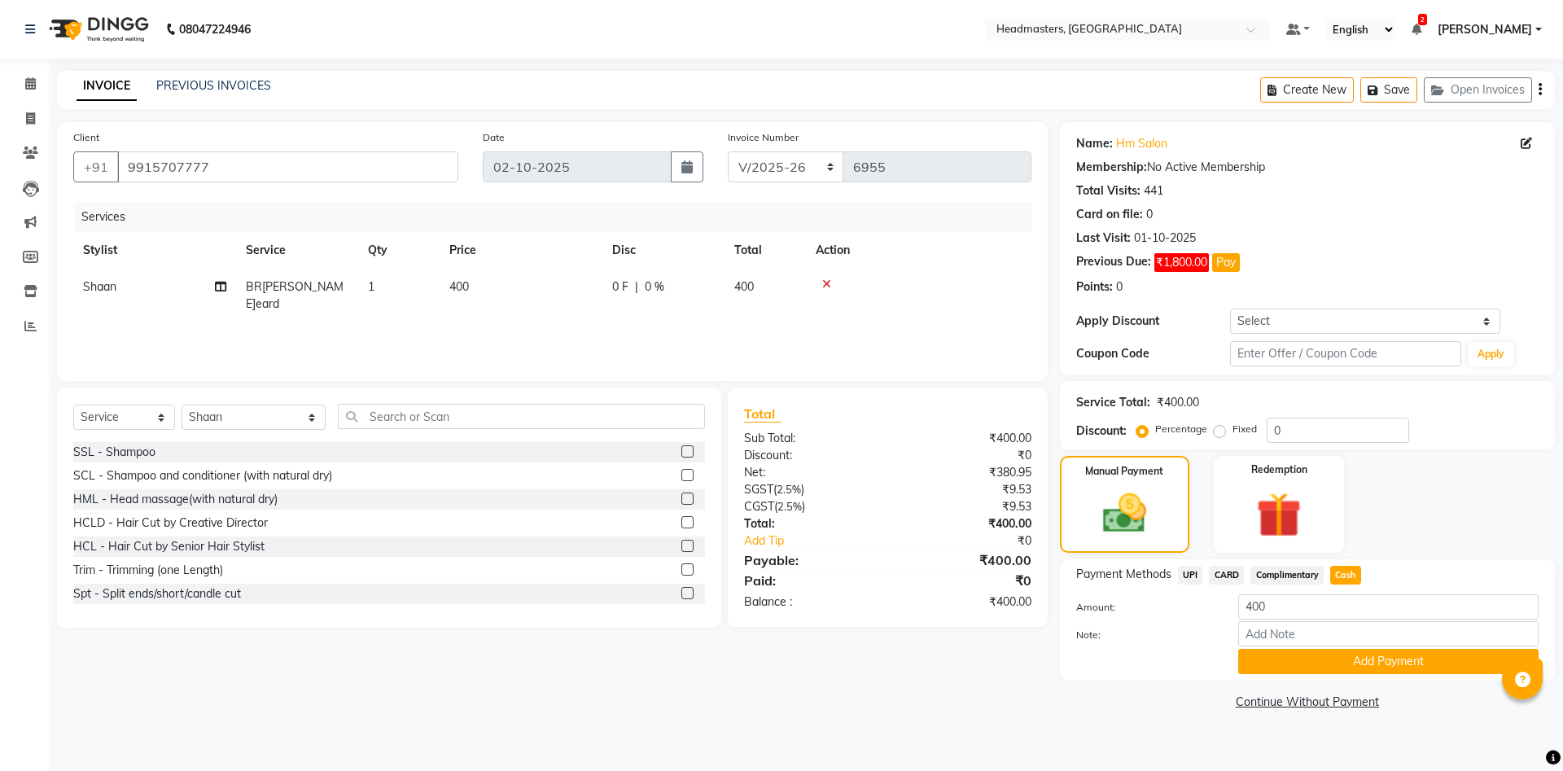
drag, startPoint x: 1341, startPoint y: 653, endPoint x: 1349, endPoint y: 658, distance: 9.5
click at [1341, 652] on button "Add Payment" at bounding box center [1388, 661] width 300 height 25
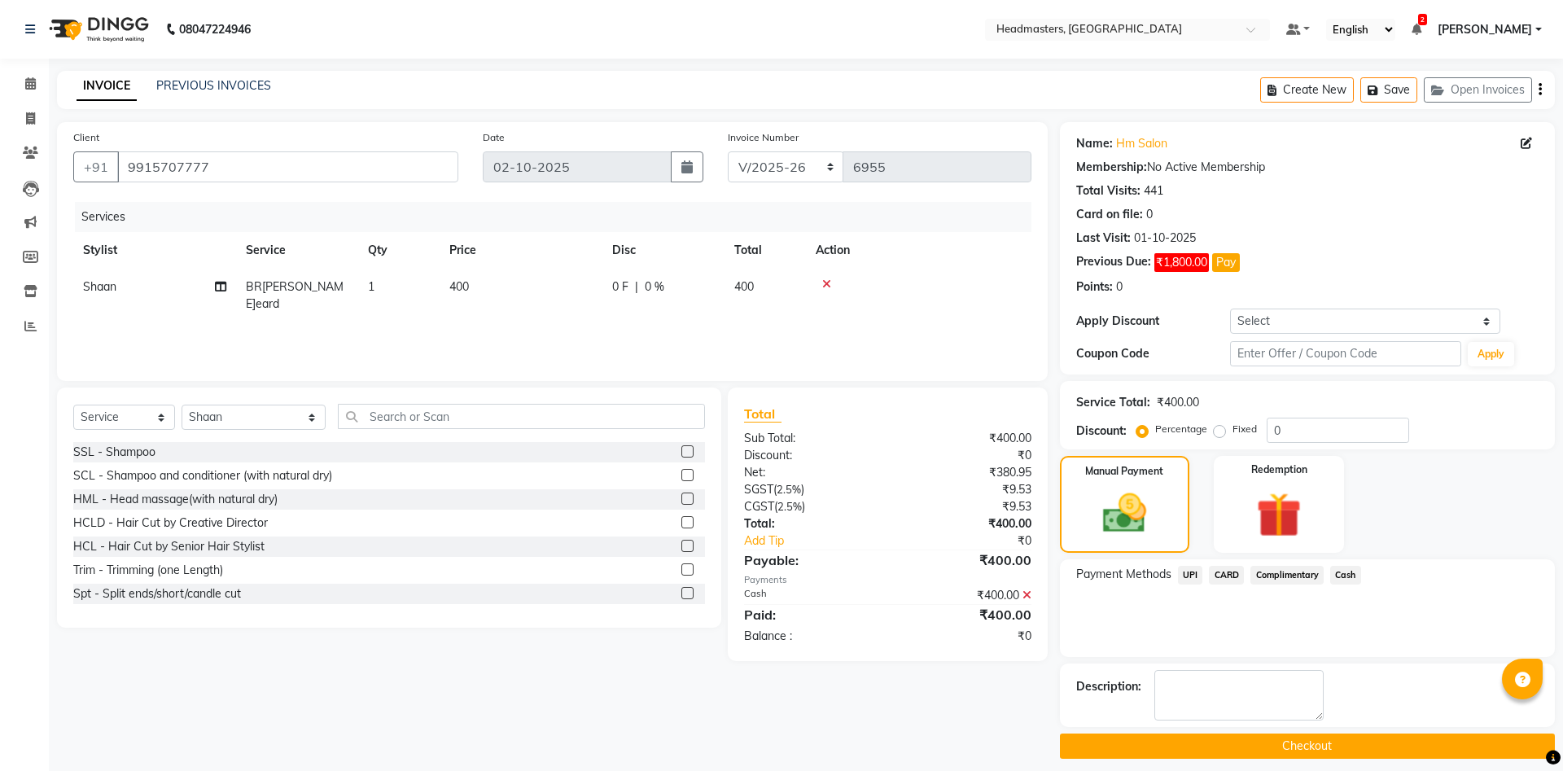
drag, startPoint x: 1348, startPoint y: 739, endPoint x: 1362, endPoint y: 746, distance: 15.3
click at [1348, 739] on button "Checkout" at bounding box center [1307, 746] width 495 height 25
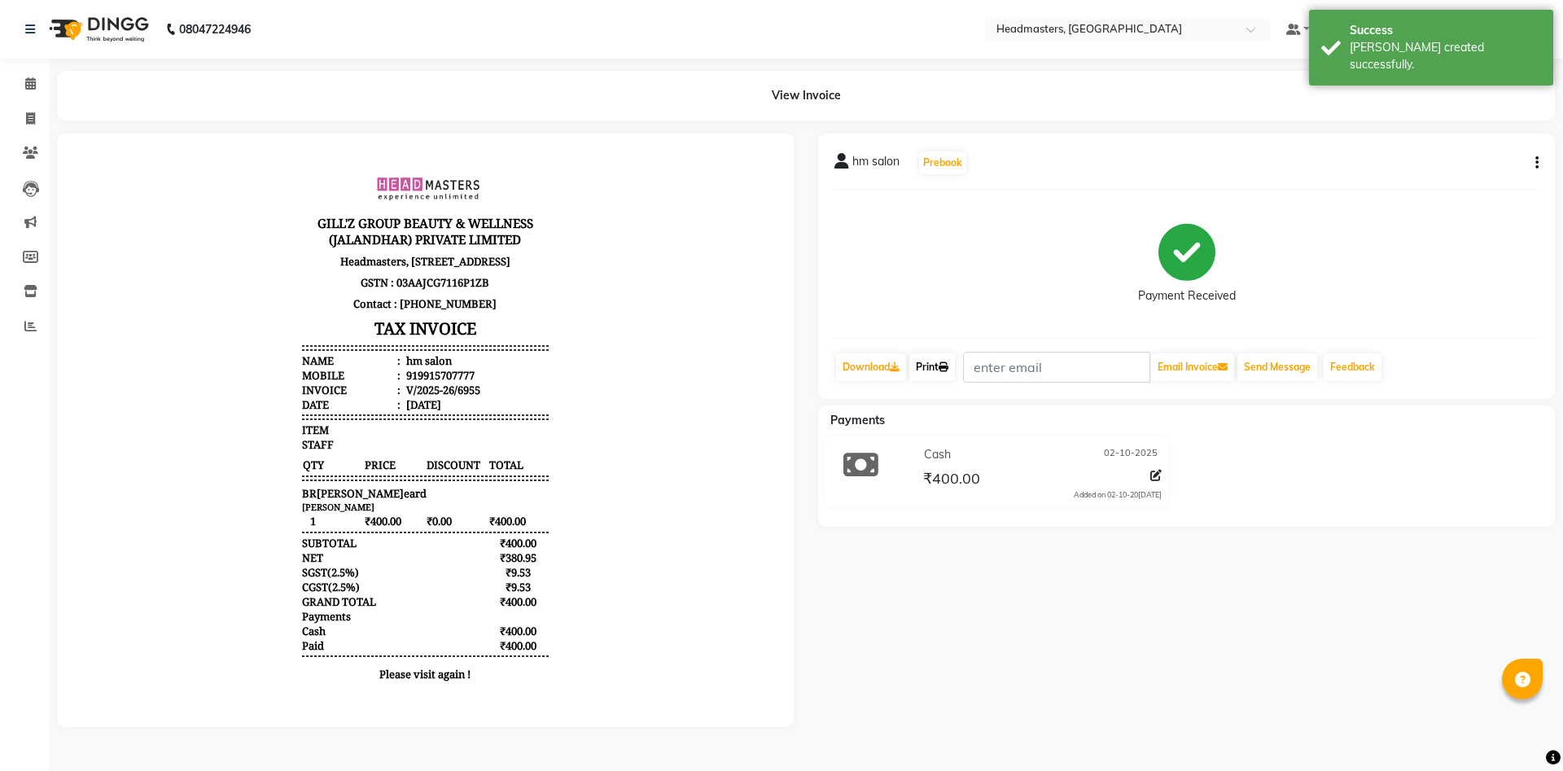
click at [929, 368] on link "Print" at bounding box center [933, 367] width 46 height 28
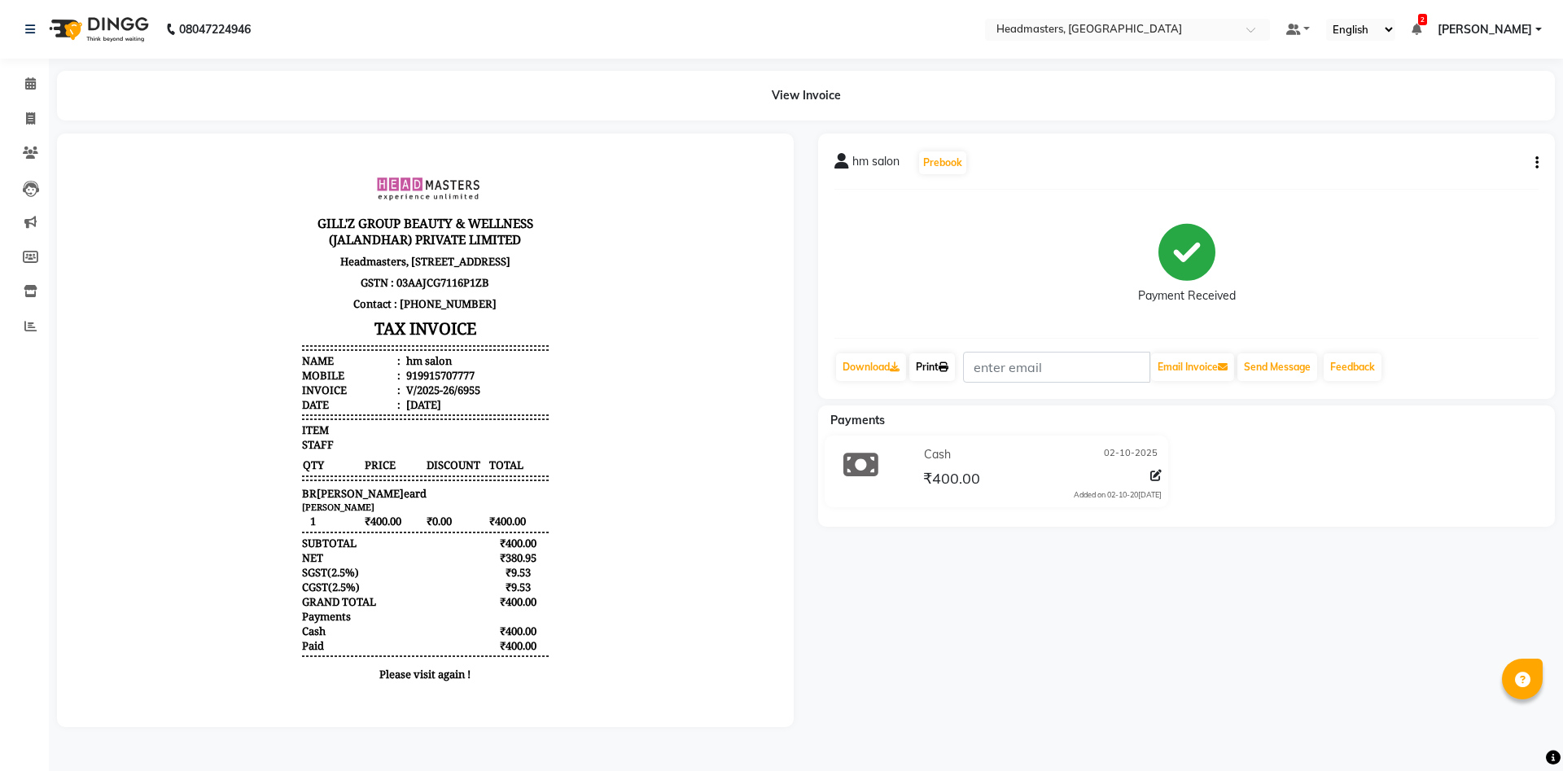
click at [929, 368] on link "Print" at bounding box center [933, 367] width 46 height 28
click at [31, 82] on icon at bounding box center [30, 83] width 11 height 12
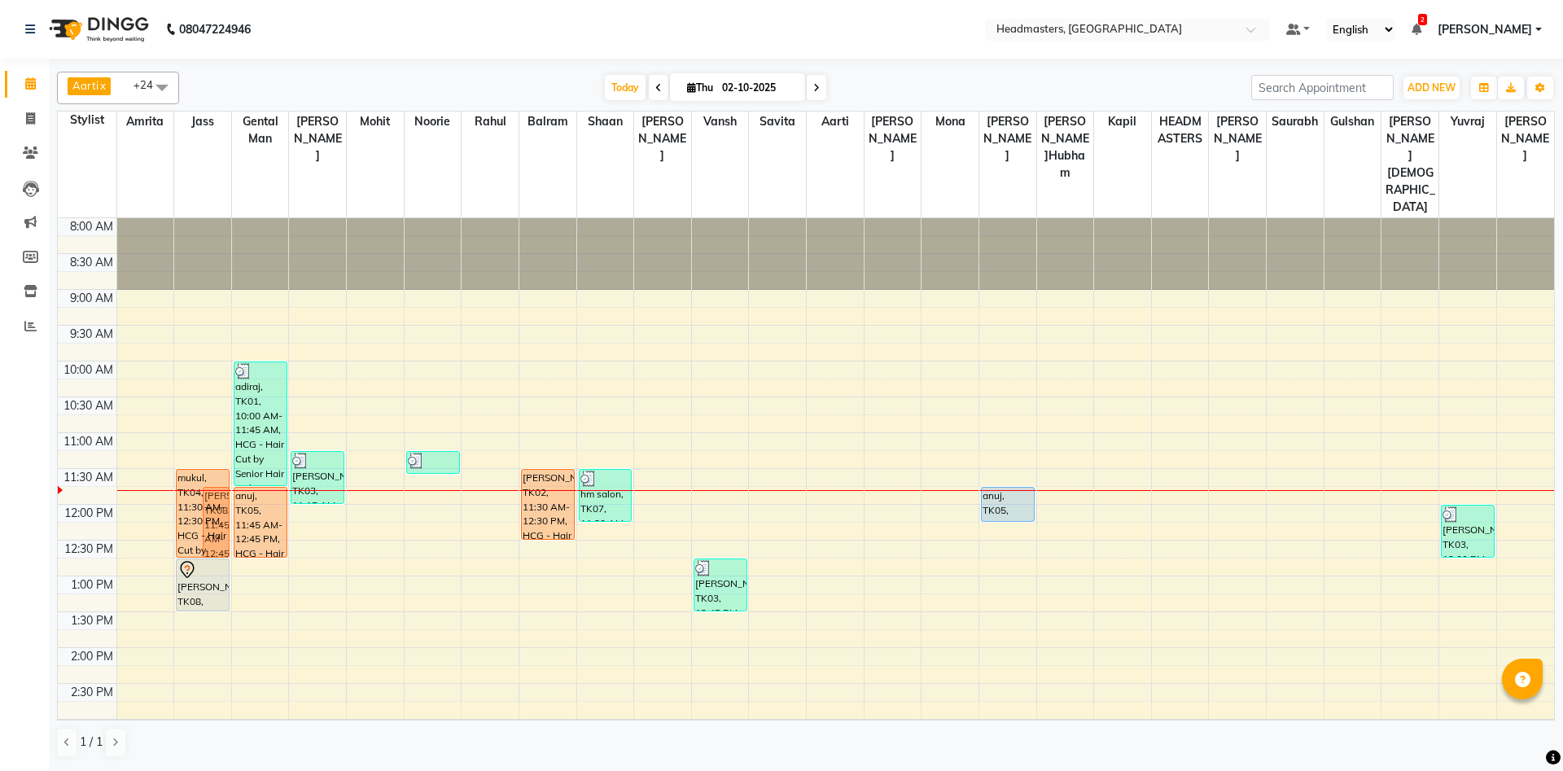
click at [192, 498] on div "mukul, TK04, 11:30 AM-12:30 PM, HCG - Hair Cut by Senior Hair Stylist ishad, TK…" at bounding box center [202, 719] width 57 height 1002
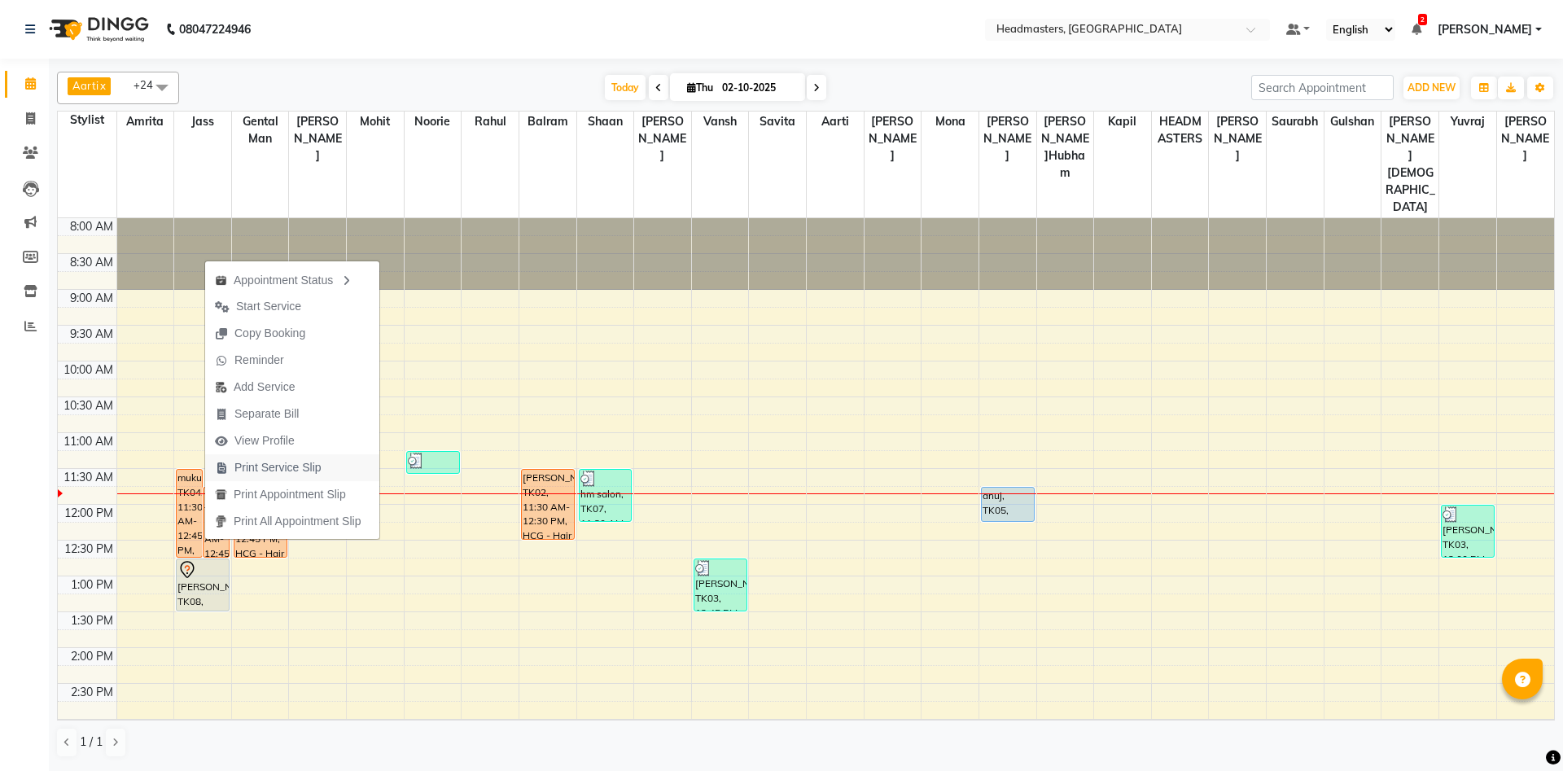
click at [261, 468] on span "Print Service Slip" at bounding box center [278, 467] width 87 height 17
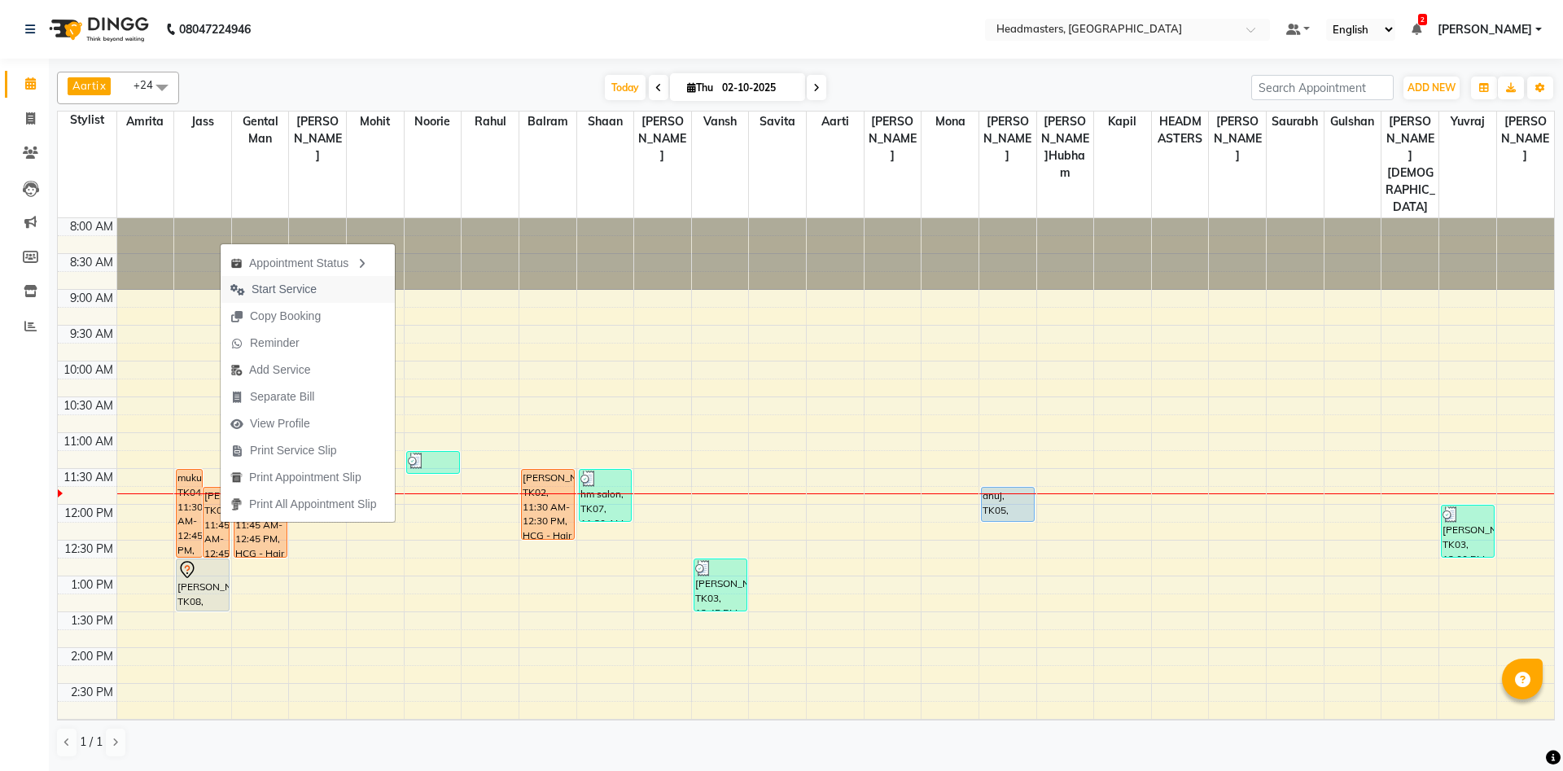
click at [309, 287] on span "Start Service" at bounding box center [284, 289] width 65 height 17
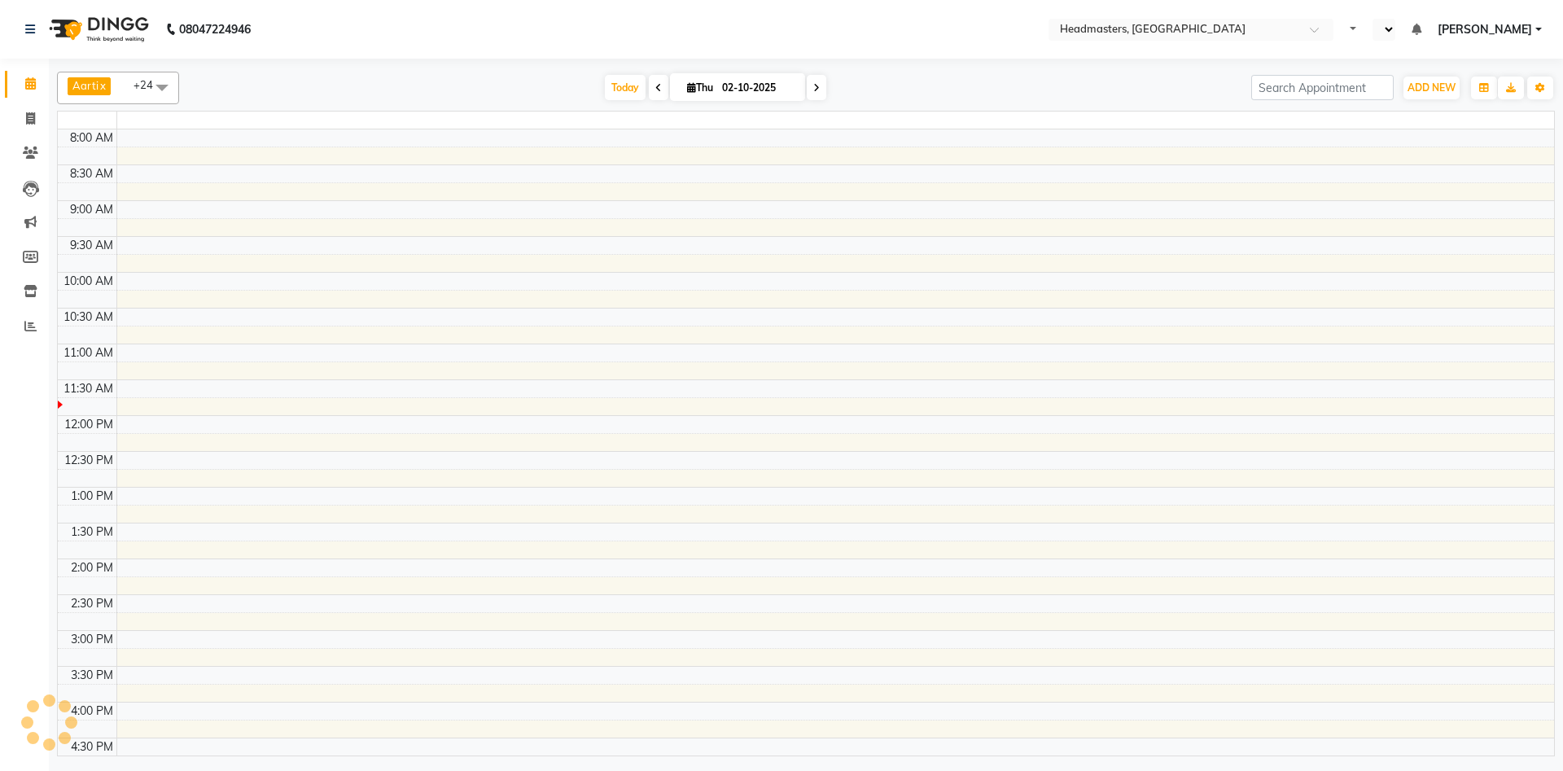
select select "en"
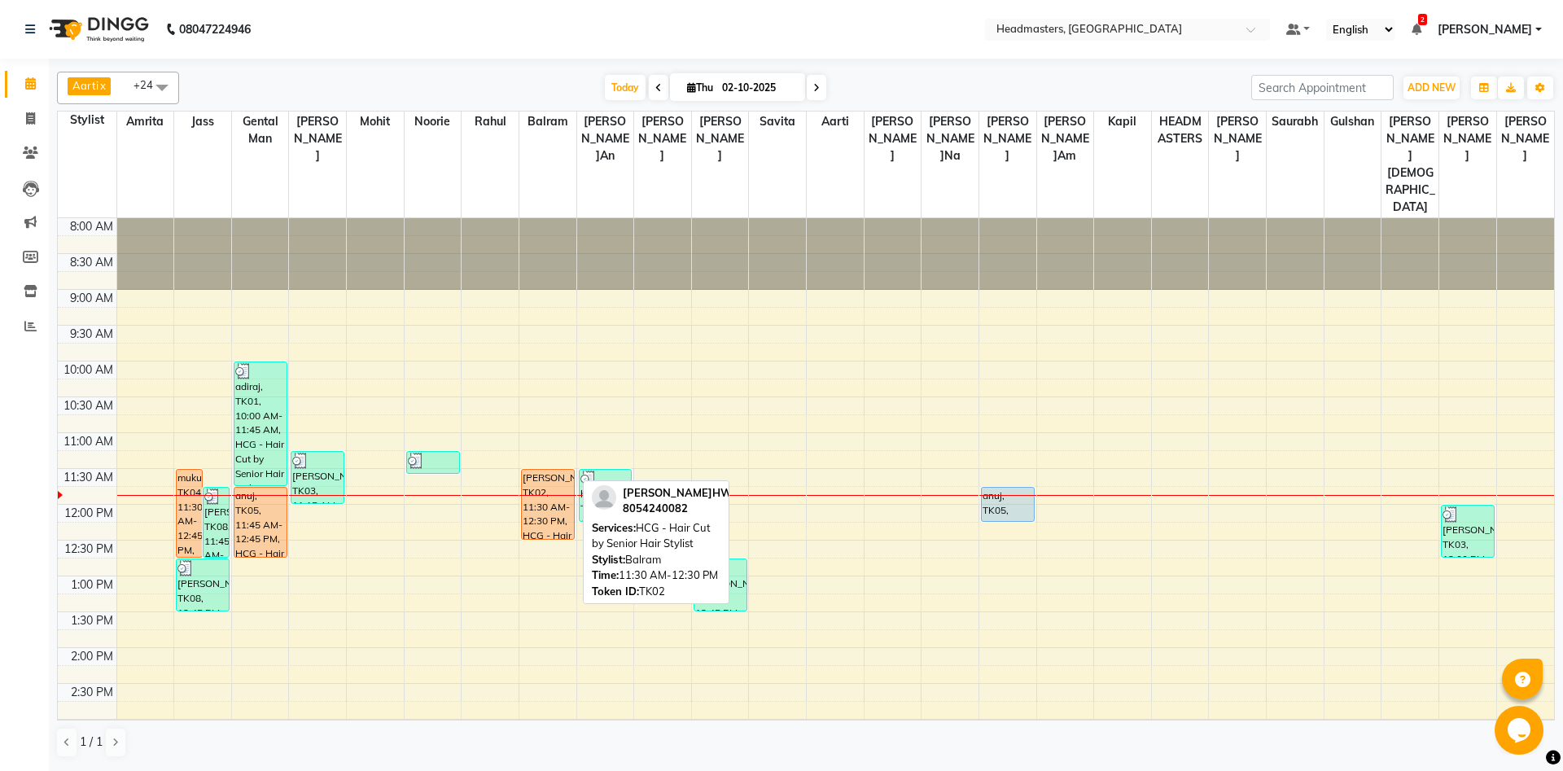
click at [546, 470] on div "SHASHWAT, TK02, 11:30 AM-12:30 PM, HCG - Hair Cut by Senior Hair Stylist" at bounding box center [548, 504] width 52 height 69
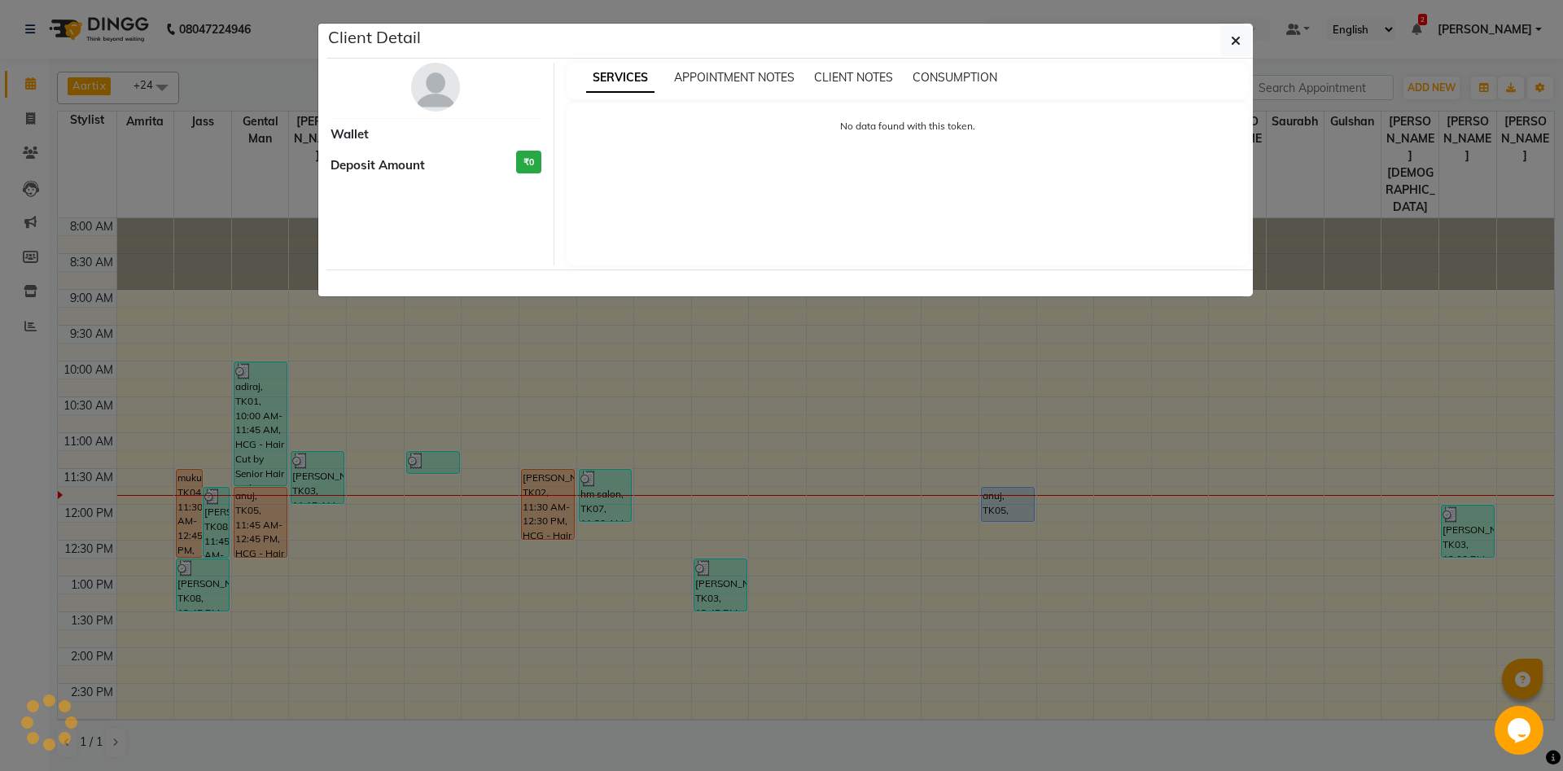
select select "1"
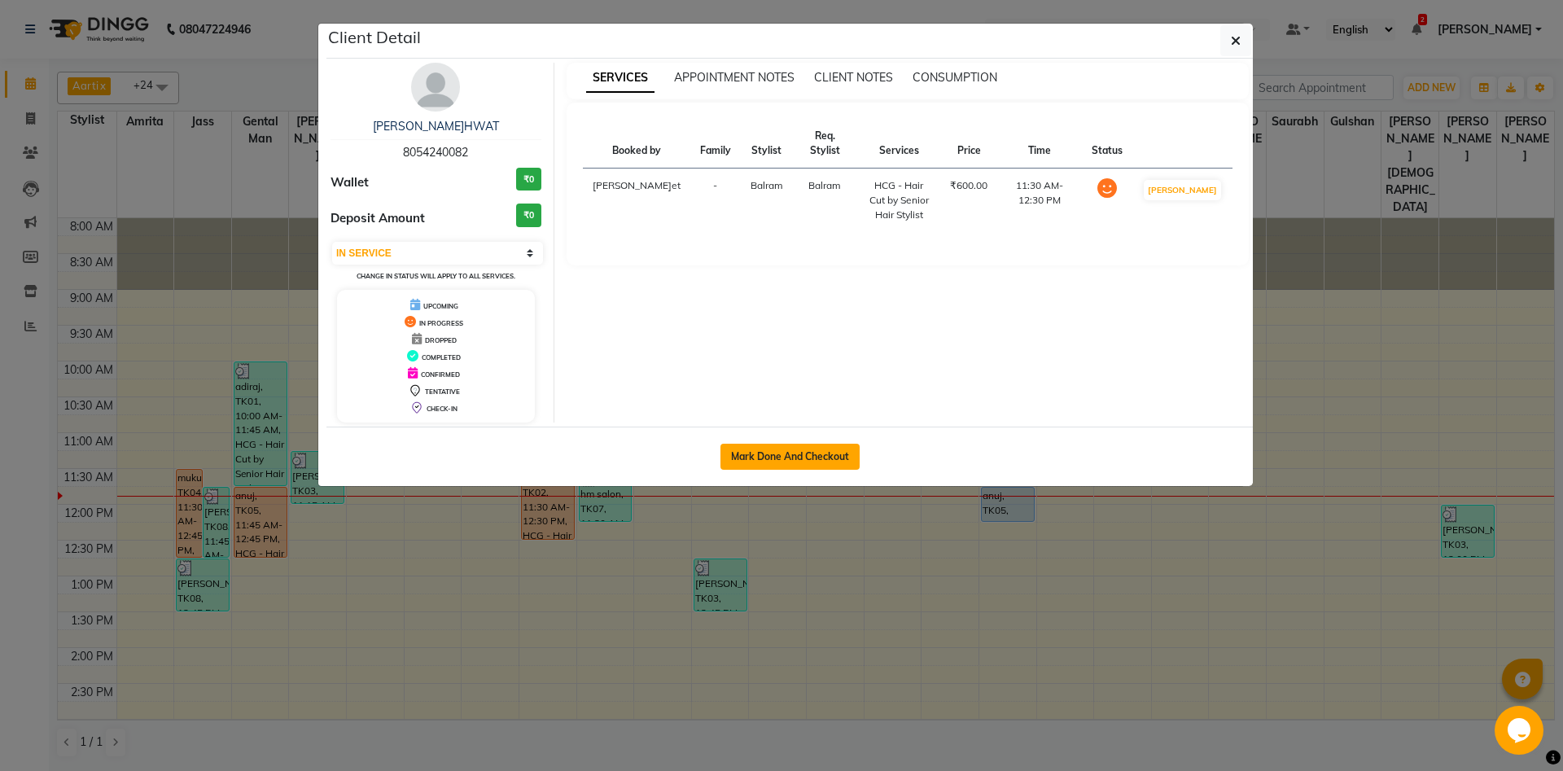
click at [841, 458] on button "Mark Done And Checkout" at bounding box center [790, 457] width 139 height 26
select select "service"
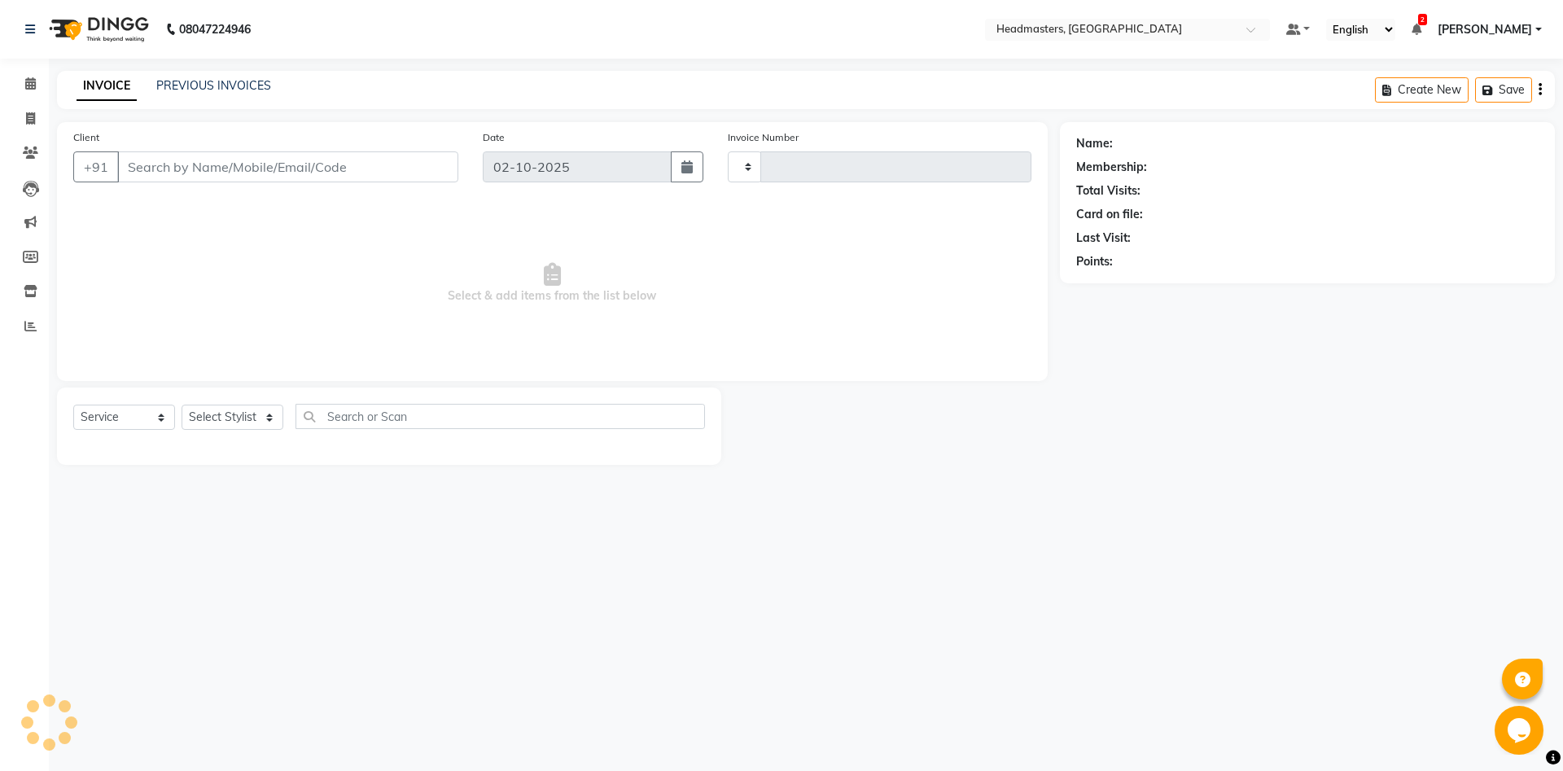
type input "6957"
select select "7130"
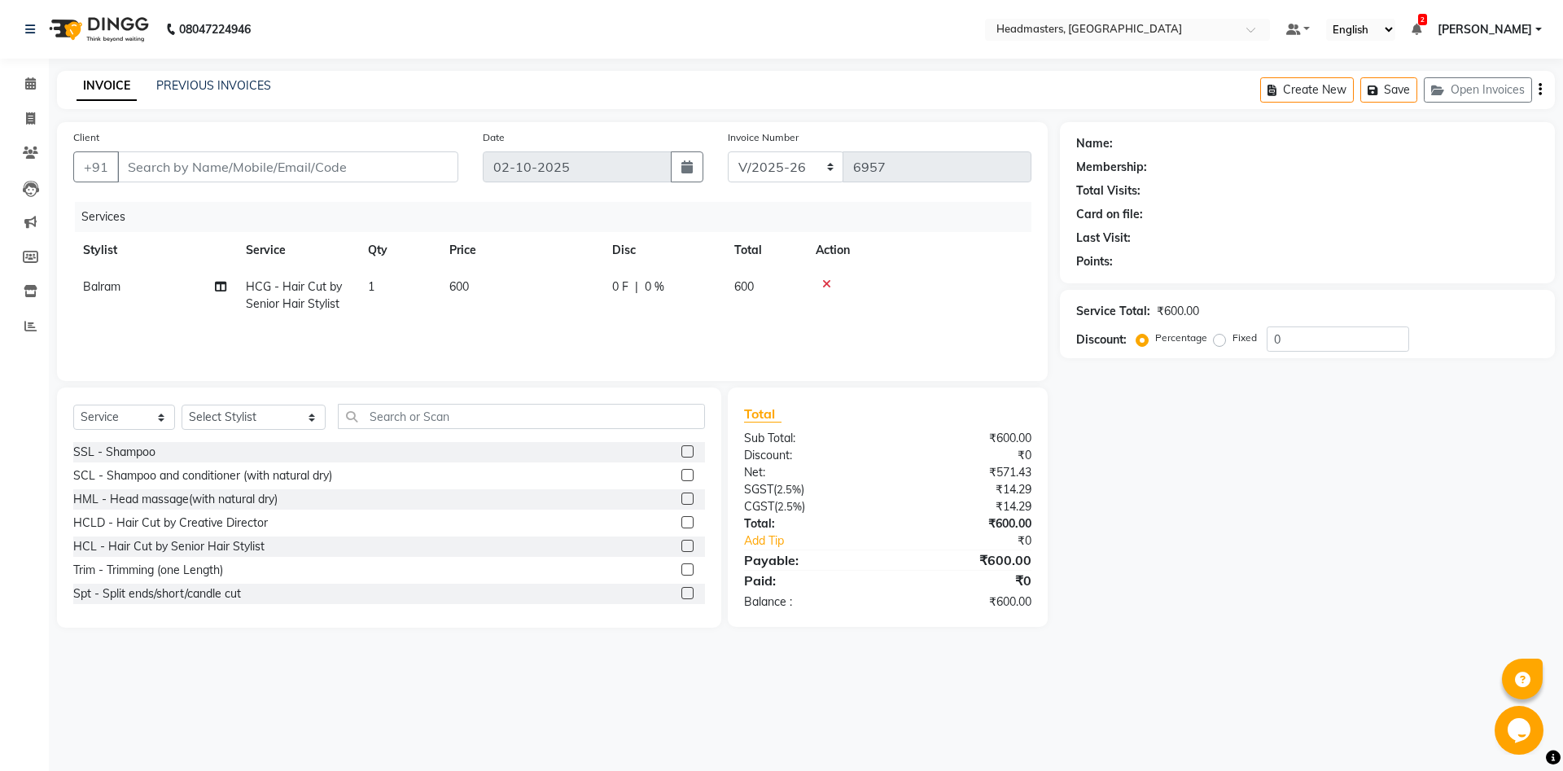
type input "8054240082"
select select "60726"
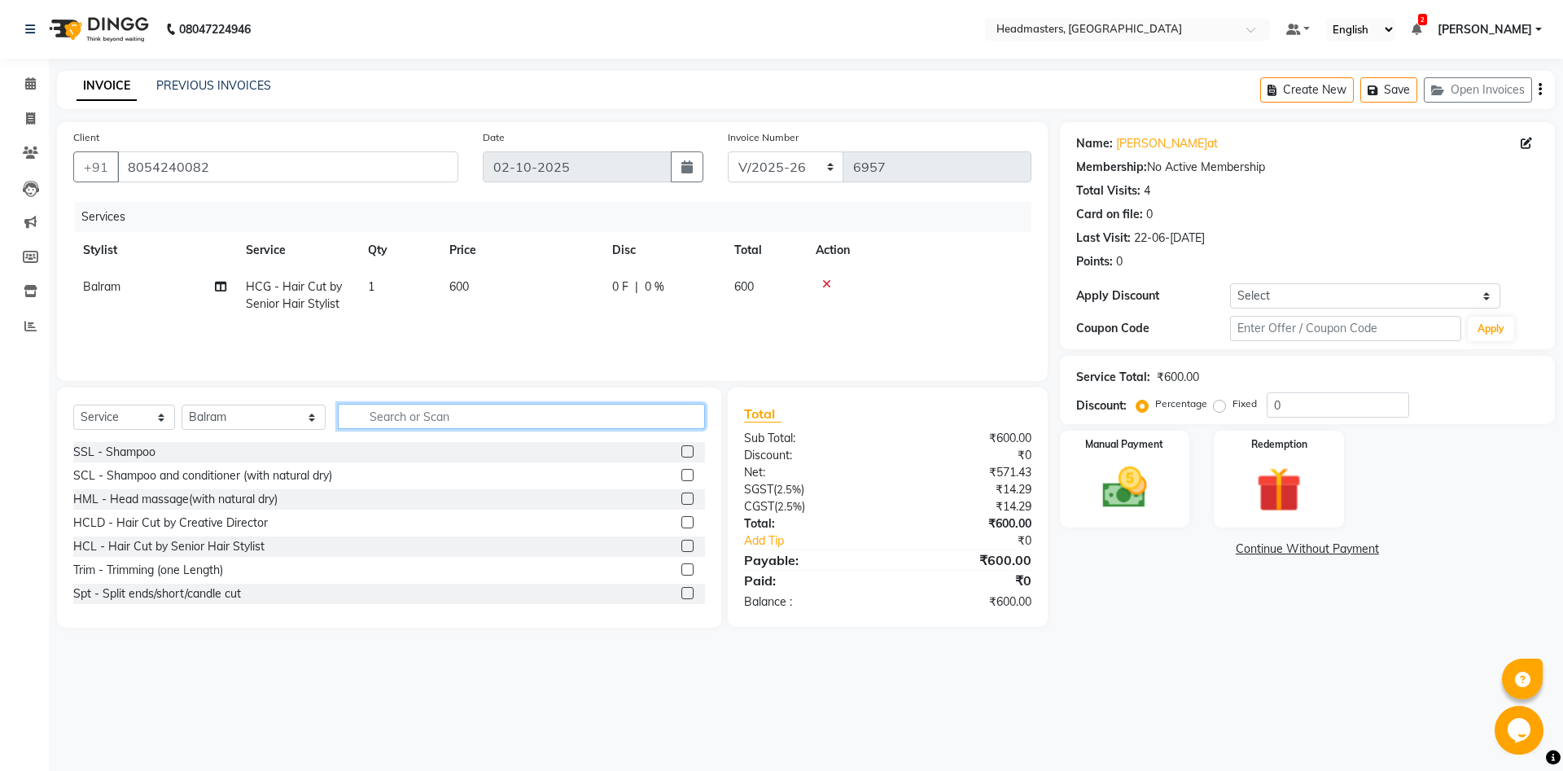
click at [449, 415] on input "text" at bounding box center [521, 416] width 367 height 25
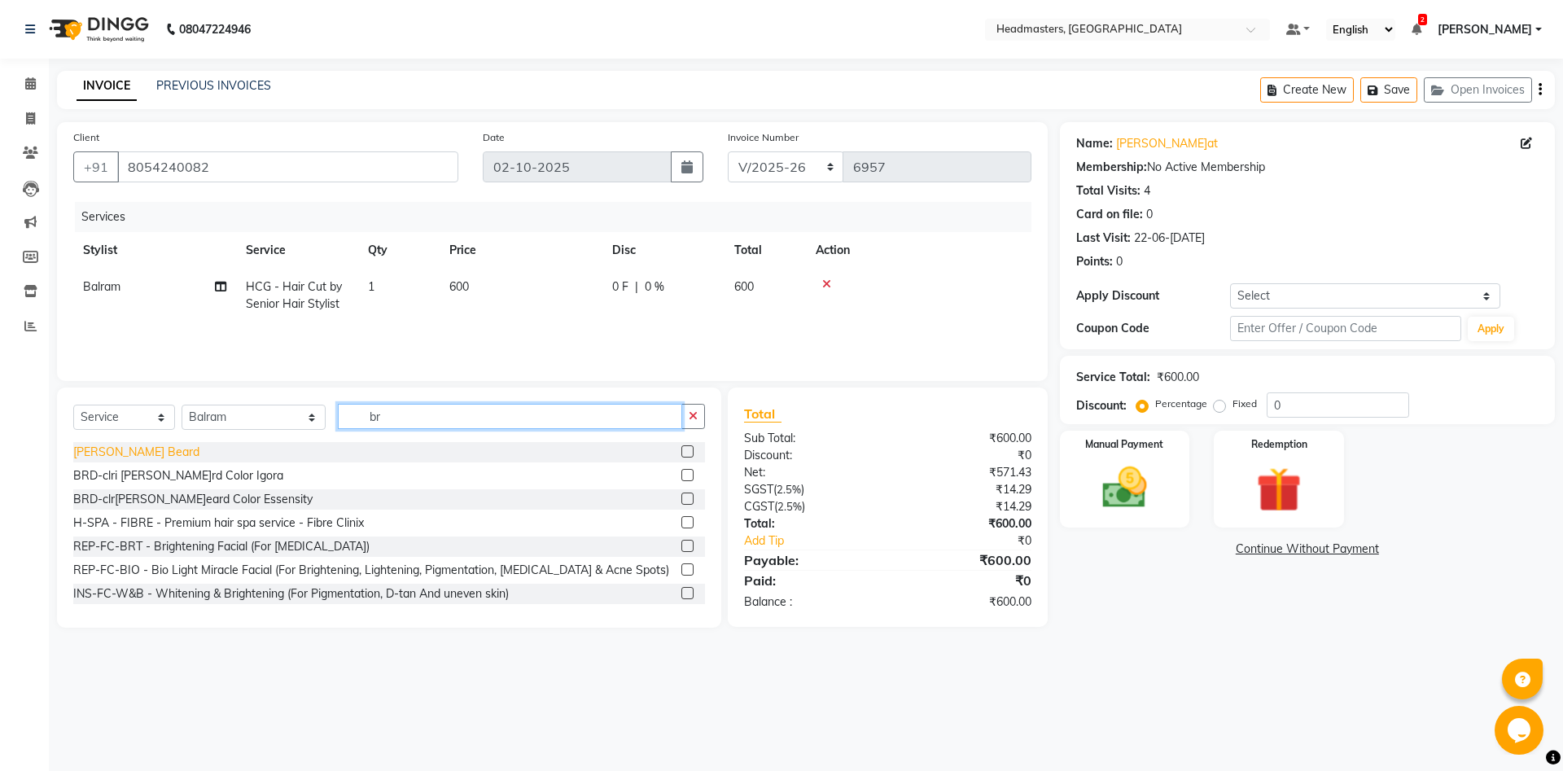
type input "br"
click at [107, 454] on div "BRD - Beard" at bounding box center [136, 452] width 126 height 17
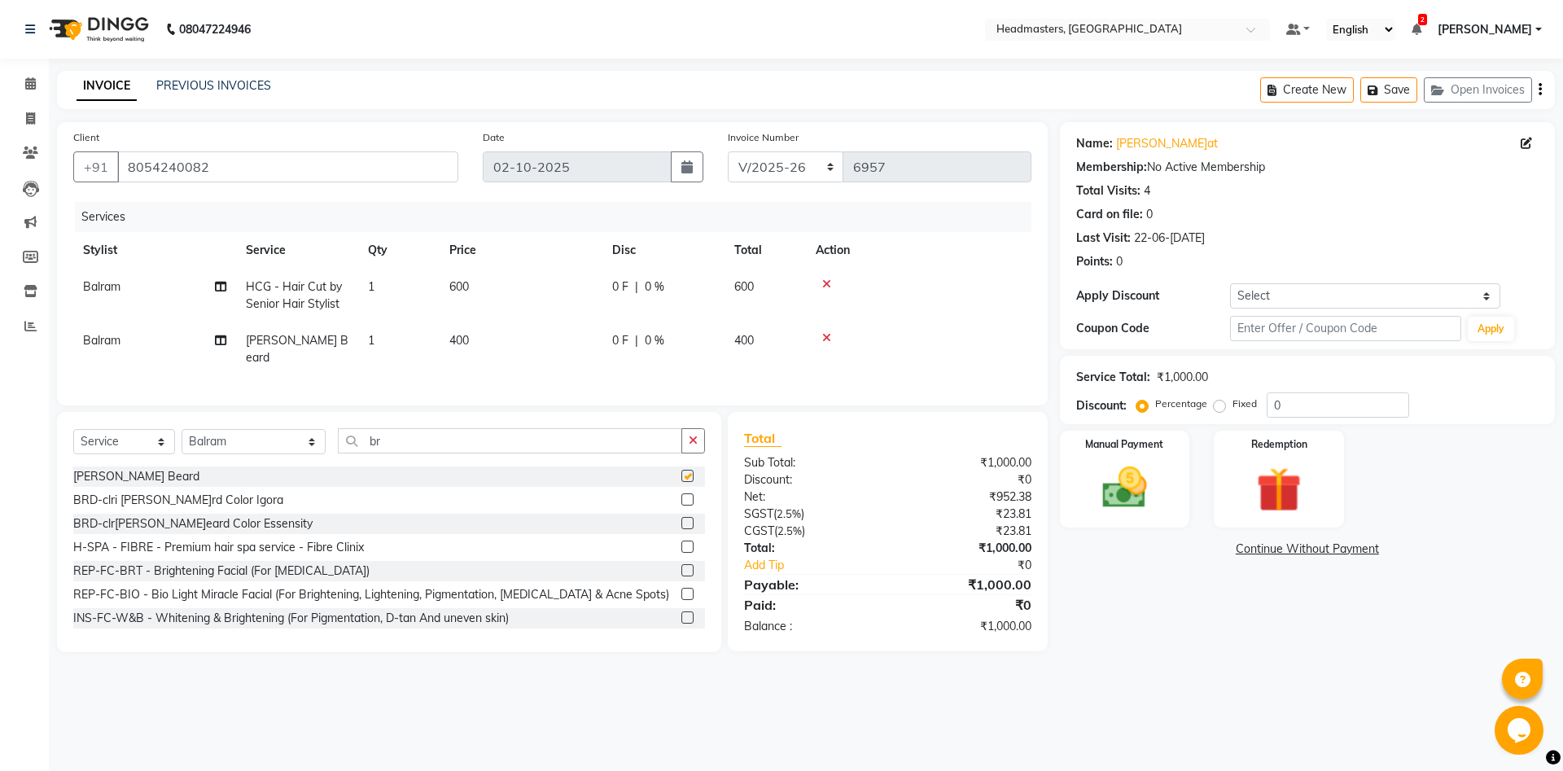
checkbox input "false"
click at [1092, 471] on img at bounding box center [1125, 488] width 76 height 54
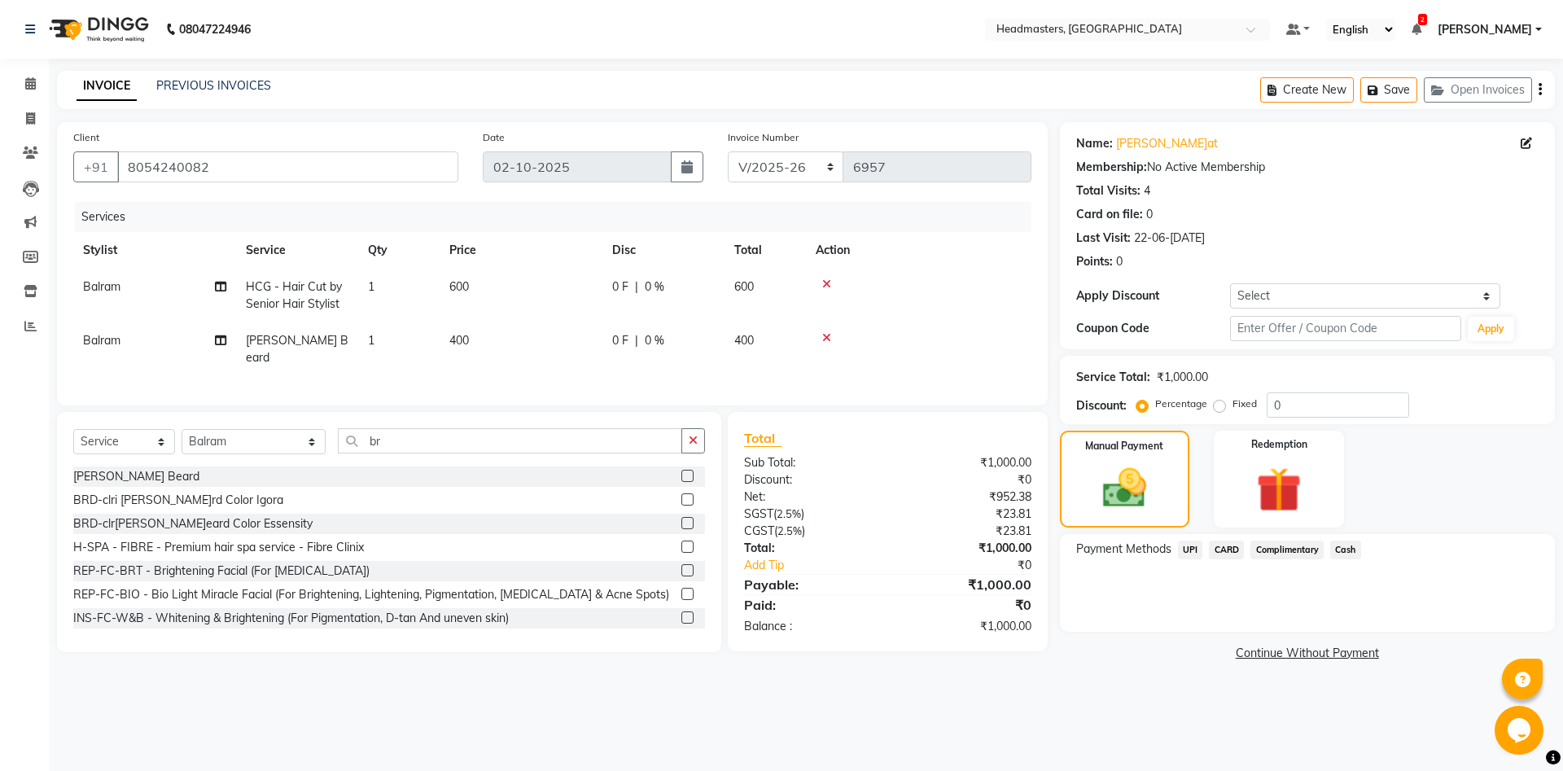
click at [1228, 410] on div "Fixed" at bounding box center [1237, 404] width 40 height 20
click at [1245, 404] on label "Fixed" at bounding box center [1245, 404] width 24 height 15
click at [1229, 404] on input "Fixed" at bounding box center [1222, 403] width 11 height 11
radio input "true"
drag, startPoint x: 1290, startPoint y: 397, endPoint x: 1262, endPoint y: 410, distance: 30.6
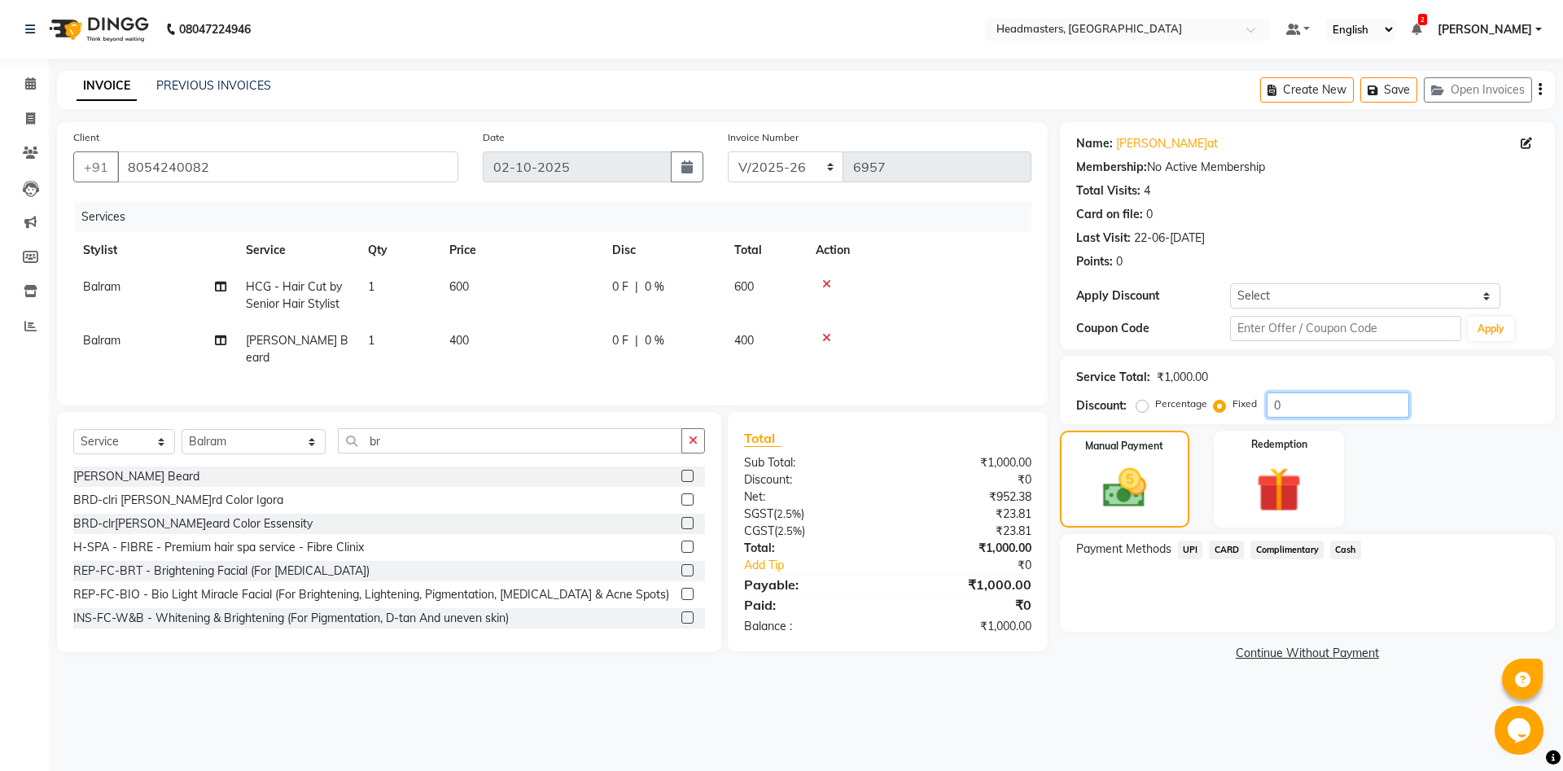
click at [1267, 410] on input "0" at bounding box center [1338, 404] width 142 height 25
type input "200"
click at [1348, 549] on span "Cash" at bounding box center [1346, 550] width 31 height 19
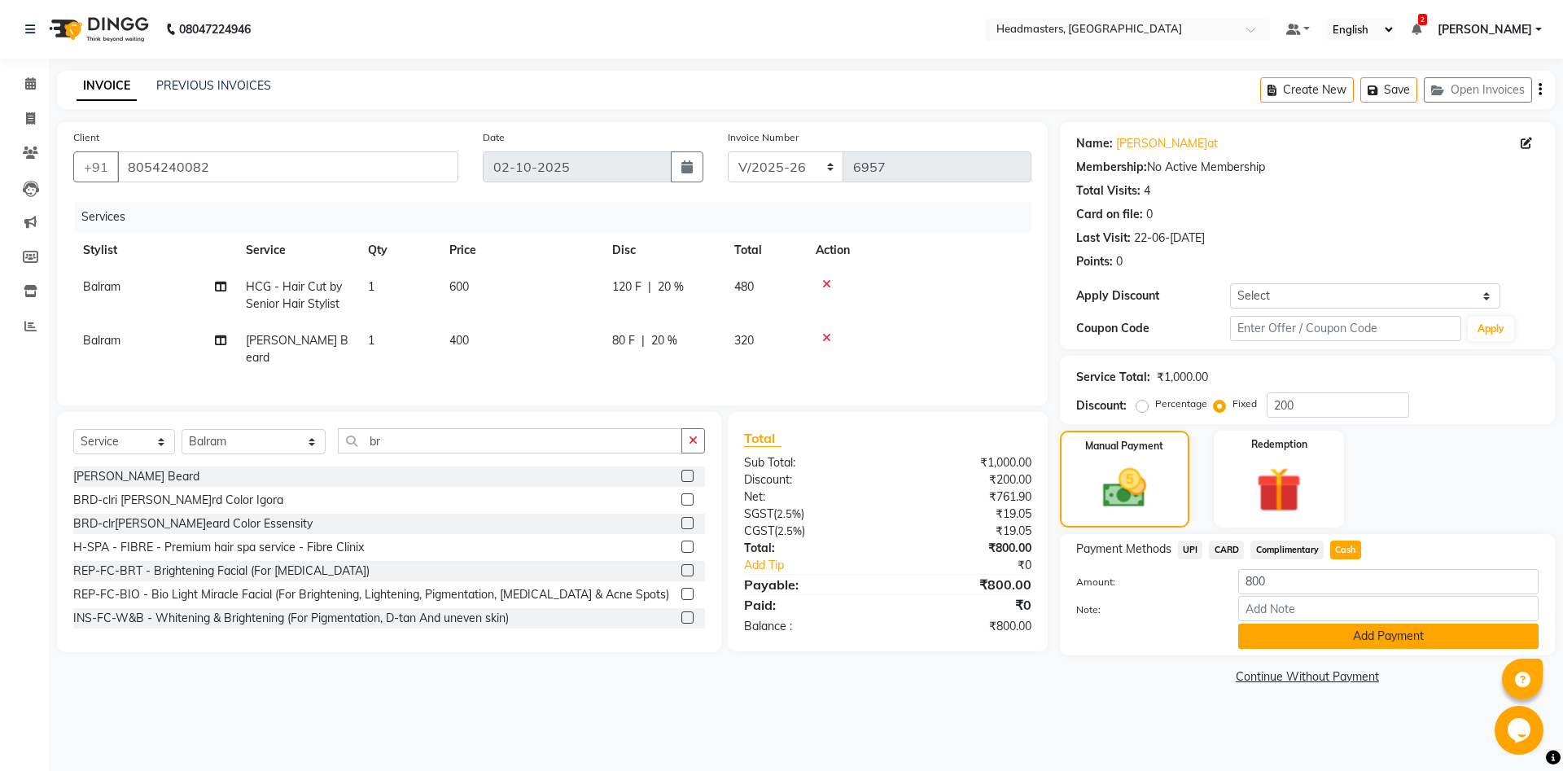
click at [1306, 630] on button "Add Payment" at bounding box center [1388, 636] width 300 height 25
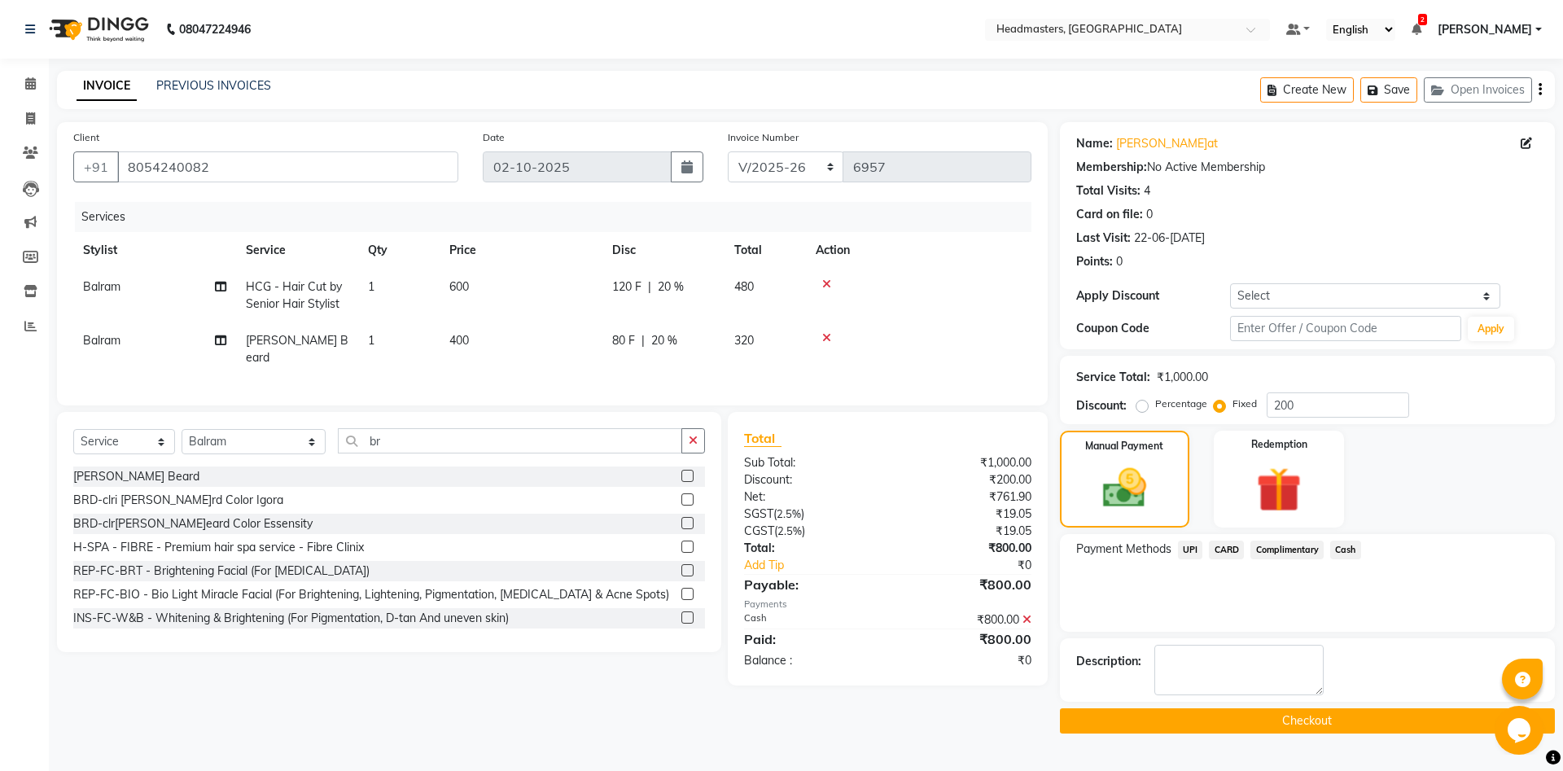
click at [1321, 725] on button "Checkout" at bounding box center [1307, 720] width 495 height 25
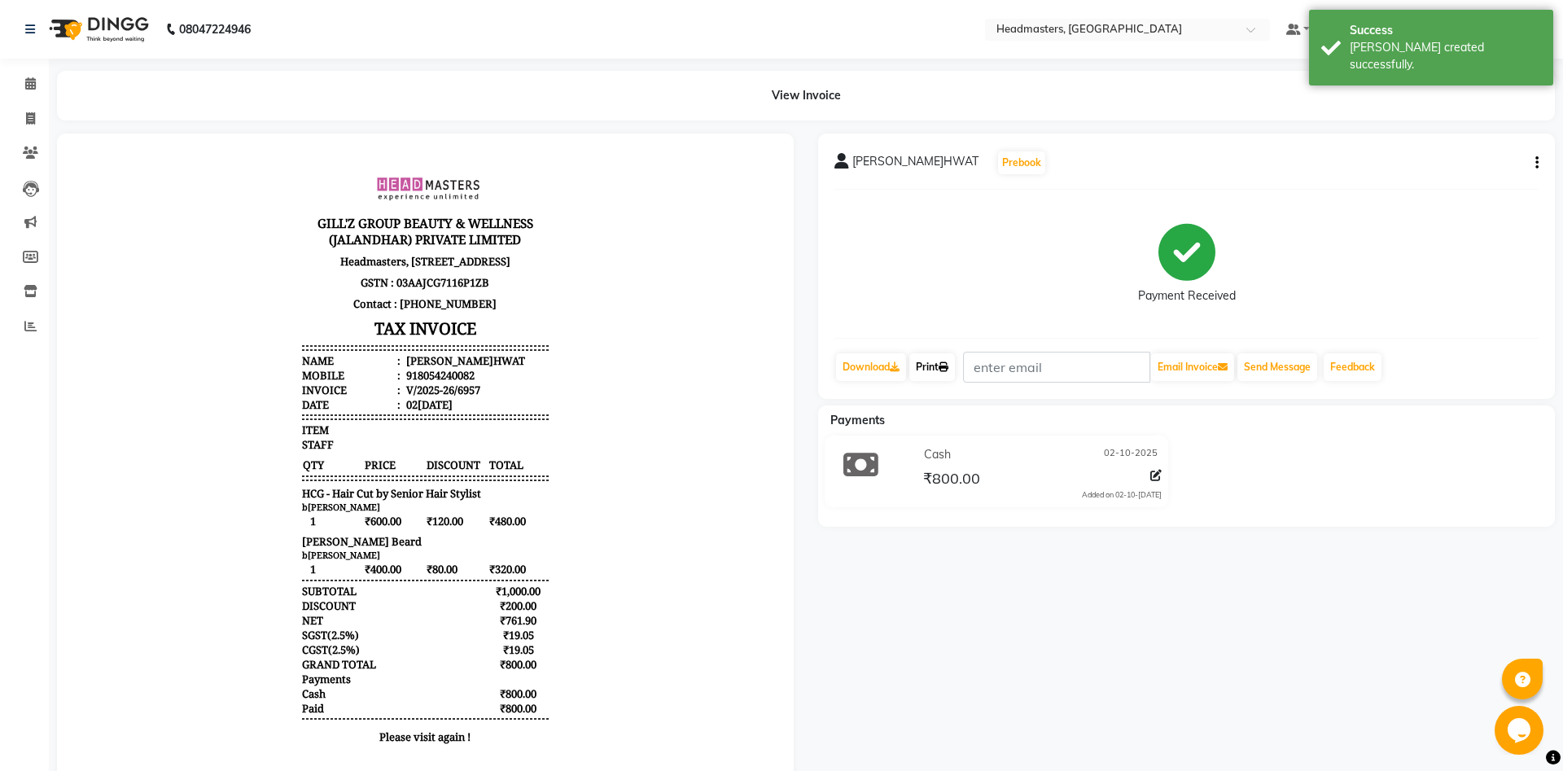
click at [935, 373] on link "Print" at bounding box center [933, 367] width 46 height 28
click at [940, 364] on link "Print" at bounding box center [933, 367] width 46 height 28
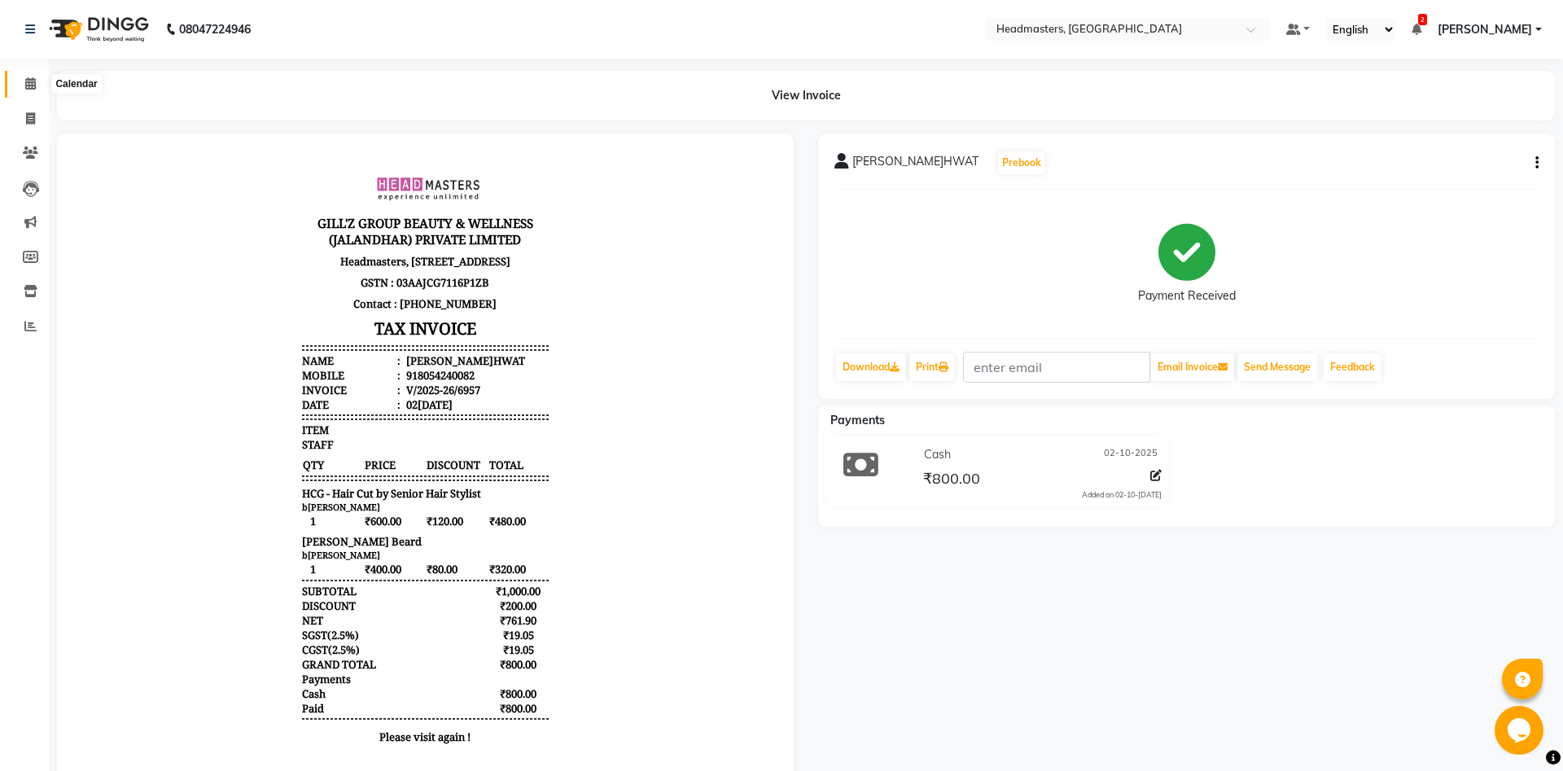
click at [30, 90] on icon at bounding box center [30, 83] width 11 height 12
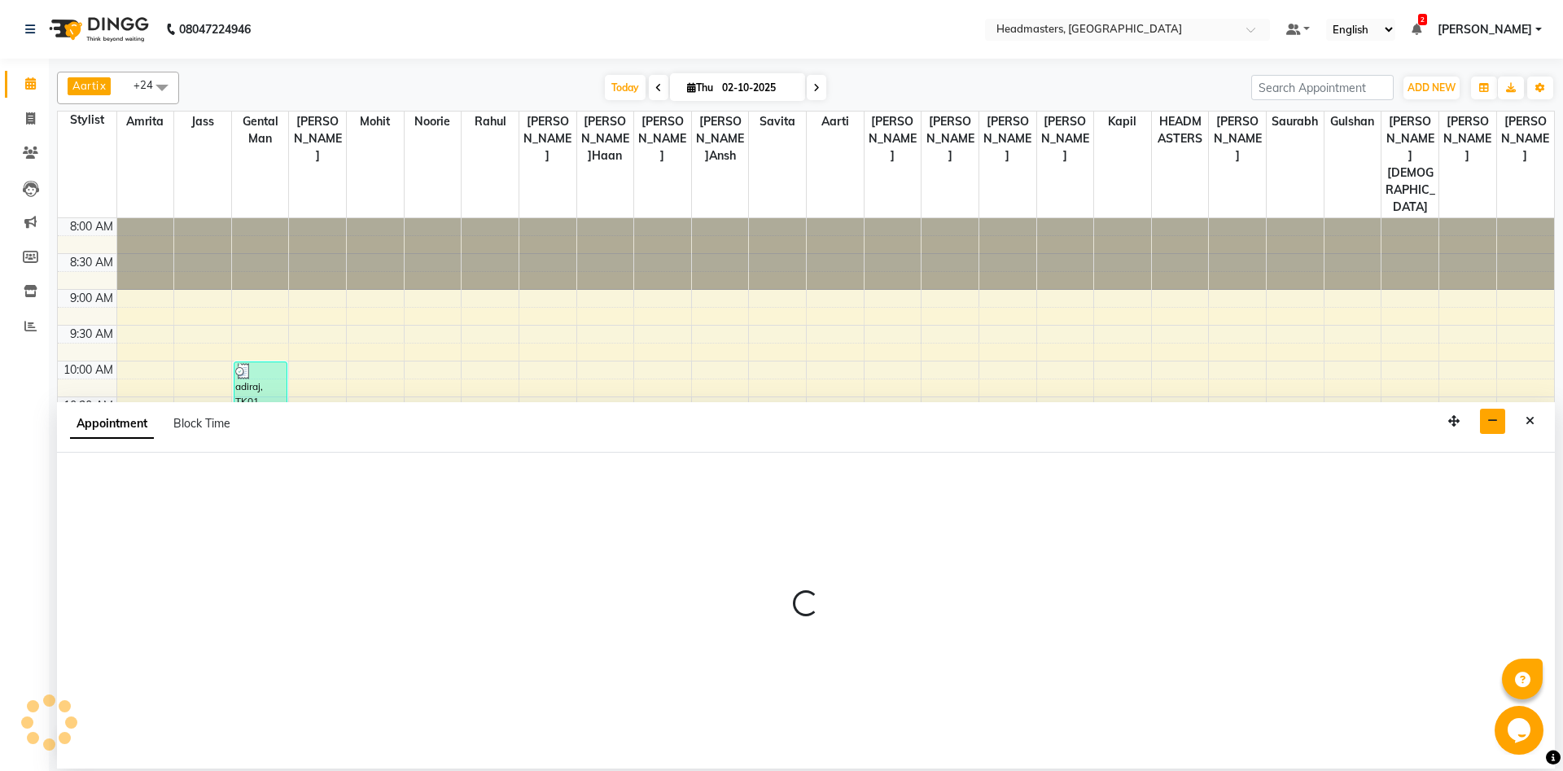
select select "60725"
select select "tentative"
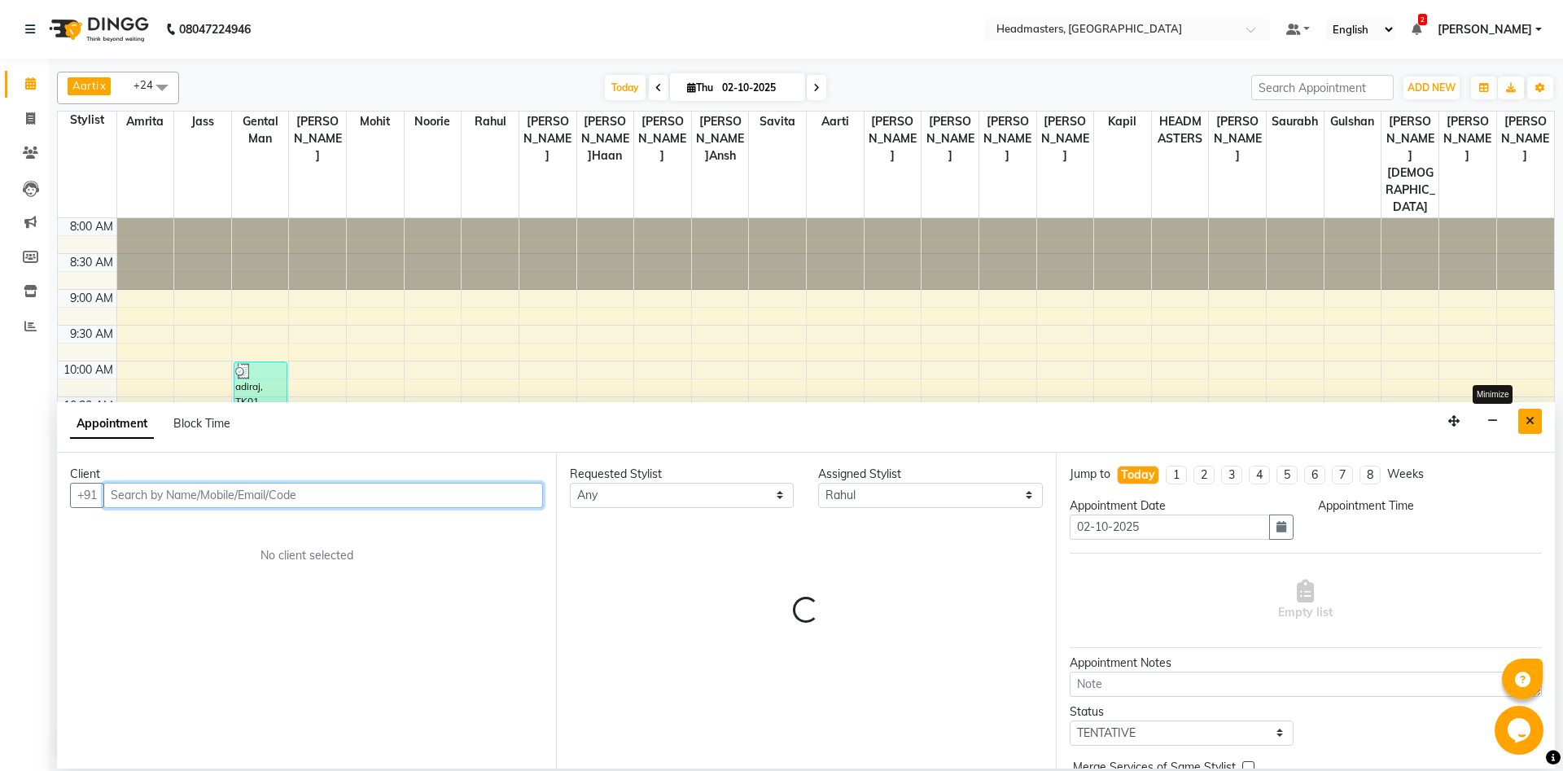
select select "690"
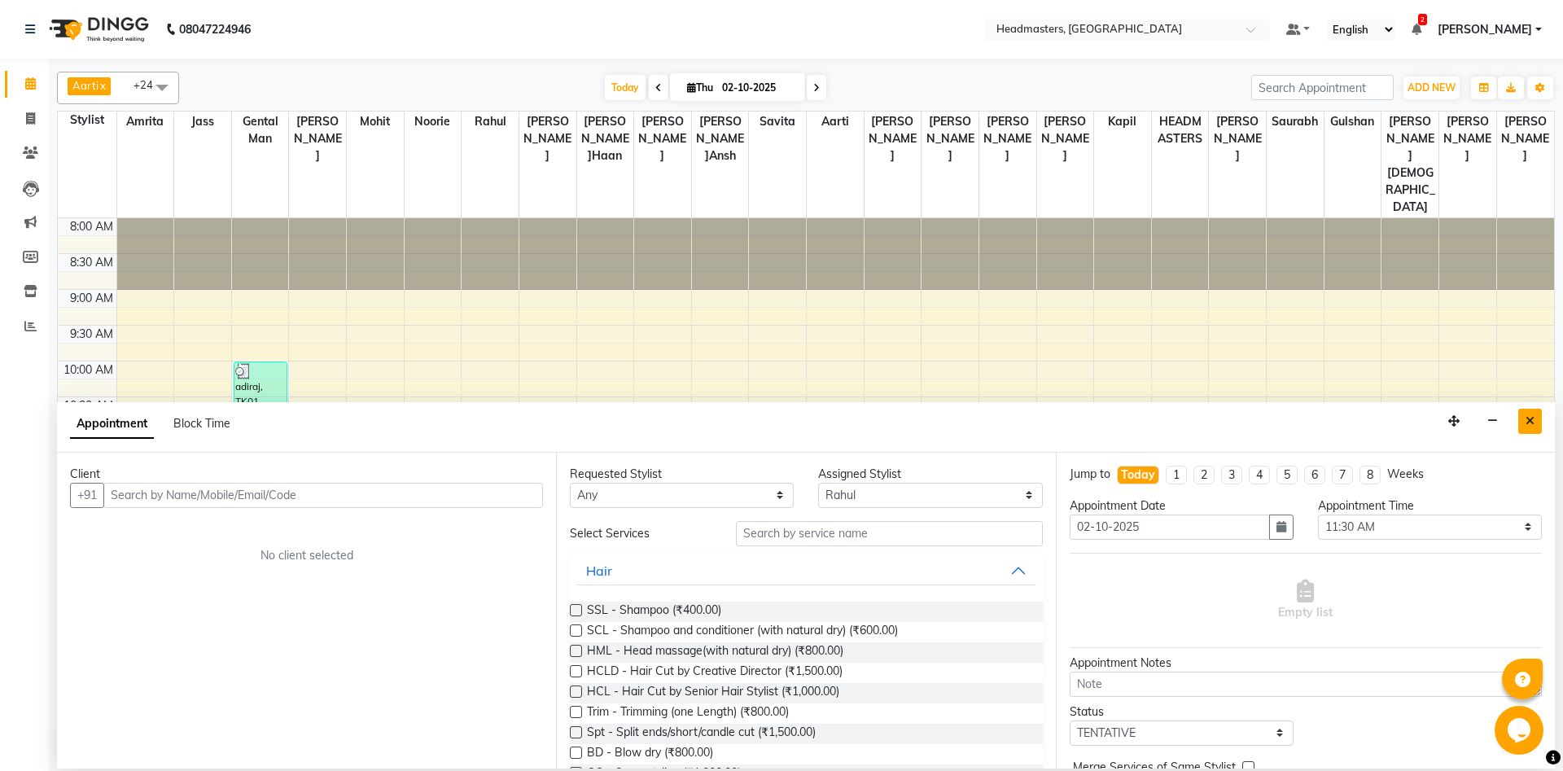
click at [1537, 414] on button "Close" at bounding box center [1531, 421] width 24 height 25
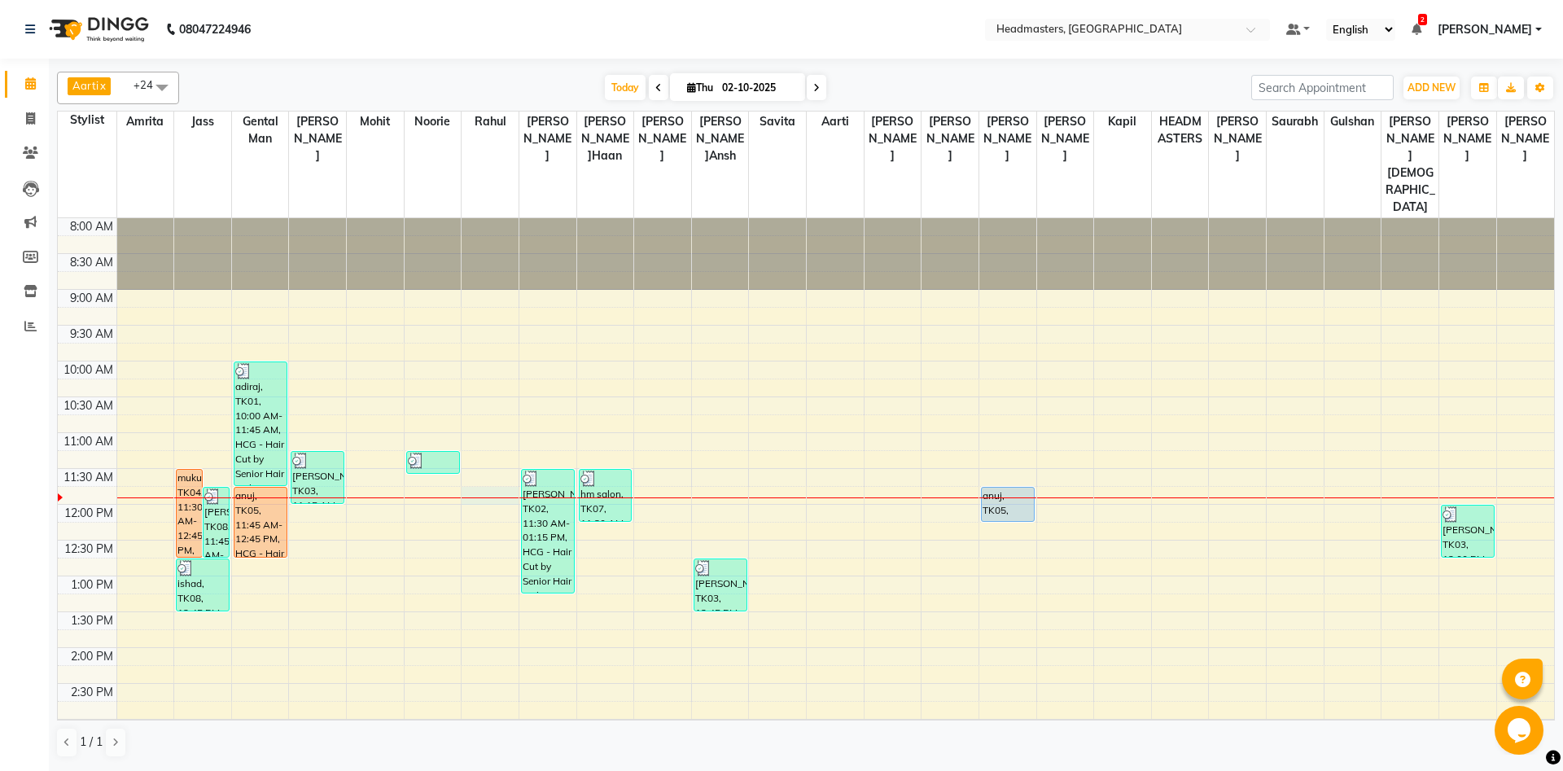
click at [485, 441] on div "8:00 AM 8:30 AM 9:00 AM 9:30 AM 10:00 AM 10:30 AM 11:00 AM 11:30 AM 12:00 PM 12…" at bounding box center [806, 719] width 1497 height 1002
select select "60725"
select select "705"
select select "tentative"
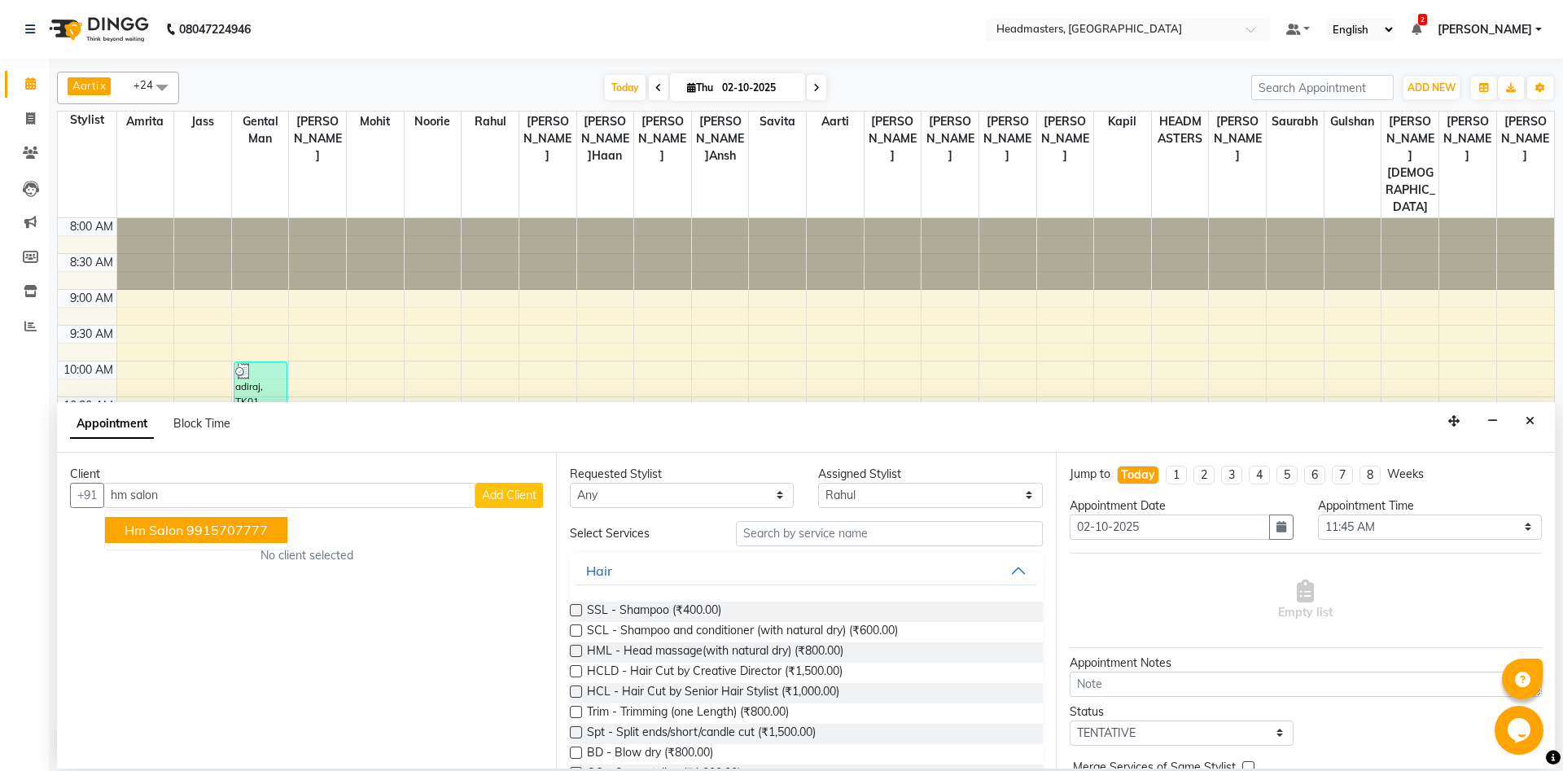
click at [215, 533] on ngb-highlight "9915707777" at bounding box center [226, 530] width 81 height 16
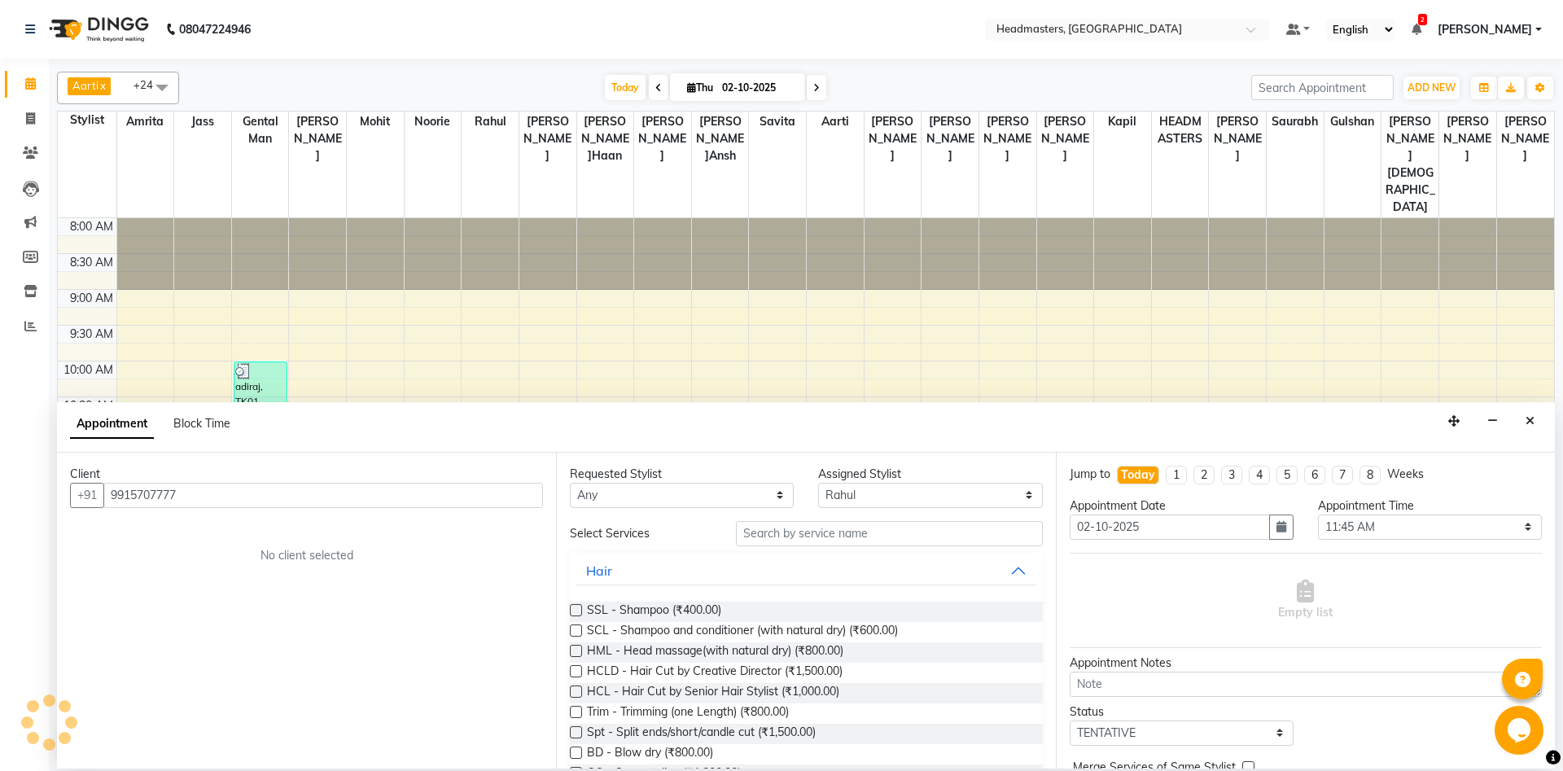
type input "9915707777"
click at [802, 530] on input "text" at bounding box center [889, 533] width 307 height 25
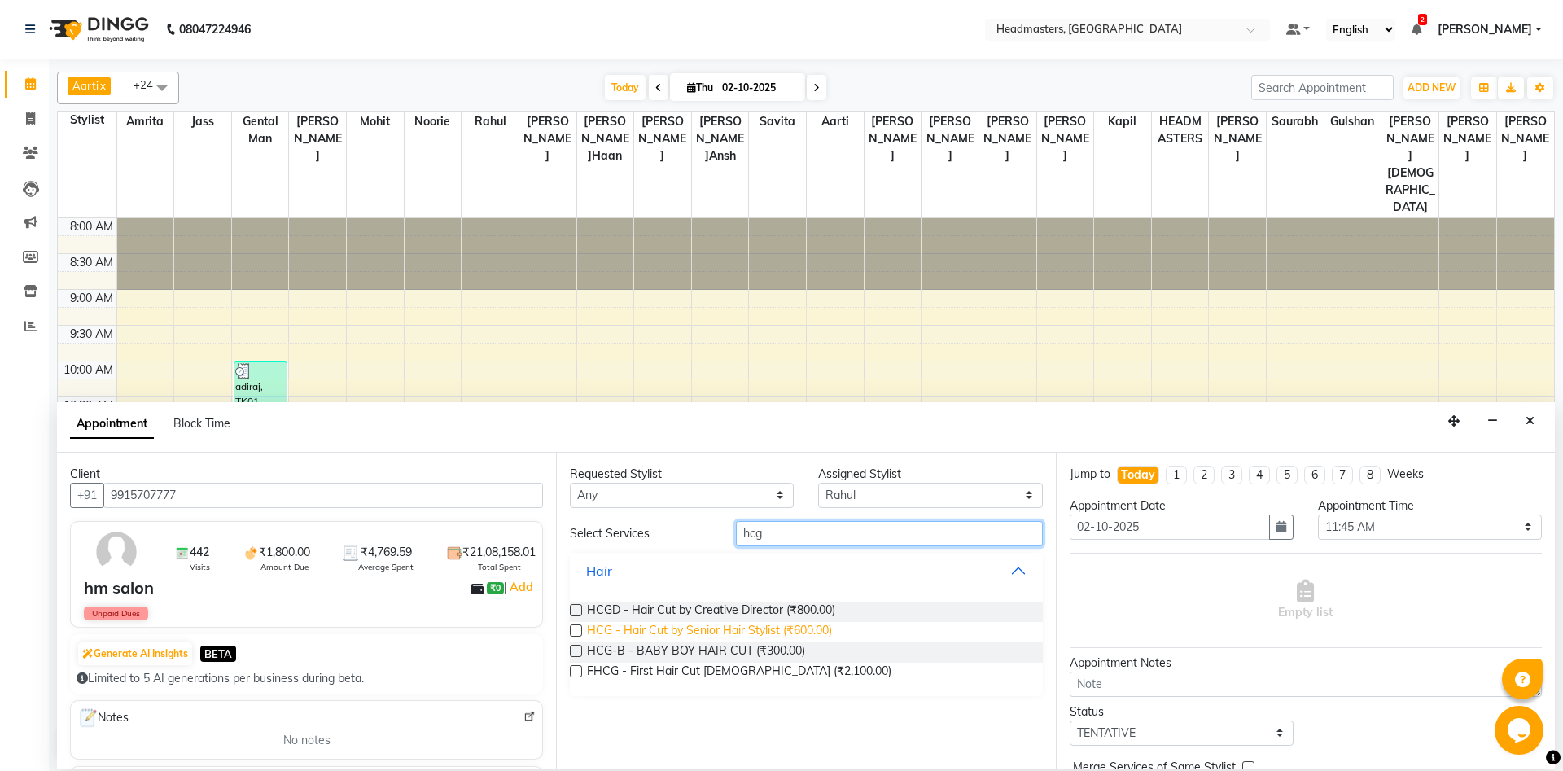
type input "hcg"
click at [757, 629] on span "HCG - Hair Cut by Senior Hair Stylist (₹600.00)" at bounding box center [709, 632] width 245 height 20
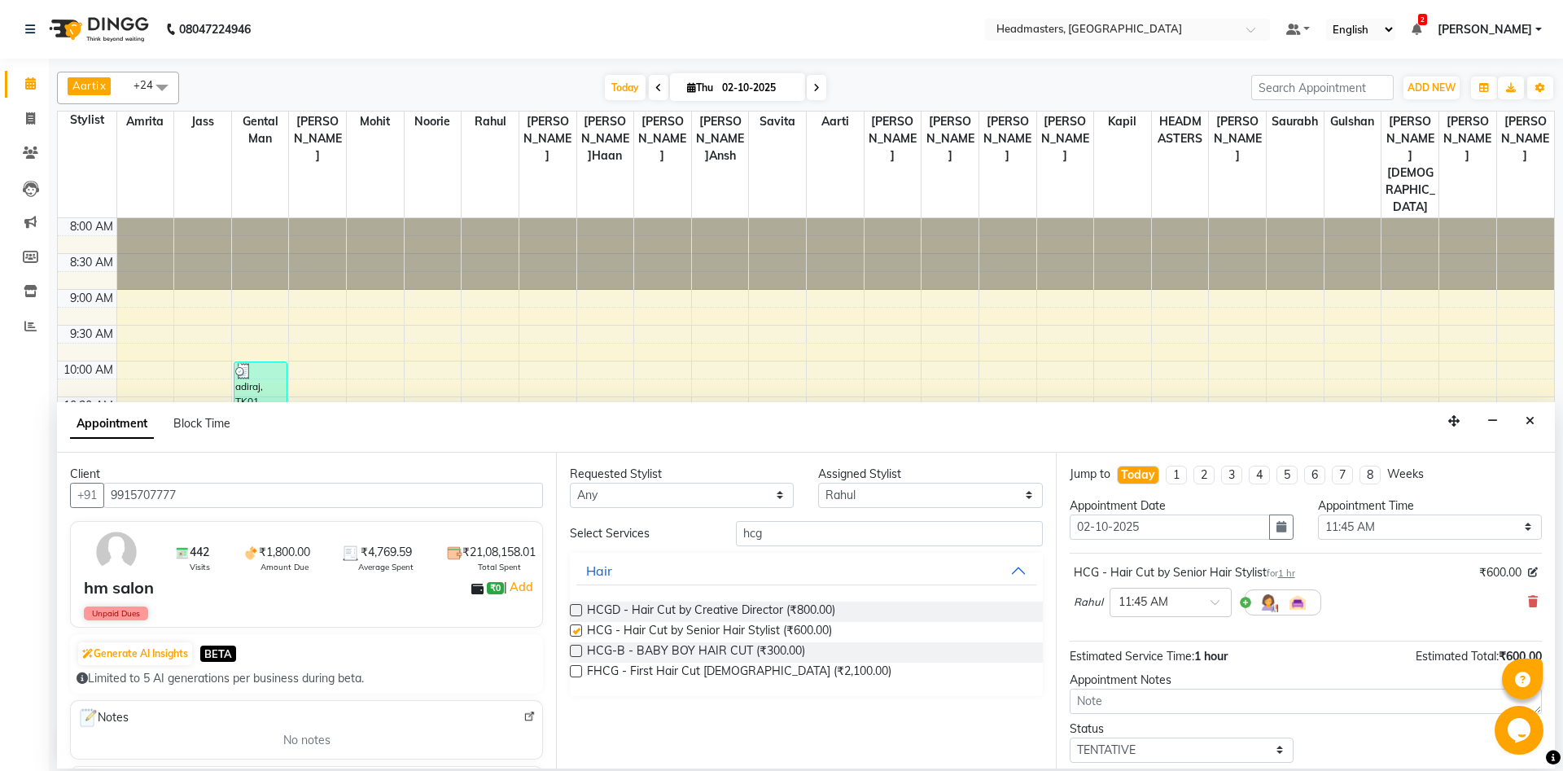
checkbox input "false"
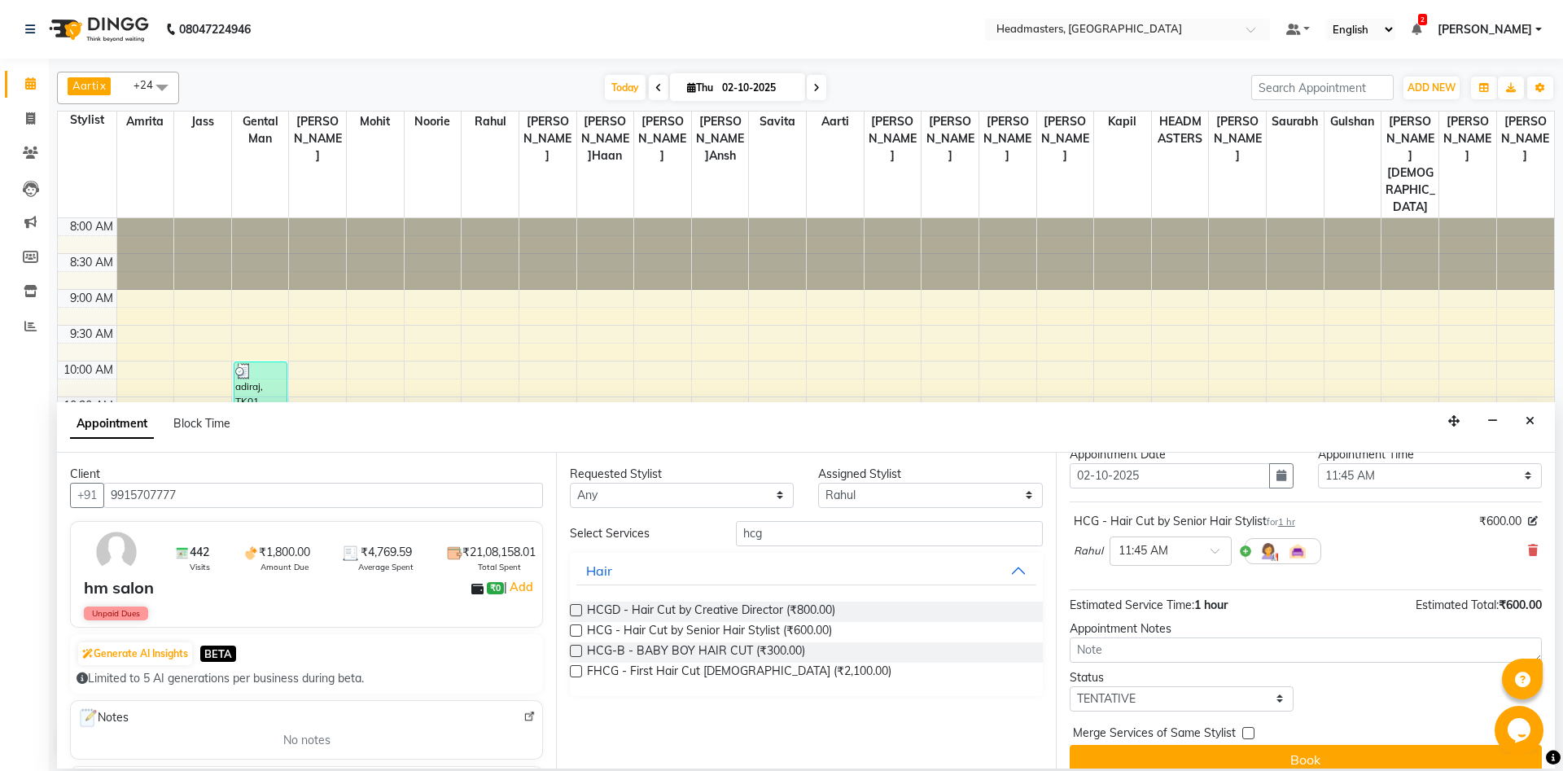
scroll to position [70, 0]
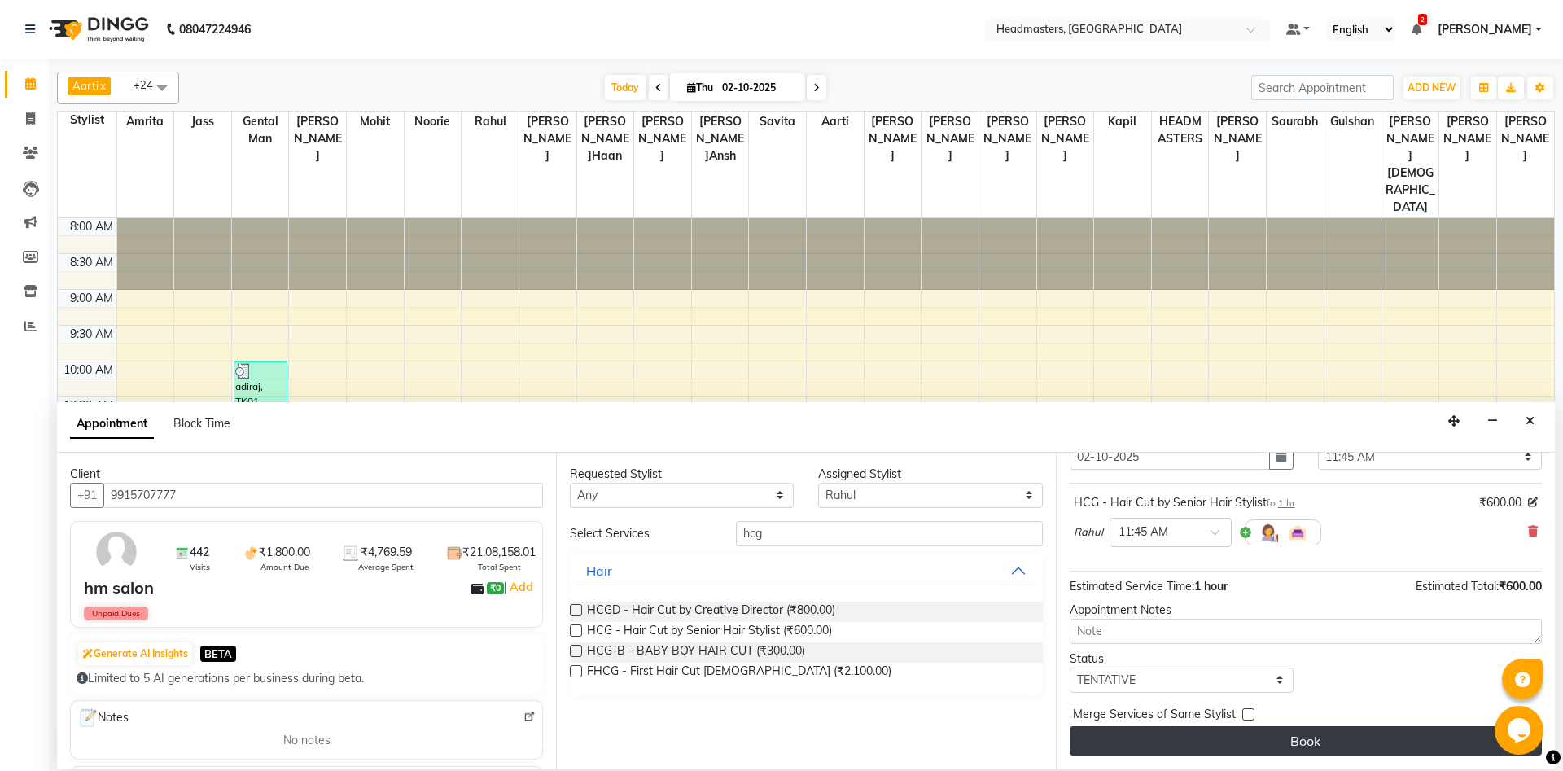
click at [1383, 739] on button "Book" at bounding box center [1306, 740] width 472 height 29
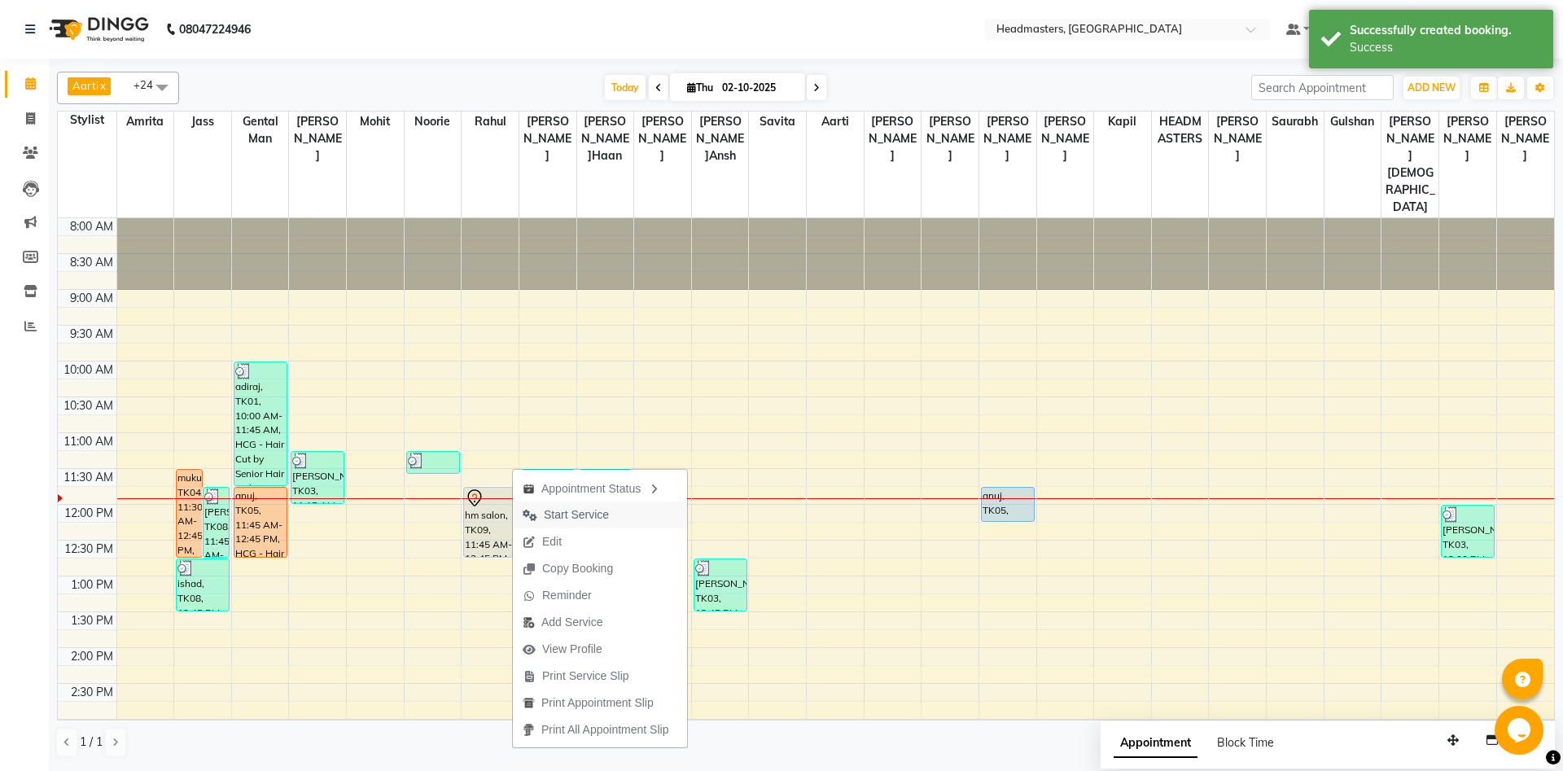
click at [615, 522] on span "Start Service" at bounding box center [566, 515] width 106 height 27
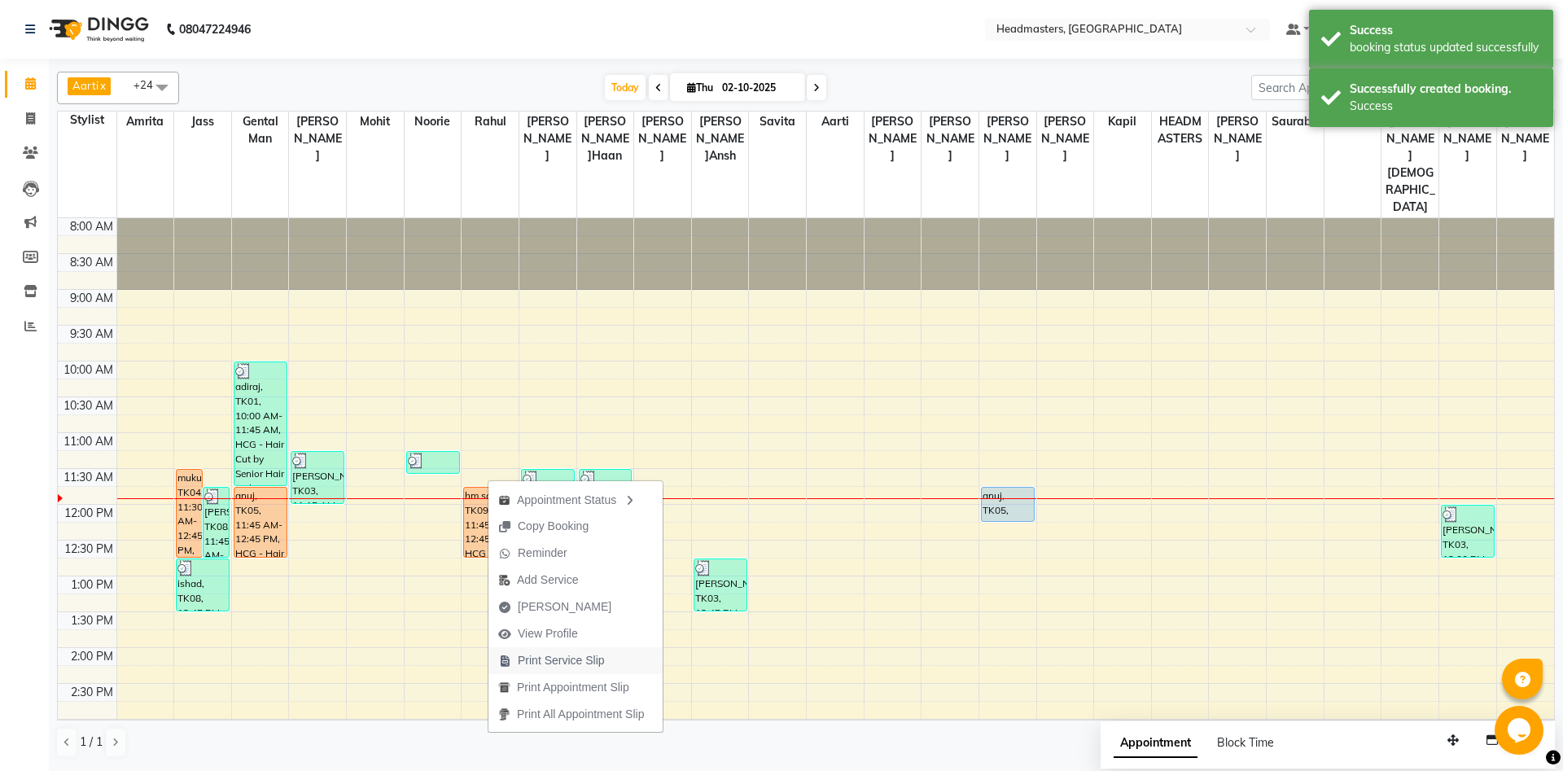
click at [541, 671] on span "Print Service Slip" at bounding box center [552, 660] width 126 height 27
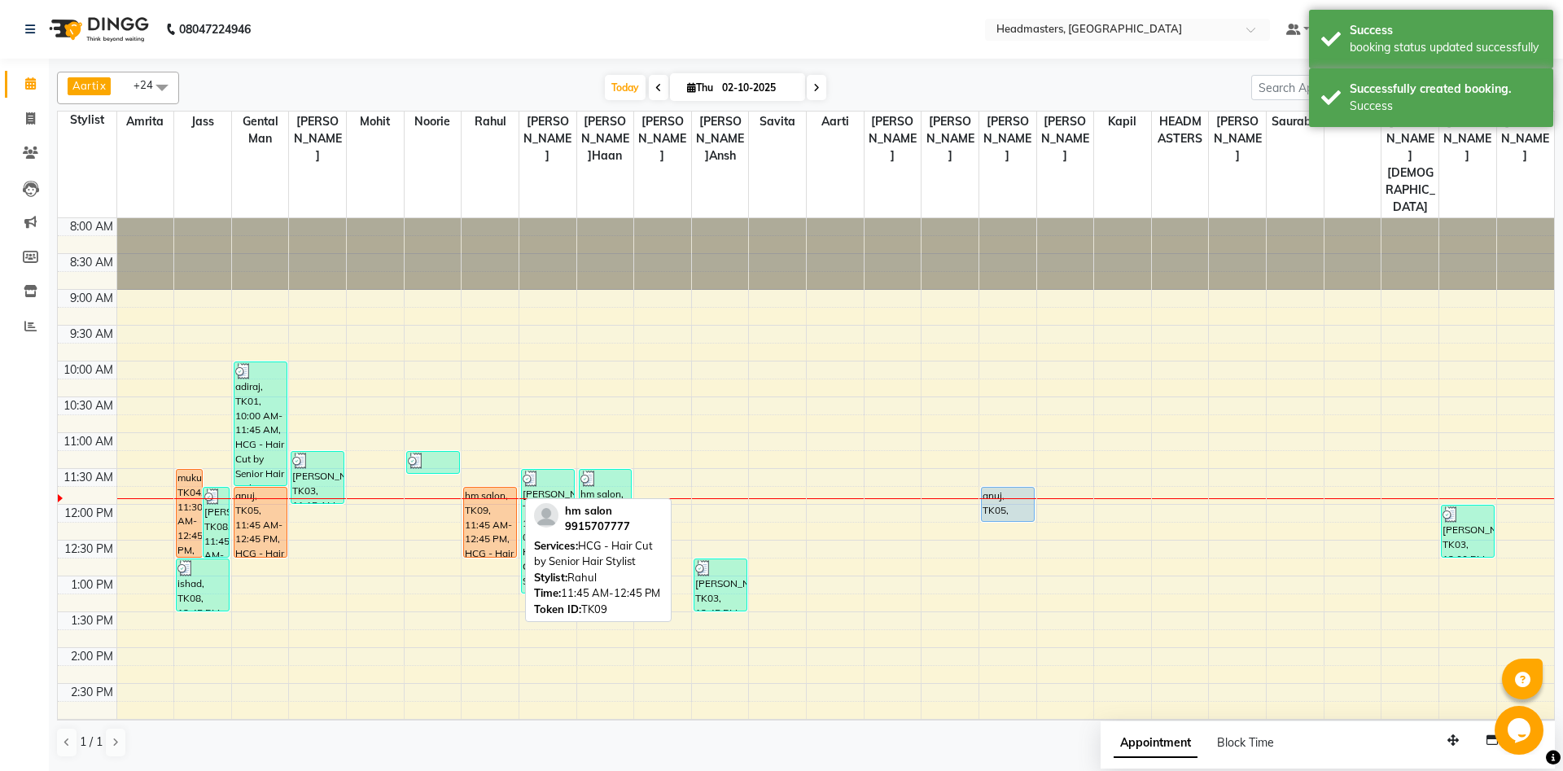
click at [486, 488] on div "hm salon, TK09, 11:45 AM-12:45 PM, HCG - Hair Cut by Senior Hair Stylist" at bounding box center [490, 522] width 52 height 69
select select "1"
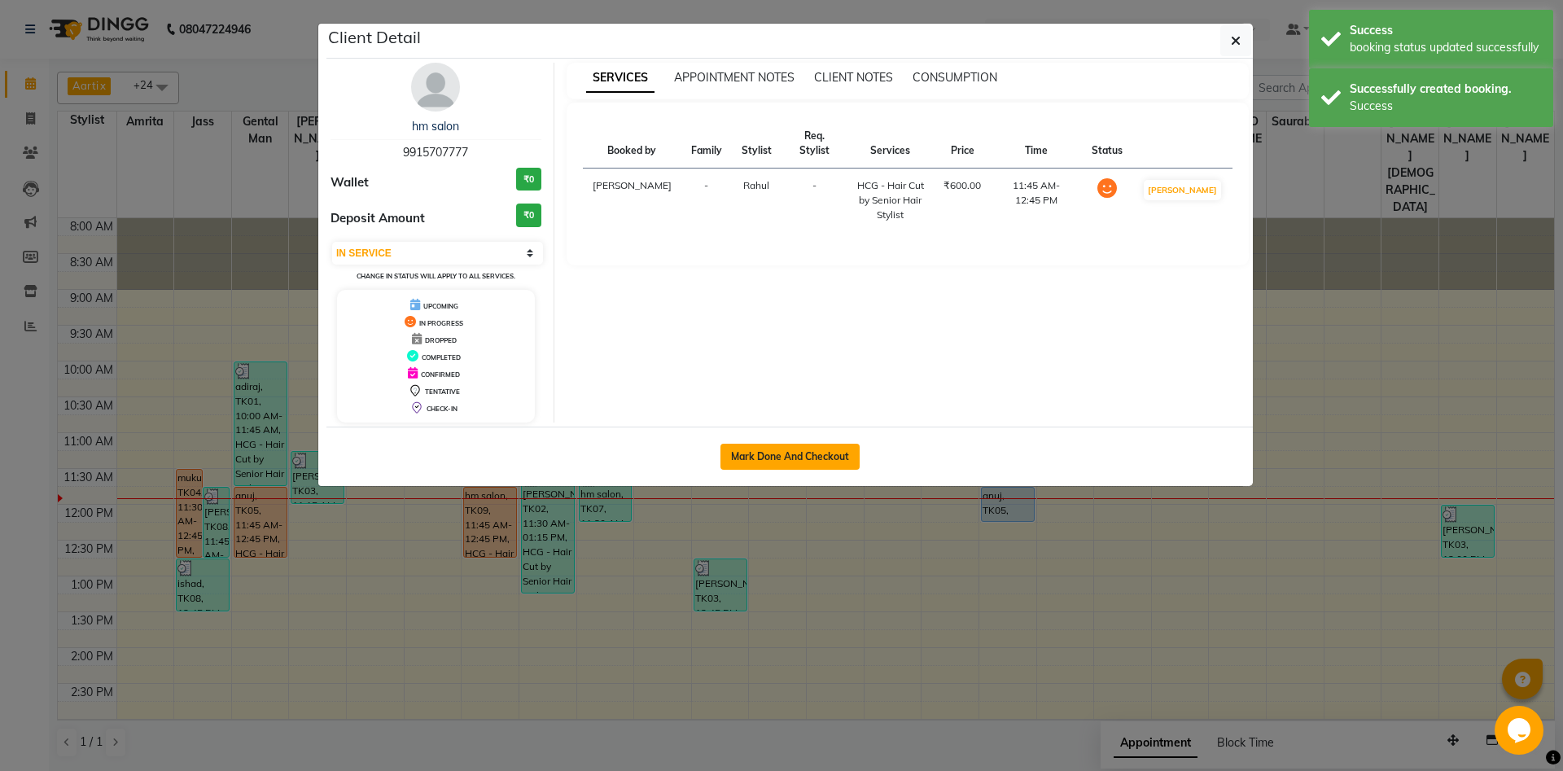
click at [776, 457] on button "Mark Done And Checkout" at bounding box center [790, 457] width 139 height 26
select select "service"
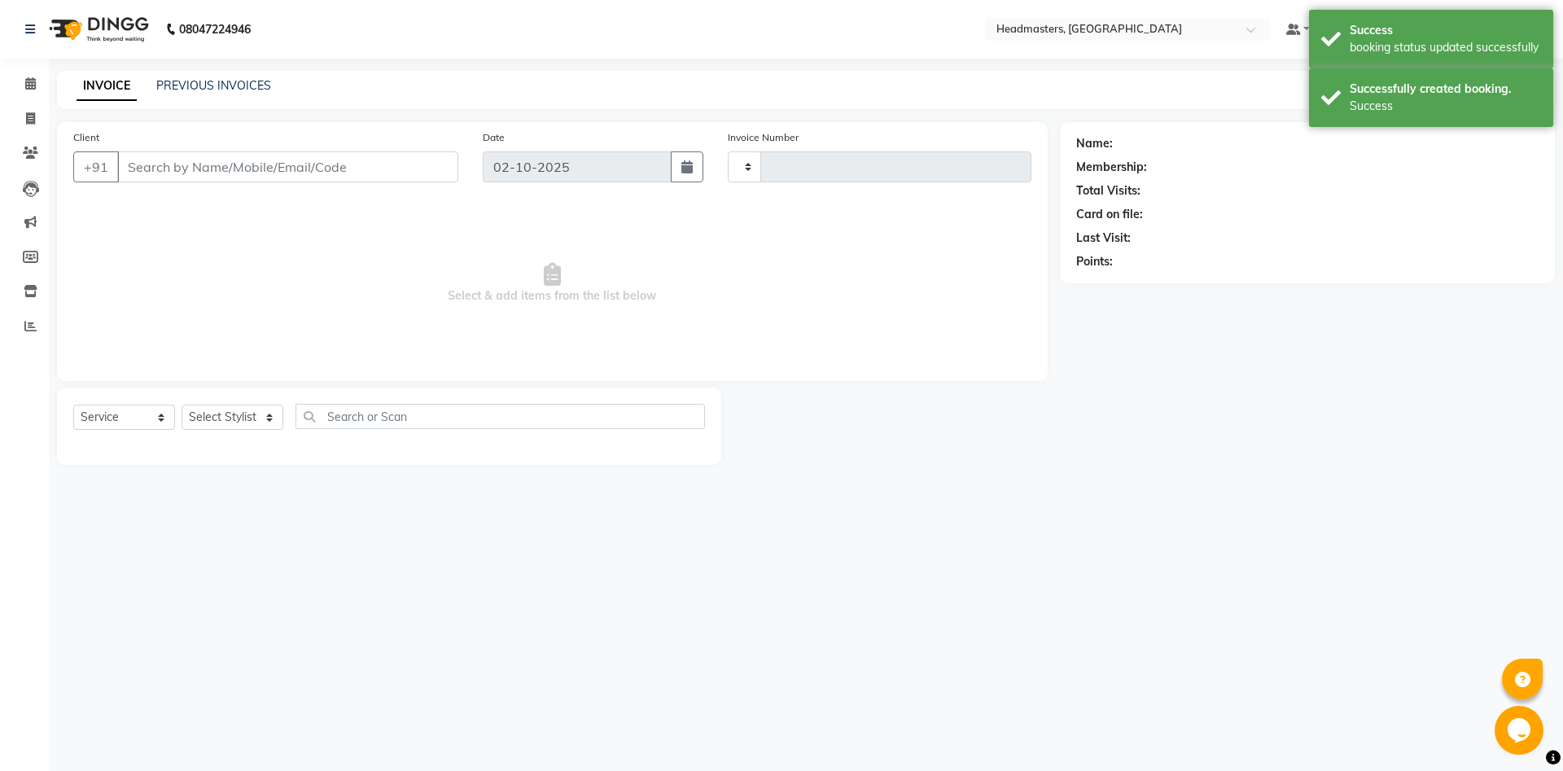
type input "6958"
select select "7130"
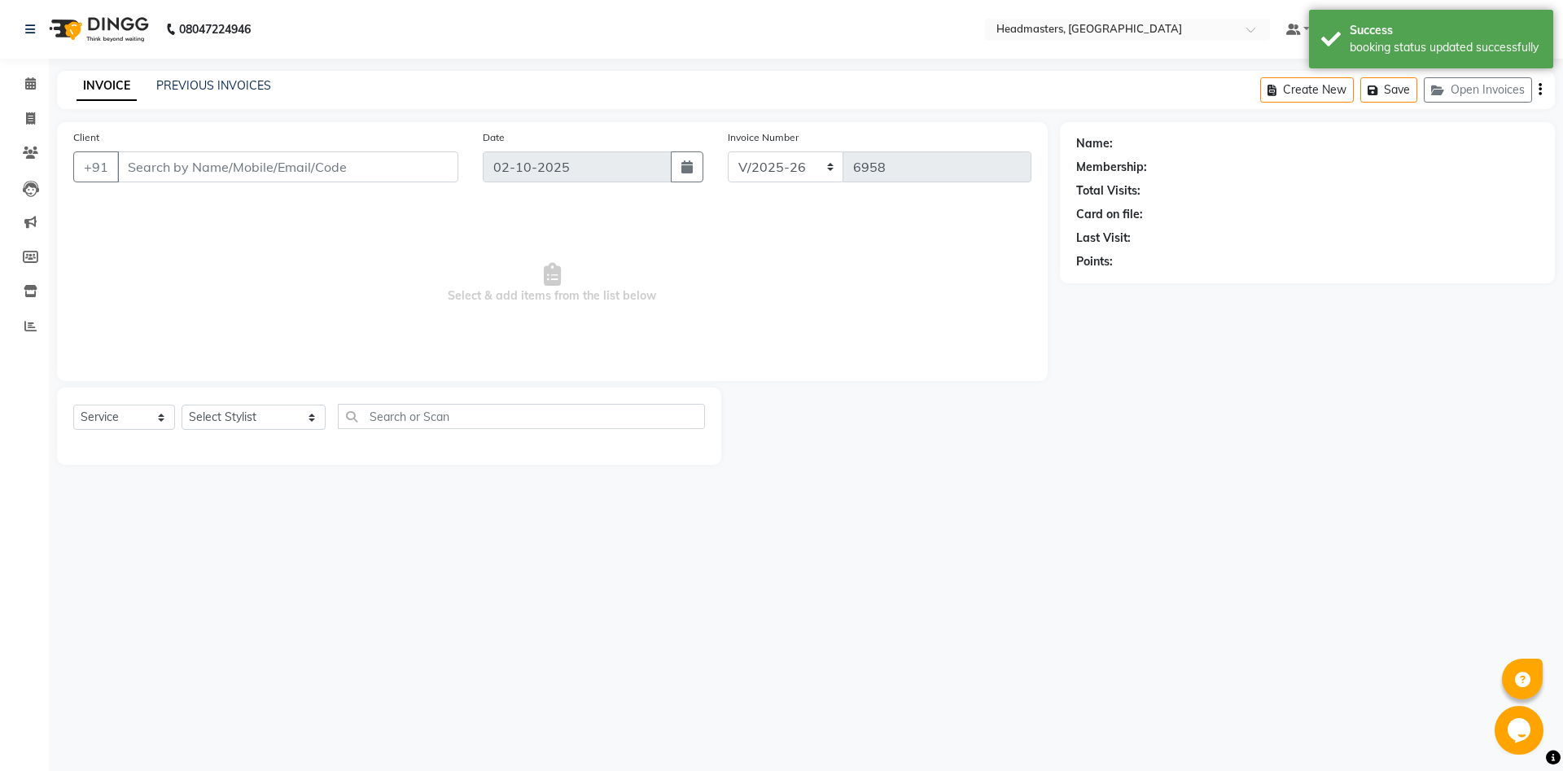
type input "9915707777"
select select "60725"
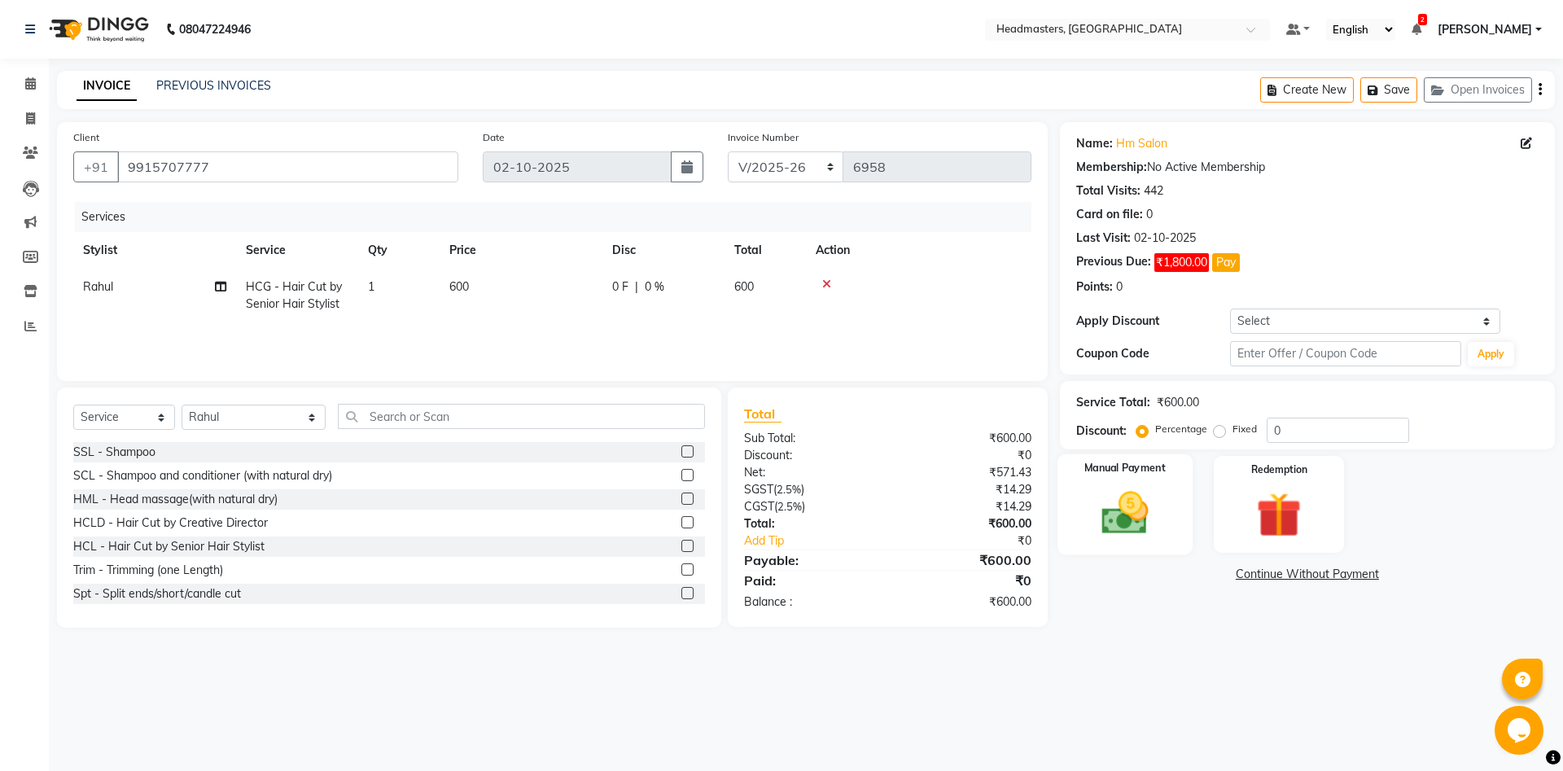
click at [1149, 508] on img at bounding box center [1125, 513] width 76 height 54
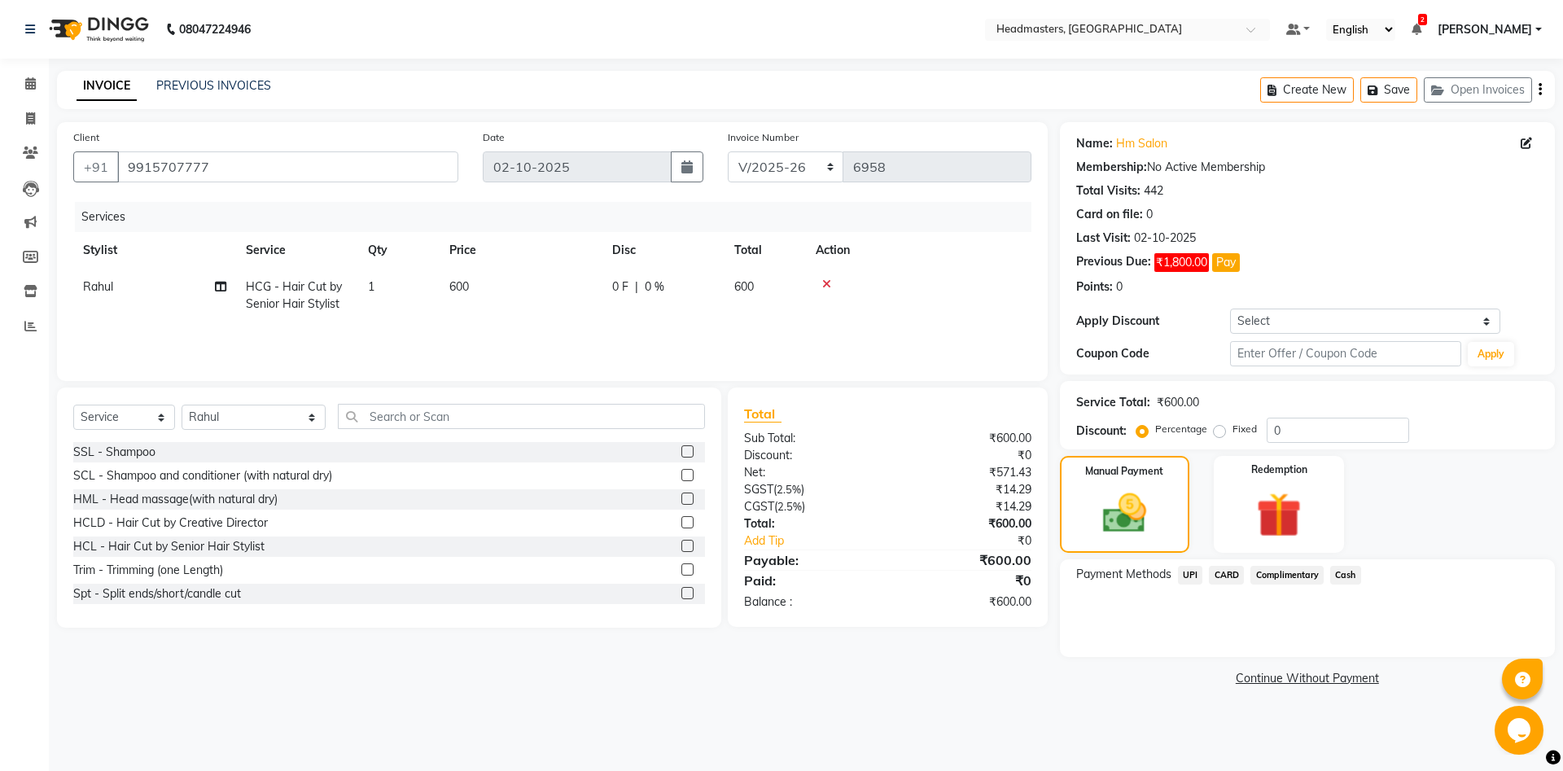
click at [1350, 571] on span "Cash" at bounding box center [1346, 575] width 31 height 19
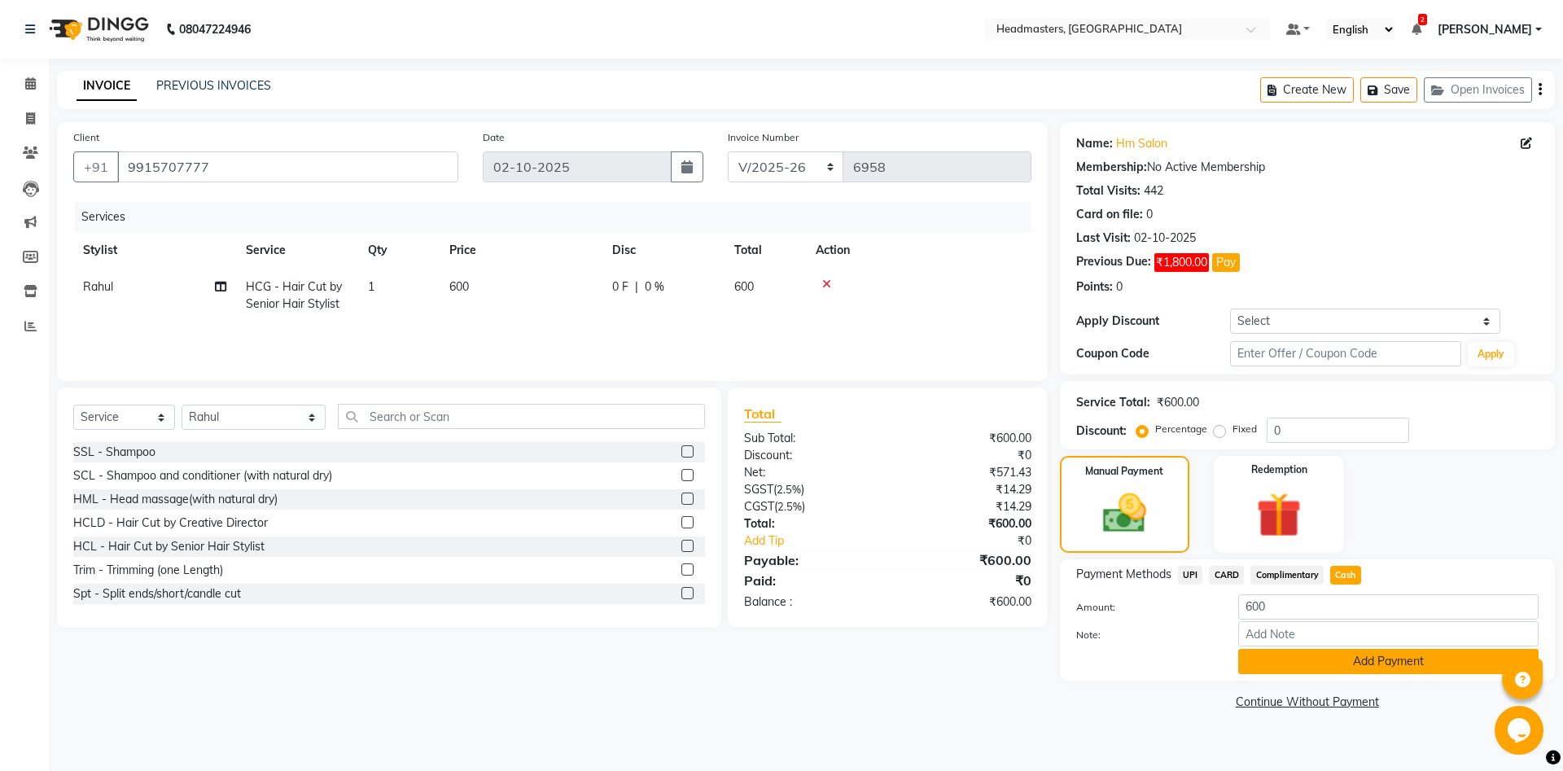
click at [1340, 667] on button "Add Payment" at bounding box center [1388, 661] width 300 height 25
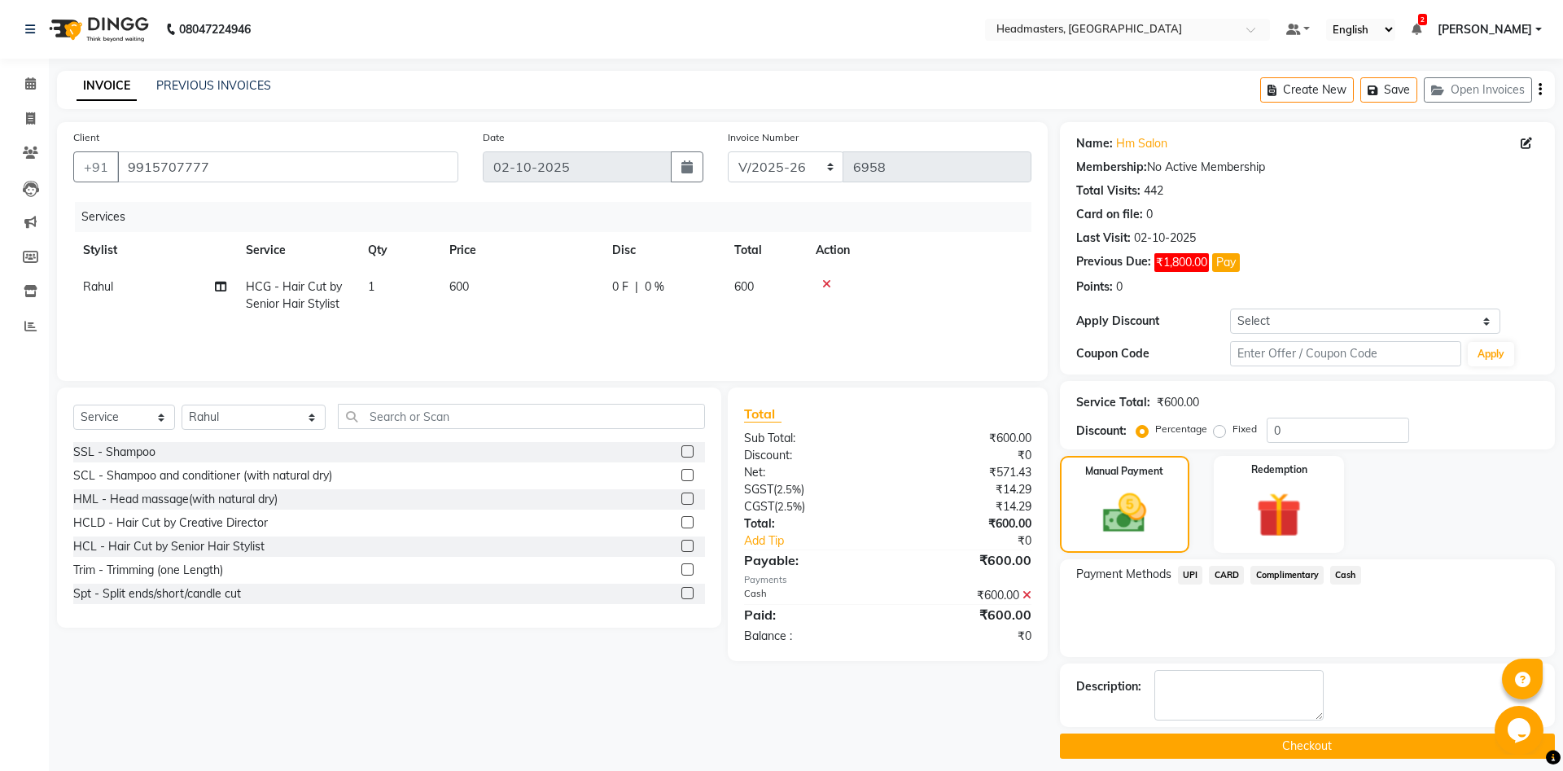
click at [1283, 752] on button "Checkout" at bounding box center [1307, 746] width 495 height 25
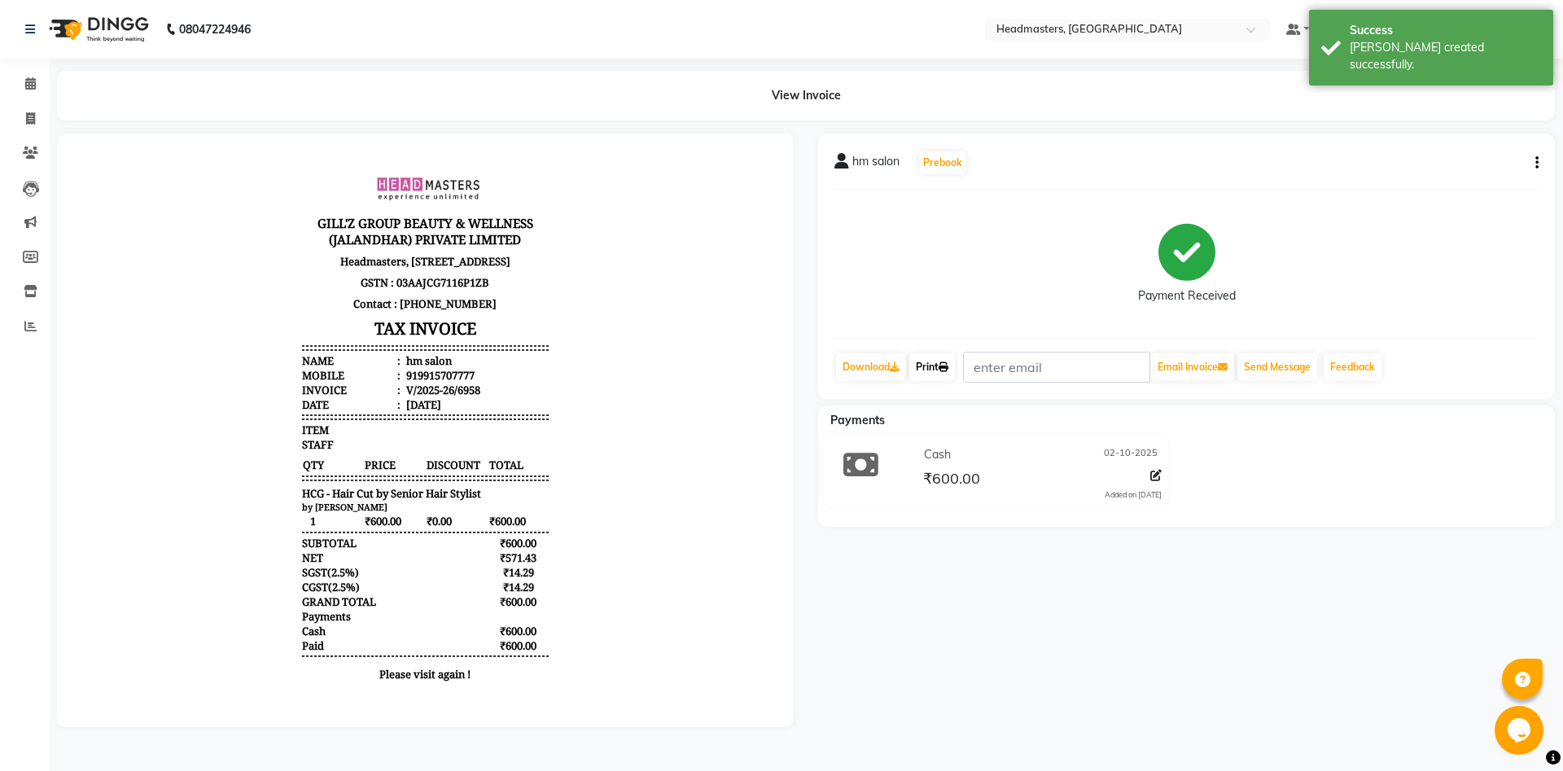
click at [937, 377] on link "Print" at bounding box center [933, 367] width 46 height 28
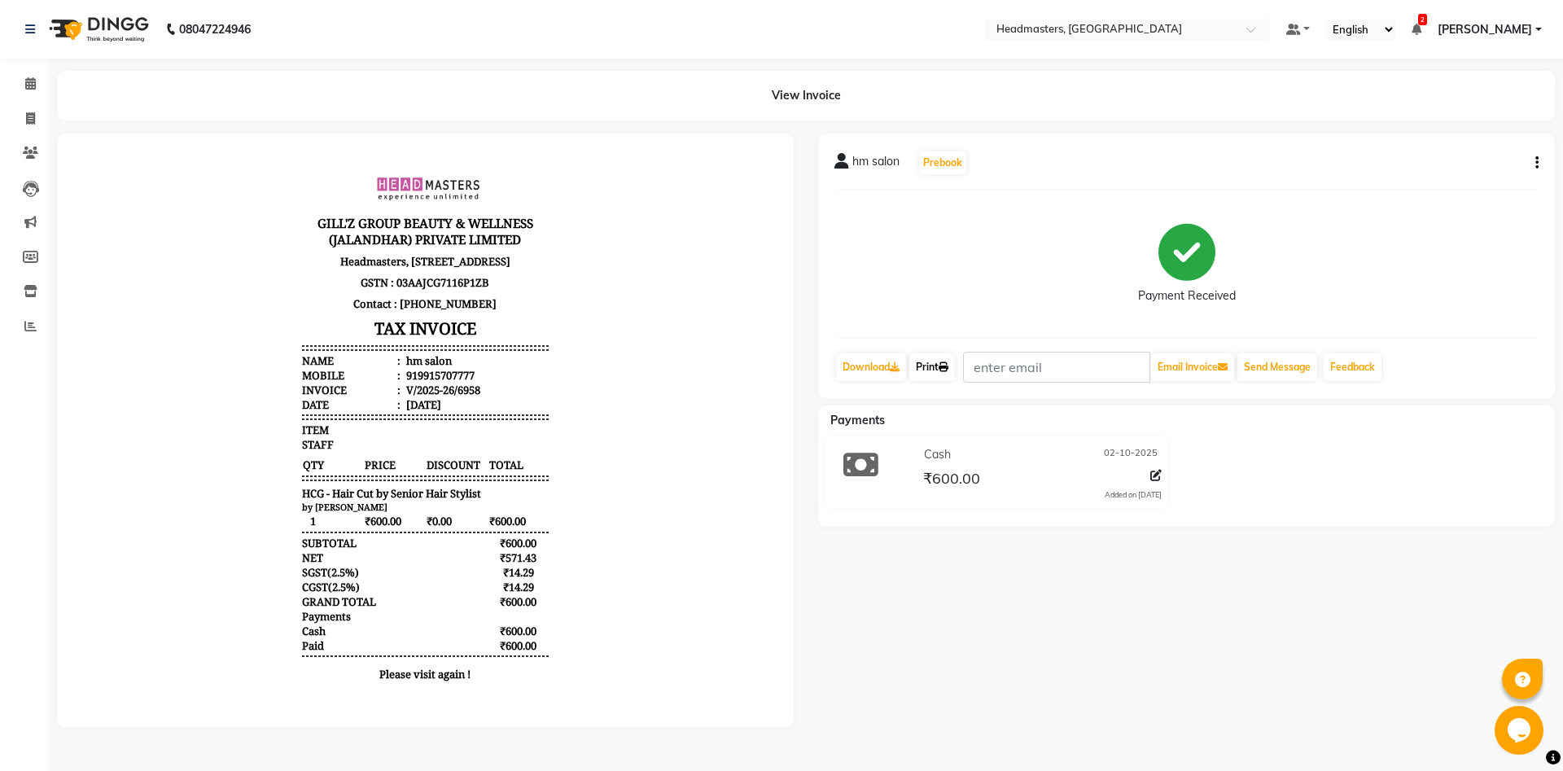
click at [942, 363] on link "Print" at bounding box center [933, 367] width 46 height 28
click at [28, 85] on icon at bounding box center [30, 83] width 11 height 12
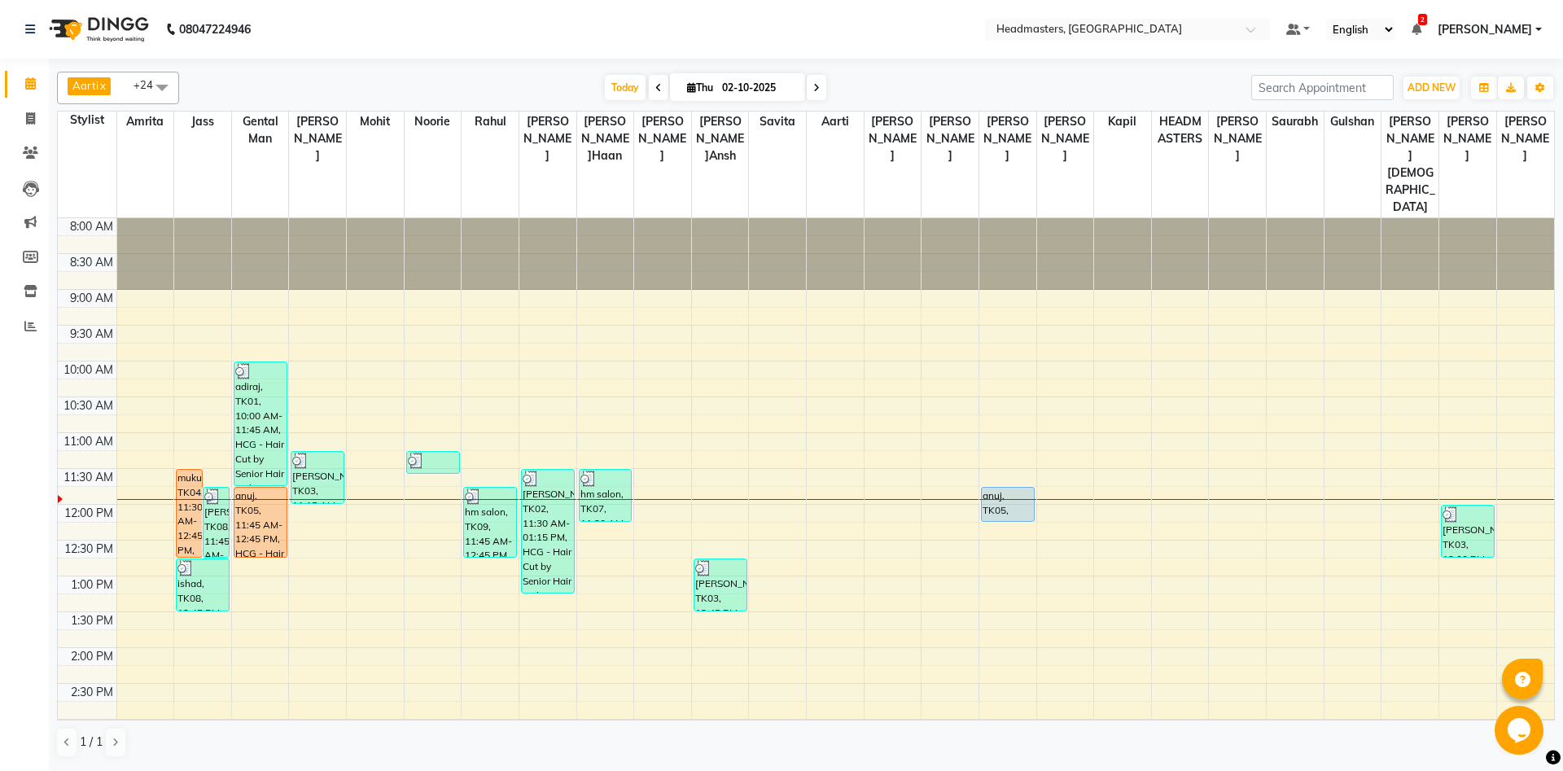
click at [562, 556] on div "8:00 AM 8:30 AM 9:00 AM 9:30 AM 10:00 AM 10:30 AM 11:00 AM 11:30 AM 12:00 PM 12…" at bounding box center [806, 719] width 1497 height 1002
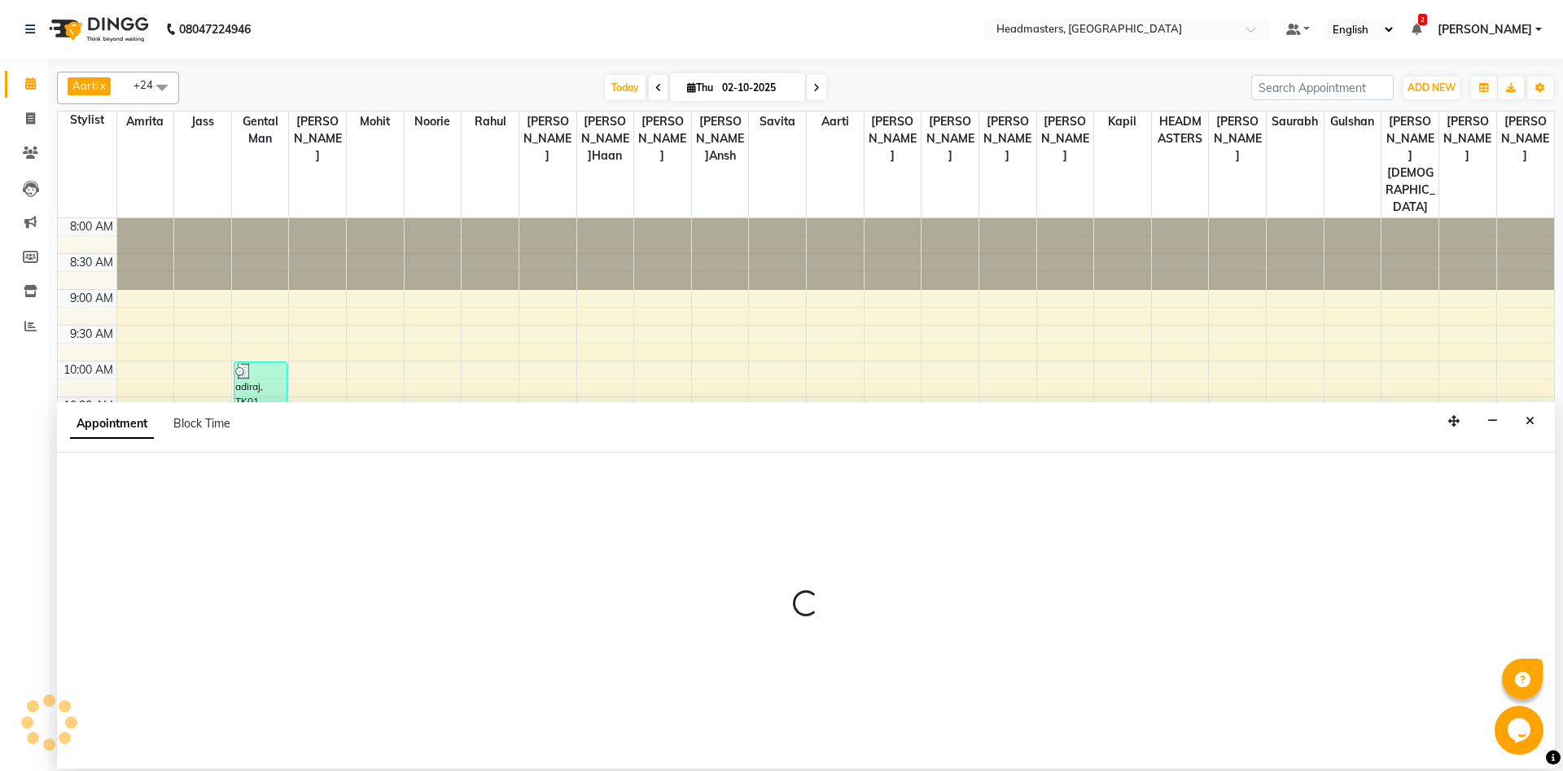
select select "60726"
select select "795"
select select "tentative"
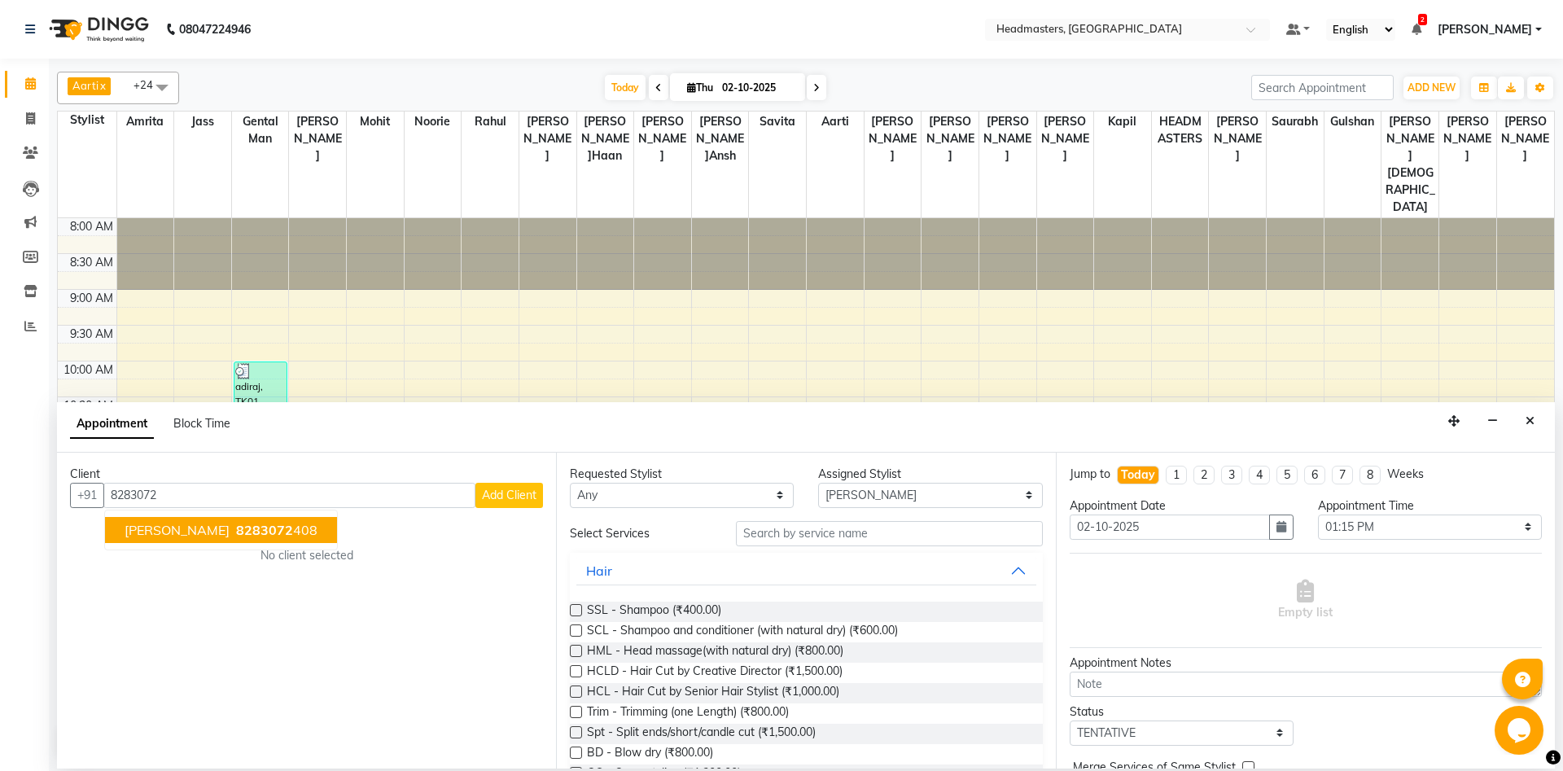
click at [236, 528] on span "8283072" at bounding box center [264, 530] width 57 height 16
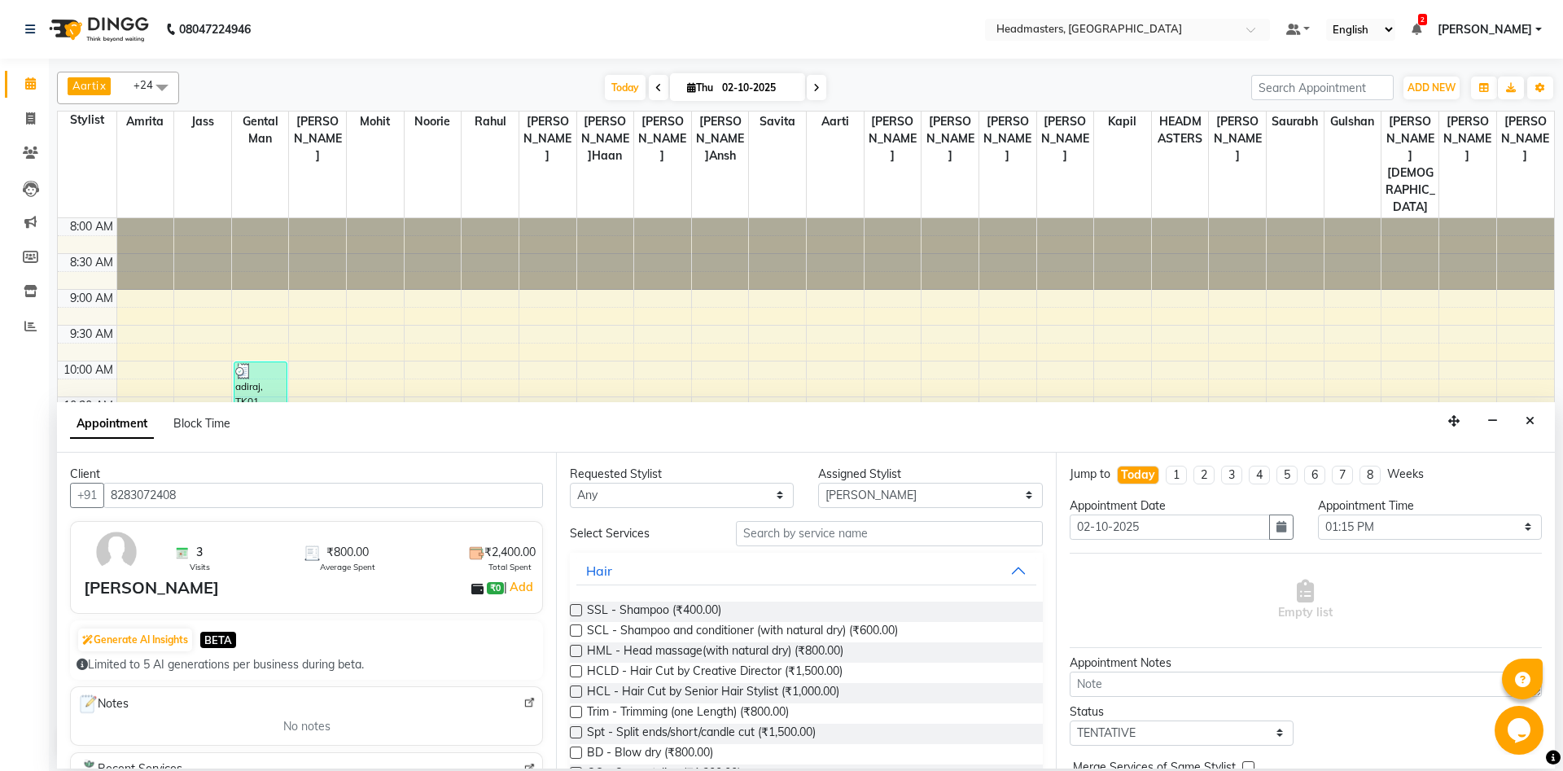
type input "8283072408"
click at [834, 536] on input "text" at bounding box center [889, 533] width 307 height 25
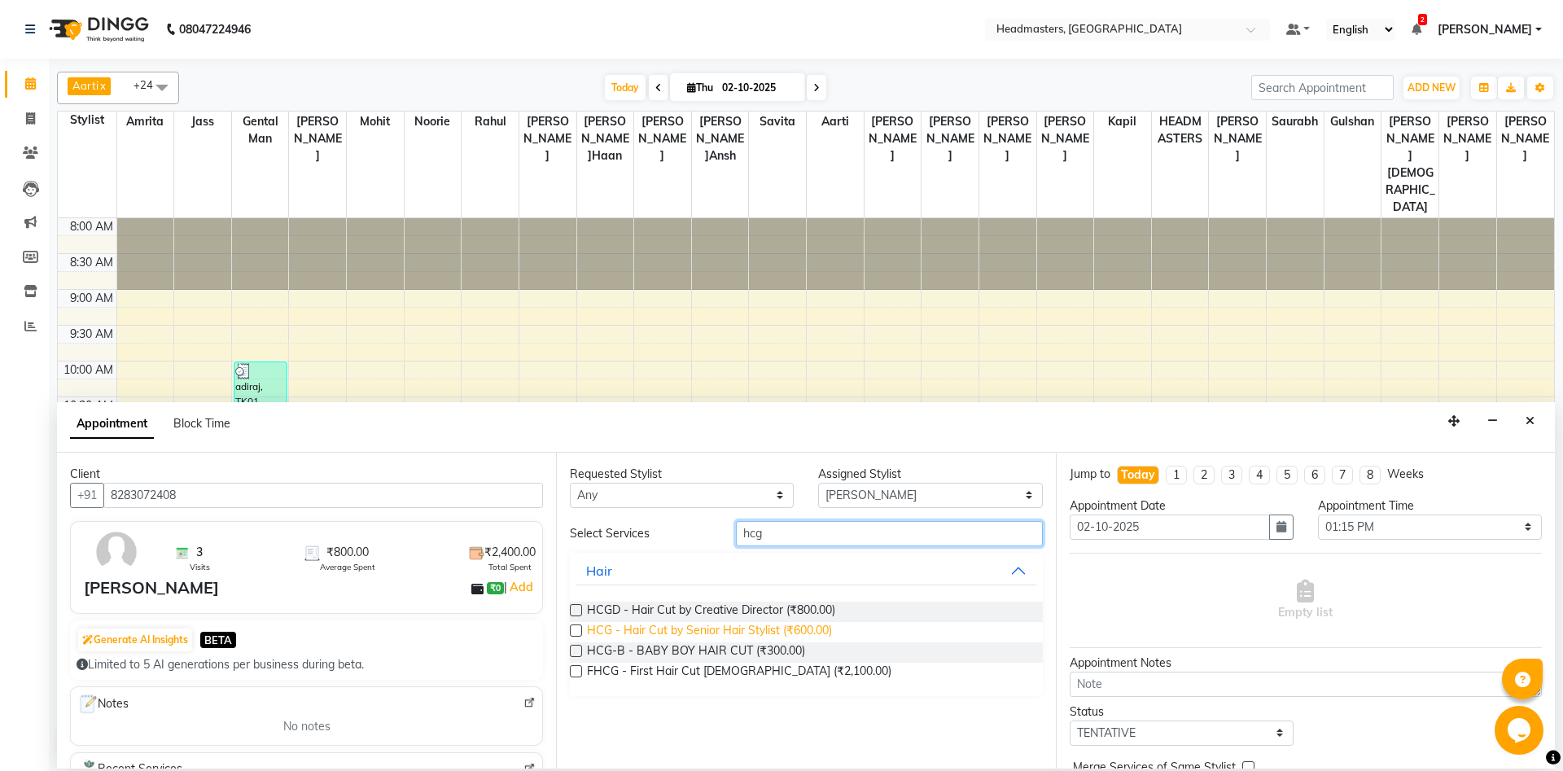
type input "hcg"
click at [801, 636] on span "HCG - Hair Cut by Senior Hair Stylist (₹600.00)" at bounding box center [709, 632] width 245 height 20
checkbox input "false"
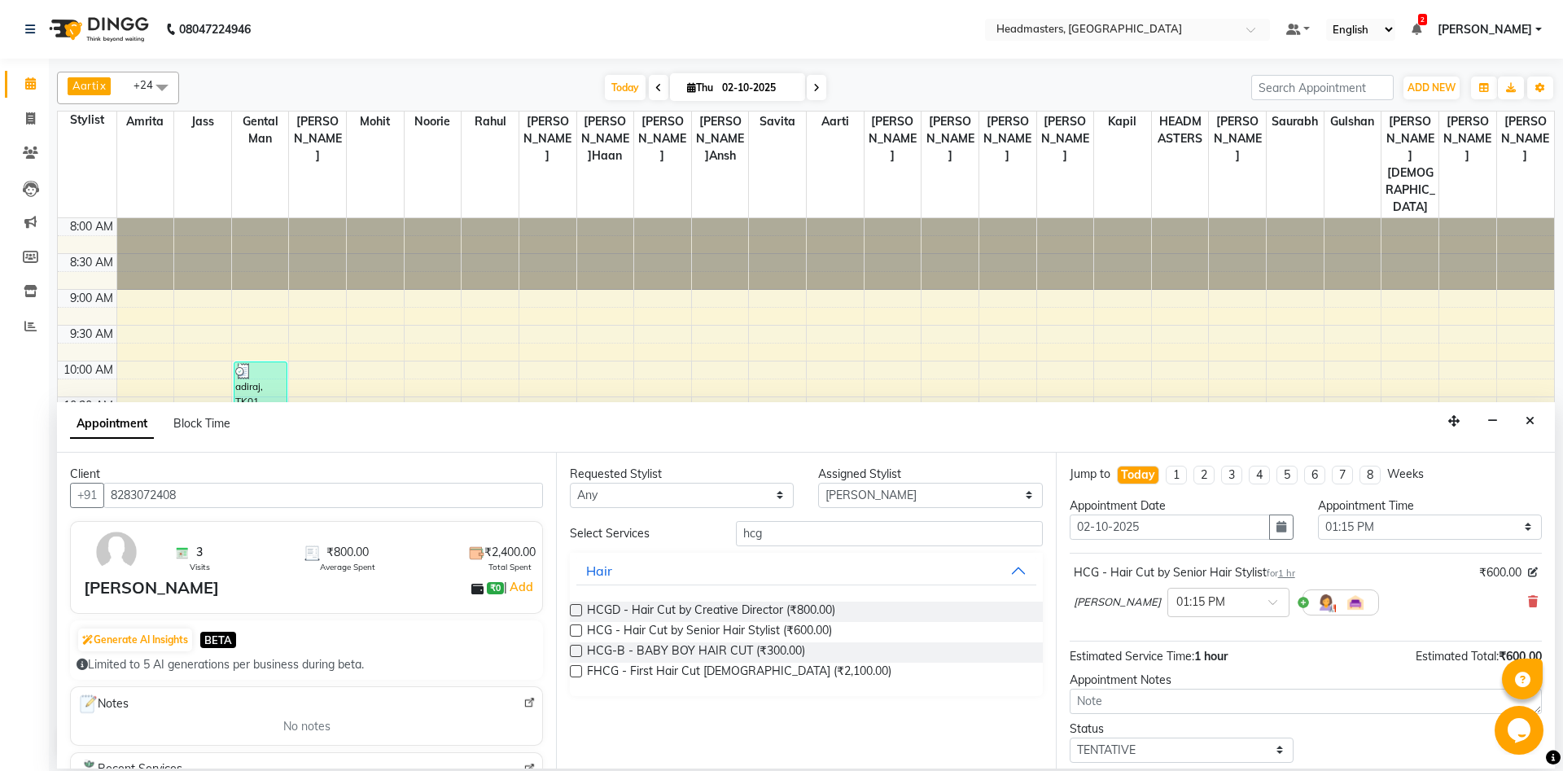
scroll to position [70, 0]
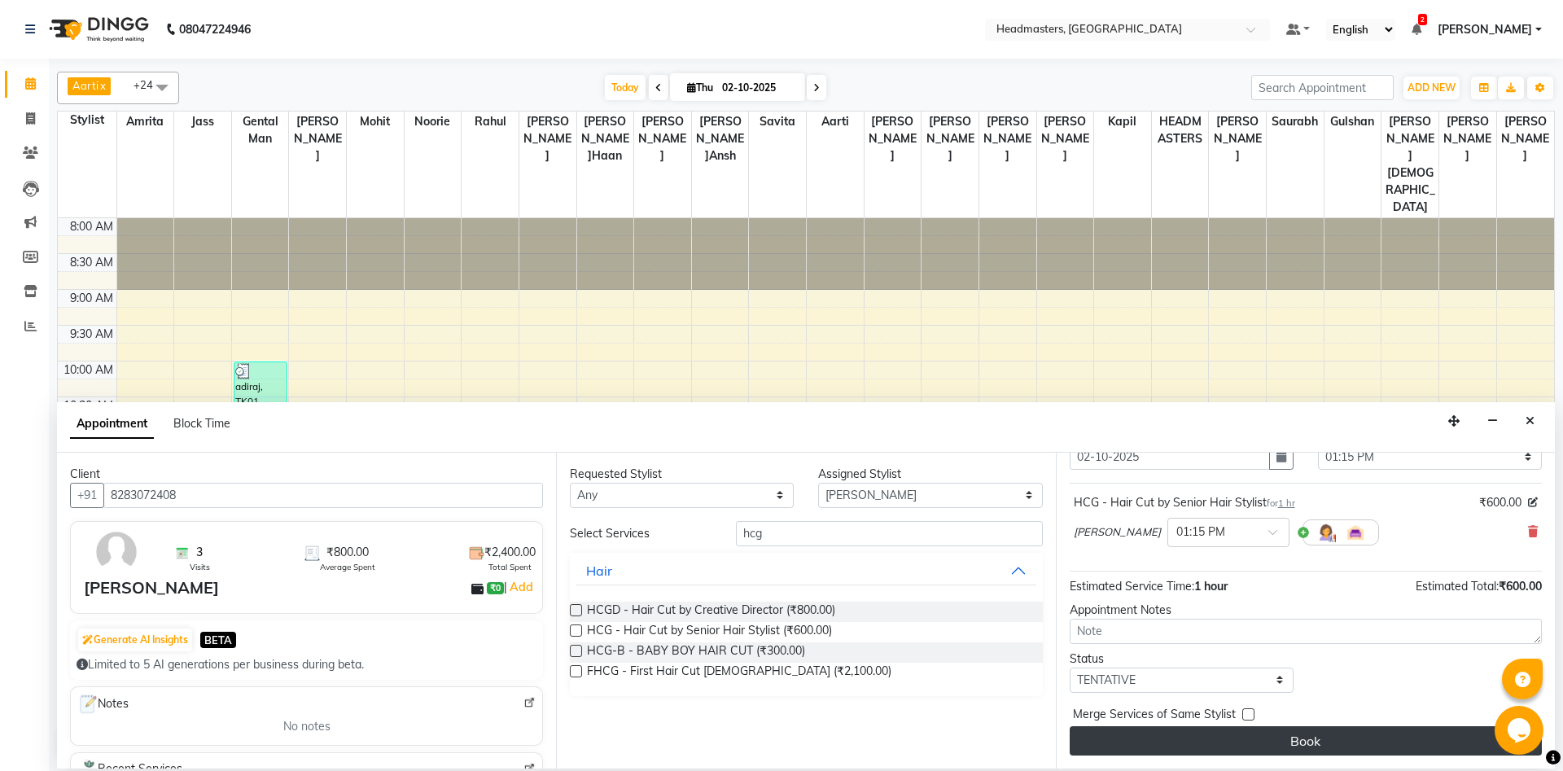
click at [1272, 747] on button "Book" at bounding box center [1306, 740] width 472 height 29
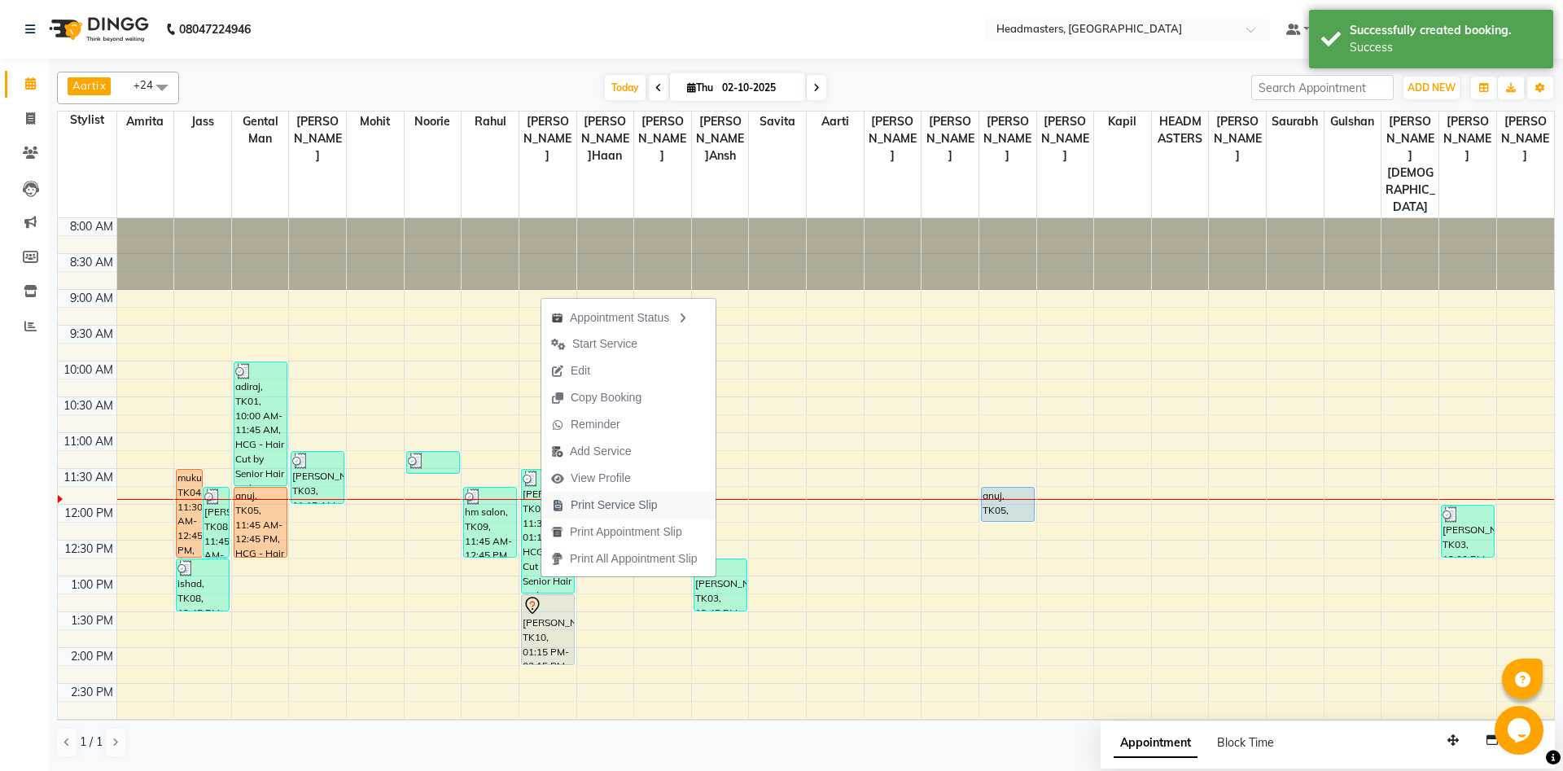
click at [627, 511] on span "Print Service Slip" at bounding box center [614, 505] width 87 height 17
